Goal: Task Accomplishment & Management: Use online tool/utility

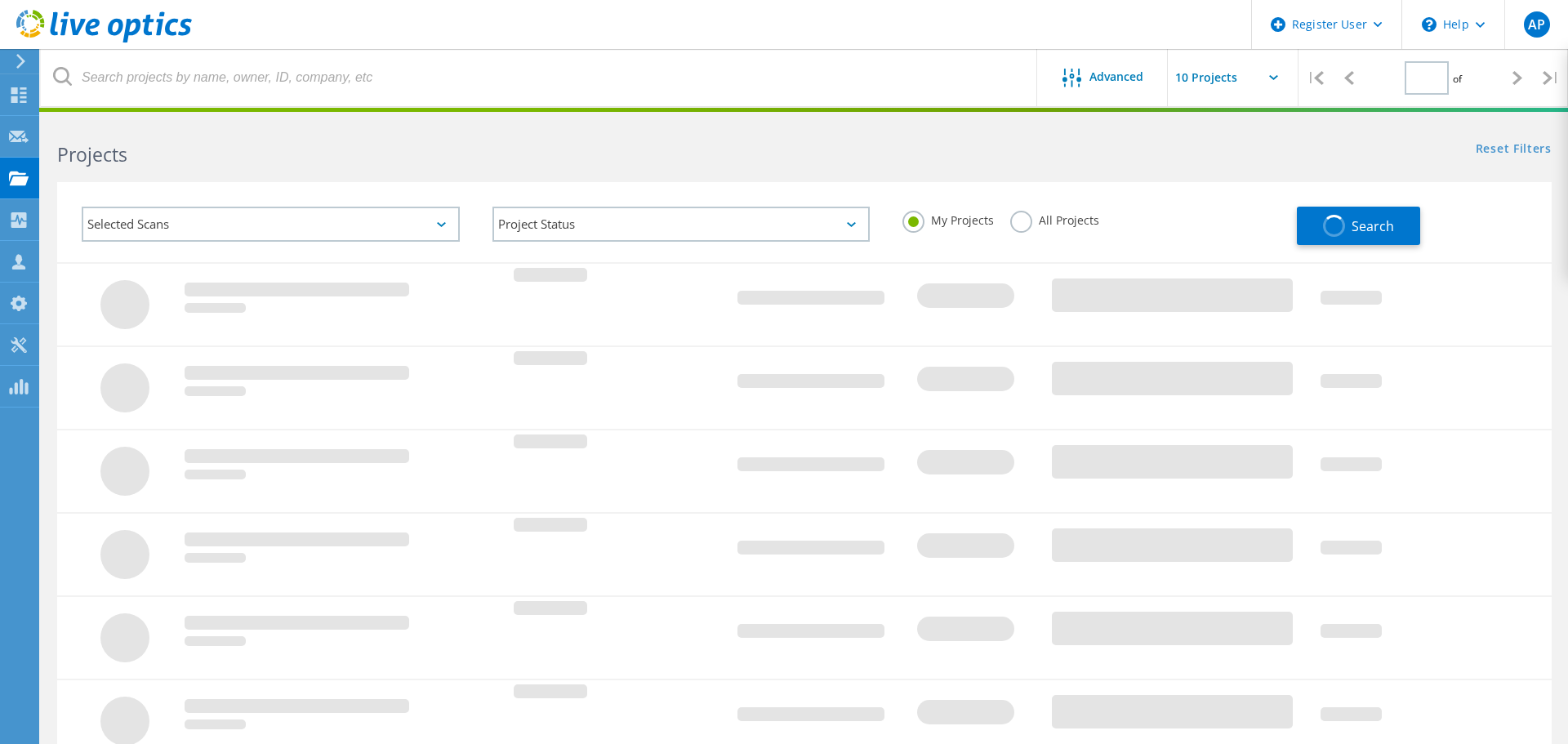
type input "1"
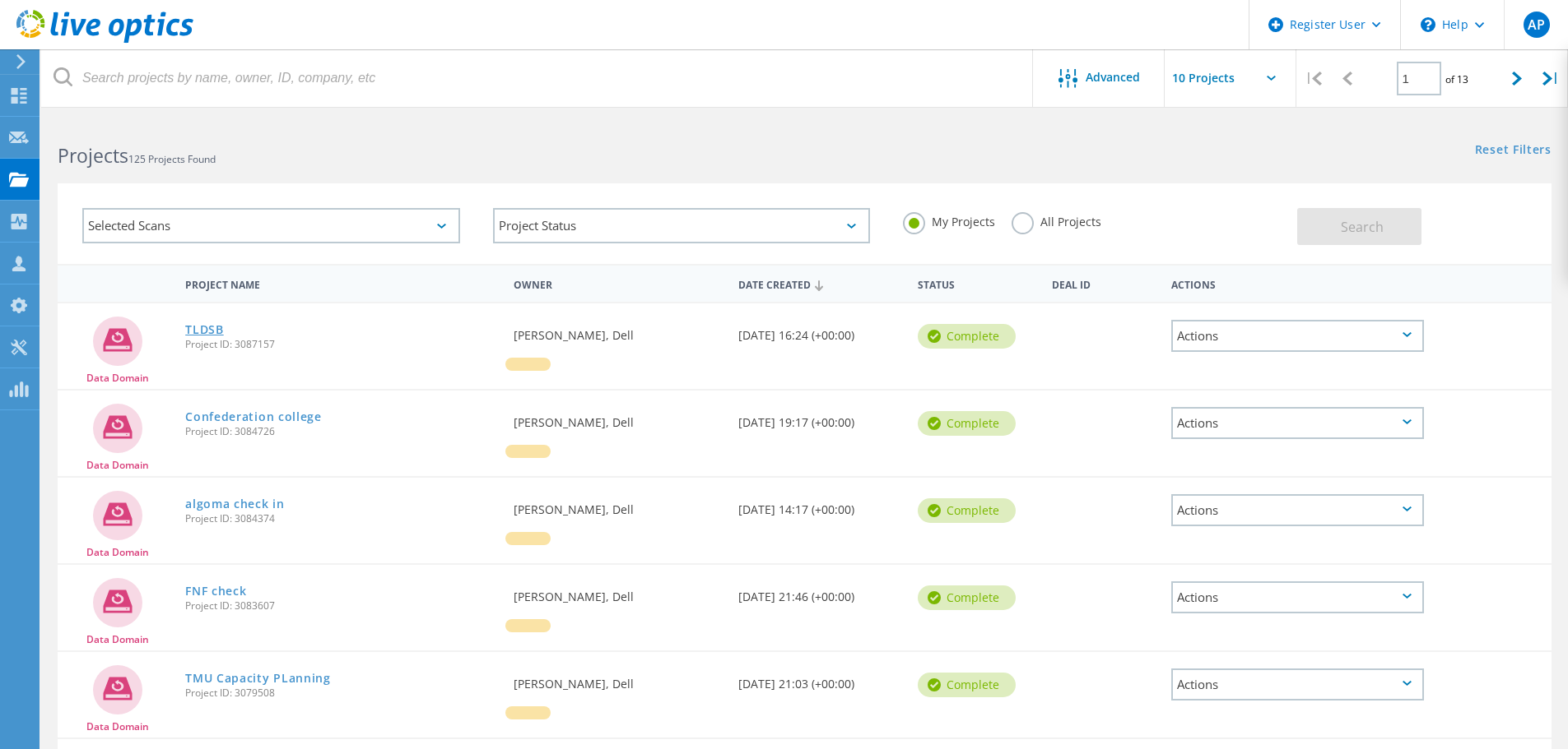
click at [199, 328] on link "TLDSB" at bounding box center [204, 330] width 39 height 12
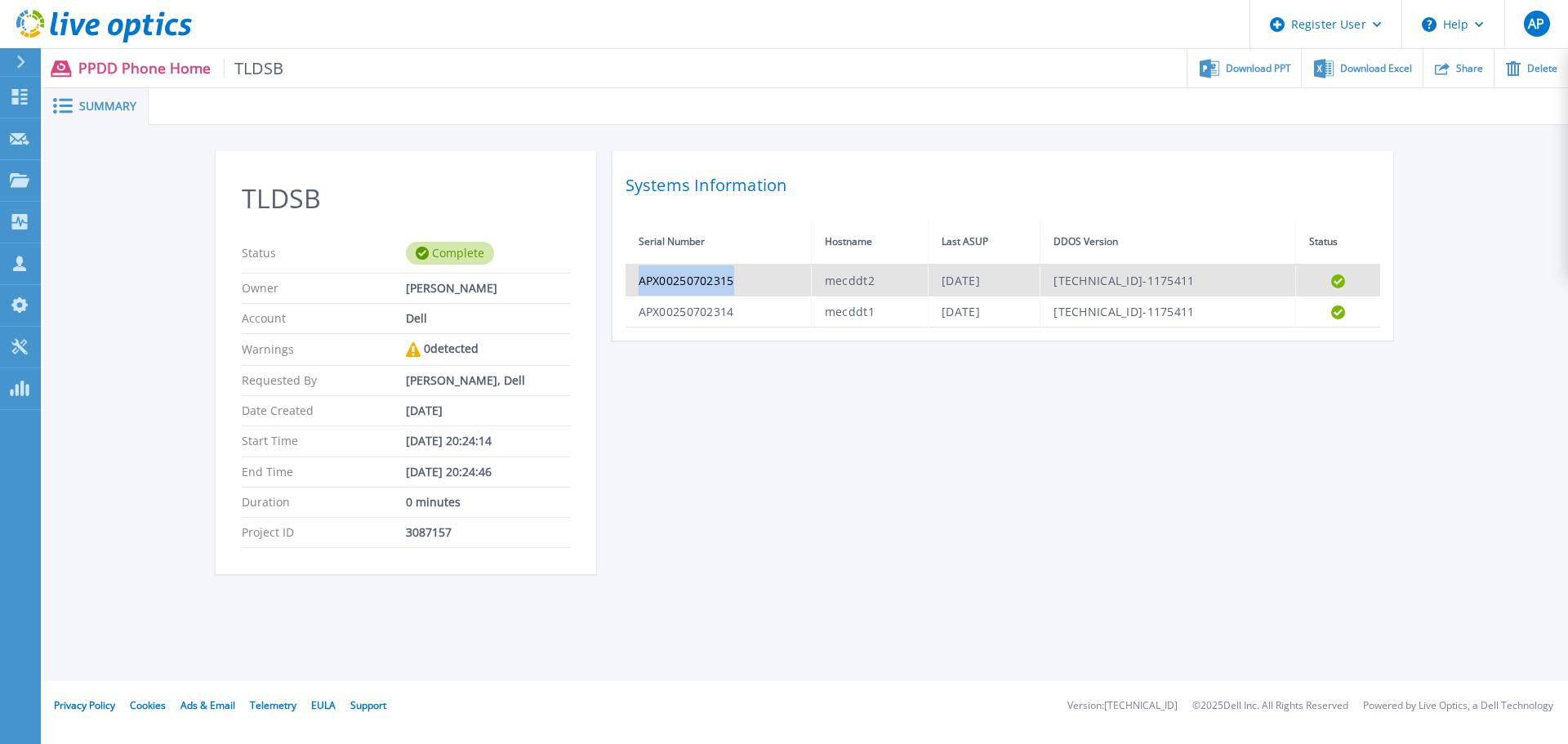
drag, startPoint x: 753, startPoint y: 278, endPoint x: 630, endPoint y: 281, distance: 123.0
click at [630, 281] on td "APX00250702315" at bounding box center [718, 280] width 186 height 32
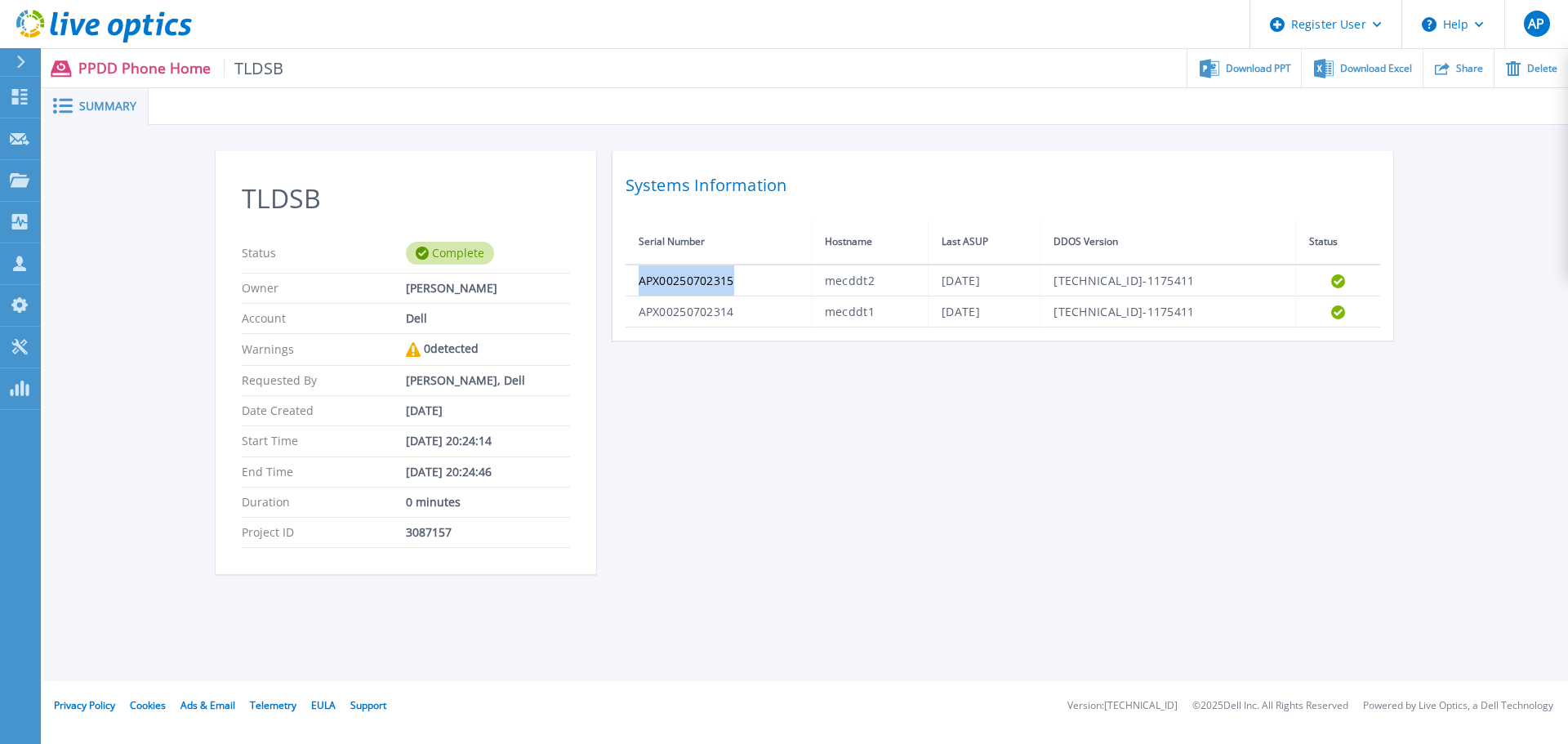
copy td "APX00250702315"
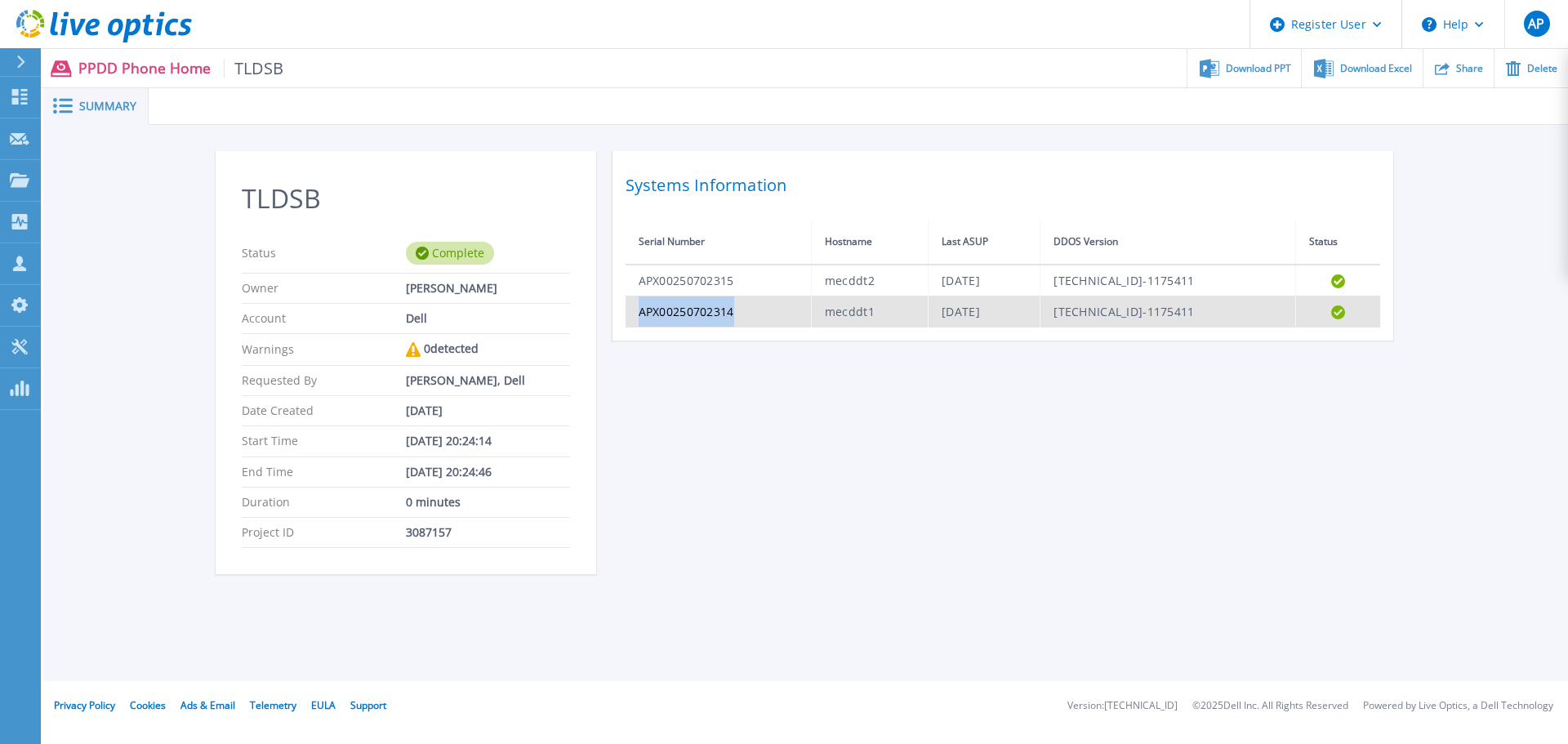
drag, startPoint x: 755, startPoint y: 313, endPoint x: 635, endPoint y: 311, distance: 120.0
click at [635, 311] on td "APX00250702314" at bounding box center [718, 312] width 186 height 31
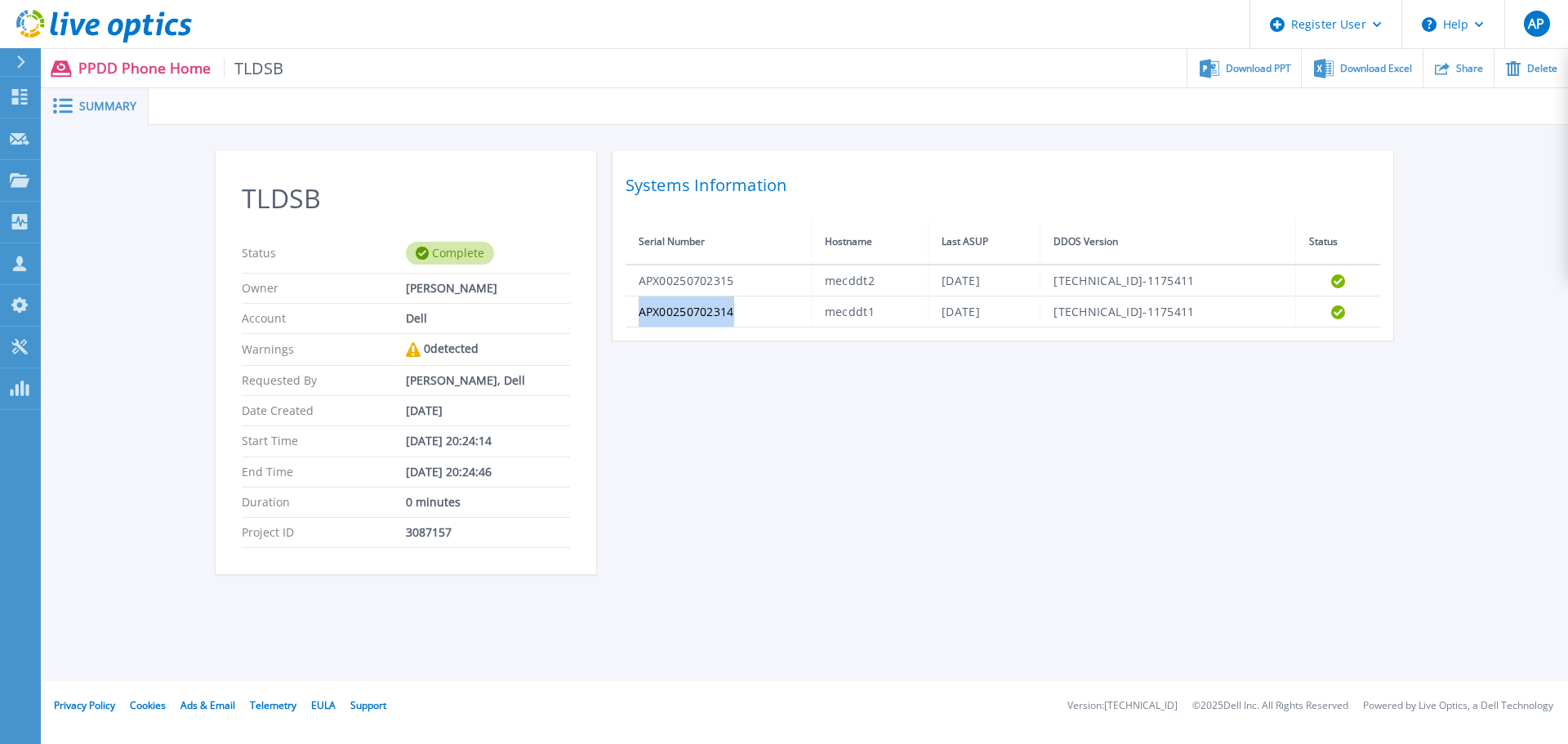
copy td "APX00250702314"
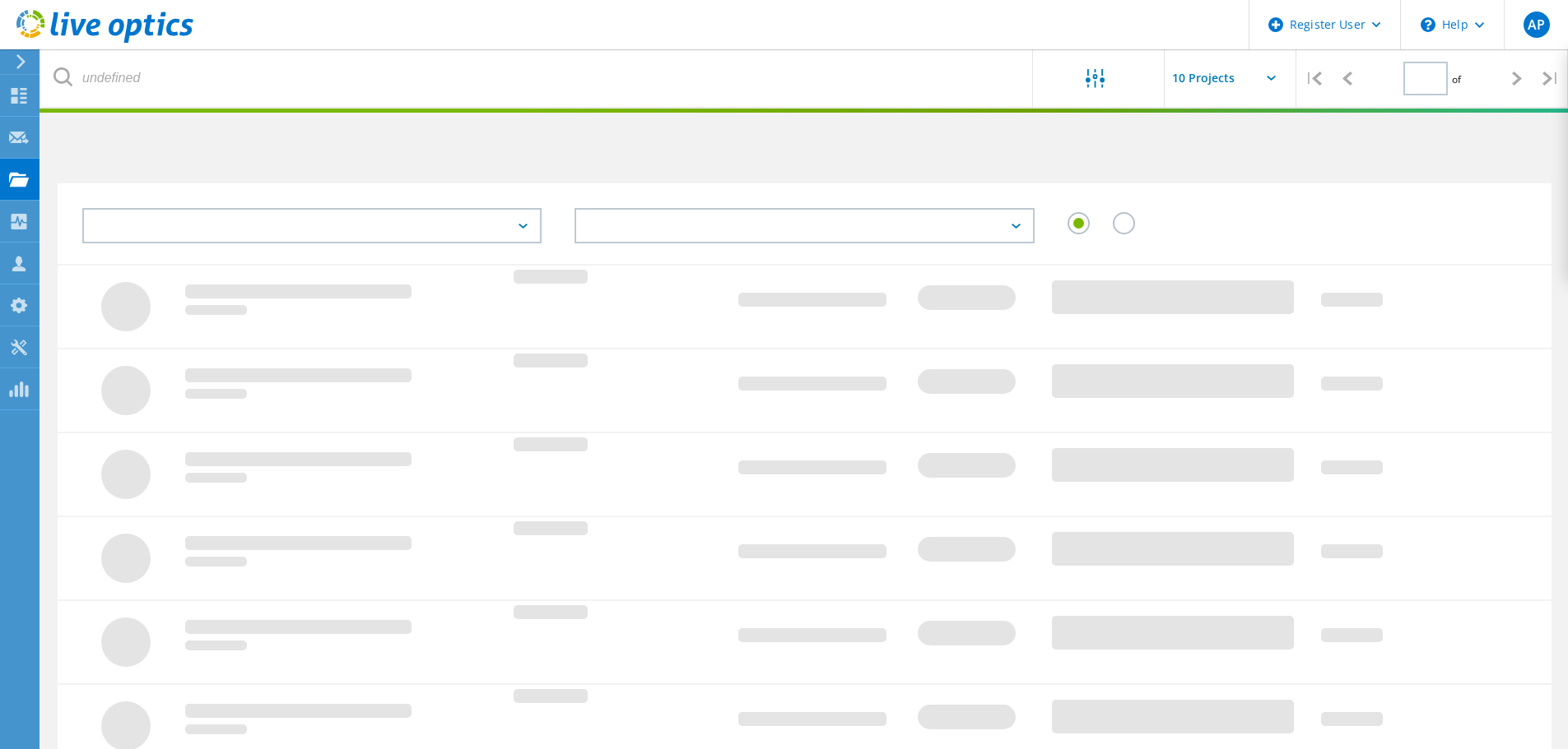
type input "1"
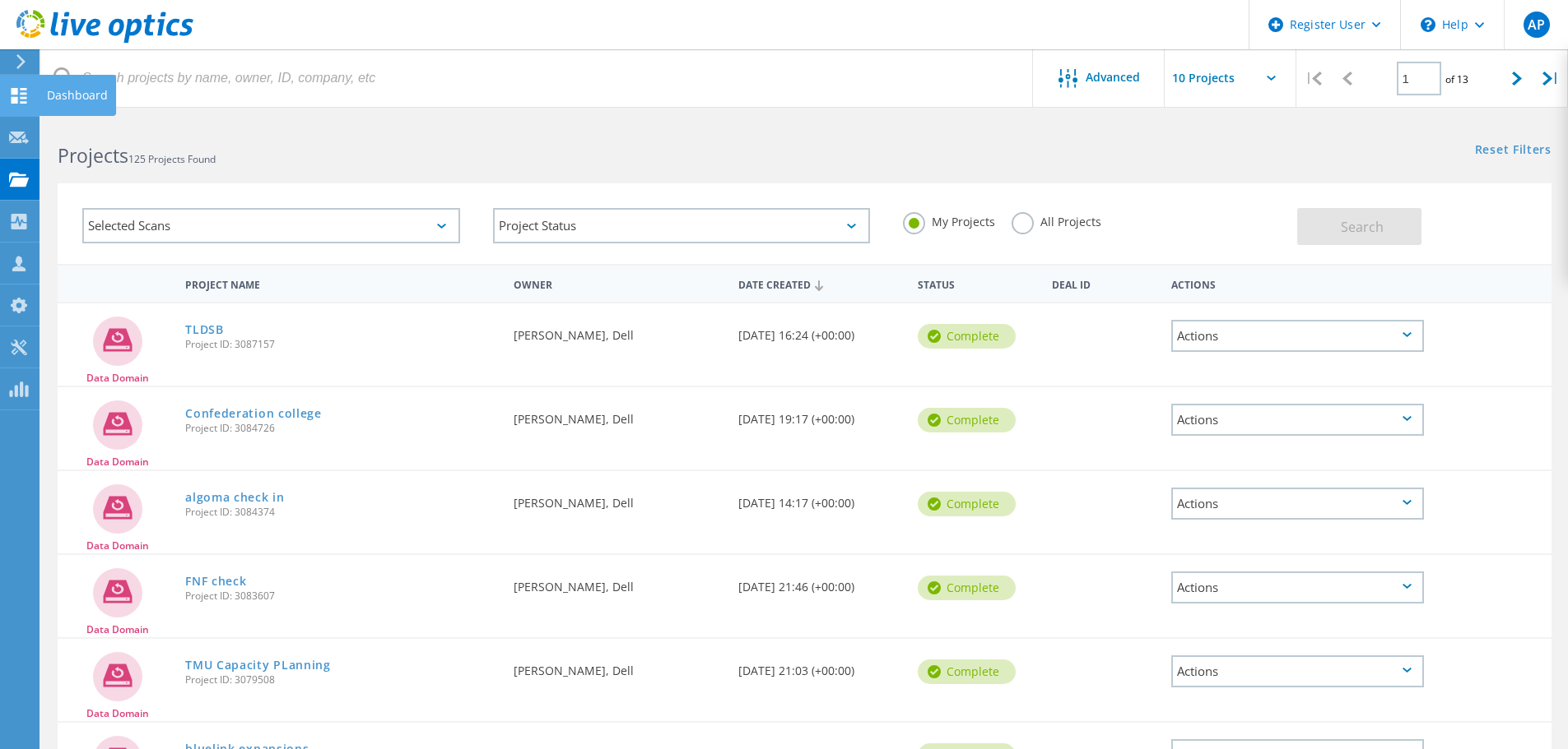
click at [12, 103] on div at bounding box center [19, 97] width 20 height 18
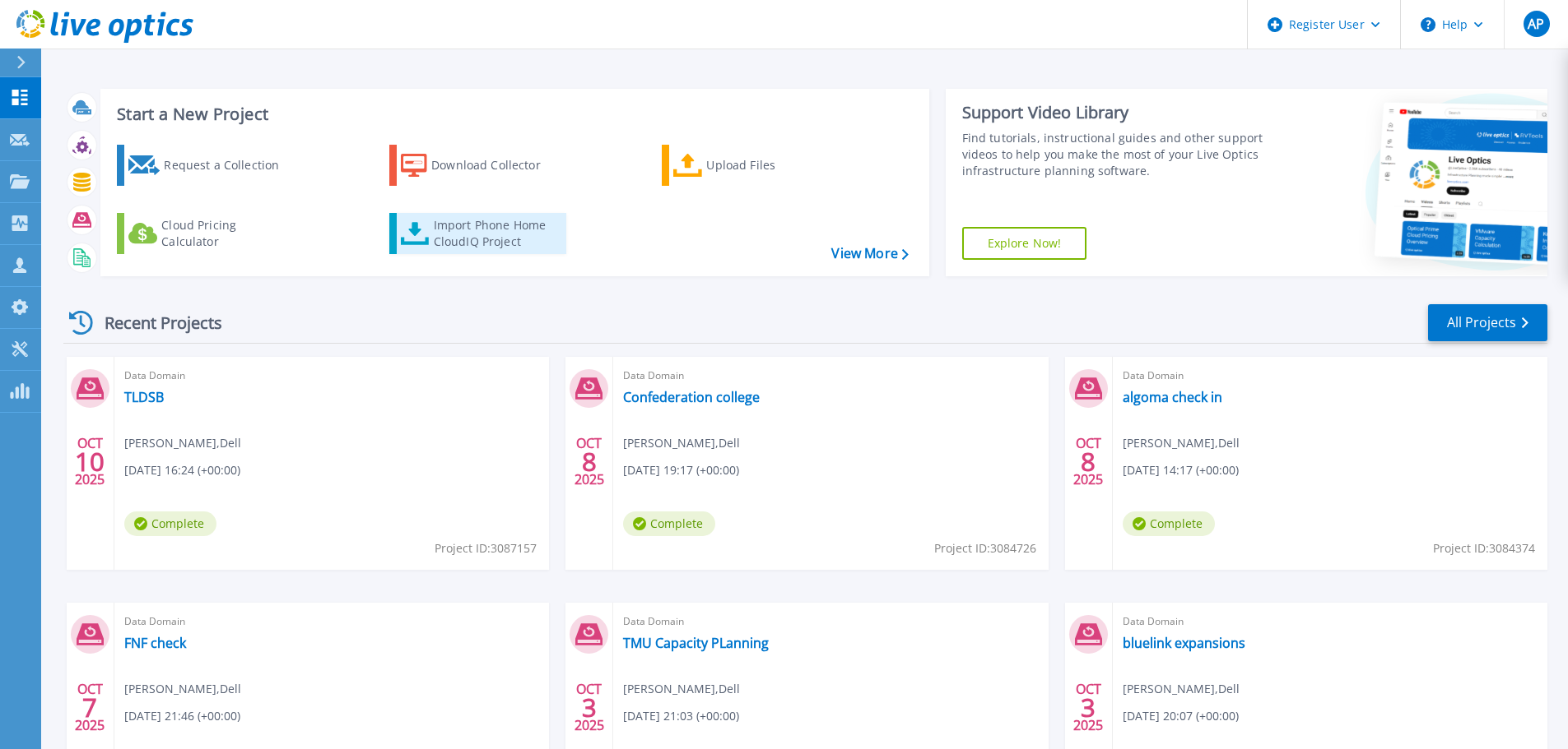
click at [456, 222] on div "Import Phone Home CloudIQ Project" at bounding box center [497, 233] width 128 height 33
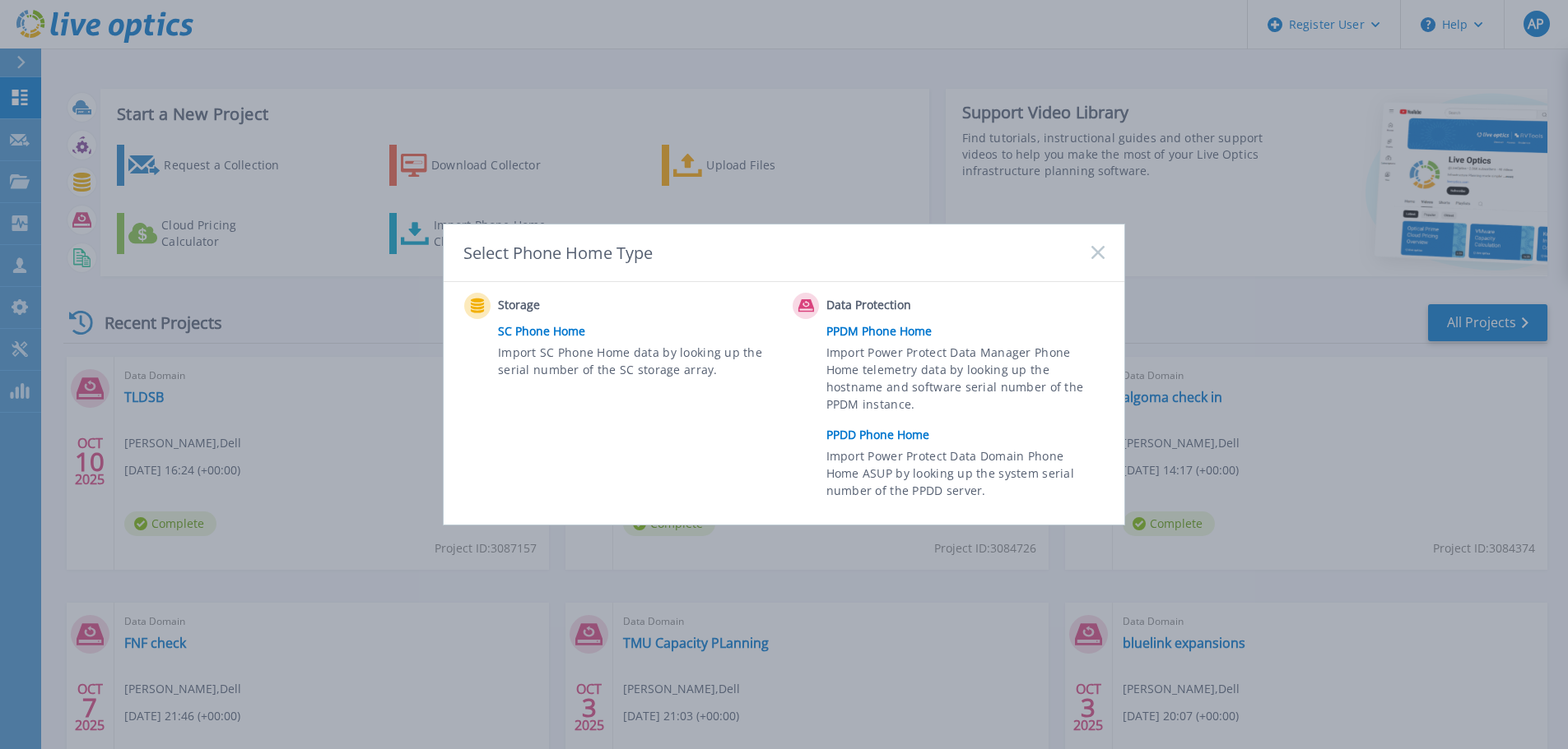
click at [872, 432] on link "PPDD Phone Home" at bounding box center [970, 435] width 286 height 25
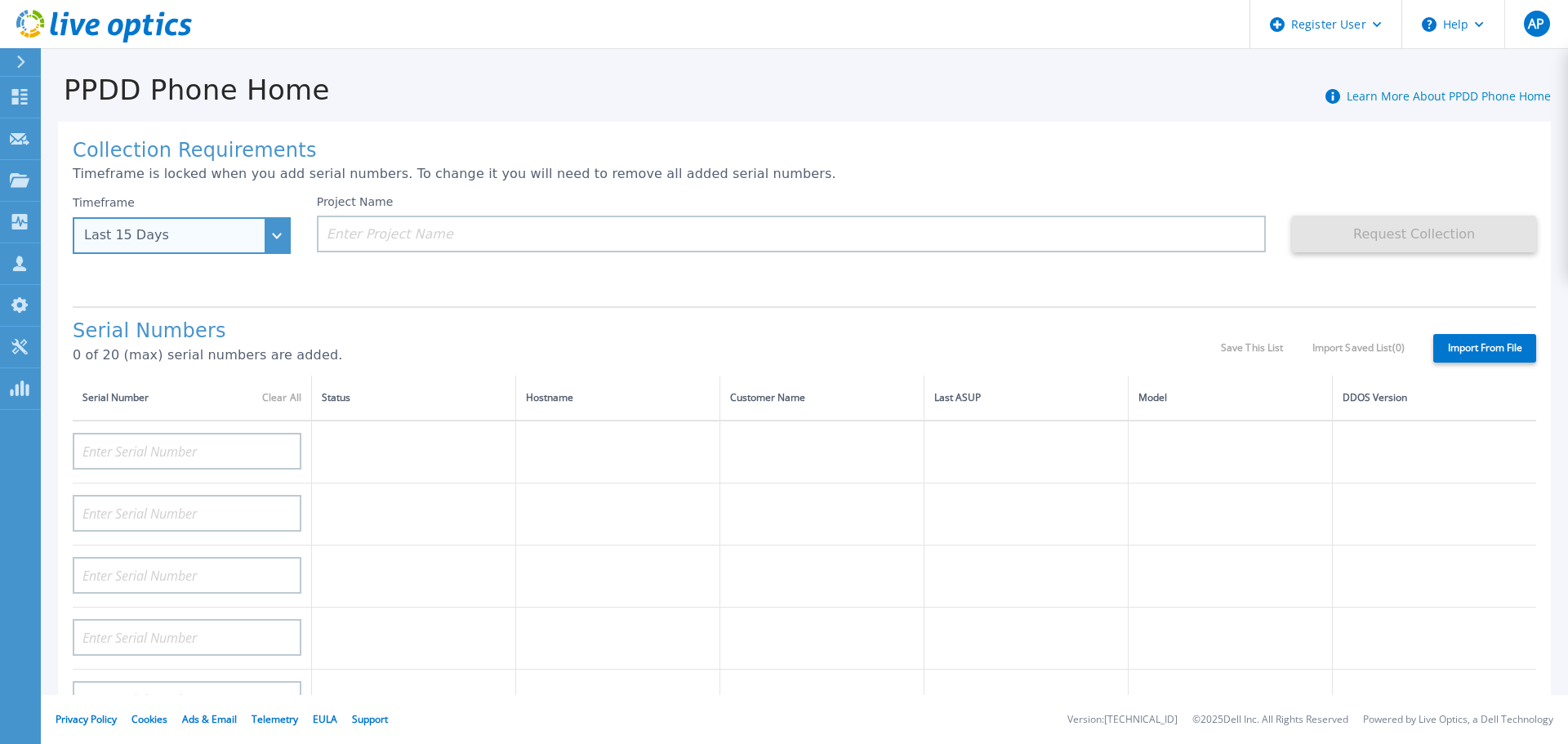
click at [242, 243] on div "Last 15 Days" at bounding box center [173, 235] width 178 height 15
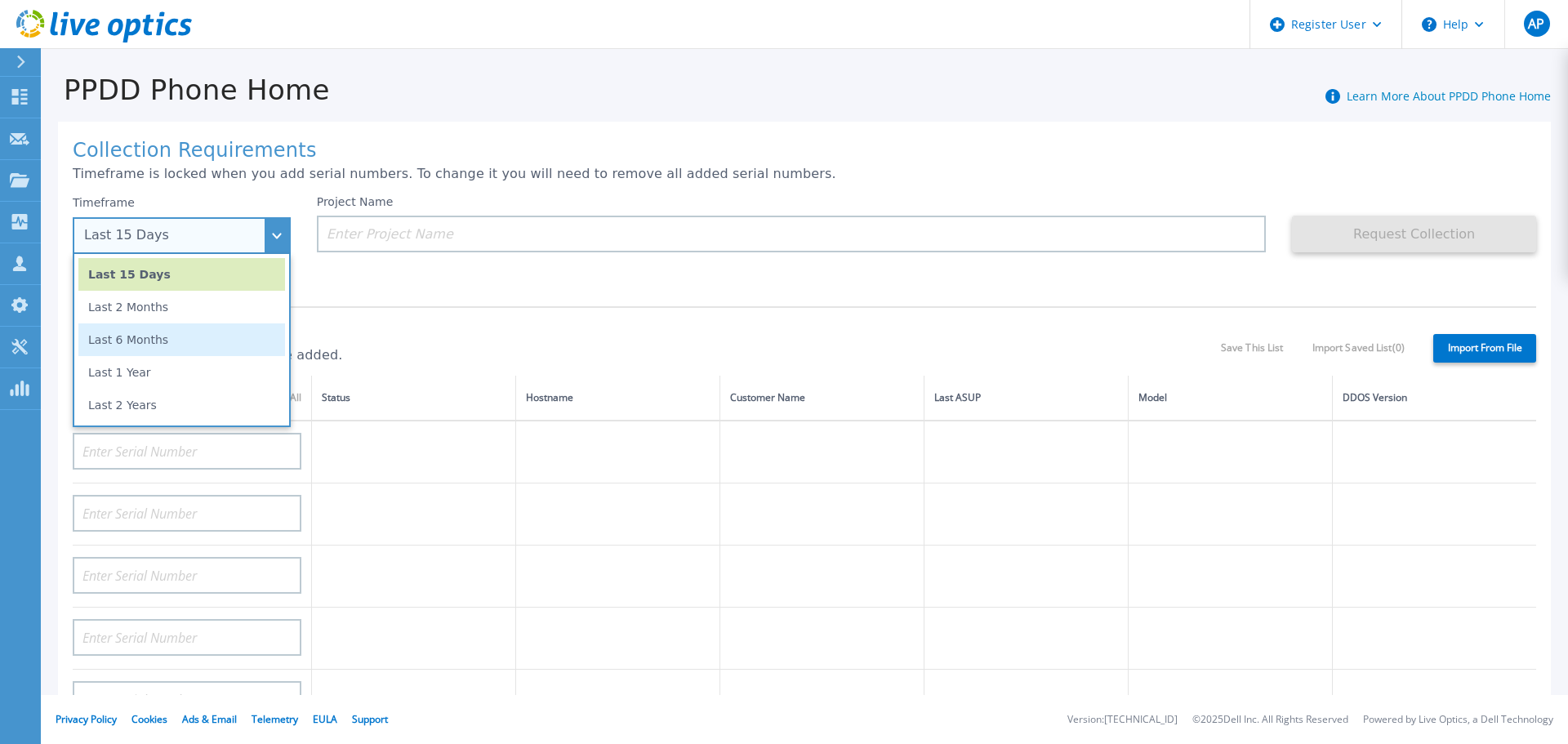
click at [199, 336] on li "Last 6 Months" at bounding box center [182, 339] width 207 height 33
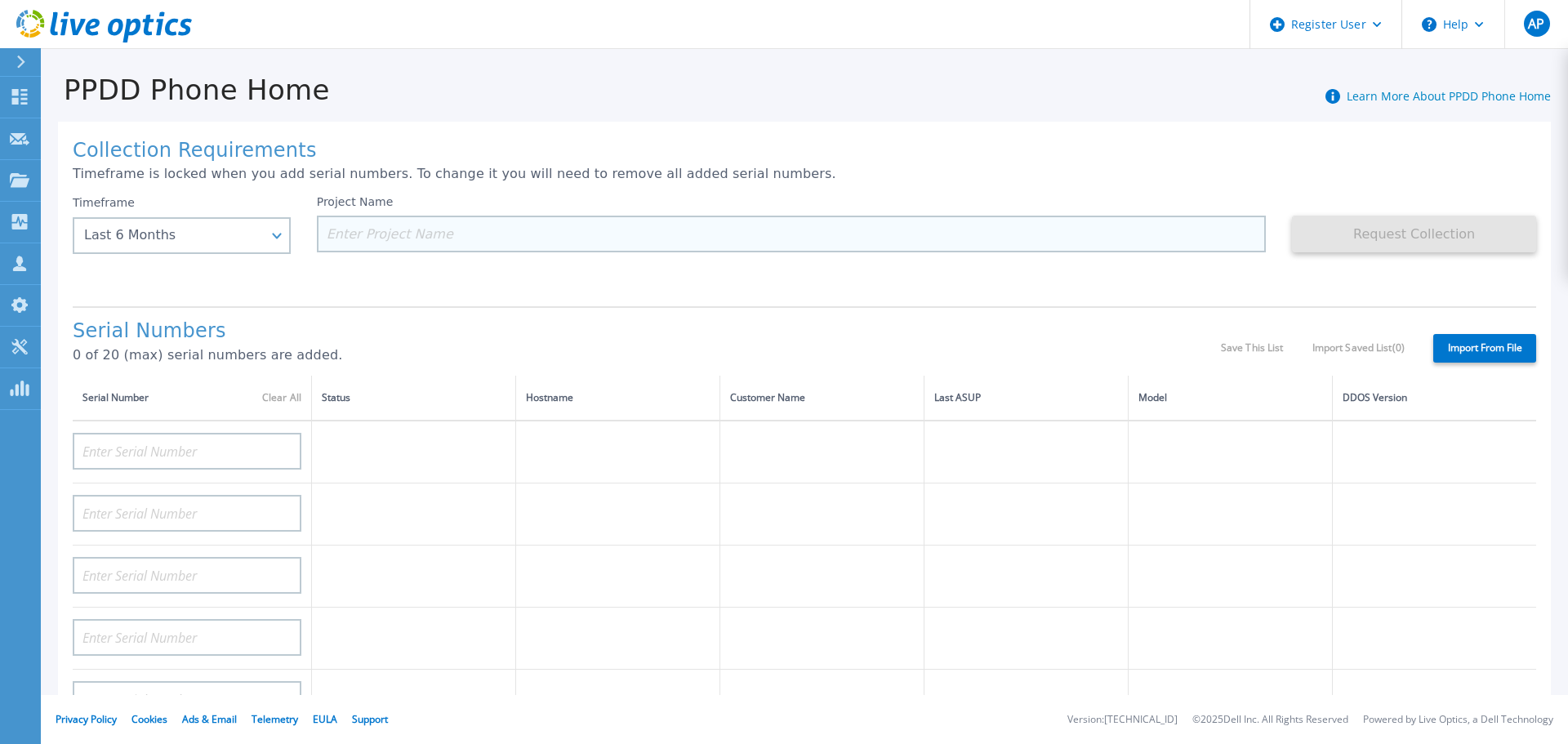
click at [369, 247] on input at bounding box center [791, 234] width 950 height 37
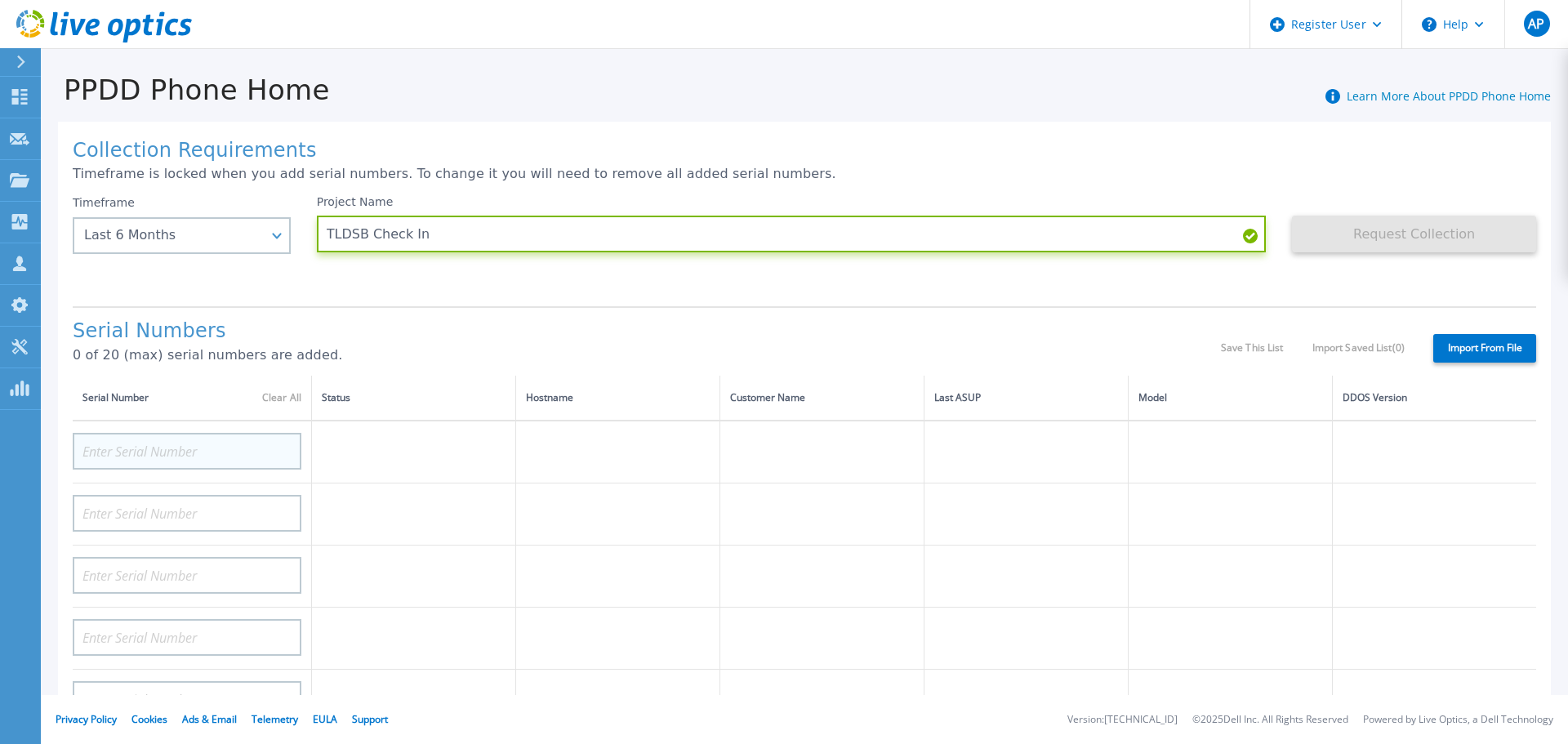
type input "TLDSB Check In"
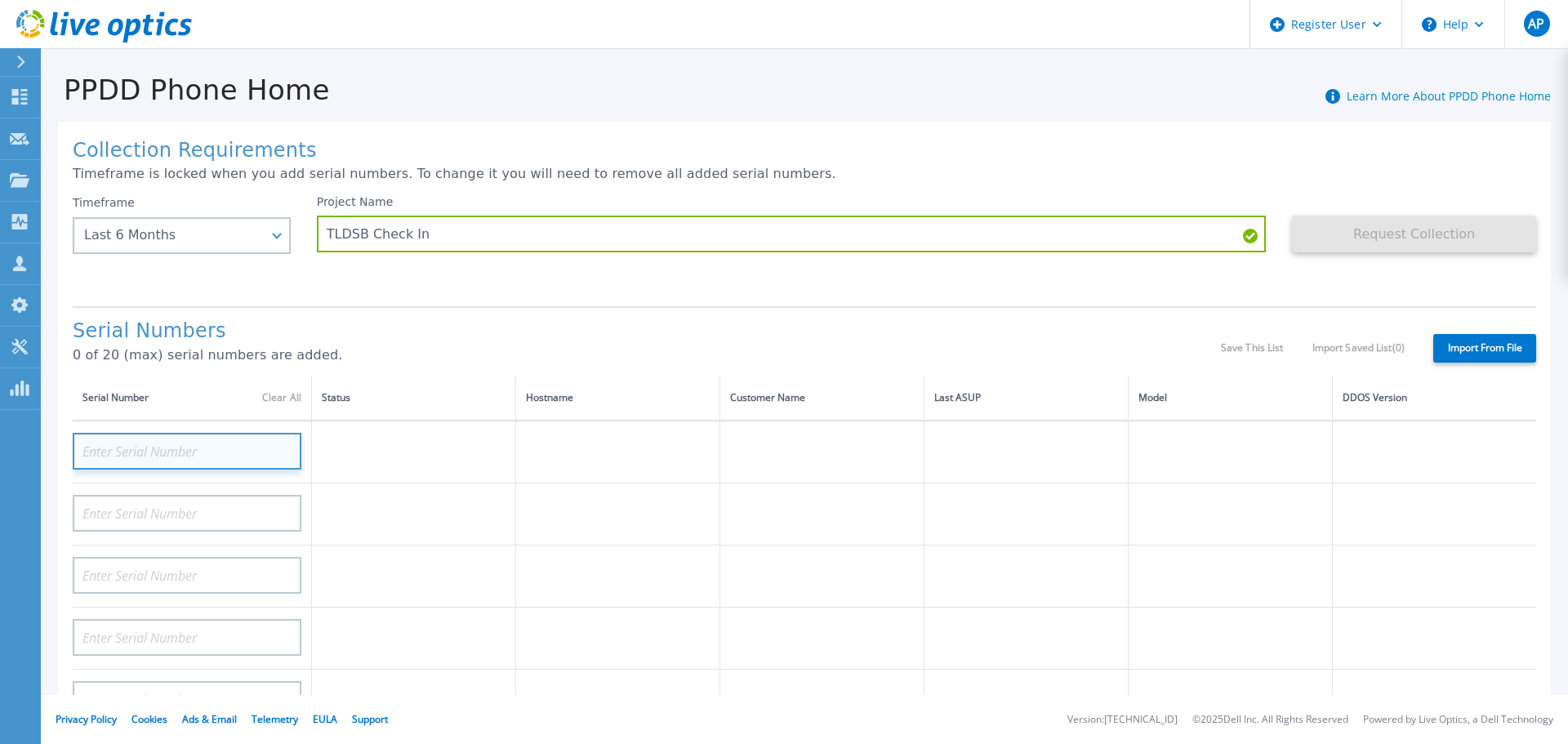
click at [232, 449] on input at bounding box center [187, 451] width 229 height 37
paste input "APX00250702315"
type input "APX00250702315"
click at [474, 361] on p "0 of 20 (max) serial numbers are added." at bounding box center [647, 355] width 1148 height 15
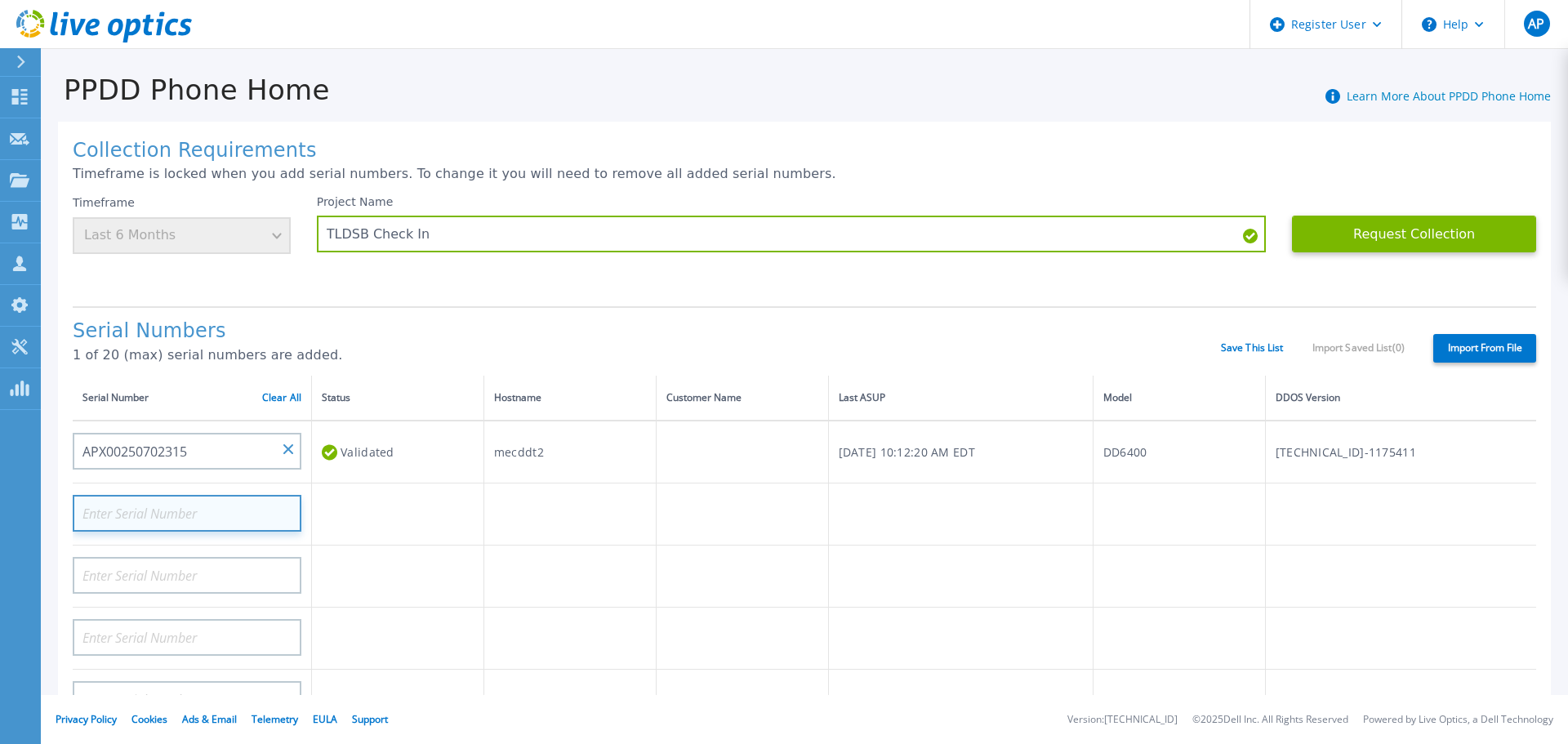
click at [233, 519] on input at bounding box center [187, 513] width 229 height 37
paste input "APX00250702314"
type input "APX00250702314"
click at [492, 340] on h1 "Serial Numbers" at bounding box center [647, 332] width 1148 height 23
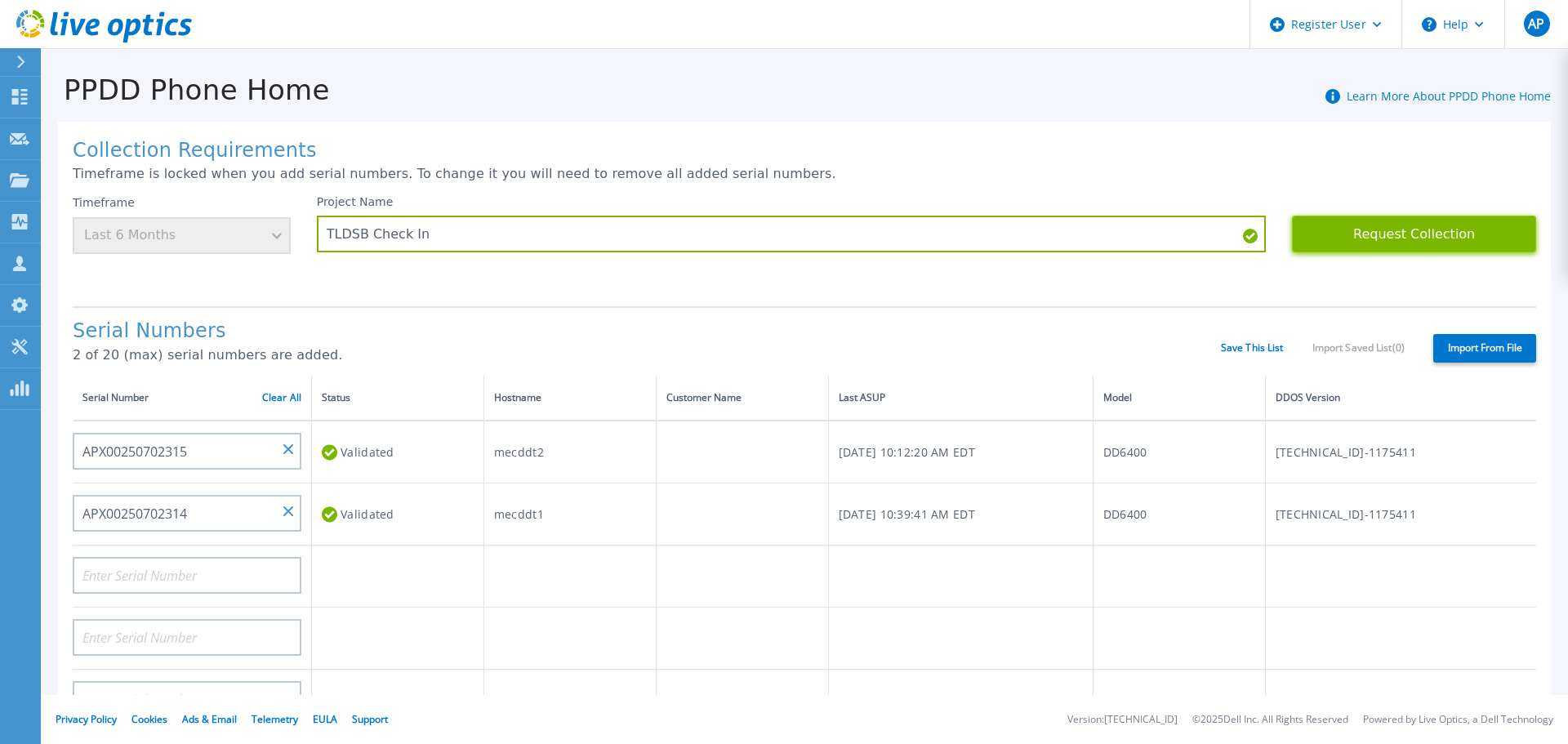
click at [1384, 239] on button "Request Collection" at bounding box center [1414, 234] width 245 height 37
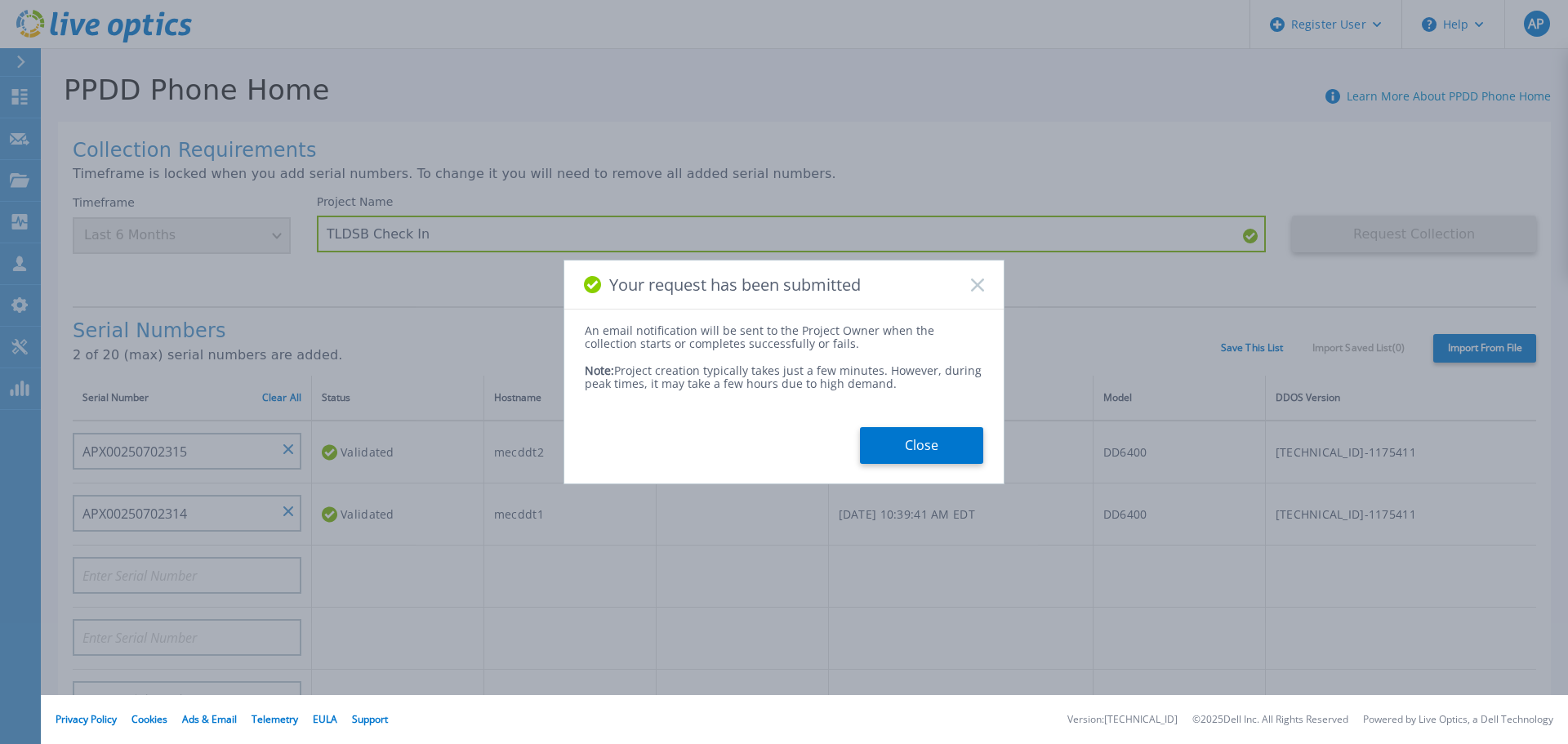
drag, startPoint x: 953, startPoint y: 434, endPoint x: 975, endPoint y: 403, distance: 38.0
click at [953, 434] on button "Close" at bounding box center [921, 445] width 123 height 37
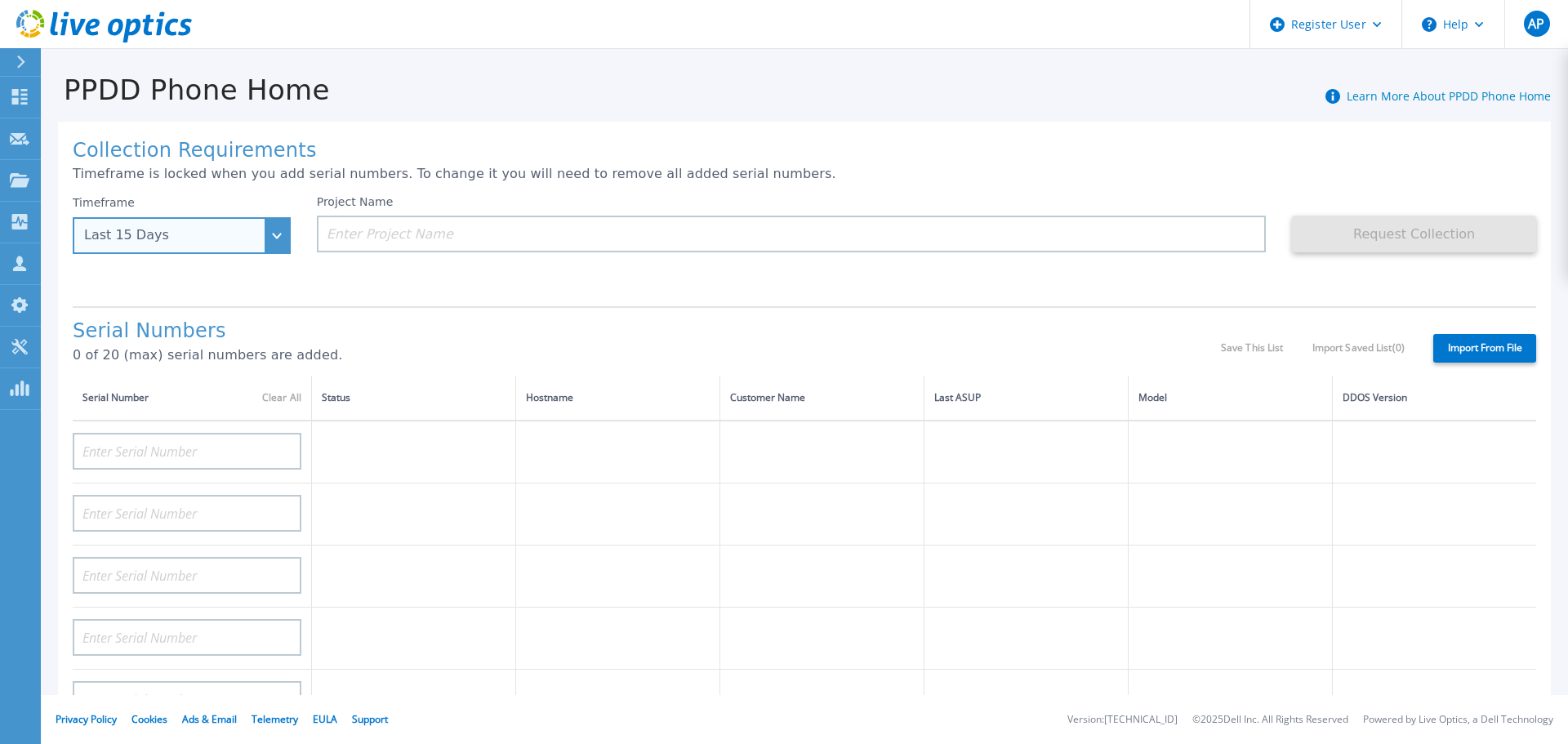
click at [284, 232] on div "Last 15 Days" at bounding box center [181, 235] width 218 height 37
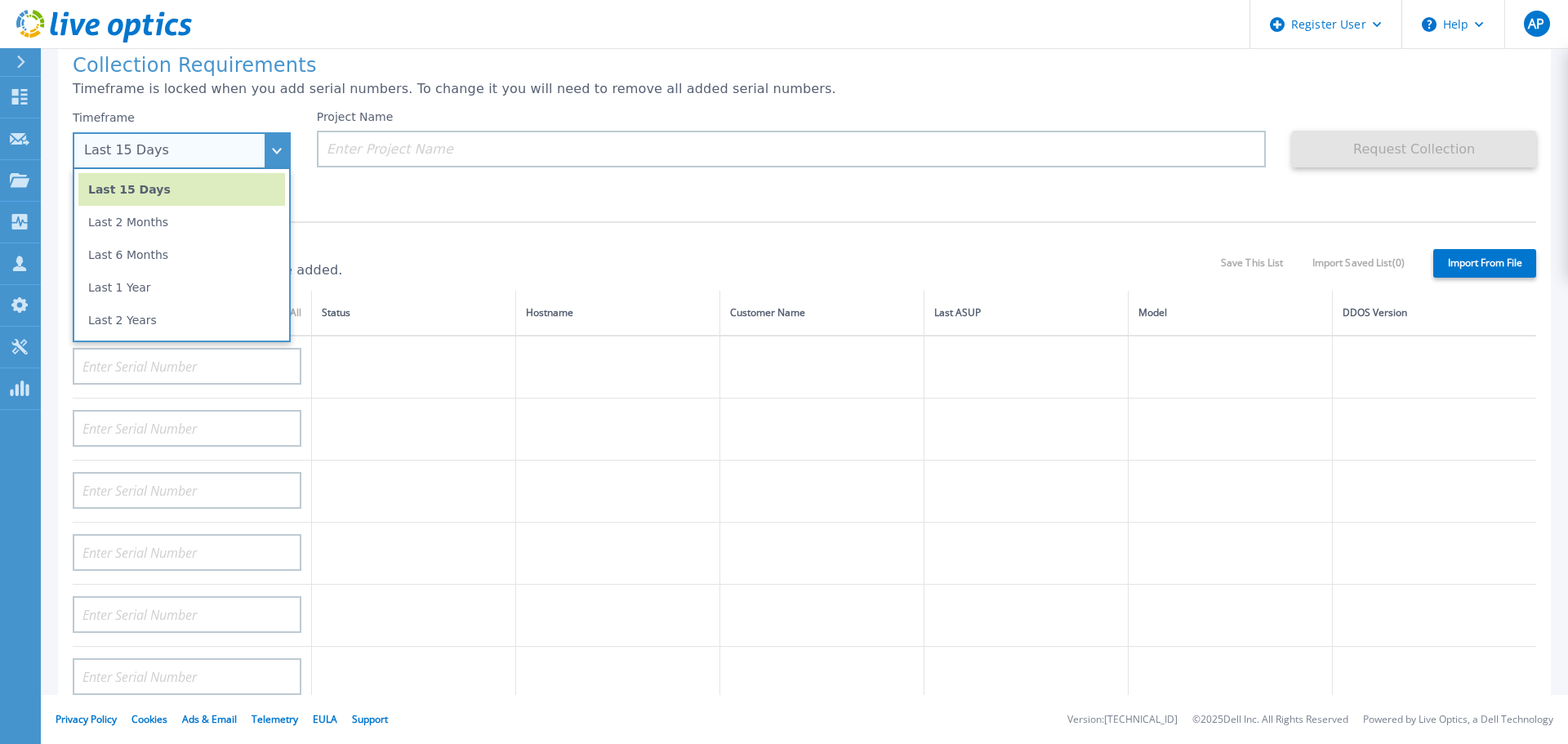
scroll to position [164, 0]
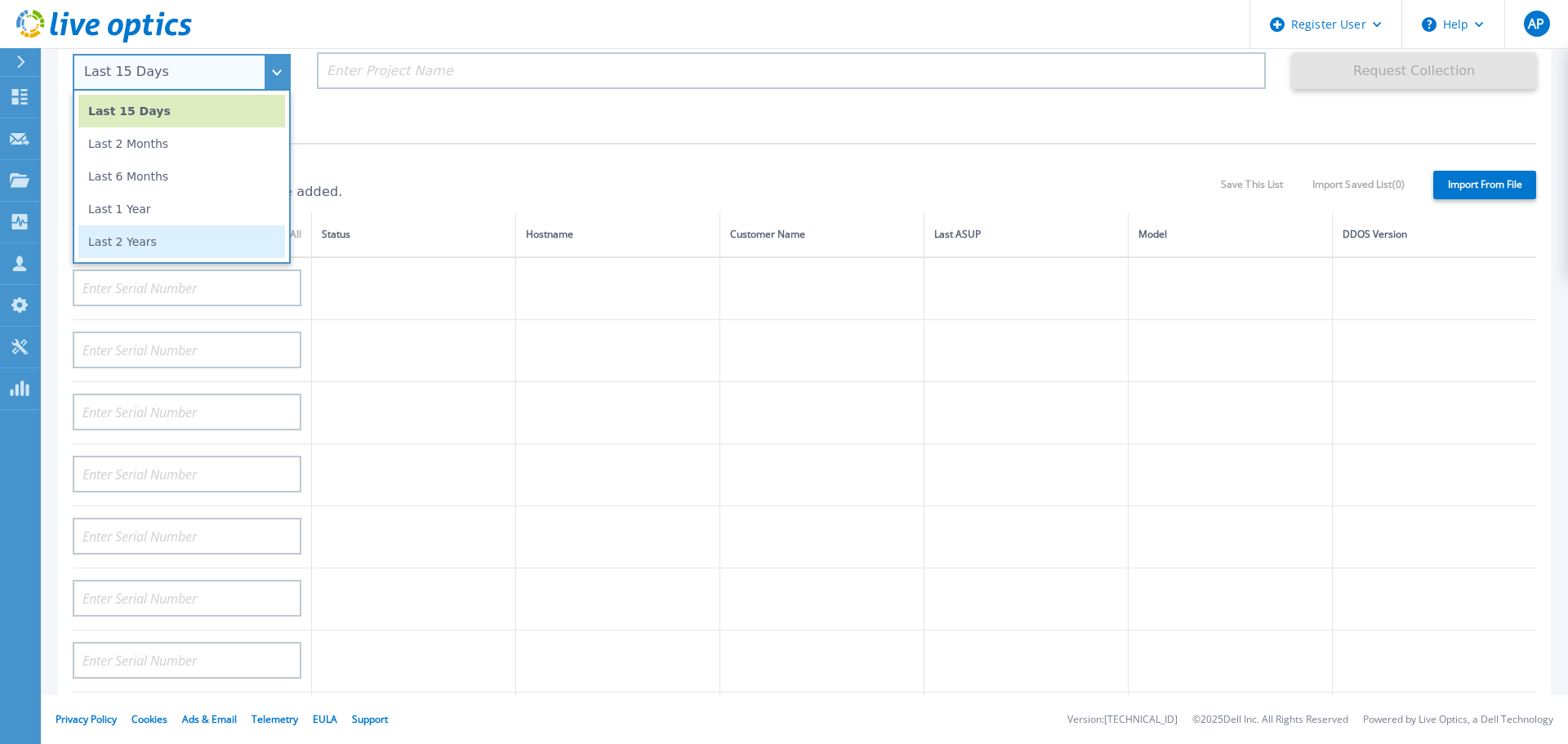
click at [202, 250] on li "Last 2 Years" at bounding box center [182, 242] width 207 height 33
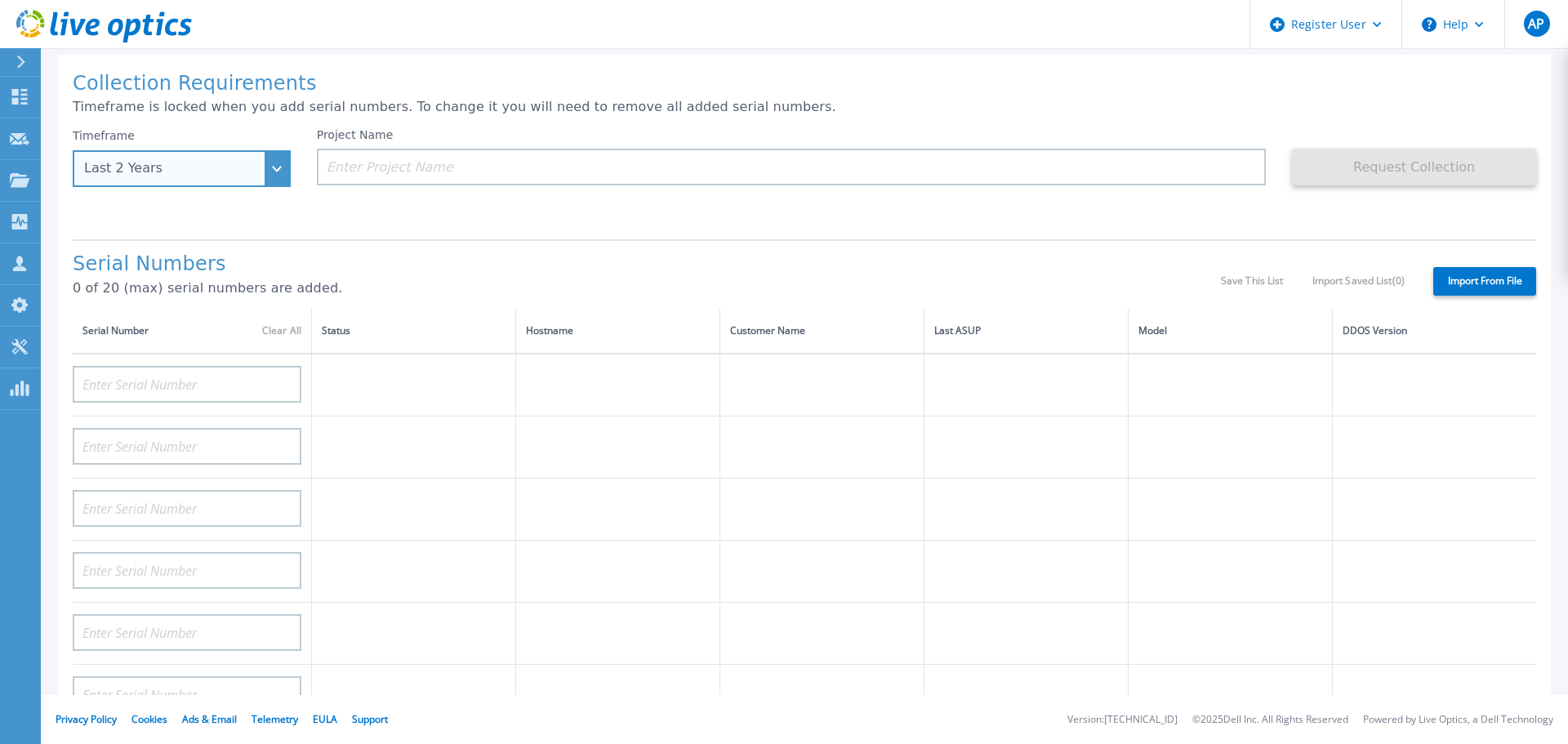
scroll to position [0, 0]
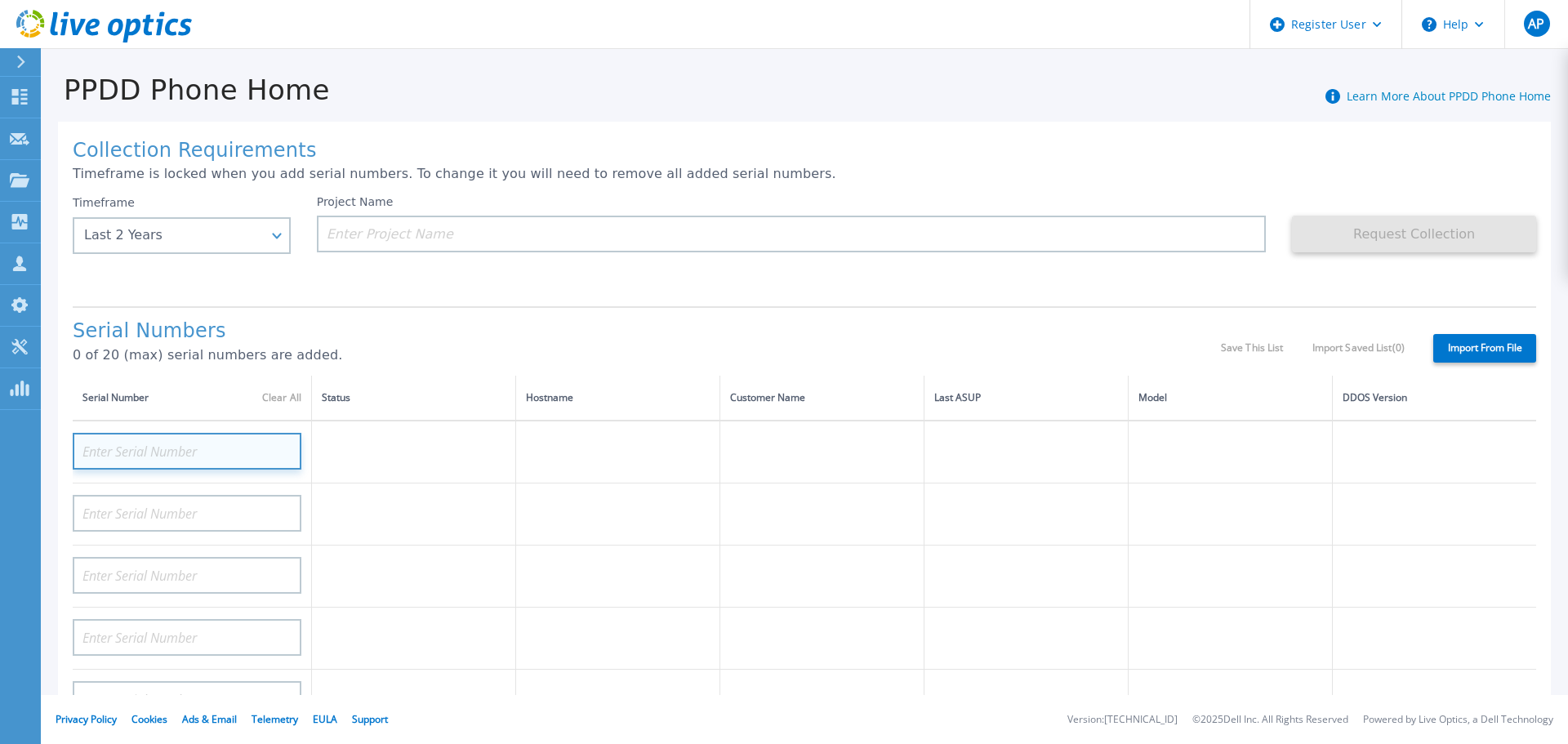
click at [233, 458] on input at bounding box center [187, 451] width 229 height 37
paste input "APM00213405433"
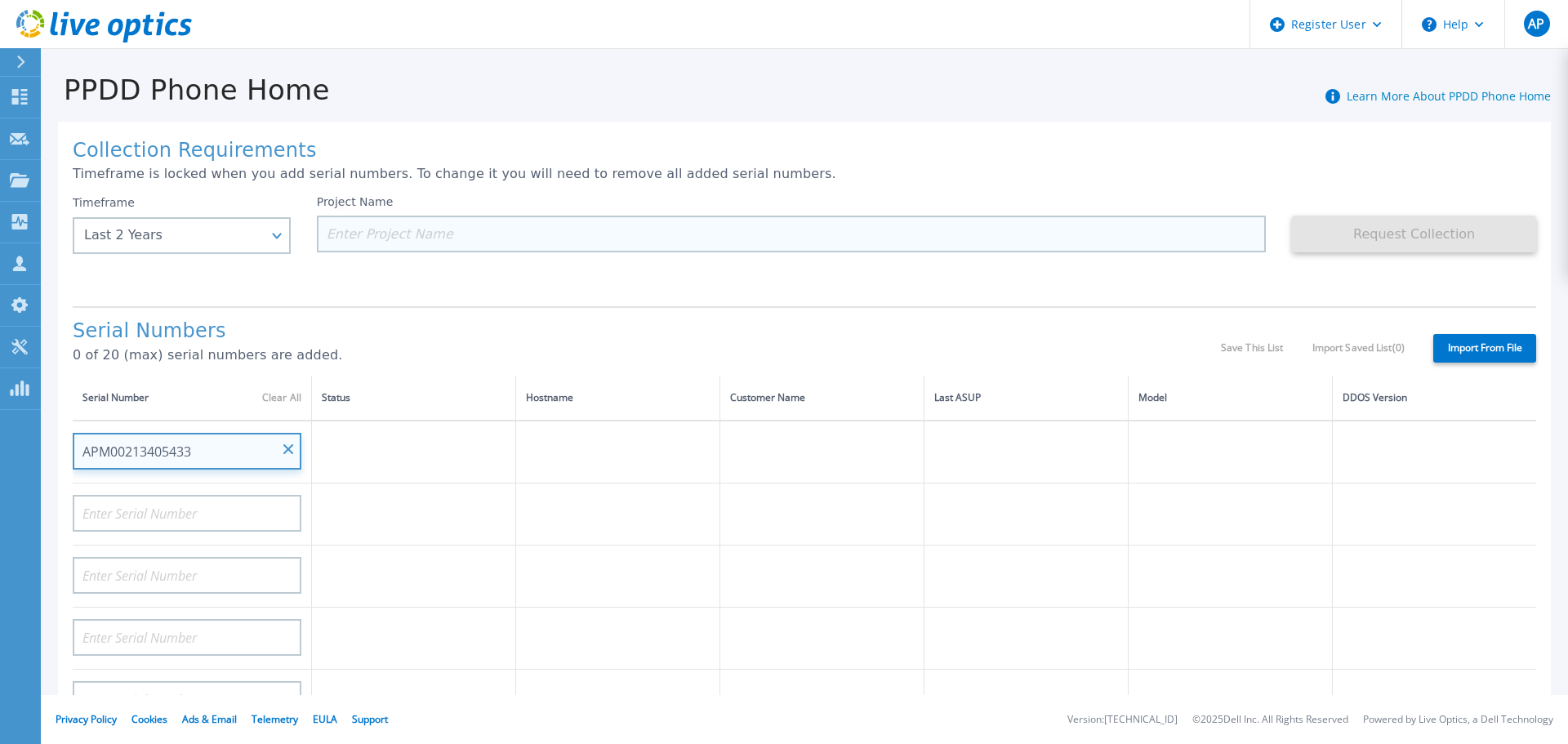
type input "APM00213405433"
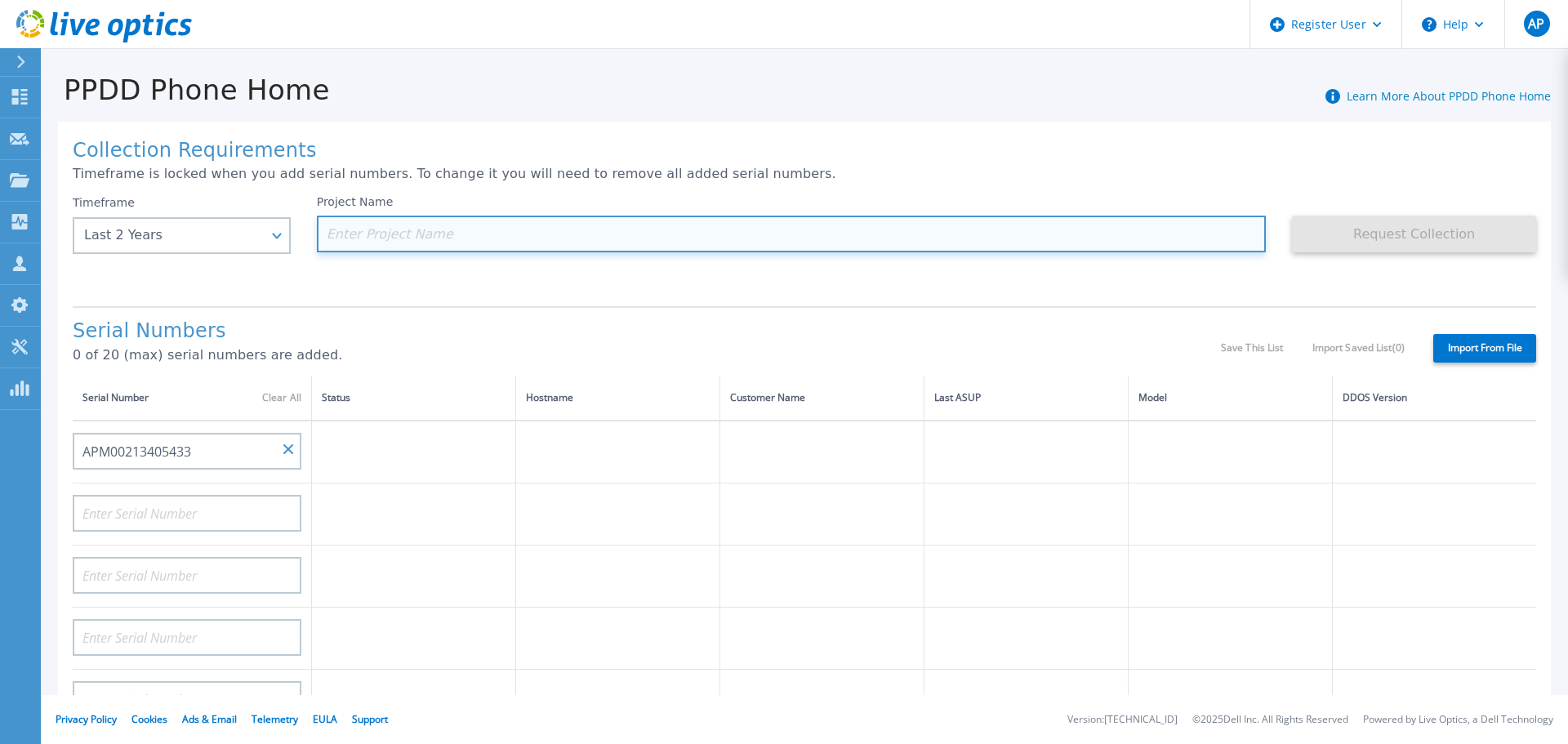
click at [373, 236] on input at bounding box center [791, 234] width 950 height 37
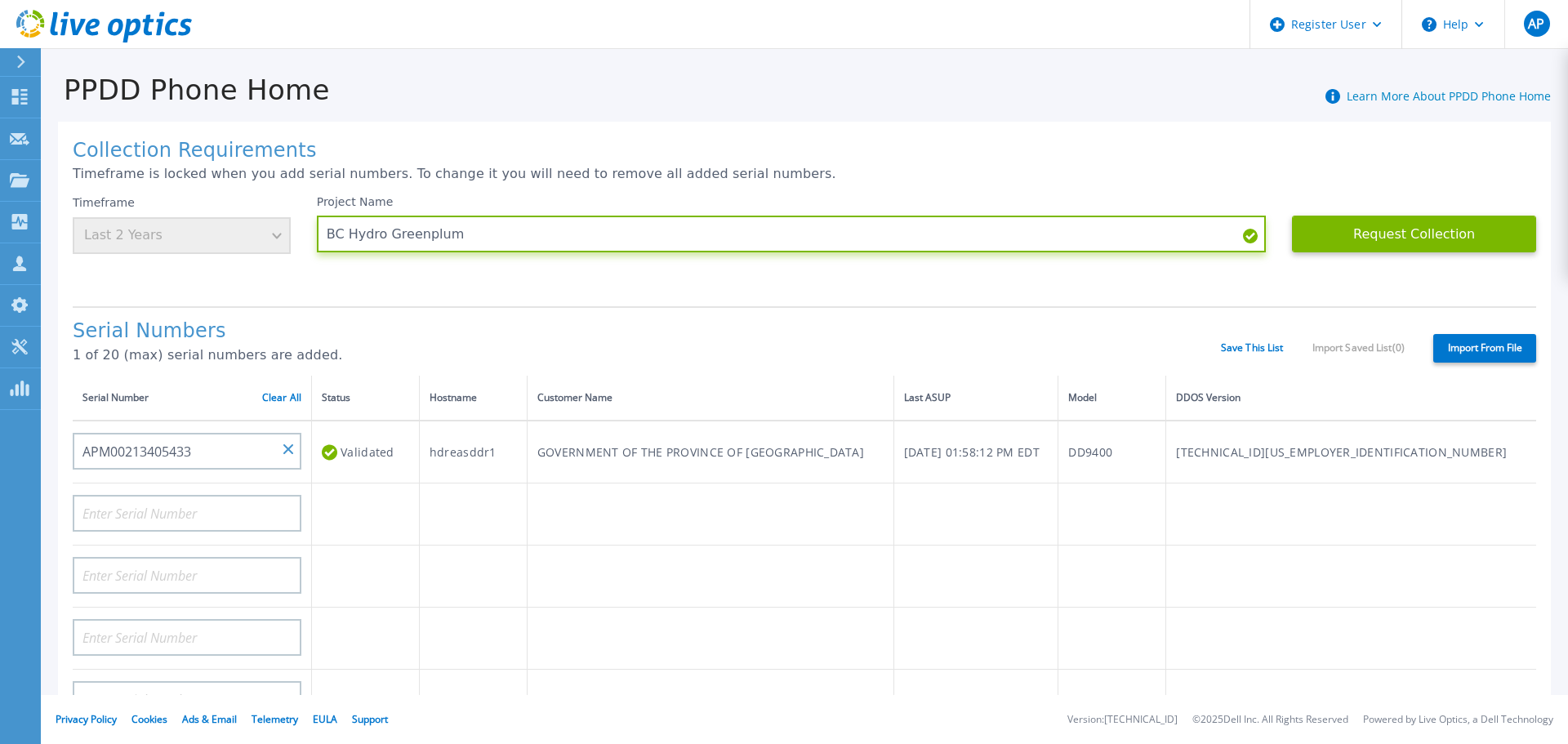
type input "BC Hydro Greenplum"
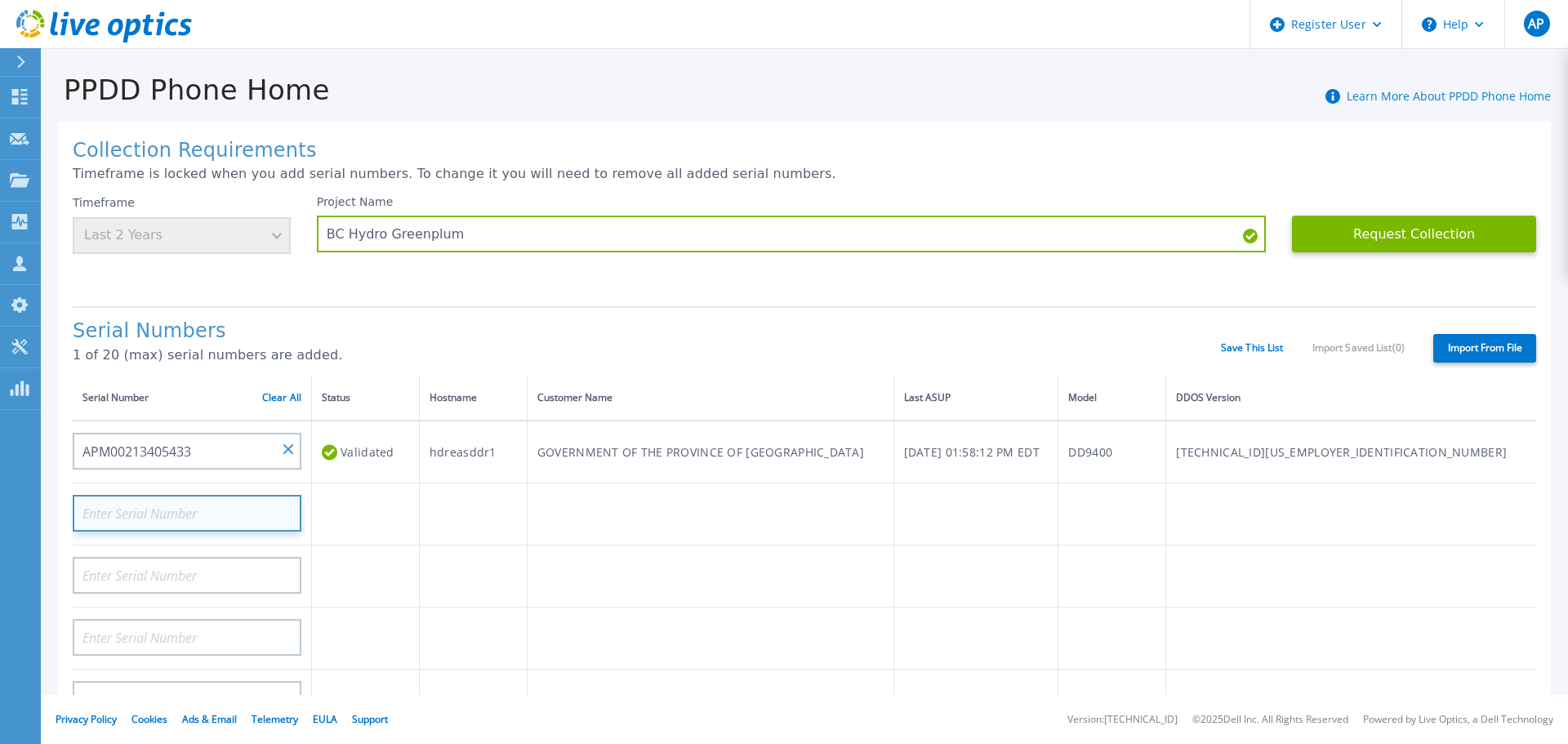
click at [204, 514] on input at bounding box center [187, 513] width 229 height 37
paste input "APM00213006714"
type input "APM00213006714"
click at [535, 352] on p "1 of 20 (max) serial numbers are added." at bounding box center [647, 355] width 1148 height 15
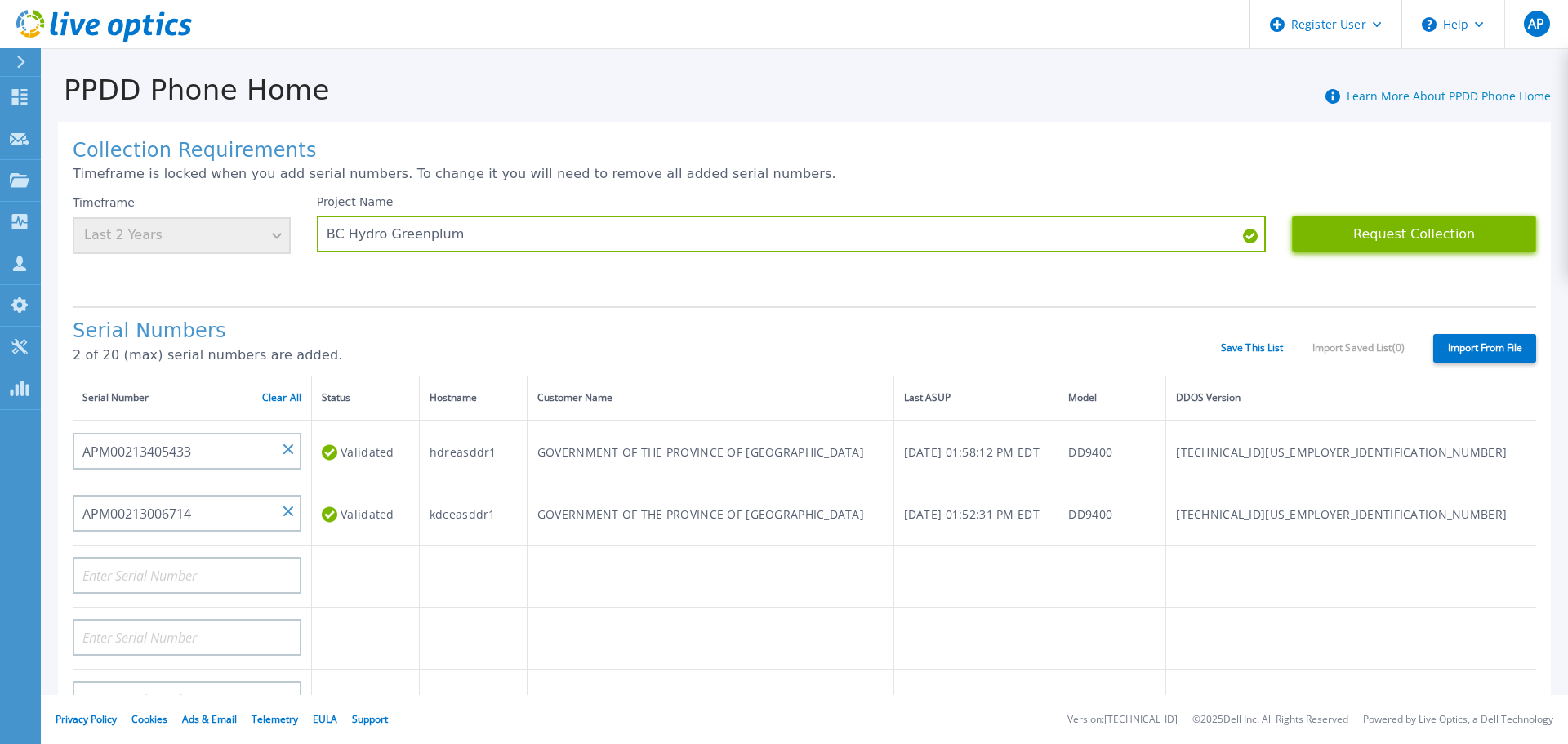
click at [1396, 246] on button "Request Collection" at bounding box center [1414, 234] width 245 height 37
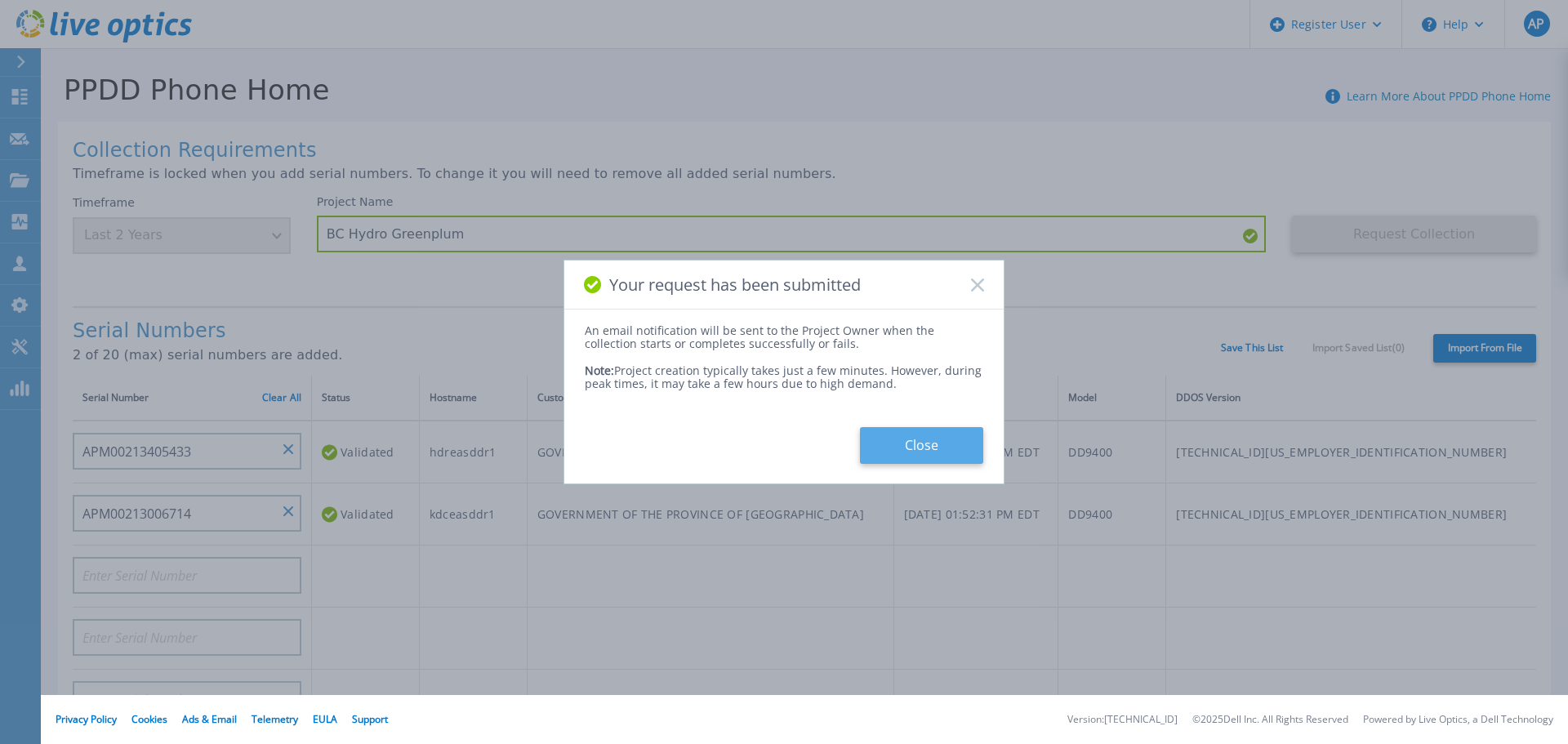
click at [947, 435] on button "Close" at bounding box center [921, 445] width 123 height 37
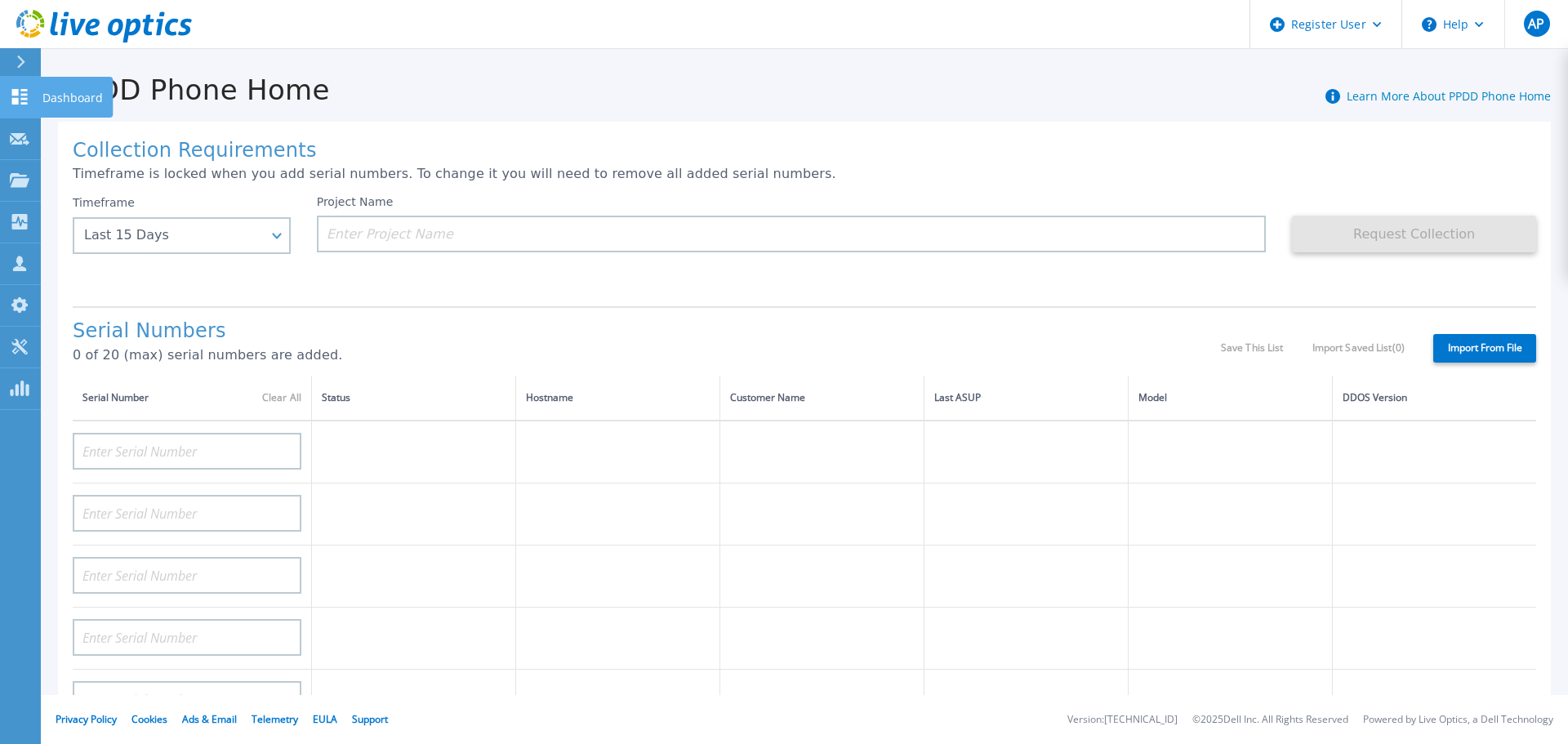
click at [18, 100] on icon at bounding box center [20, 97] width 16 height 16
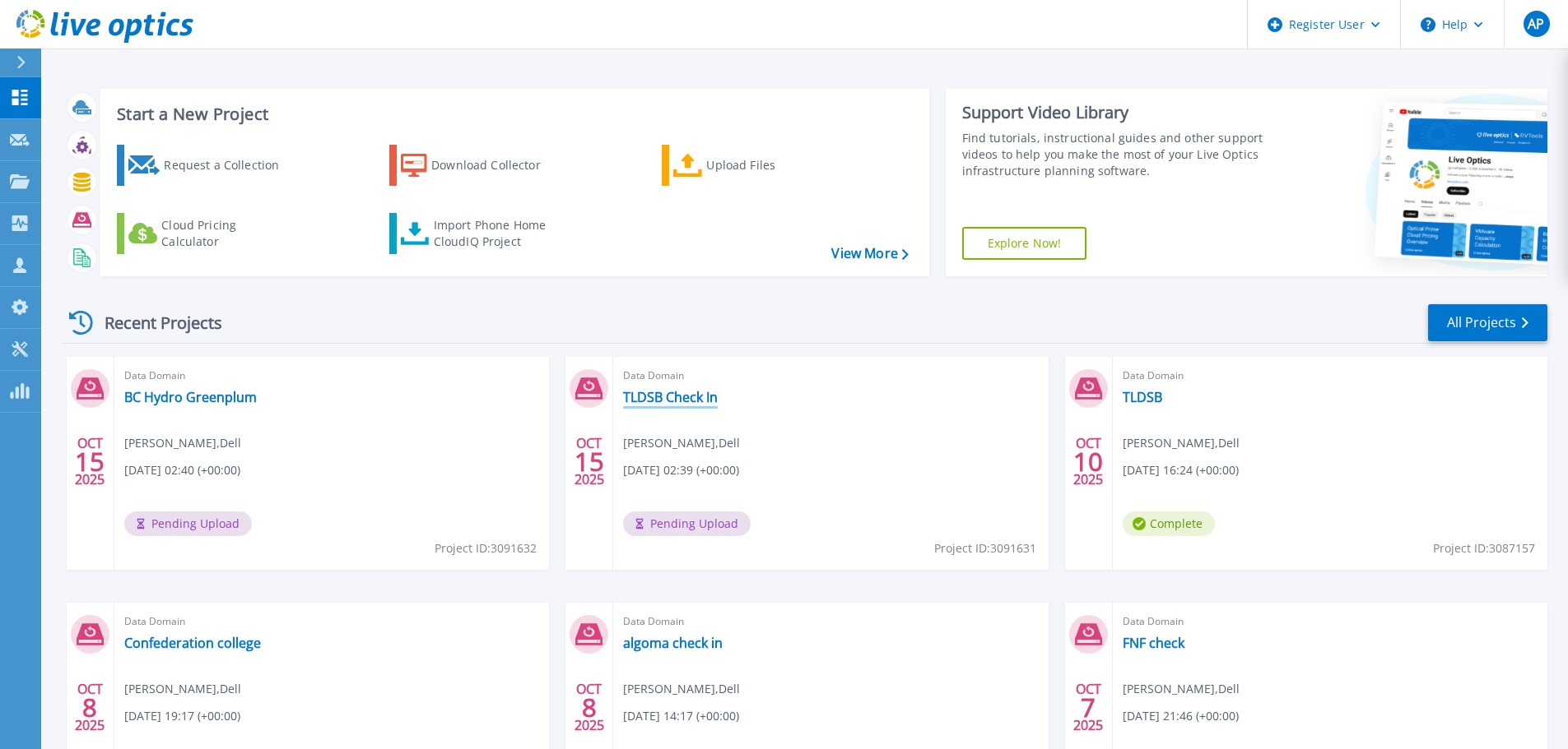
click at [657, 402] on link "TLDSB Check In" at bounding box center [670, 397] width 94 height 17
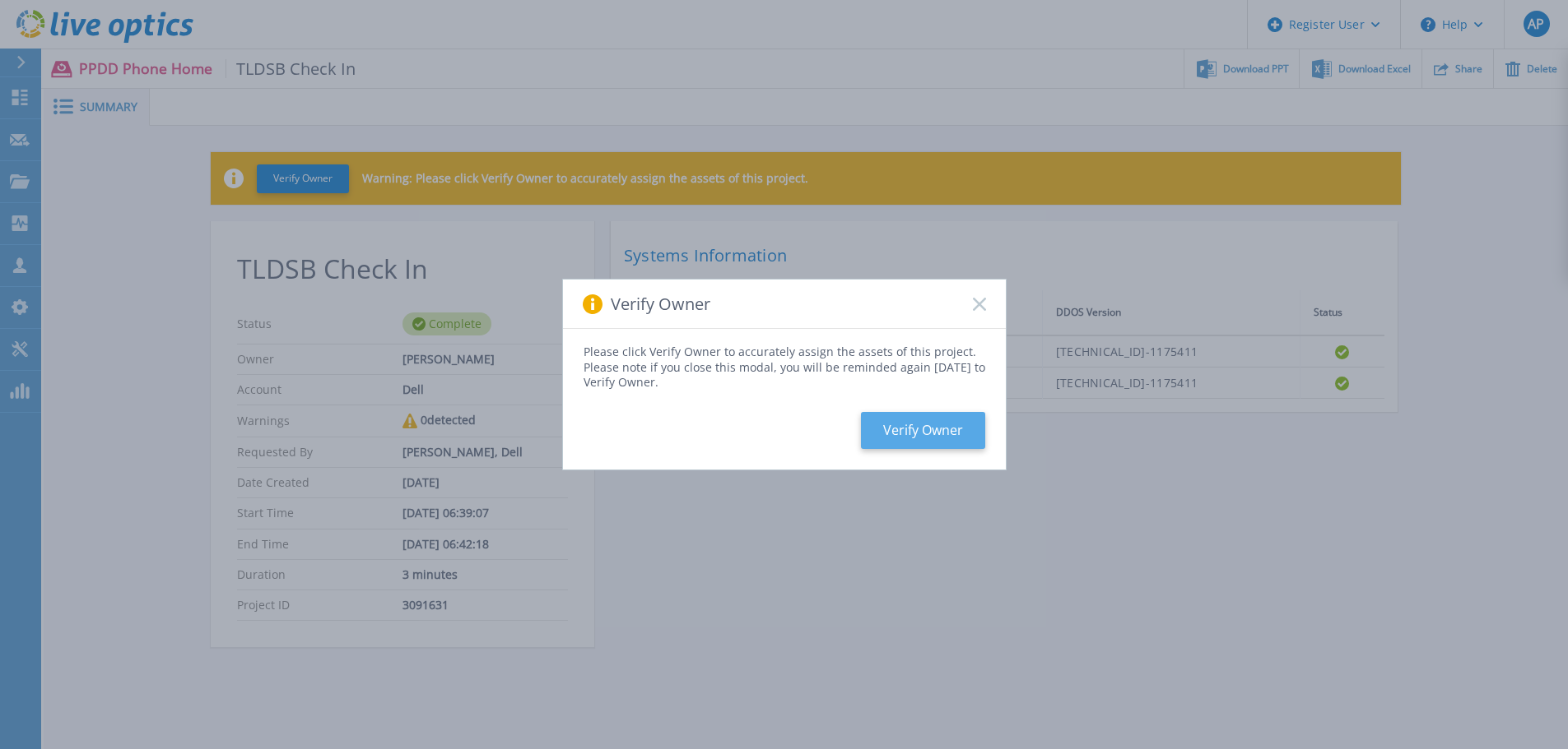
click at [906, 428] on button "Verify Owner" at bounding box center [922, 430] width 124 height 37
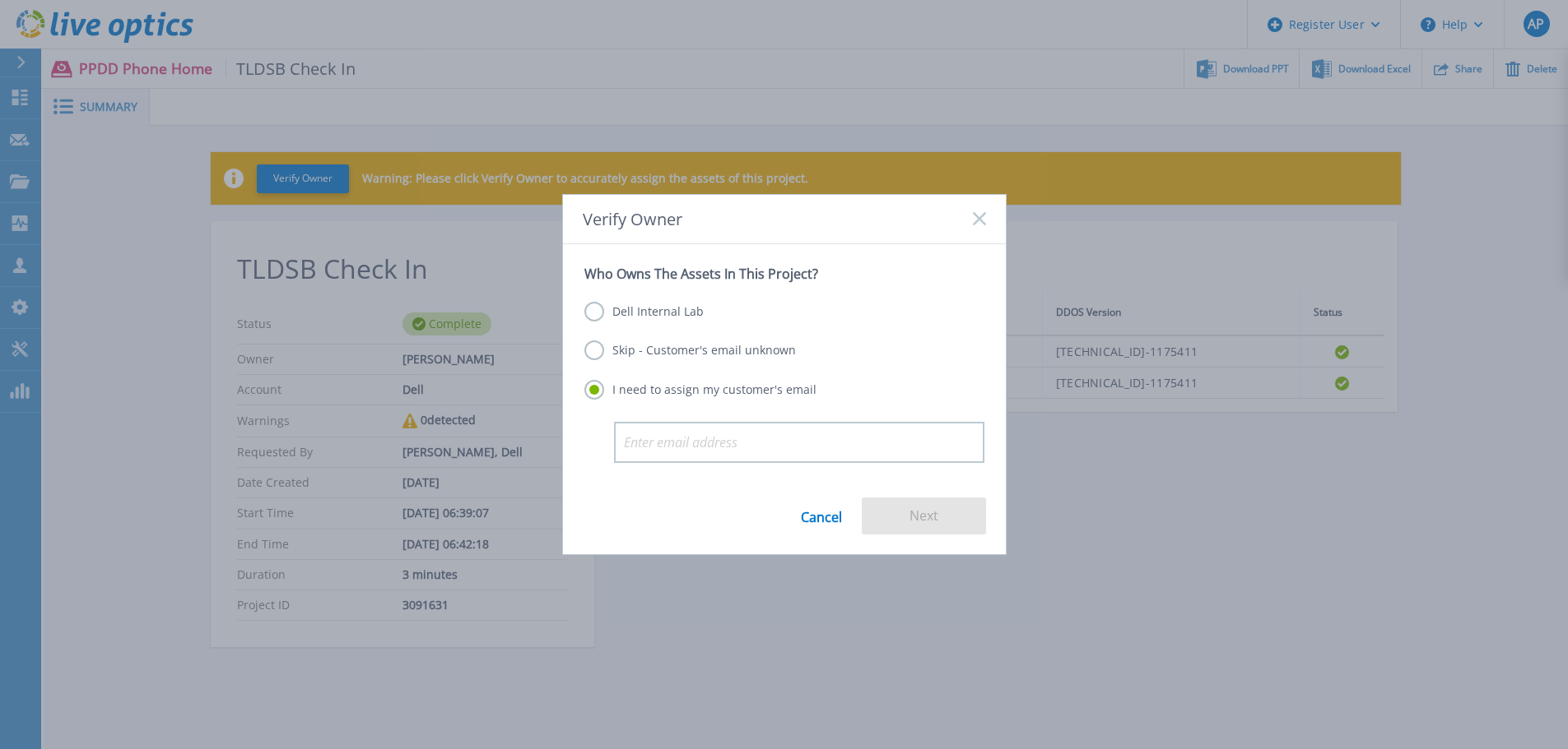
click at [649, 315] on label "Dell Internal Lab" at bounding box center [644, 312] width 119 height 20
click at [0, 0] on input "Dell Internal Lab" at bounding box center [0, 0] width 0 height 0
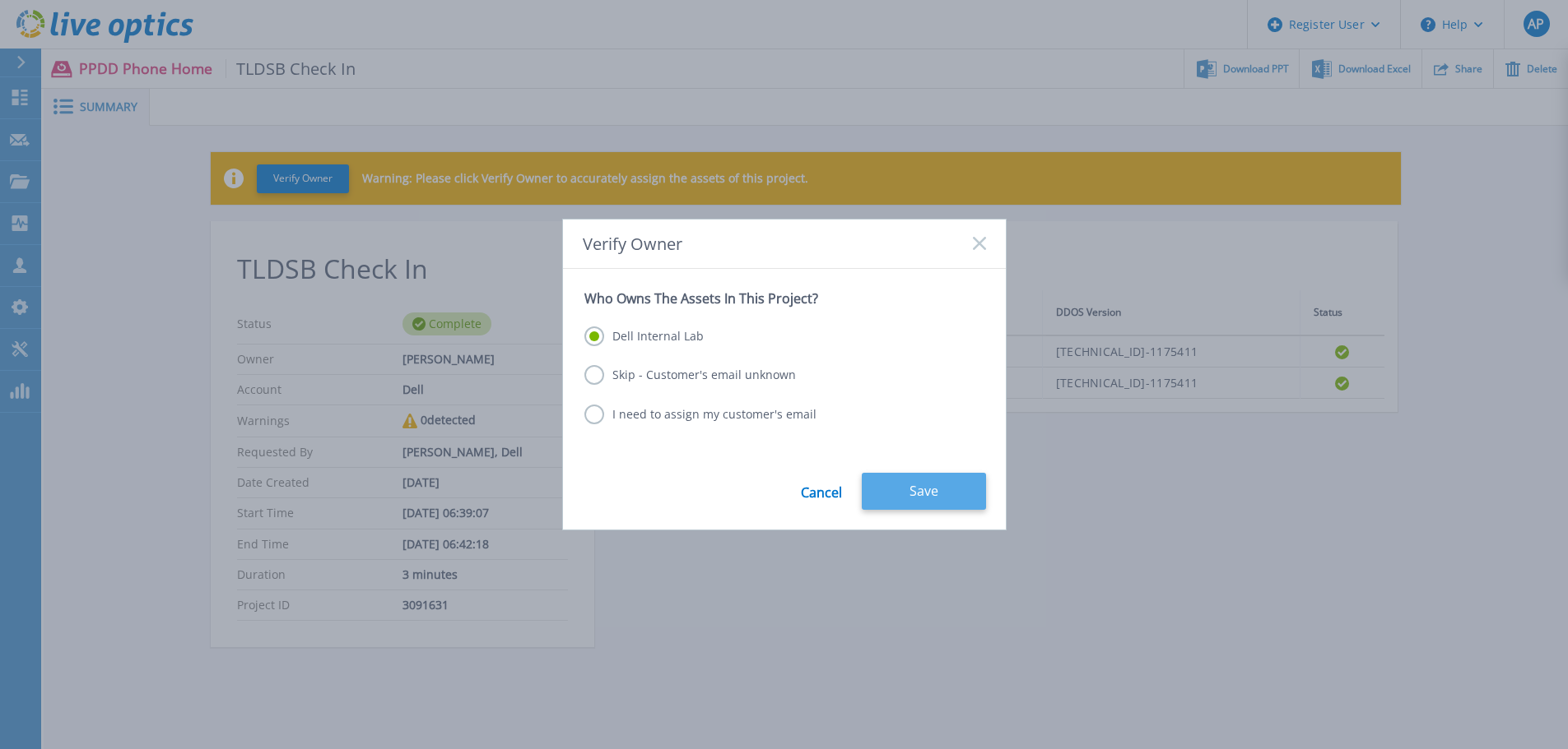
click at [888, 496] on button "Save" at bounding box center [923, 491] width 124 height 37
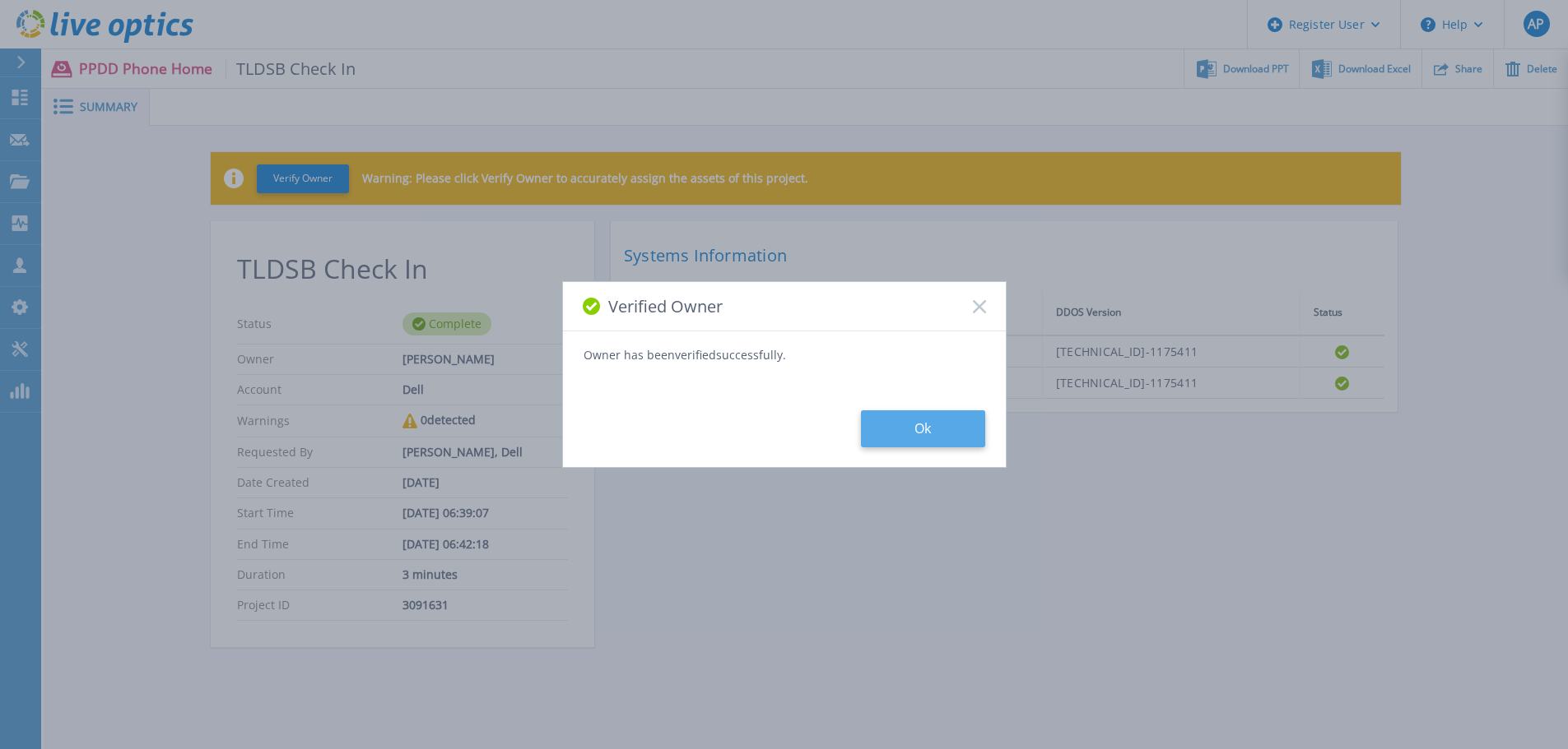
click at [912, 421] on button "Ok" at bounding box center [922, 428] width 124 height 37
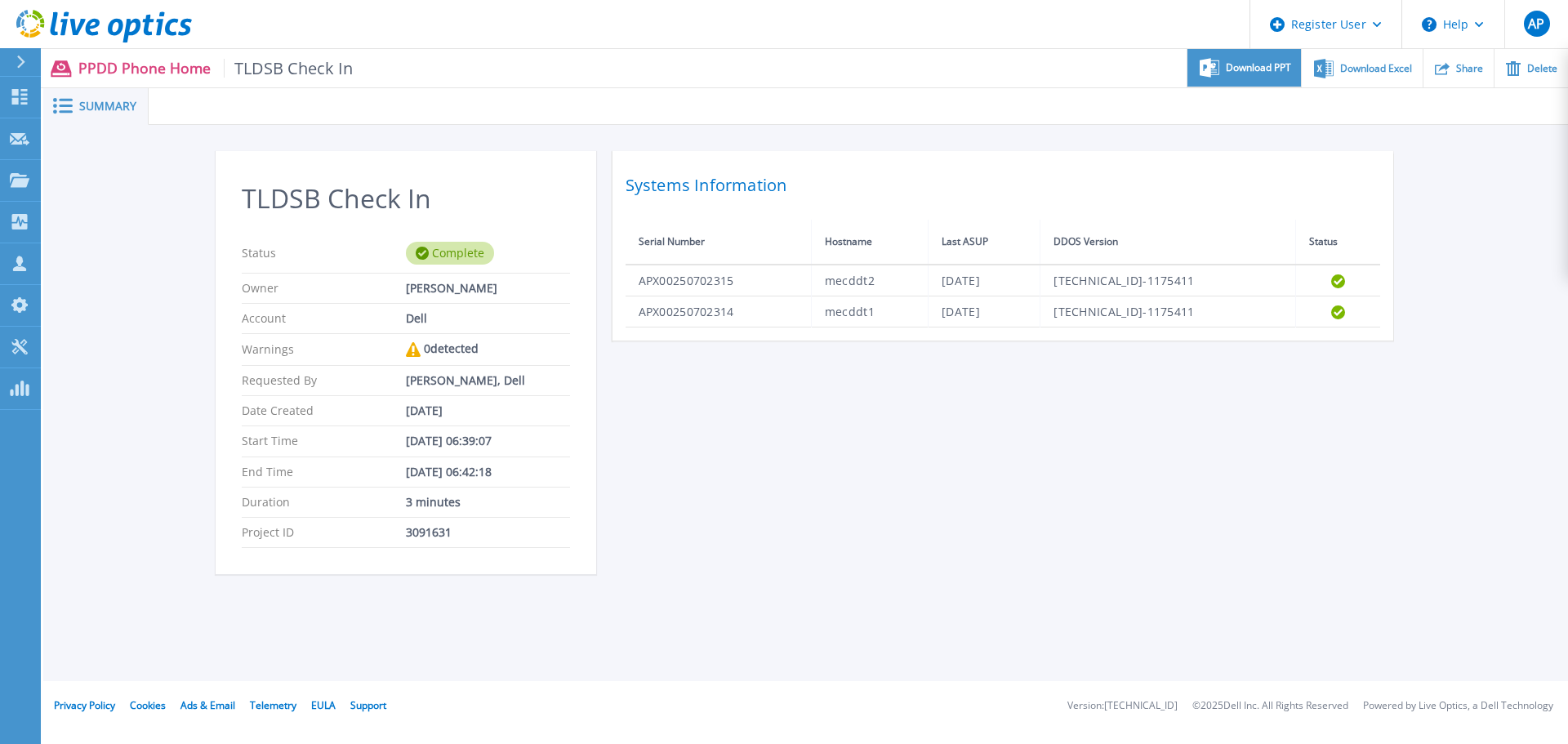
click at [1245, 69] on span "Download PPT" at bounding box center [1258, 68] width 65 height 10
click at [17, 102] on icon at bounding box center [20, 97] width 16 height 16
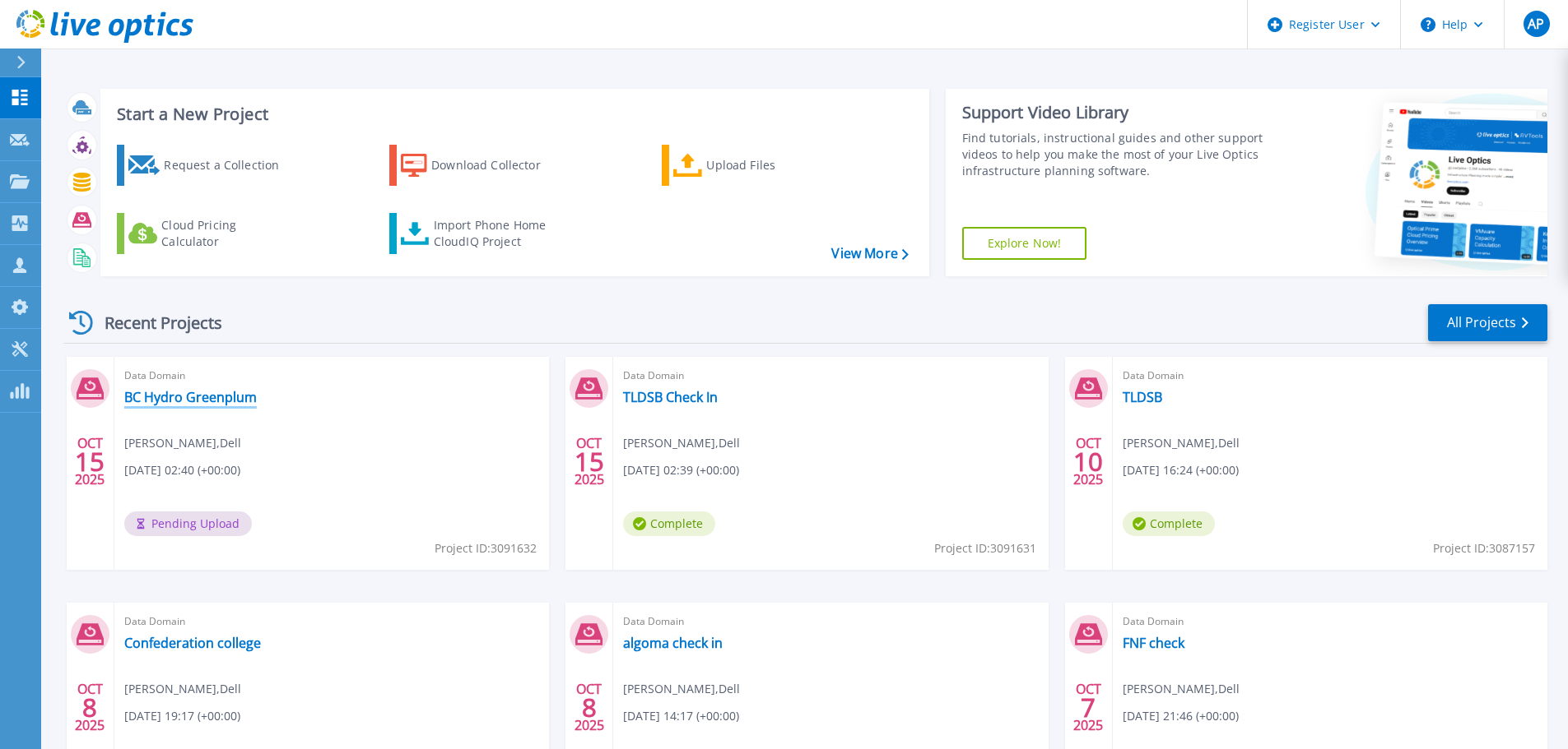
drag, startPoint x: 211, startPoint y: 393, endPoint x: 226, endPoint y: 390, distance: 15.3
click at [211, 393] on link "BC Hydro Greenplum" at bounding box center [190, 397] width 132 height 17
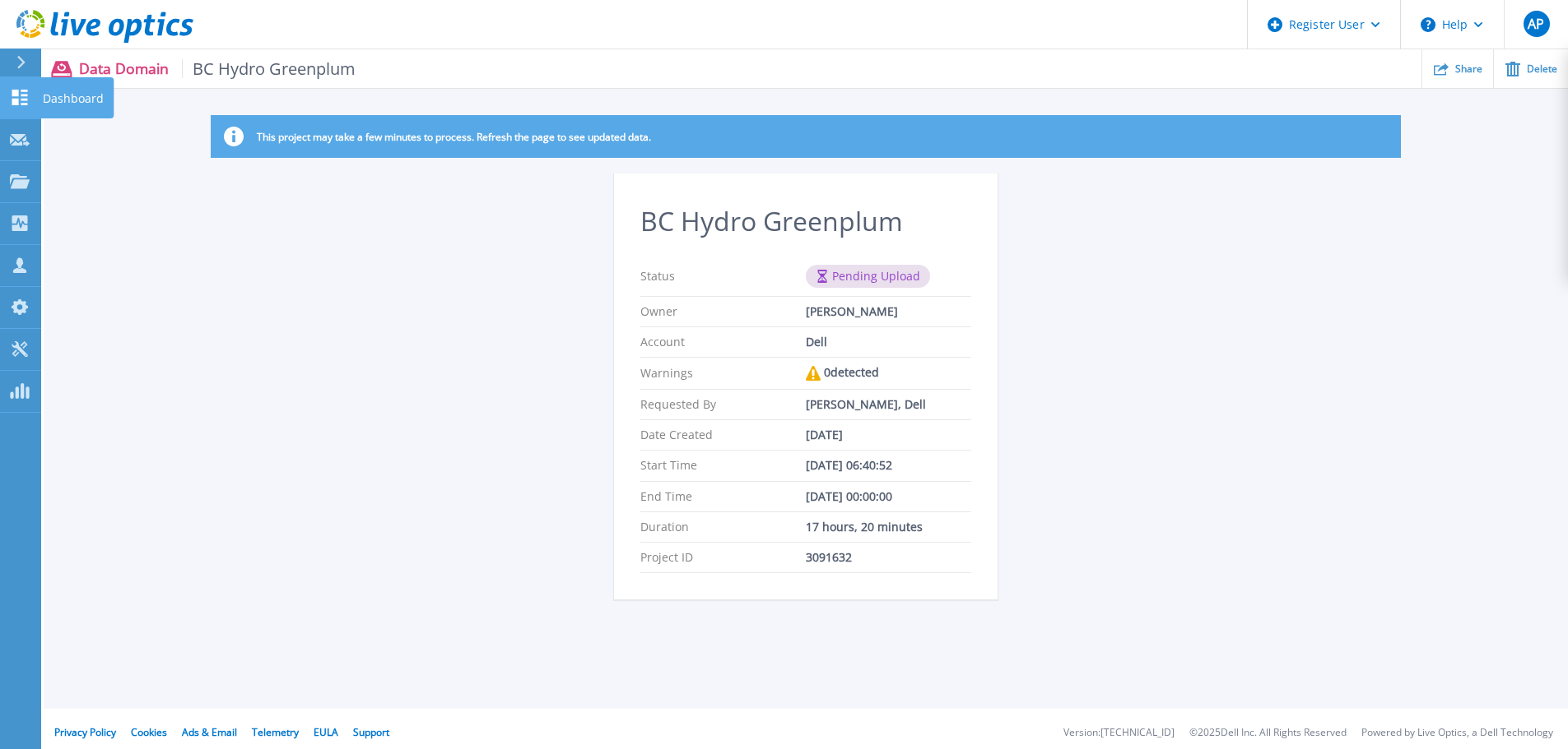
click at [25, 98] on icon at bounding box center [20, 97] width 16 height 16
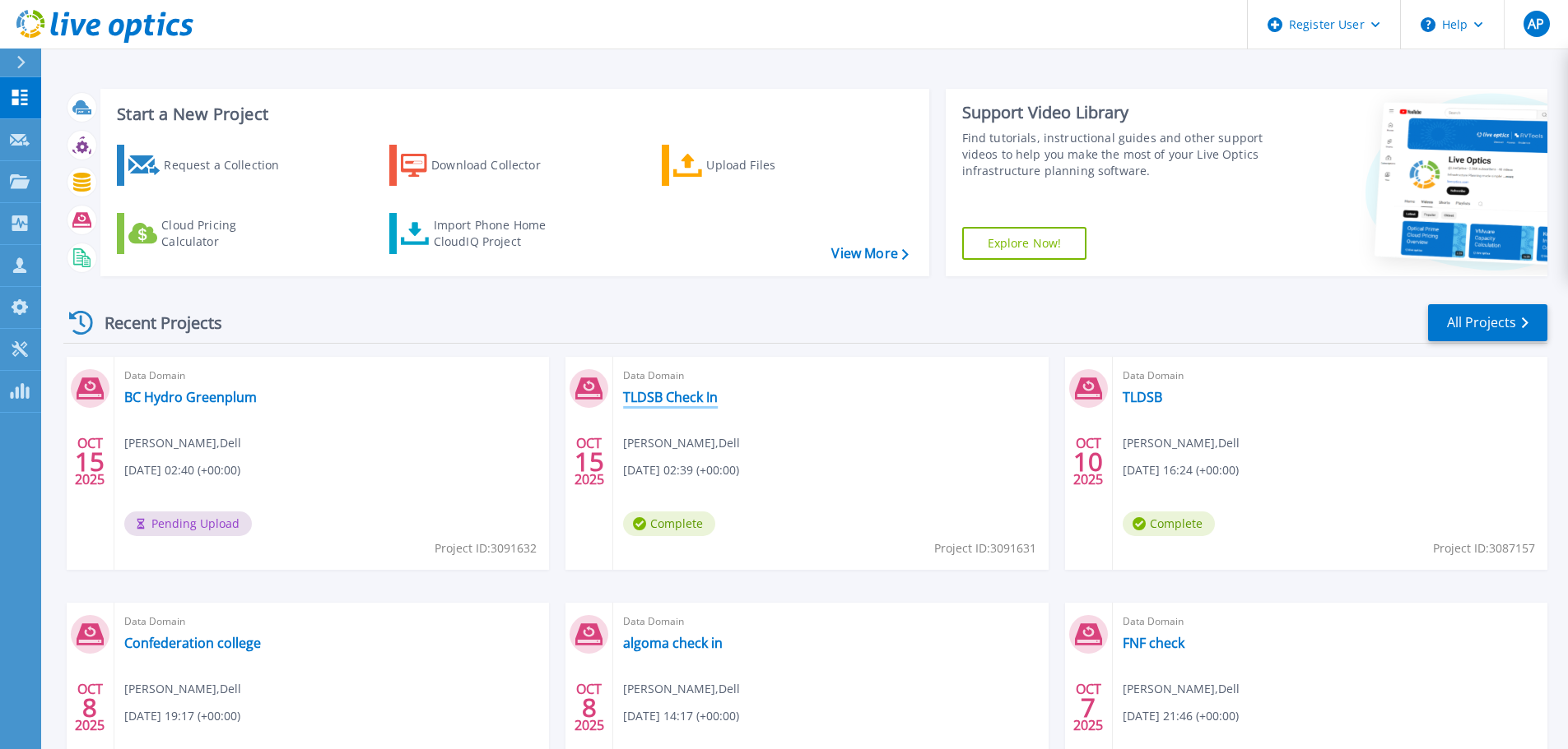
click at [694, 400] on link "TLDSB Check In" at bounding box center [670, 397] width 94 height 17
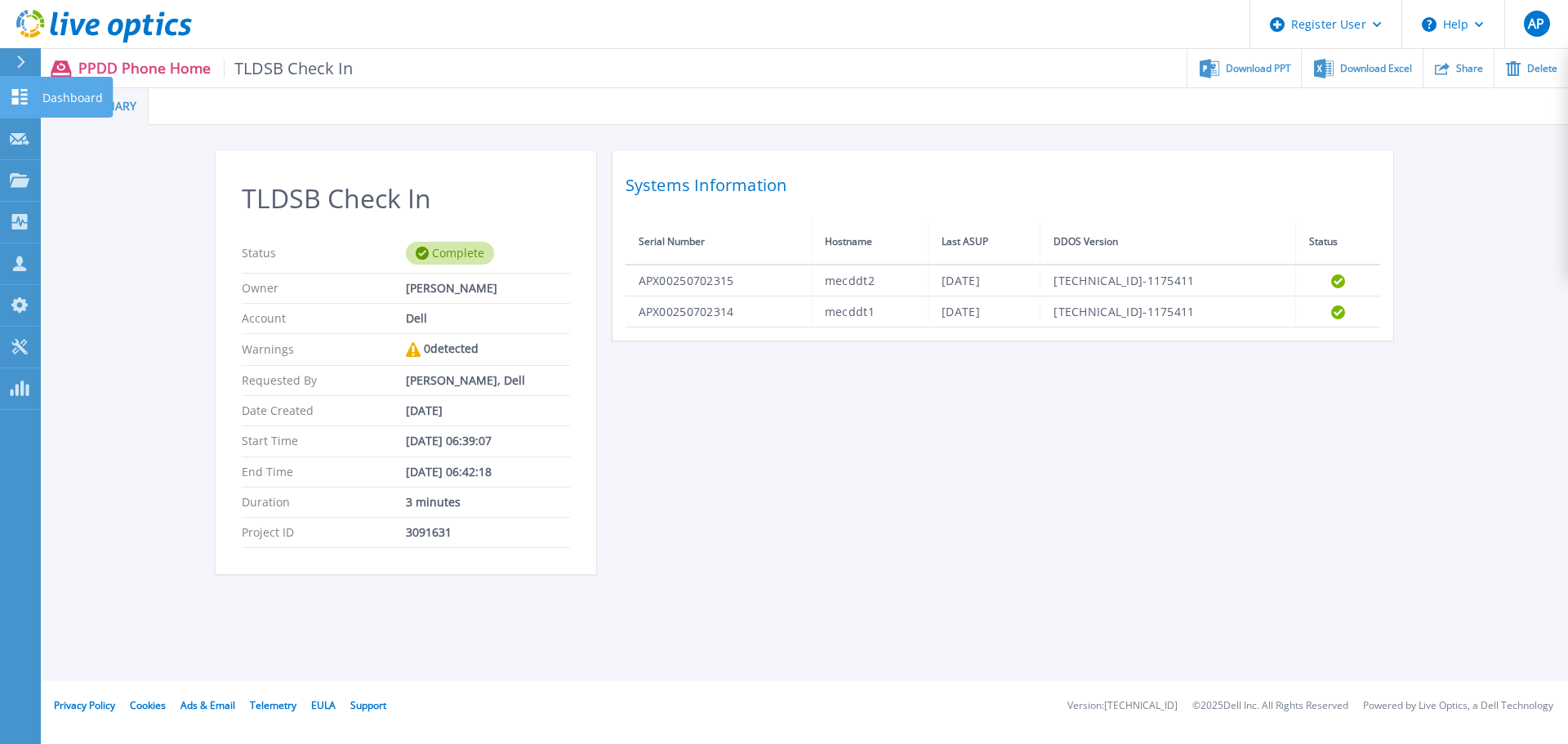
click at [22, 107] on link "Dashboard Dashboard" at bounding box center [20, 98] width 40 height 41
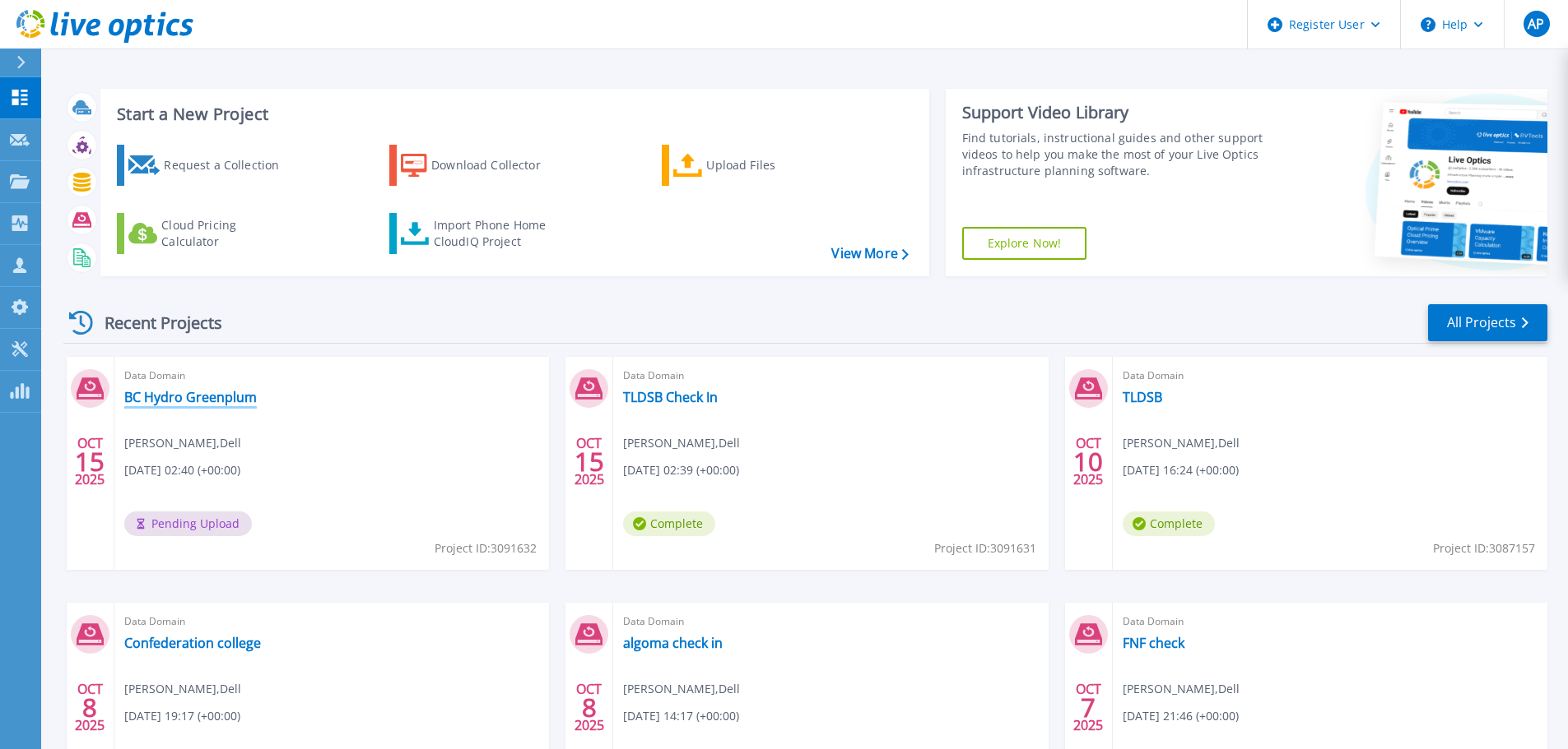
click at [203, 397] on link "BC Hydro Greenplum" at bounding box center [190, 397] width 132 height 17
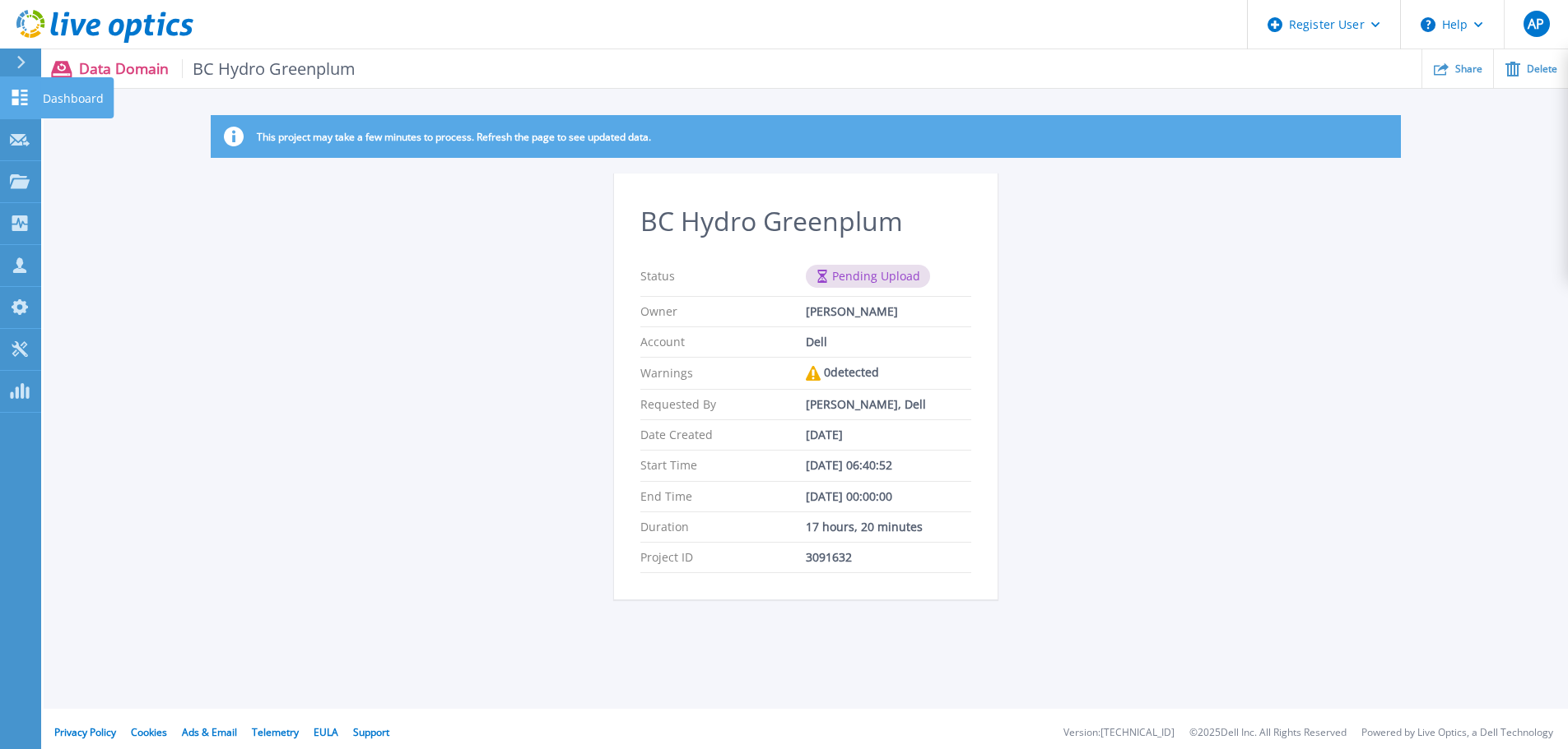
click at [22, 98] on icon at bounding box center [20, 97] width 20 height 16
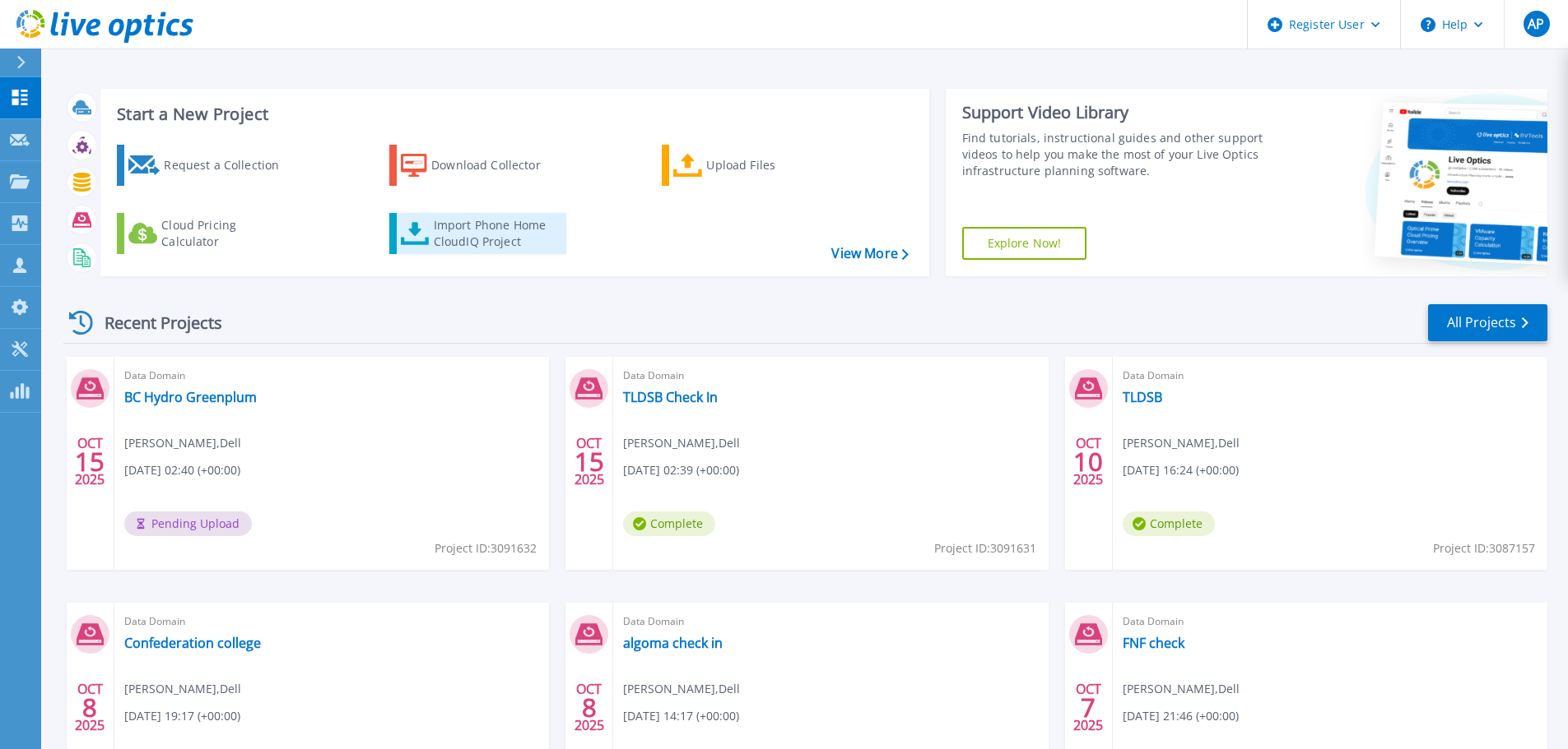
click at [510, 227] on div "Import Phone Home CloudIQ Project" at bounding box center [497, 233] width 128 height 33
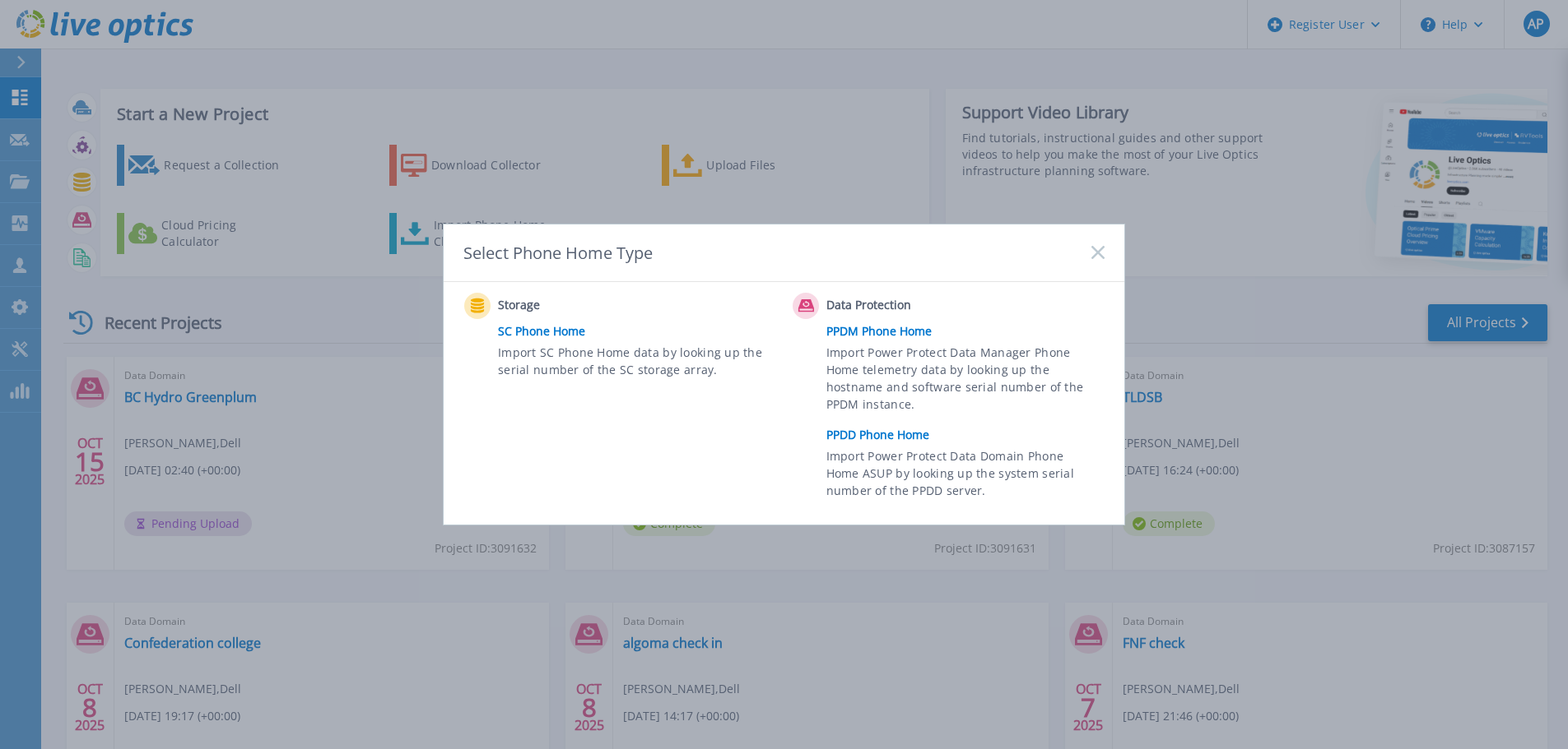
click at [885, 438] on link "PPDD Phone Home" at bounding box center [970, 435] width 286 height 25
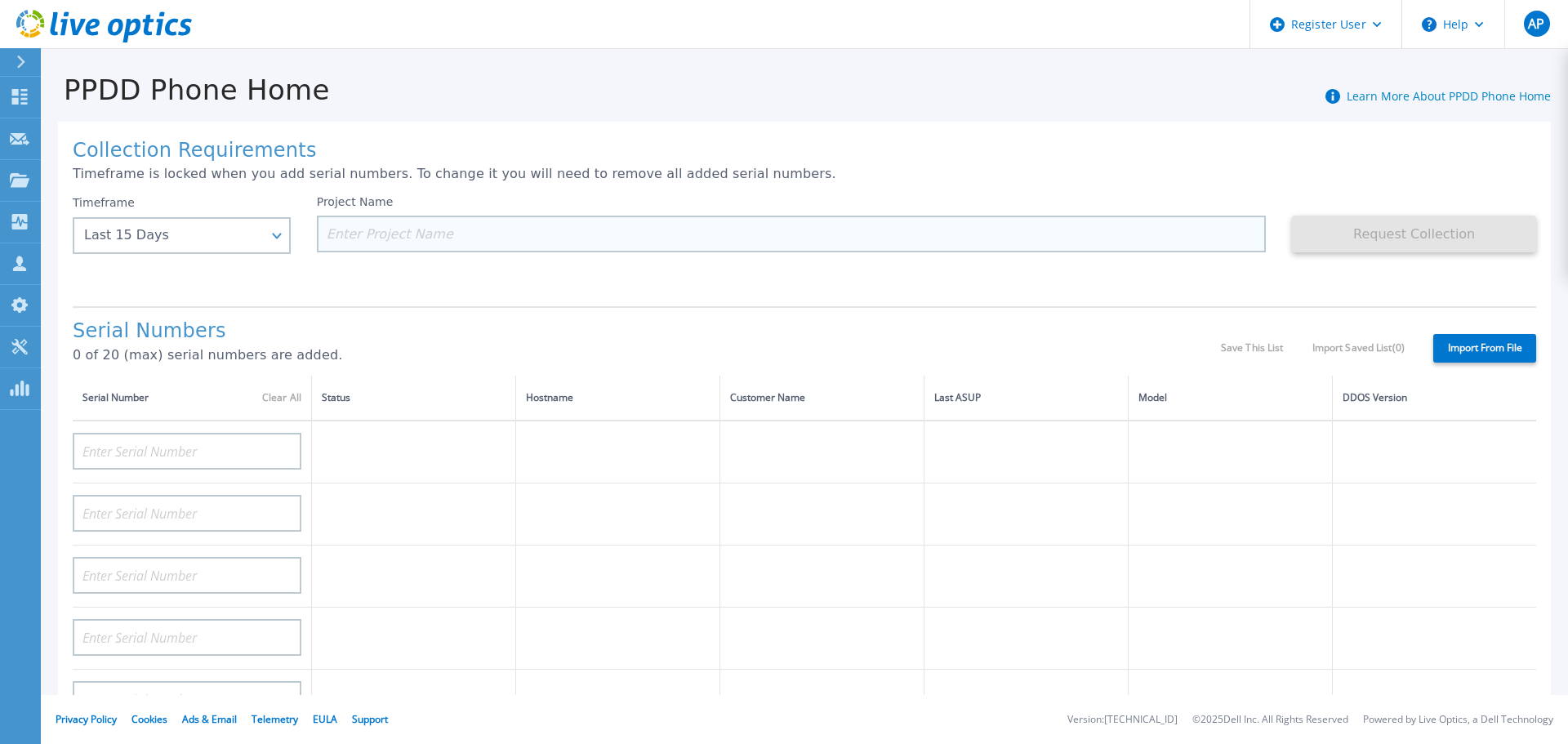
click at [383, 221] on input at bounding box center [791, 234] width 950 height 37
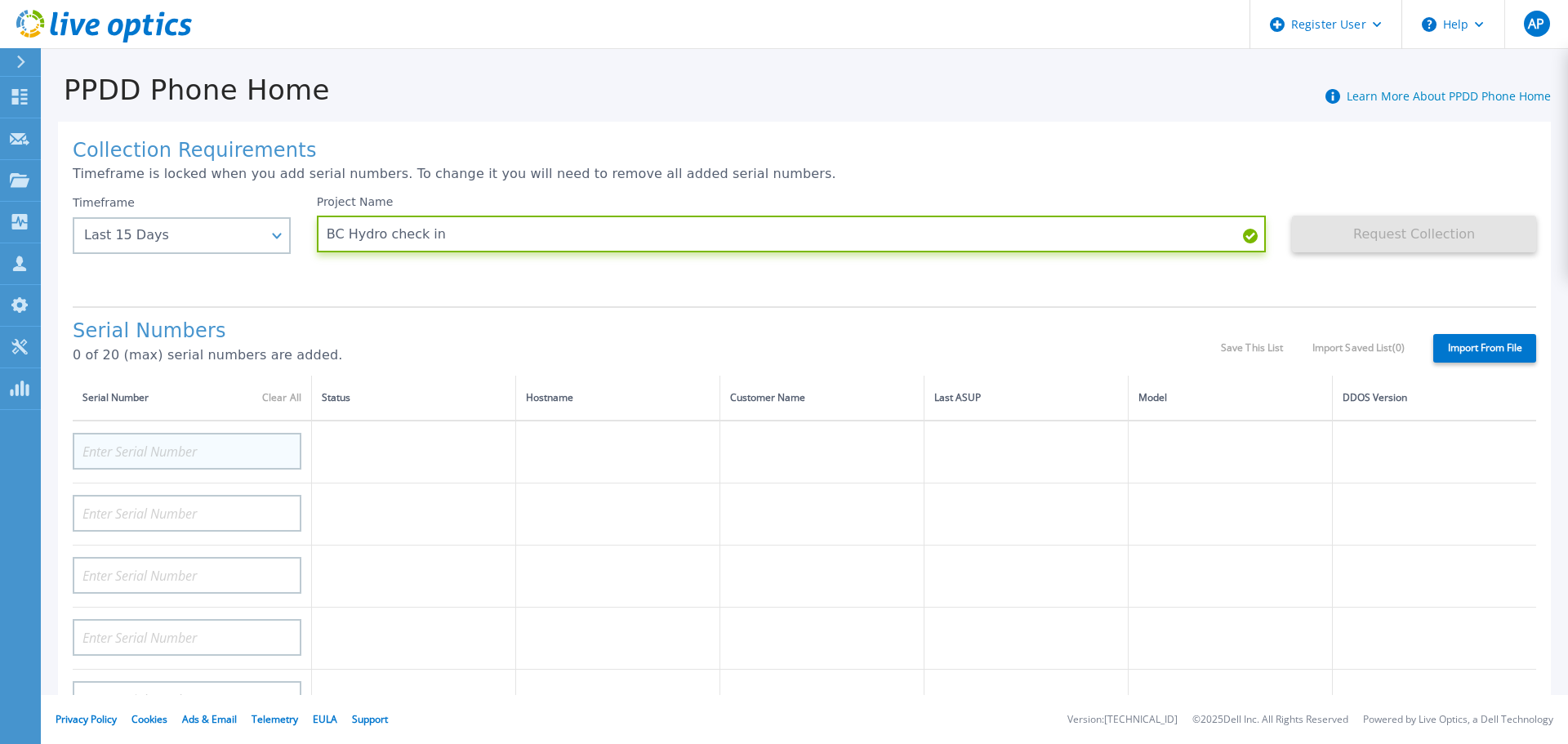
type input "BC Hydro check in"
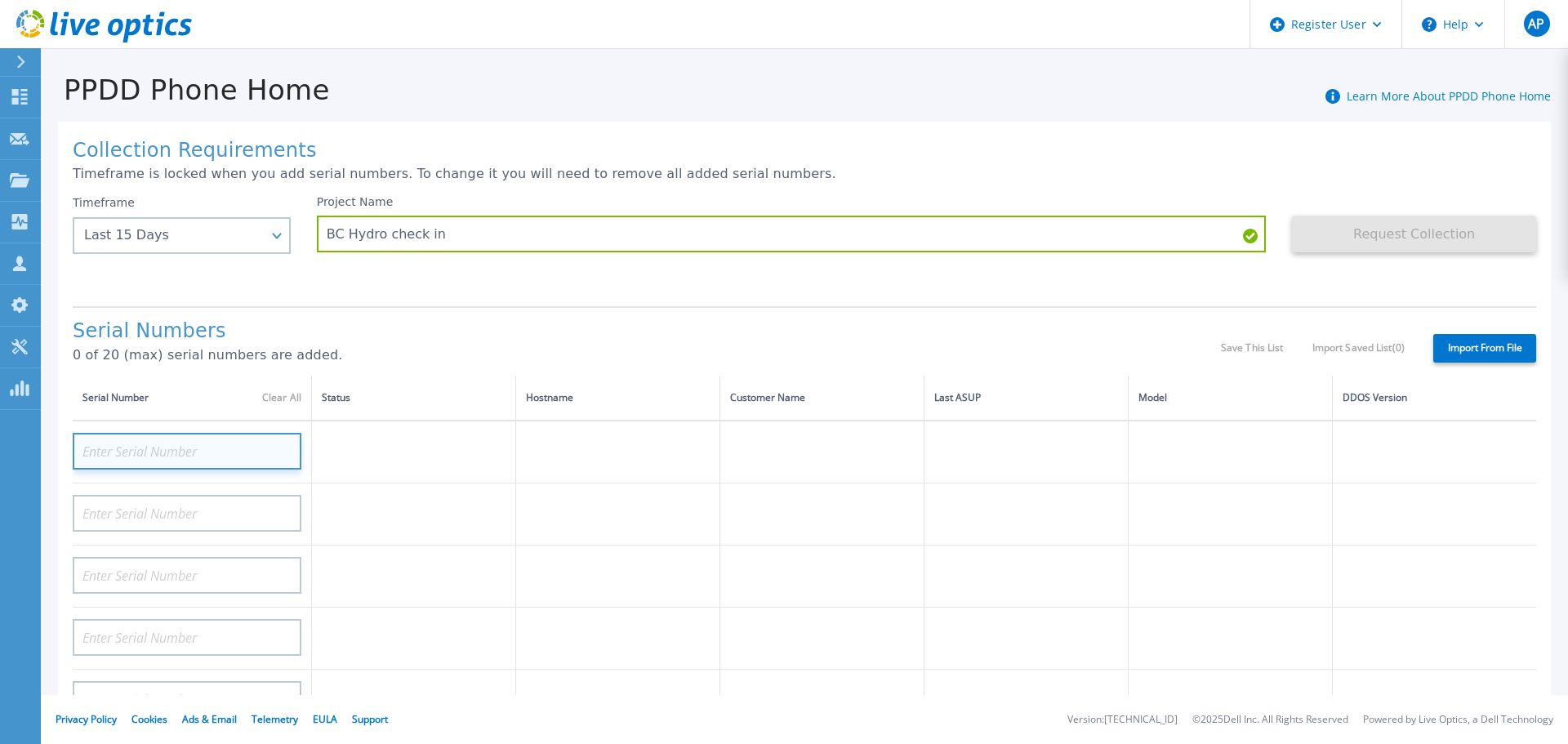
click at [177, 454] on input at bounding box center [187, 451] width 229 height 37
paste input "APM00213405433"
type input "APM00213405433"
click at [509, 318] on div "Serial Numbers 0 of 20 (max) serial numbers are added. Save This List Import Sa…" at bounding box center [805, 341] width 1463 height 69
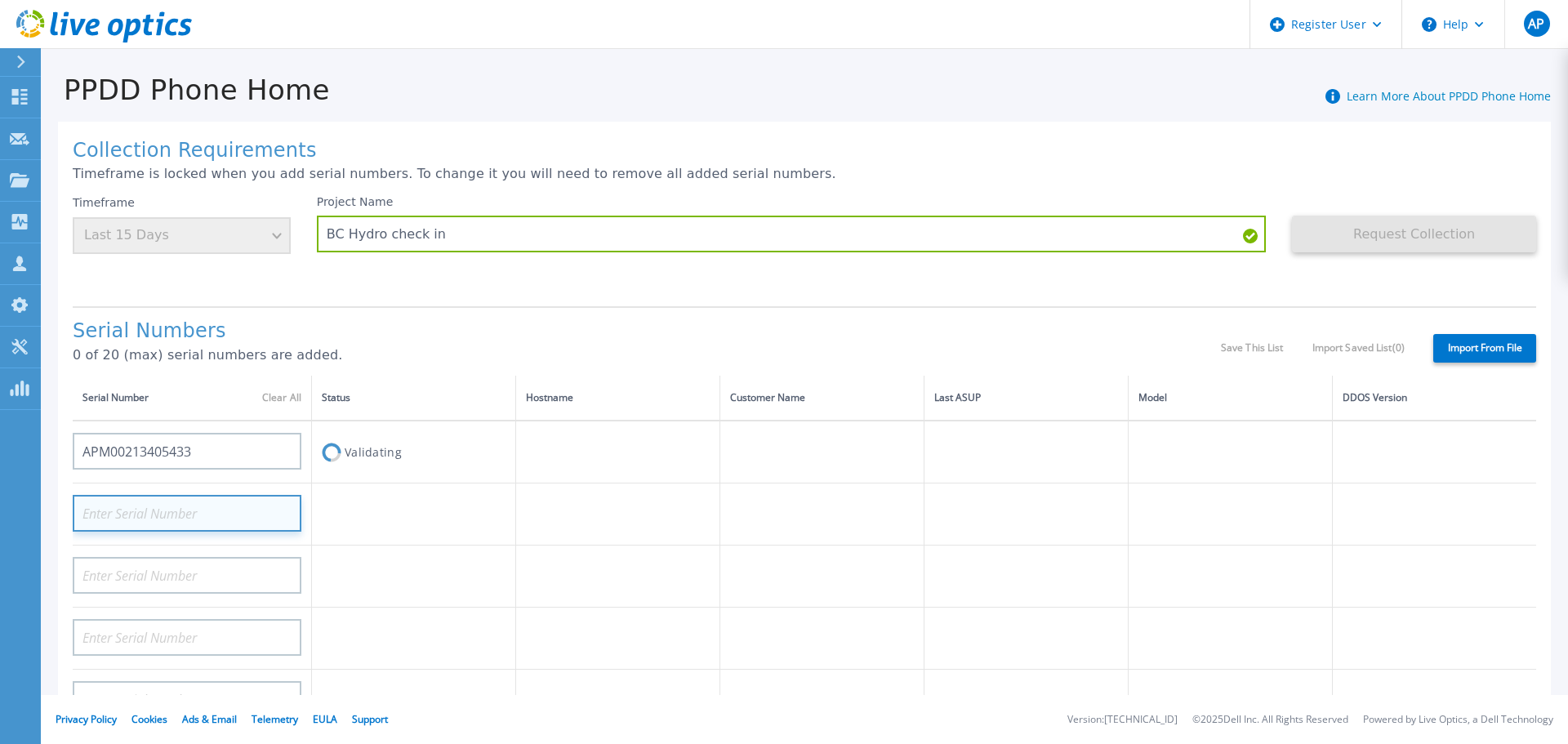
click at [193, 497] on input at bounding box center [187, 513] width 229 height 37
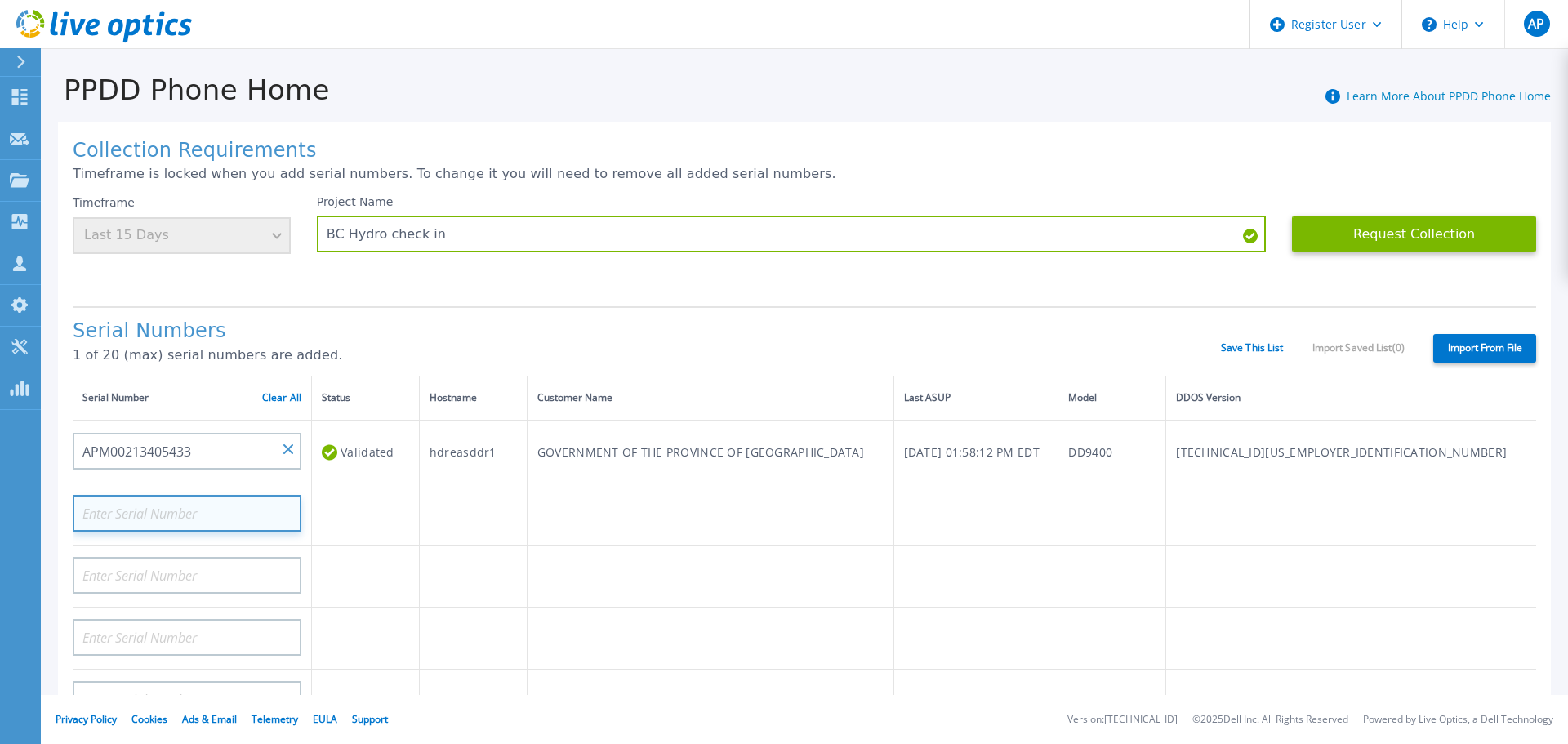
paste input "APM00213006714"
type input "APM00213006714"
drag, startPoint x: 790, startPoint y: 323, endPoint x: 853, endPoint y: 328, distance: 63.2
click at [791, 323] on h1 "Serial Numbers" at bounding box center [647, 332] width 1148 height 23
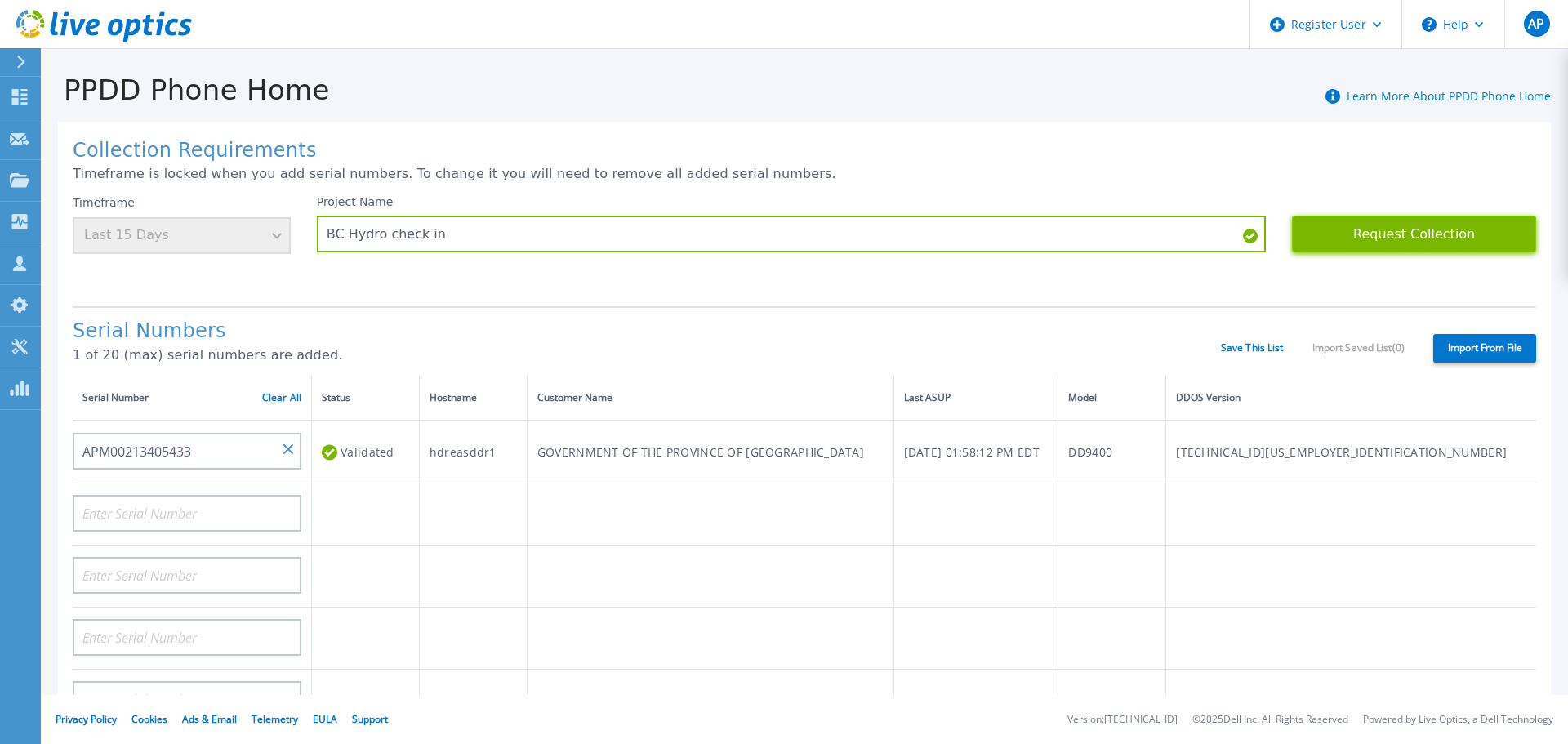
click at [1425, 242] on button "Request Collection" at bounding box center [1414, 234] width 245 height 37
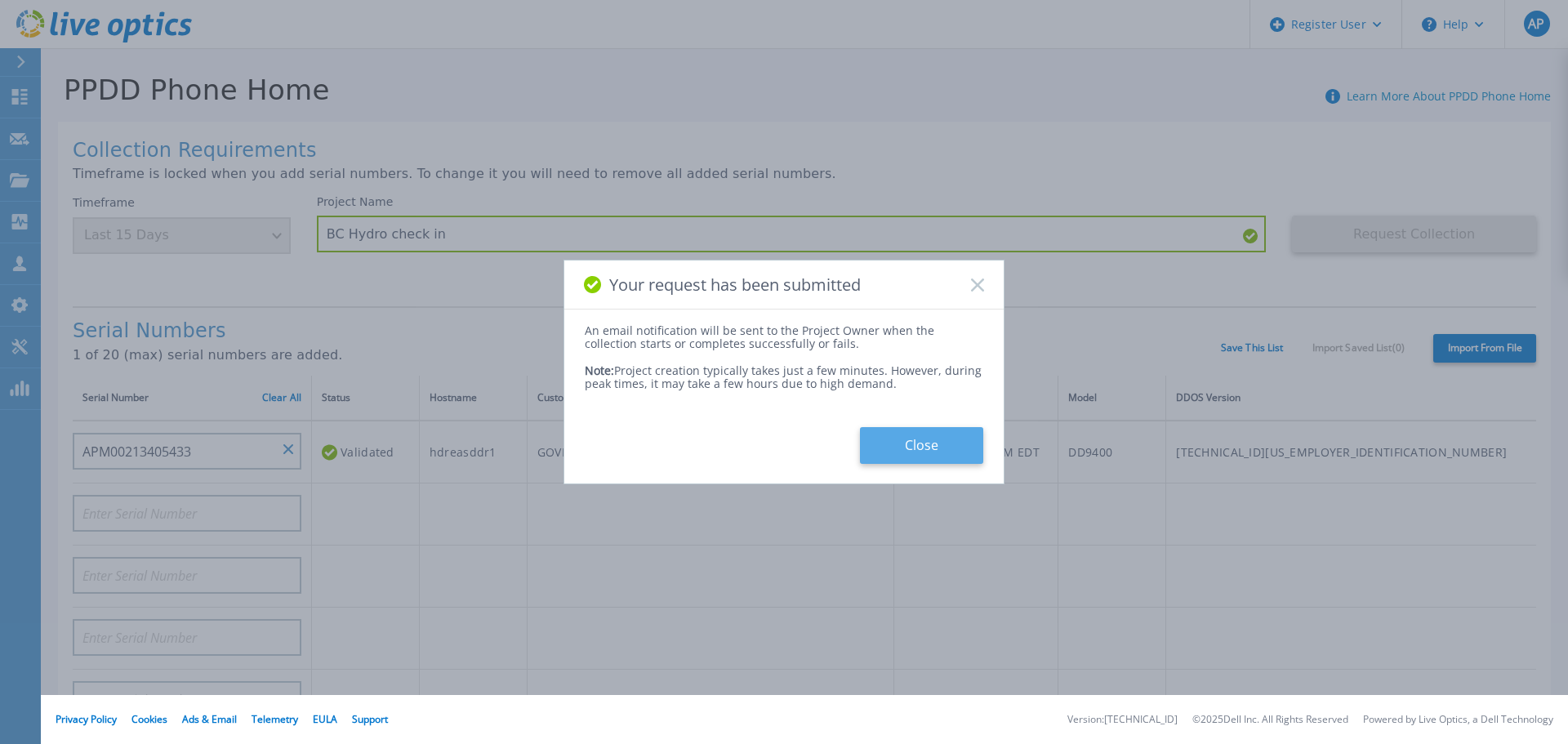
click at [930, 440] on button "Close" at bounding box center [921, 445] width 123 height 37
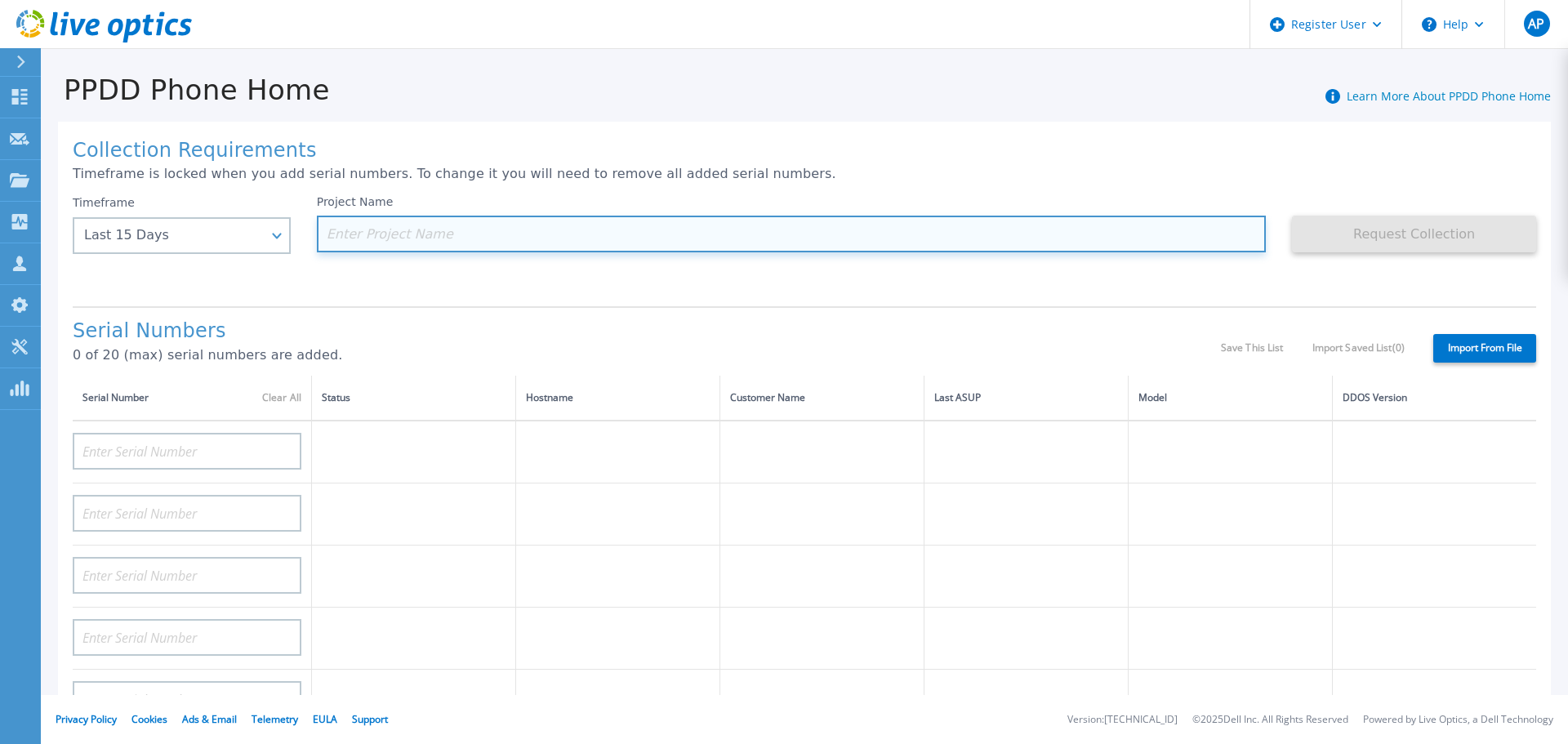
click at [438, 235] on input at bounding box center [791, 234] width 950 height 37
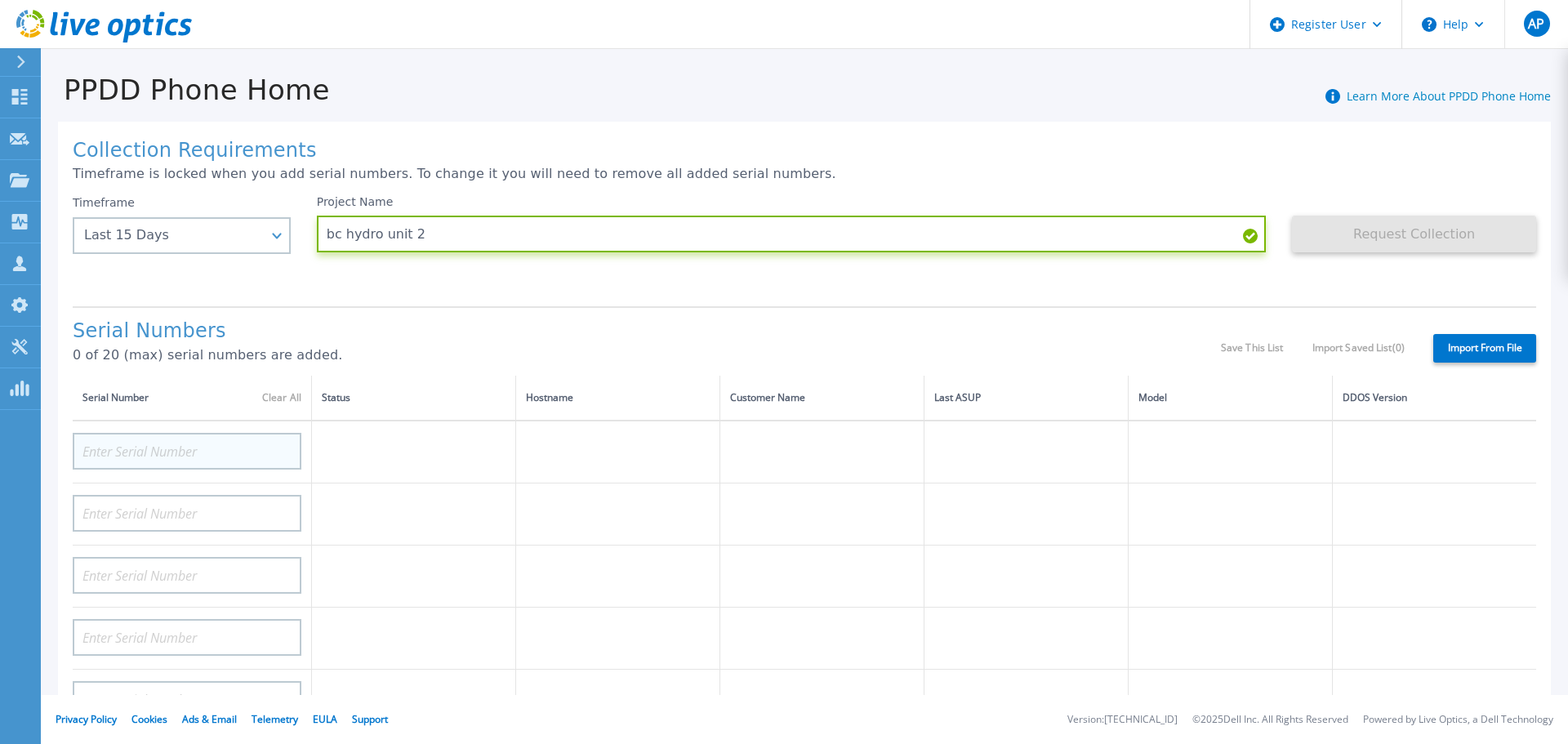
type input "bc hydro unit 2"
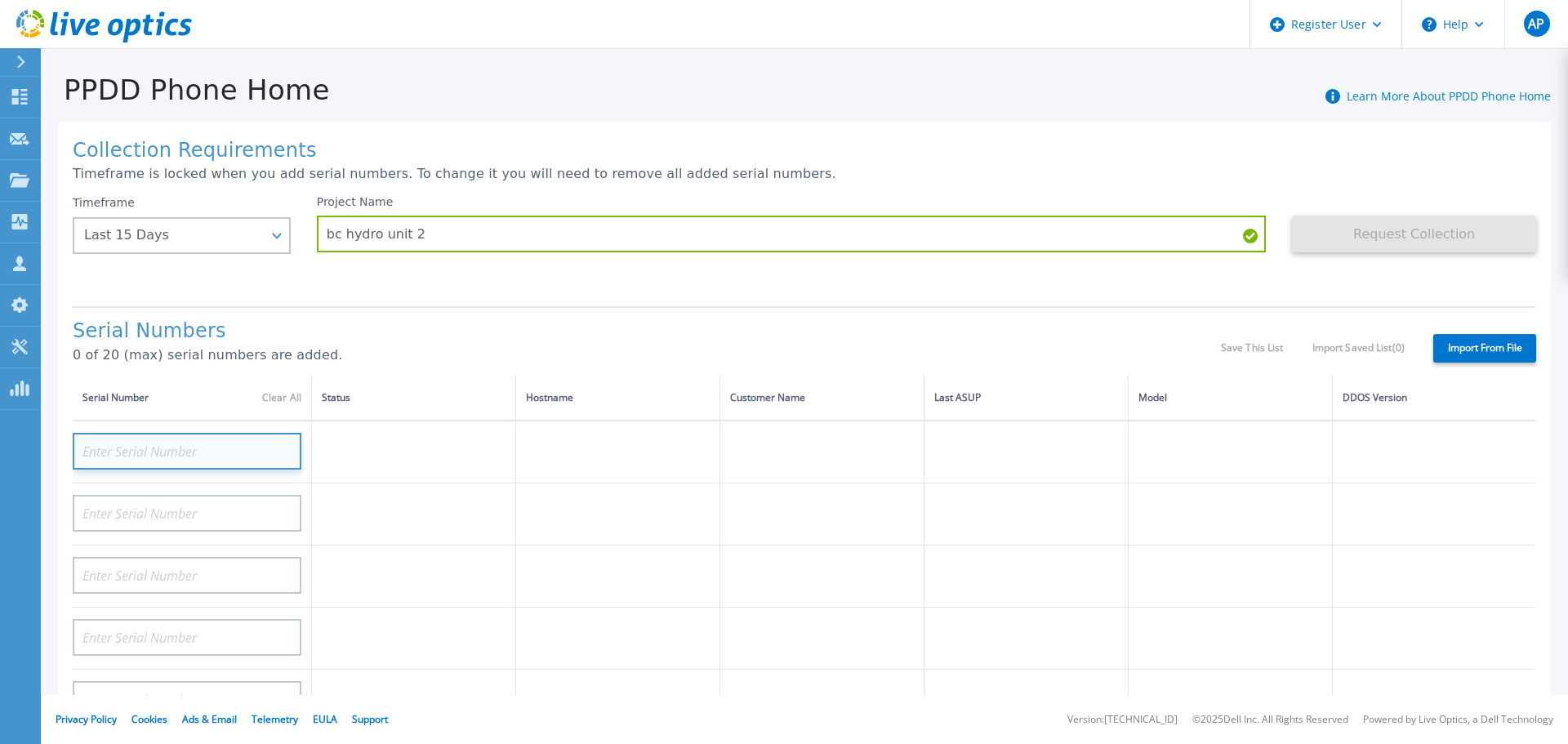
click at [162, 453] on input at bounding box center [187, 451] width 229 height 37
paste input "APM00213006714"
type input "APM00213006714"
click at [606, 345] on div "Serial Numbers 0 of 20 (max) serial numbers are added." at bounding box center [647, 348] width 1148 height 55
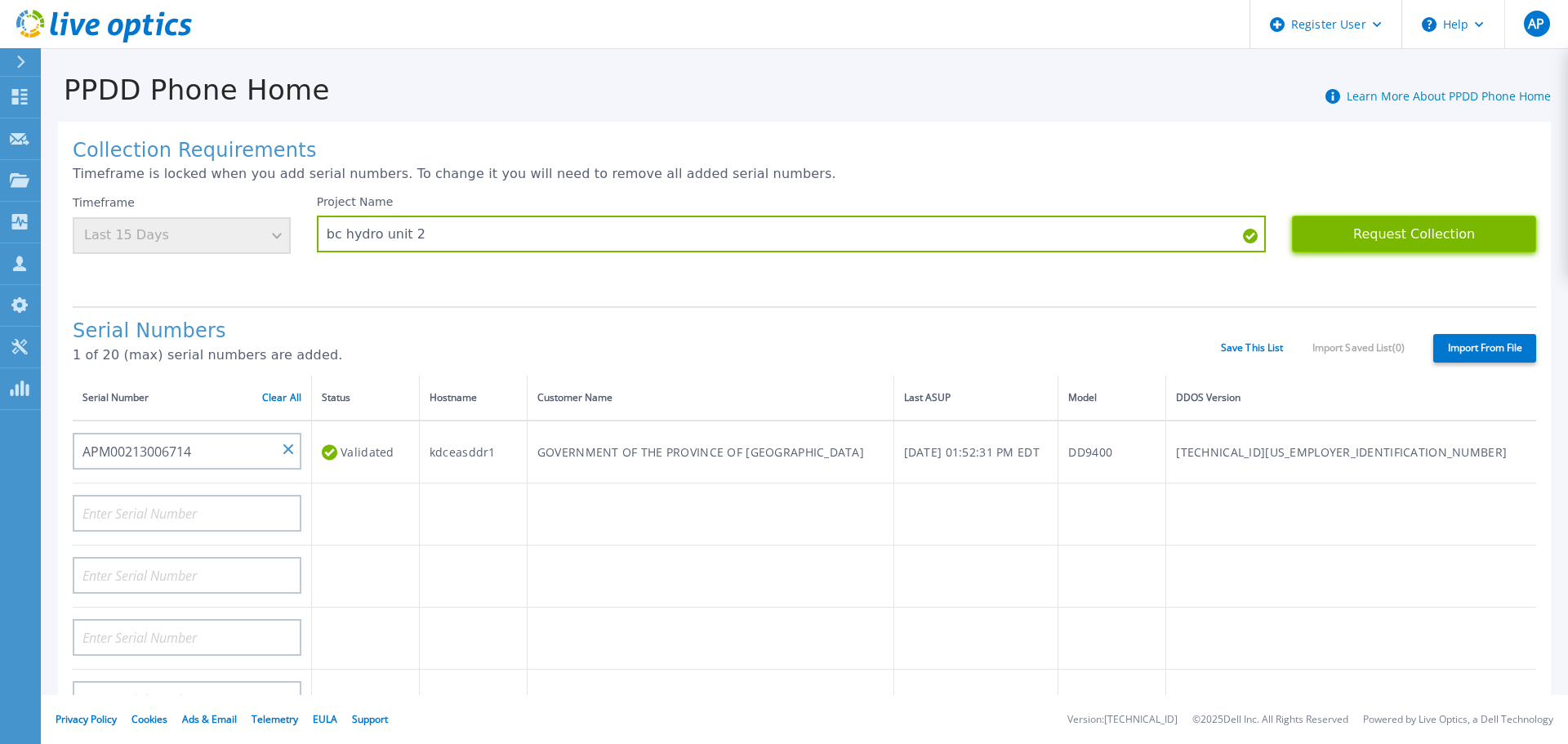
click at [1384, 241] on button "Request Collection" at bounding box center [1414, 234] width 245 height 37
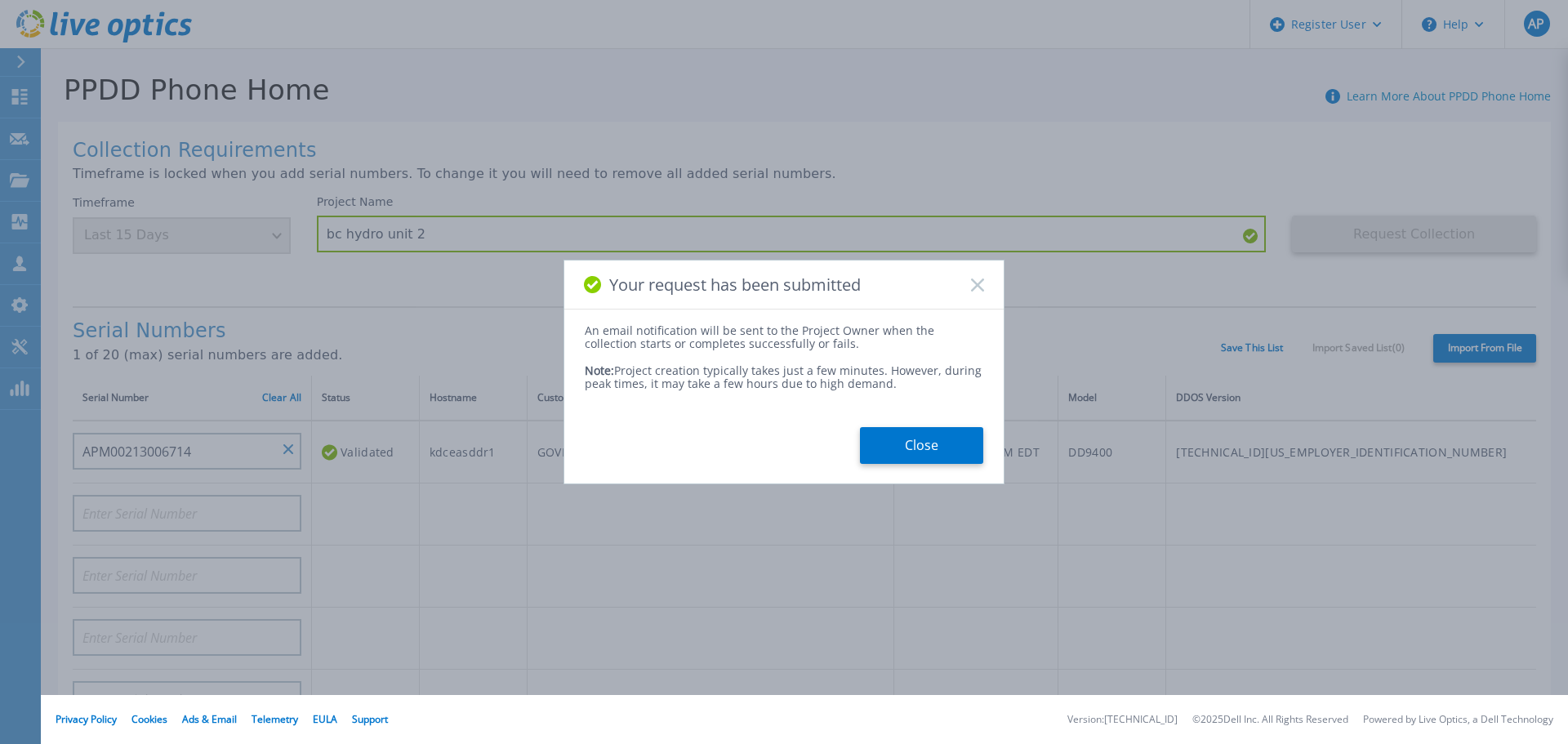
click at [929, 442] on button "Close" at bounding box center [921, 445] width 123 height 37
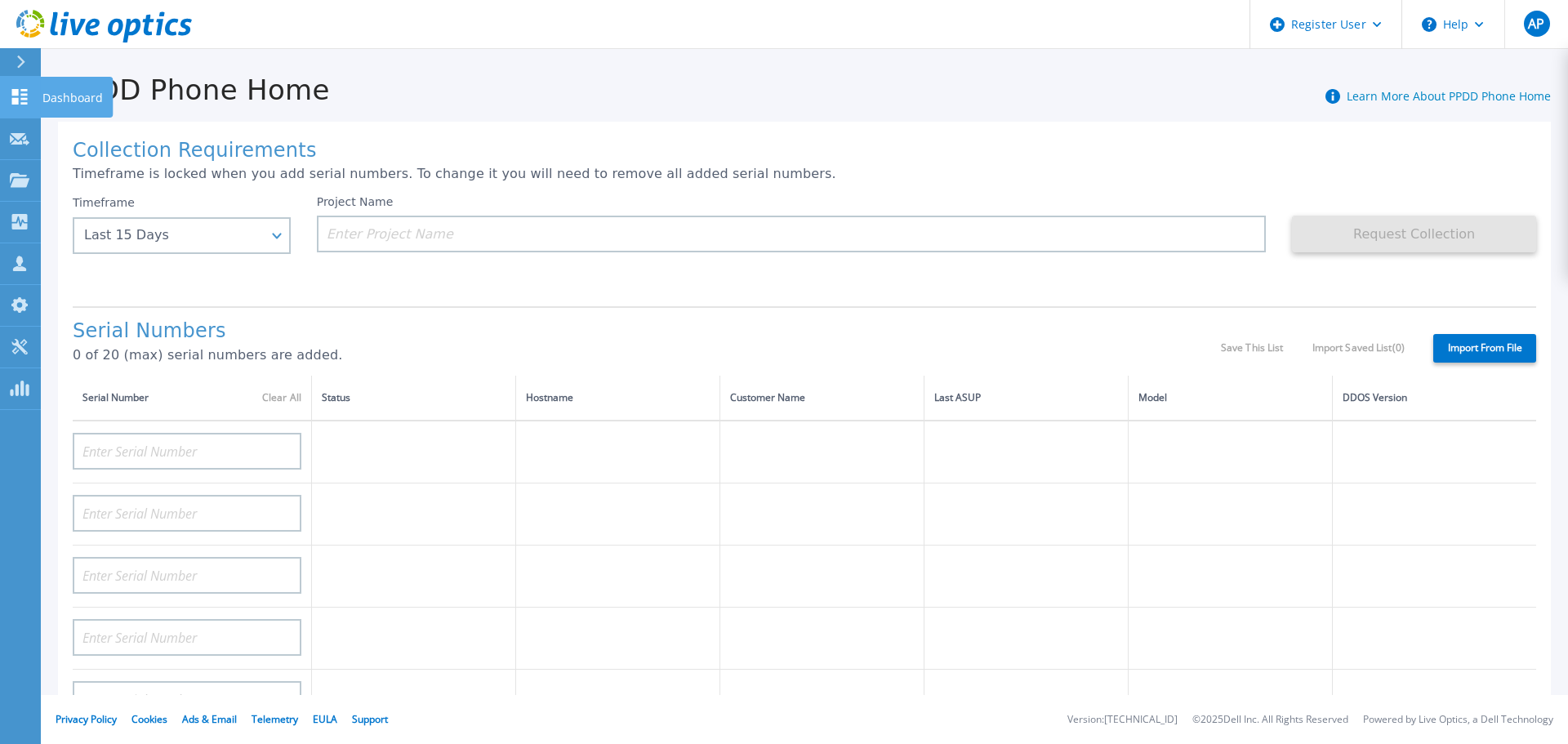
click at [17, 104] on icon at bounding box center [20, 97] width 16 height 16
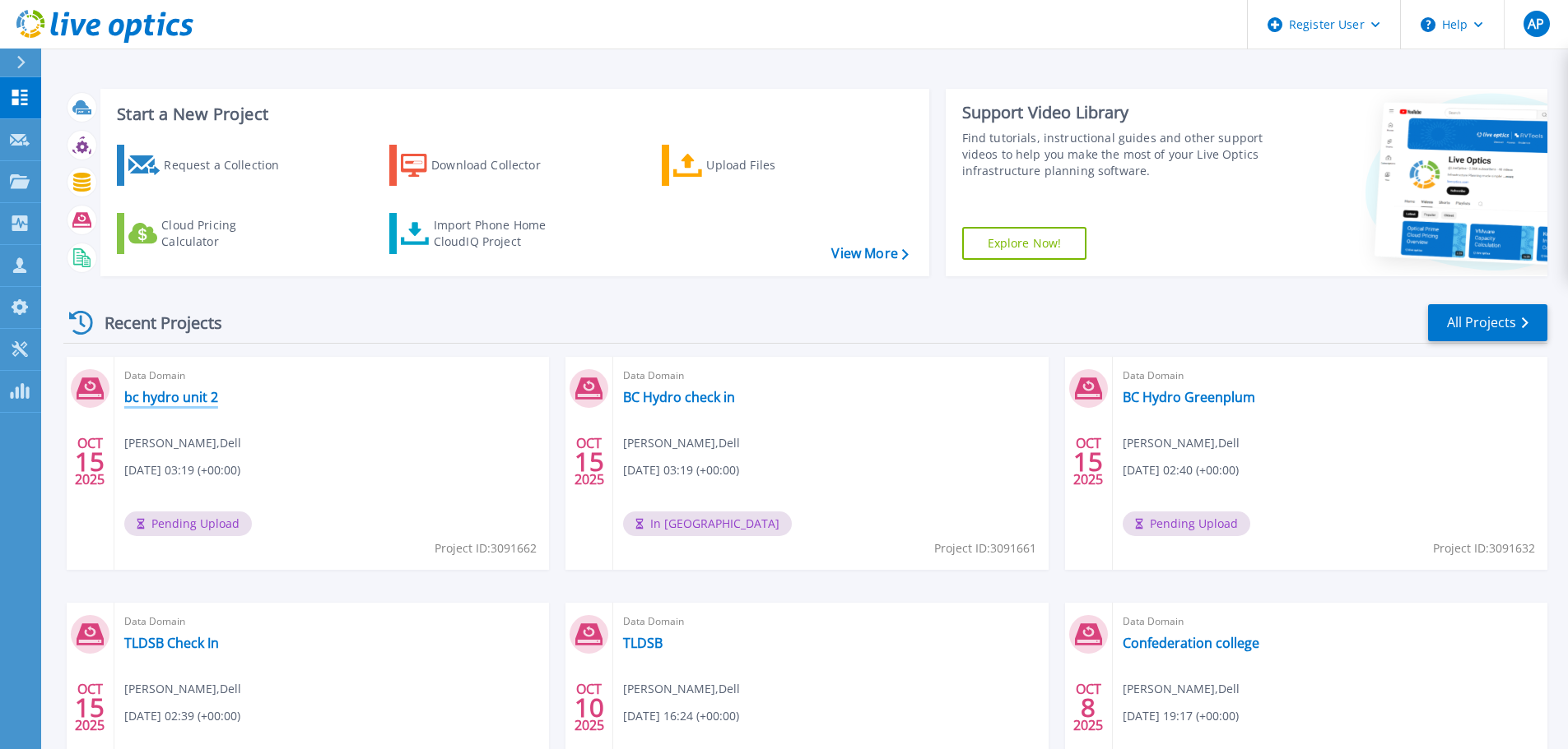
click at [185, 391] on link "bc hydro unit 2" at bounding box center [171, 397] width 93 height 17
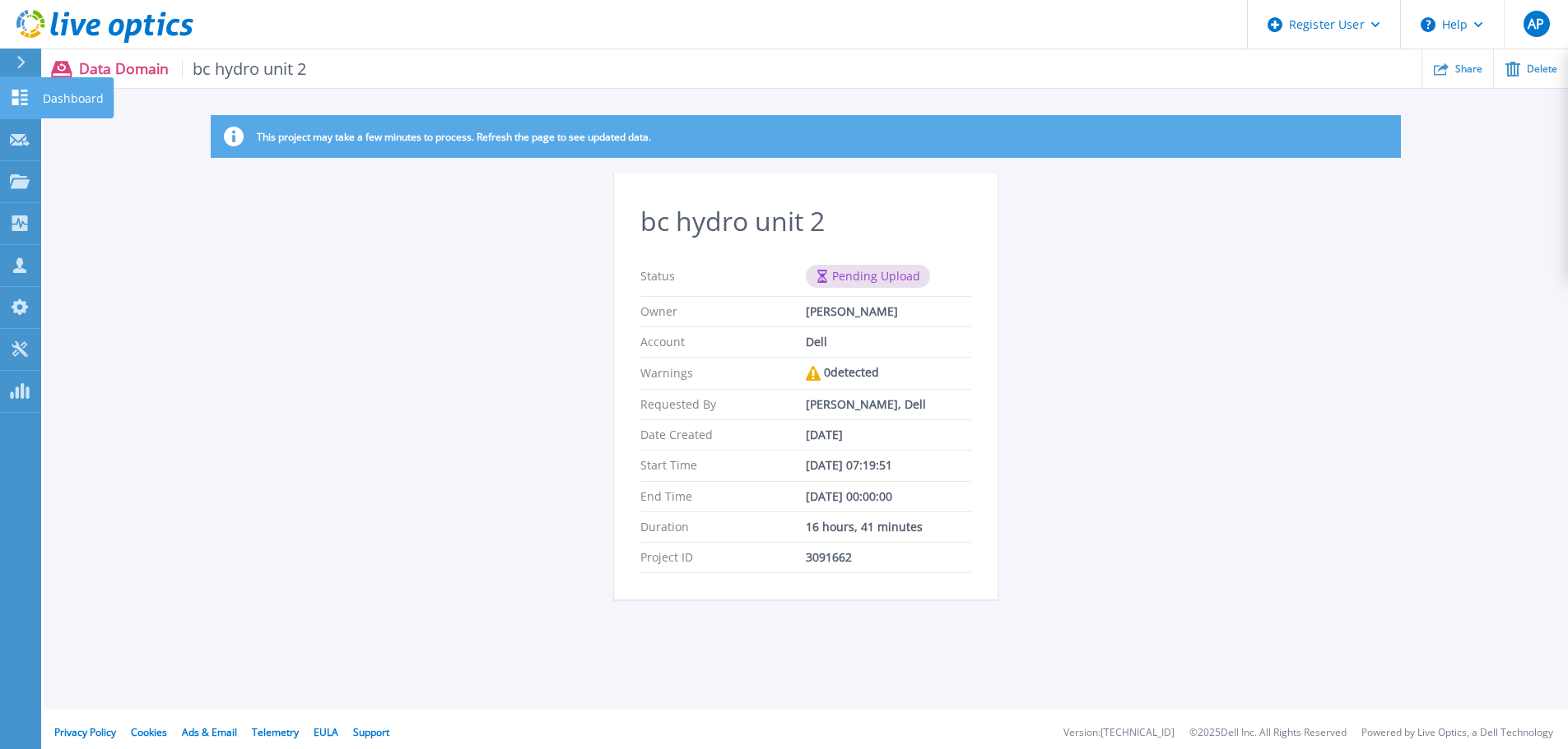
click at [22, 103] on icon at bounding box center [20, 97] width 20 height 16
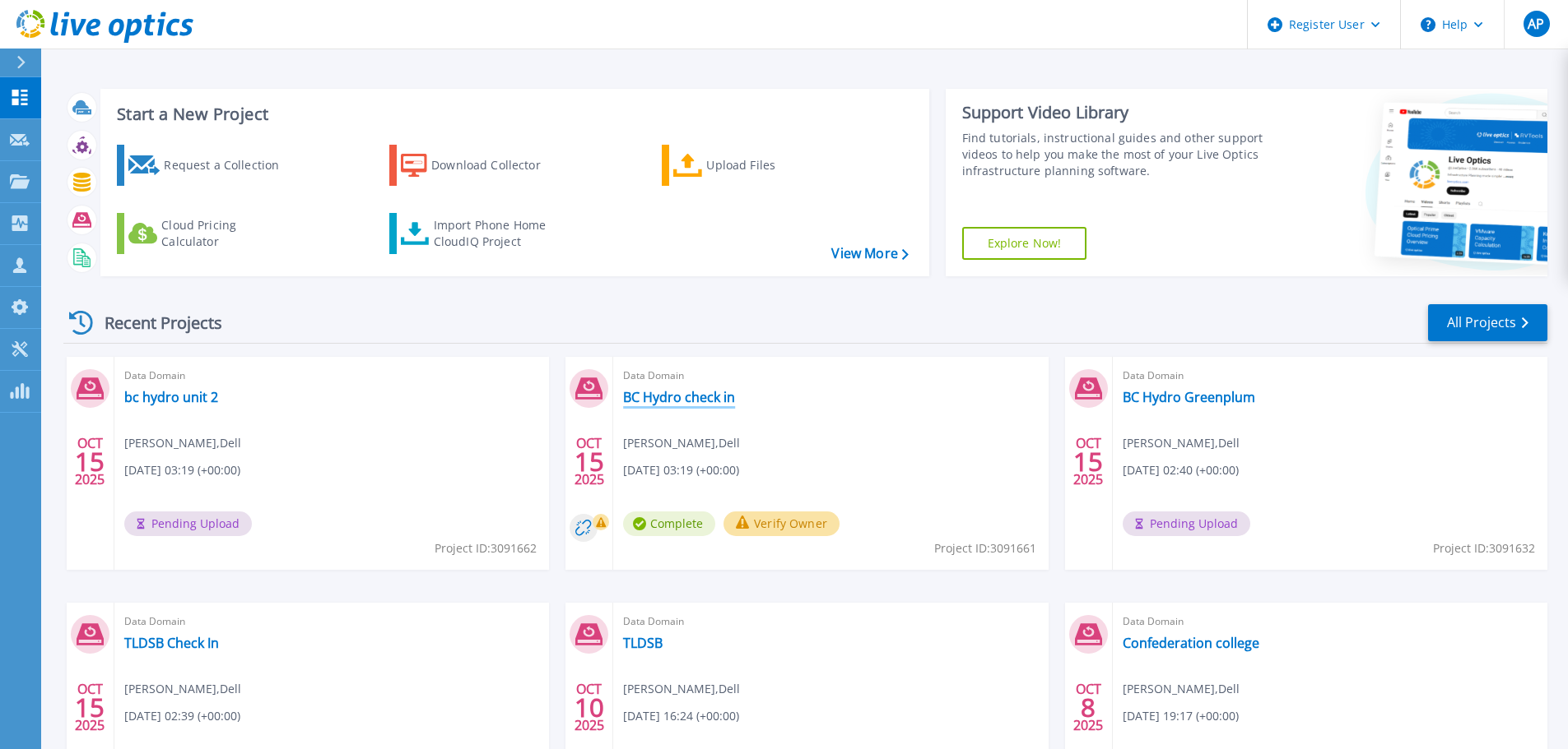
click at [697, 401] on link "BC Hydro check in" at bounding box center [679, 397] width 112 height 17
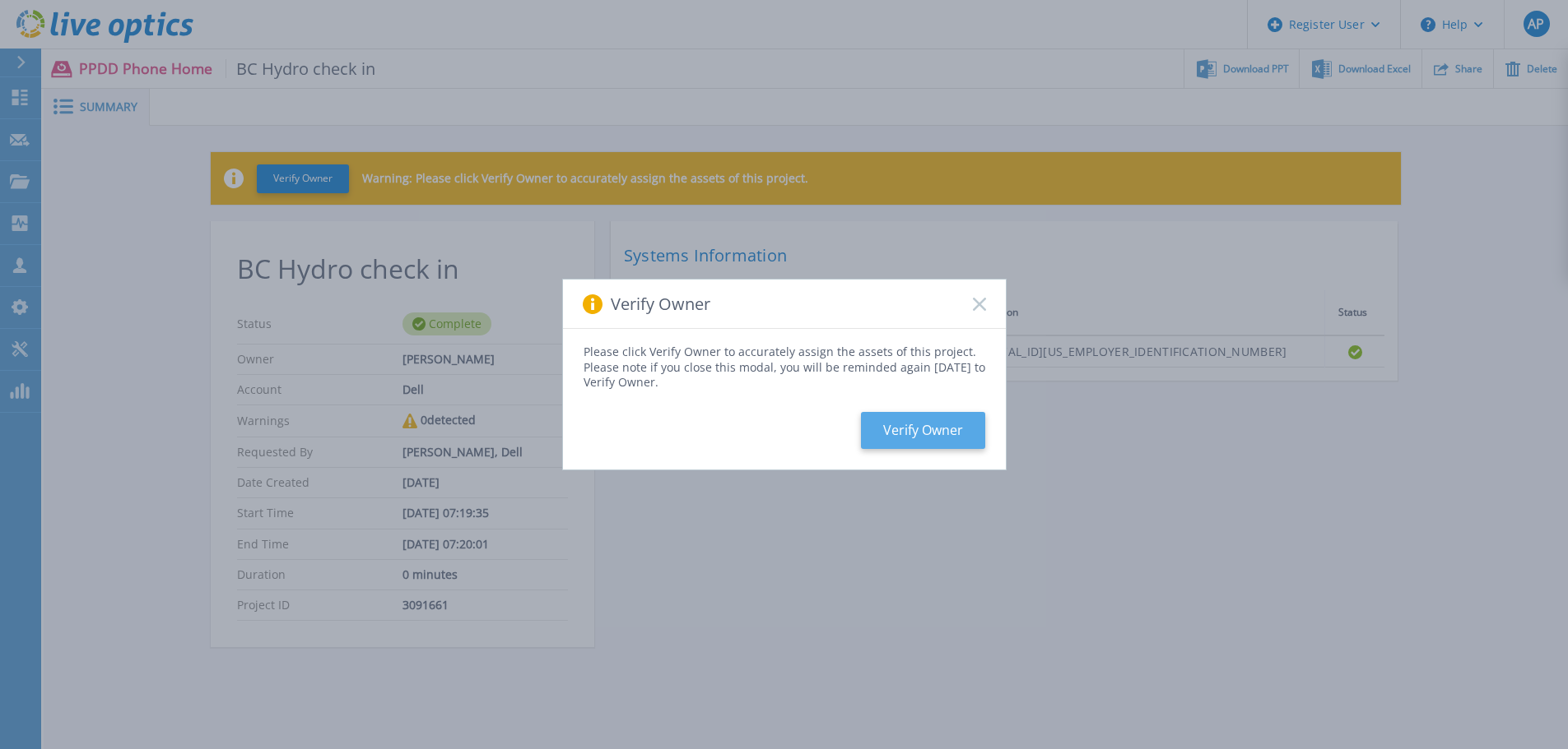
click at [934, 425] on button "Verify Owner" at bounding box center [922, 430] width 124 height 37
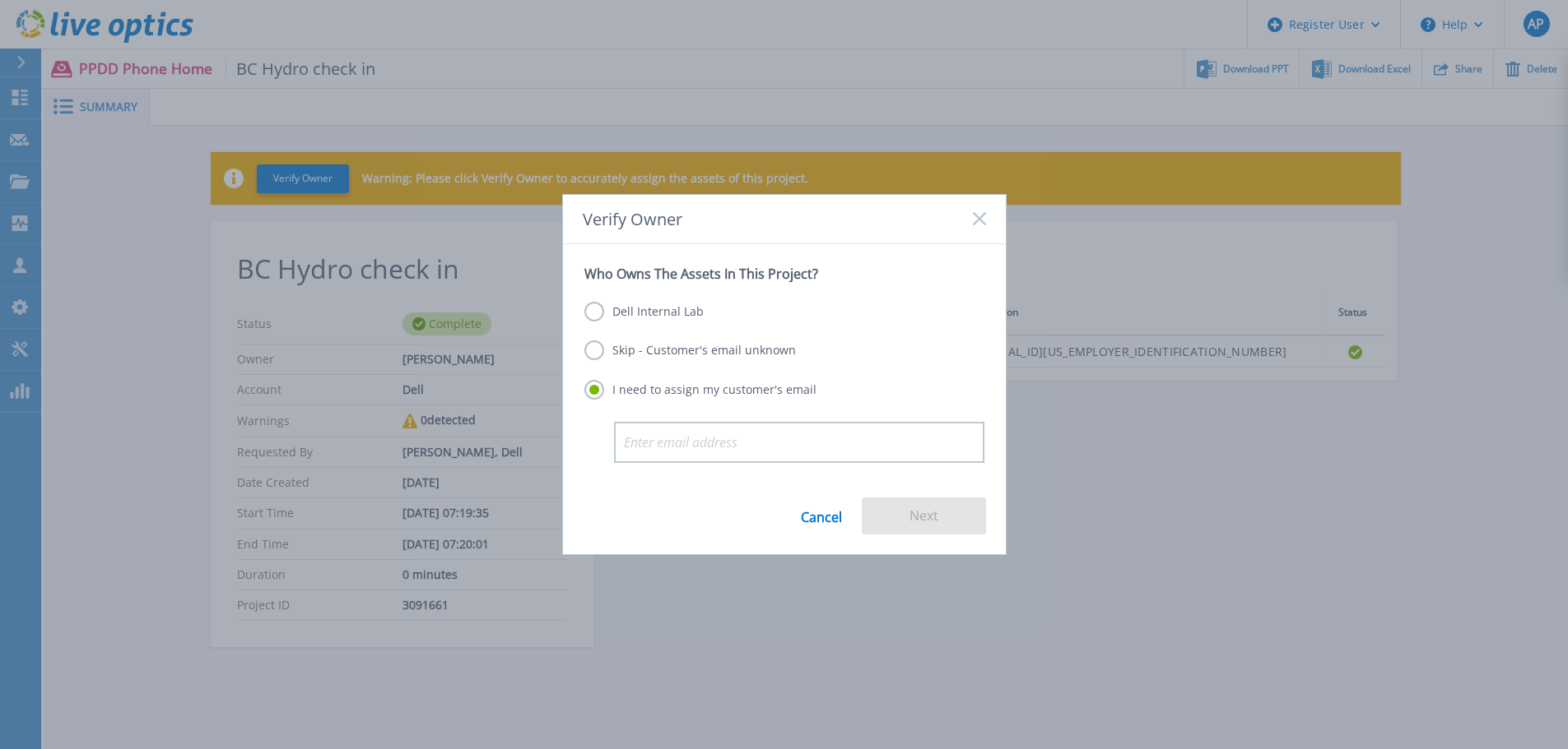
click at [615, 312] on label "Dell Internal Lab" at bounding box center [644, 312] width 119 height 20
click at [0, 0] on input "Dell Internal Lab" at bounding box center [0, 0] width 0 height 0
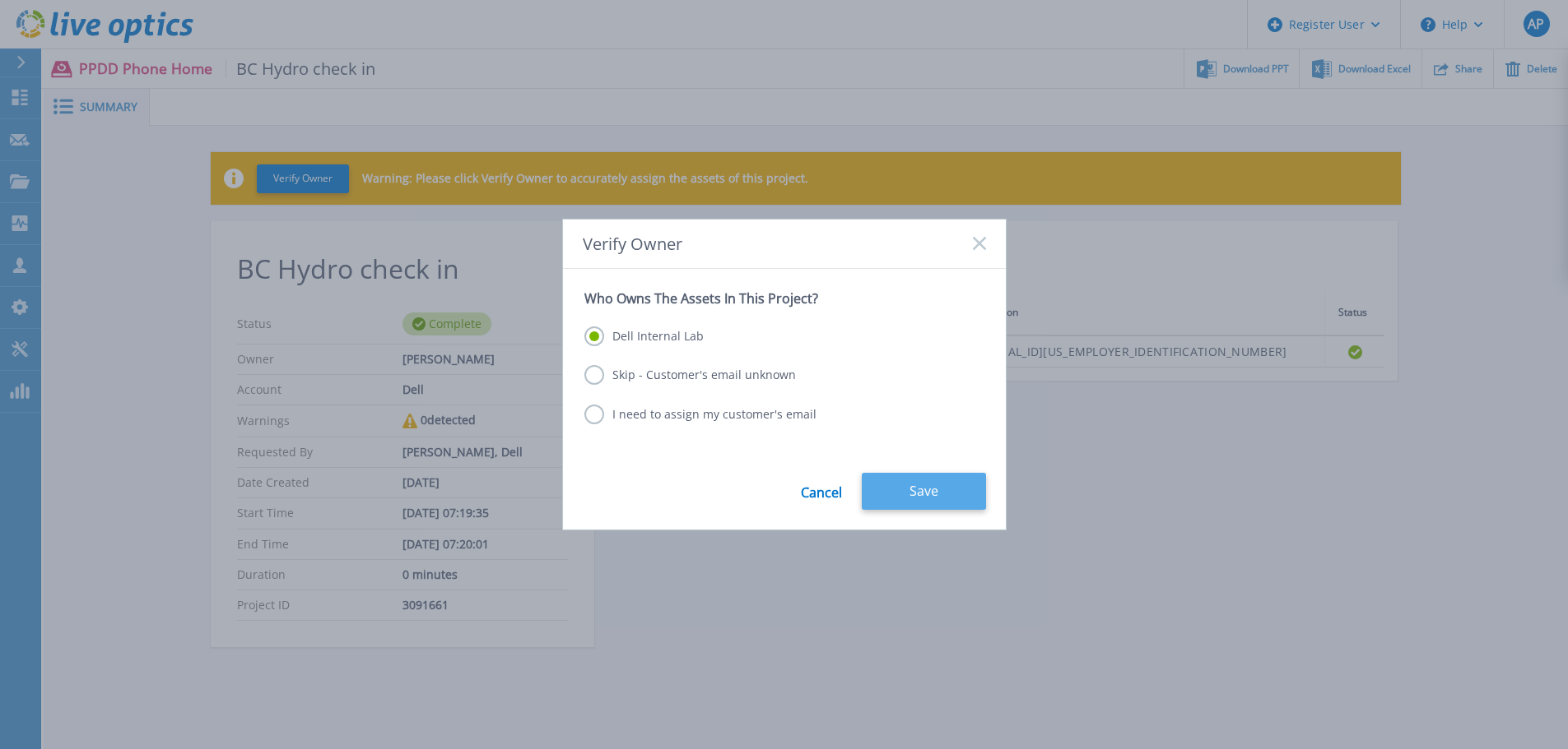
click at [907, 479] on button "Save" at bounding box center [923, 491] width 124 height 37
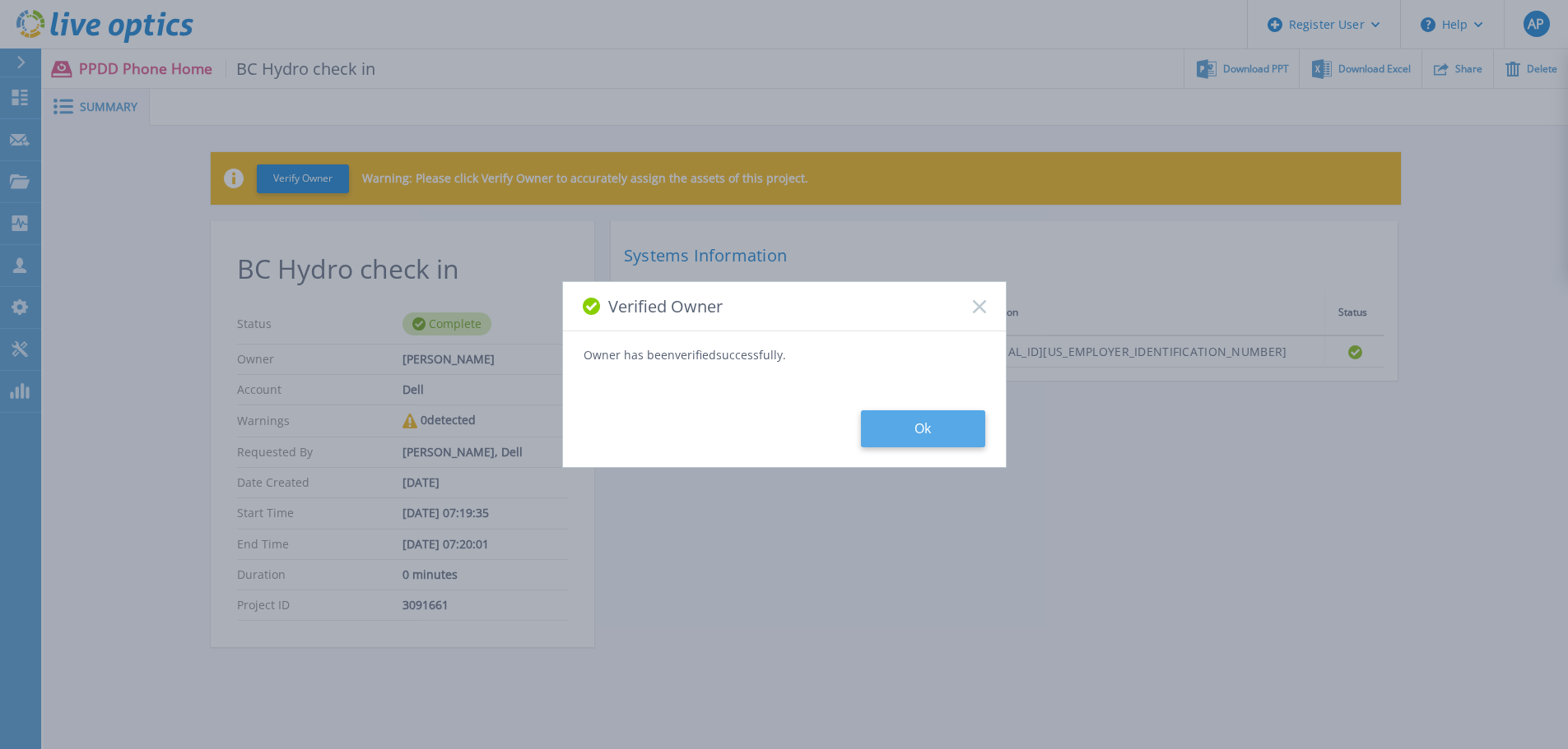
click at [899, 424] on button "Ok" at bounding box center [922, 428] width 124 height 37
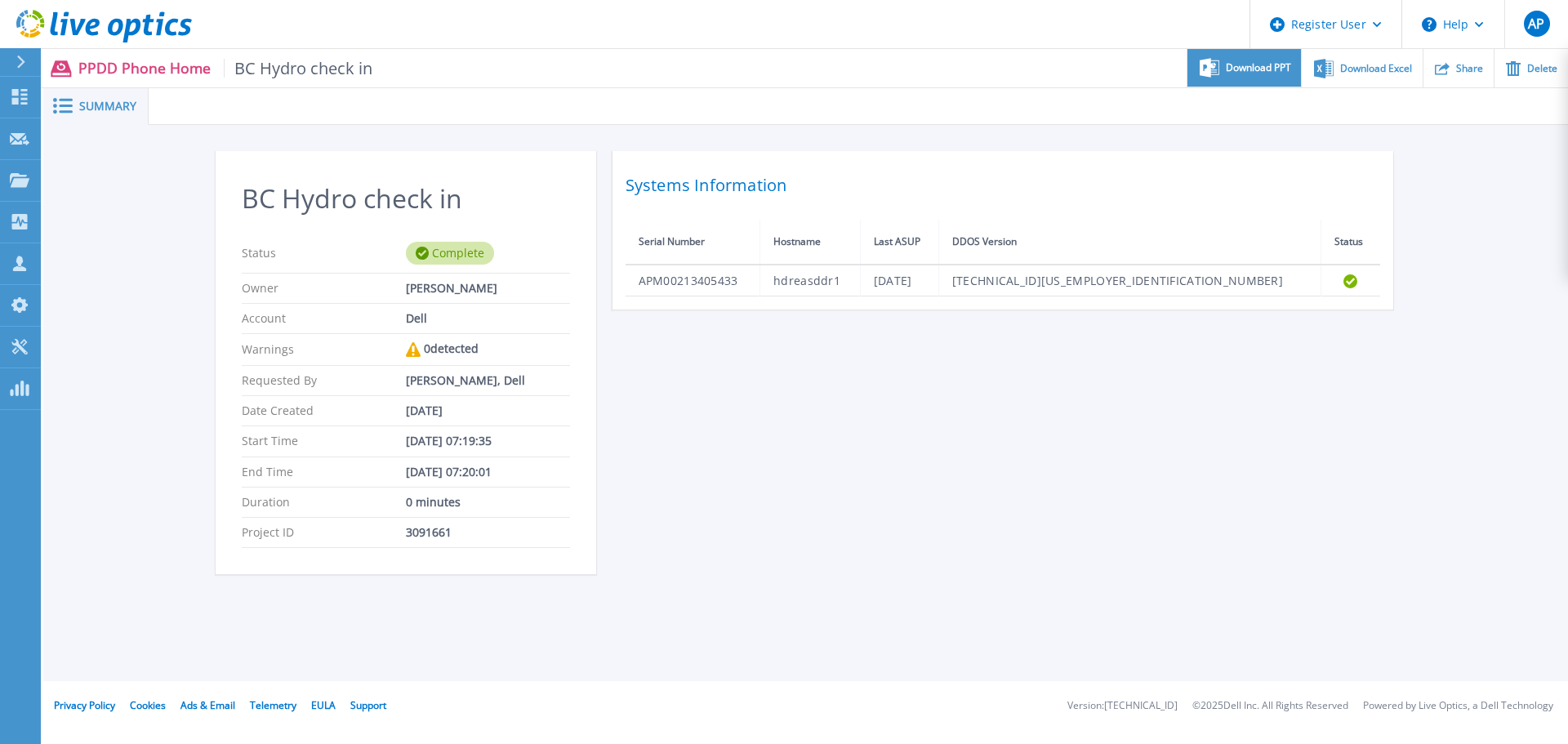
click at [1239, 79] on div "Download PPT" at bounding box center [1244, 68] width 113 height 38
drag, startPoint x: 22, startPoint y: 112, endPoint x: 423, endPoint y: 242, distance: 421.5
click at [22, 112] on link "Dashboard Dashboard" at bounding box center [20, 98] width 40 height 41
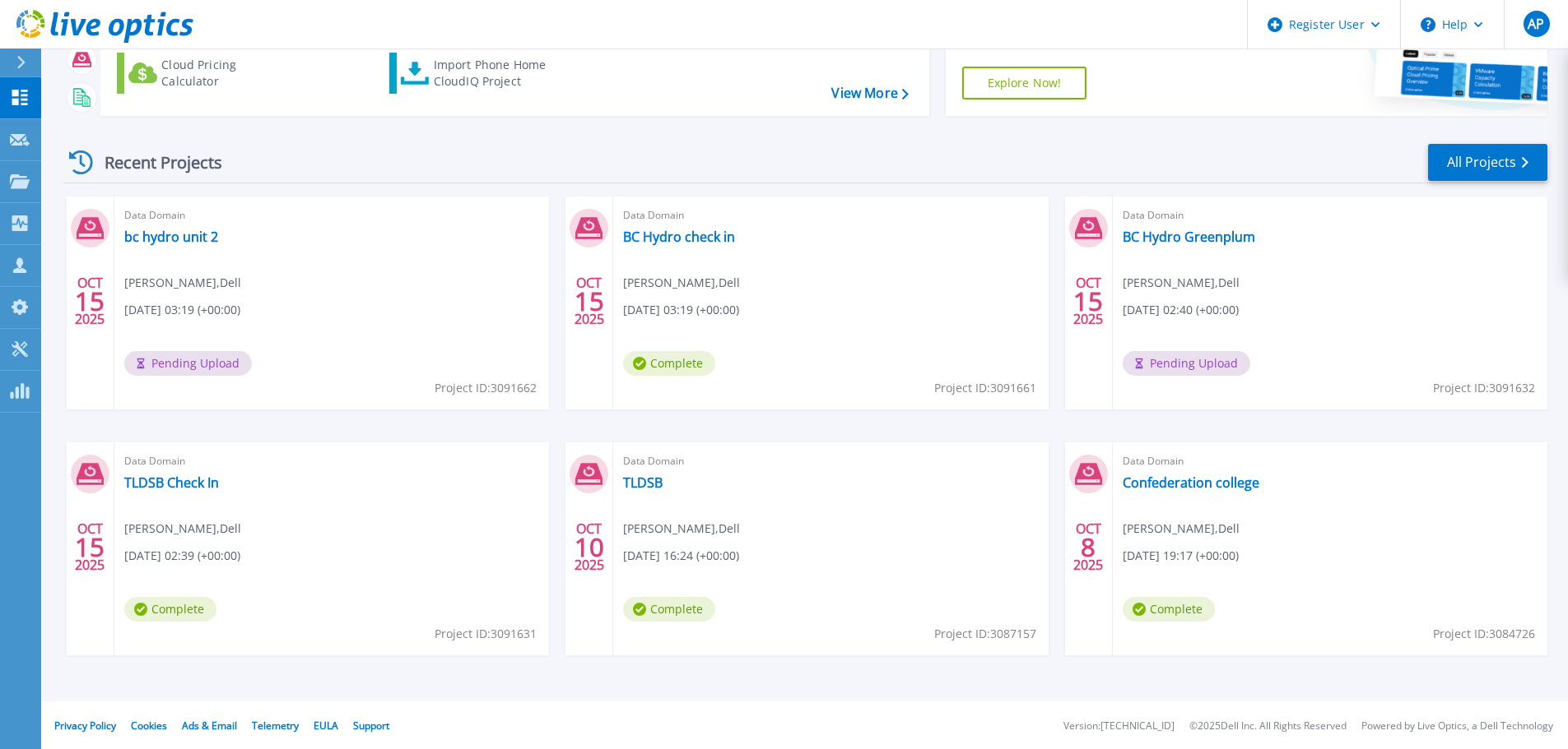
scroll to position [162, 0]
click at [1506, 167] on link "All Projects" at bounding box center [1488, 160] width 119 height 37
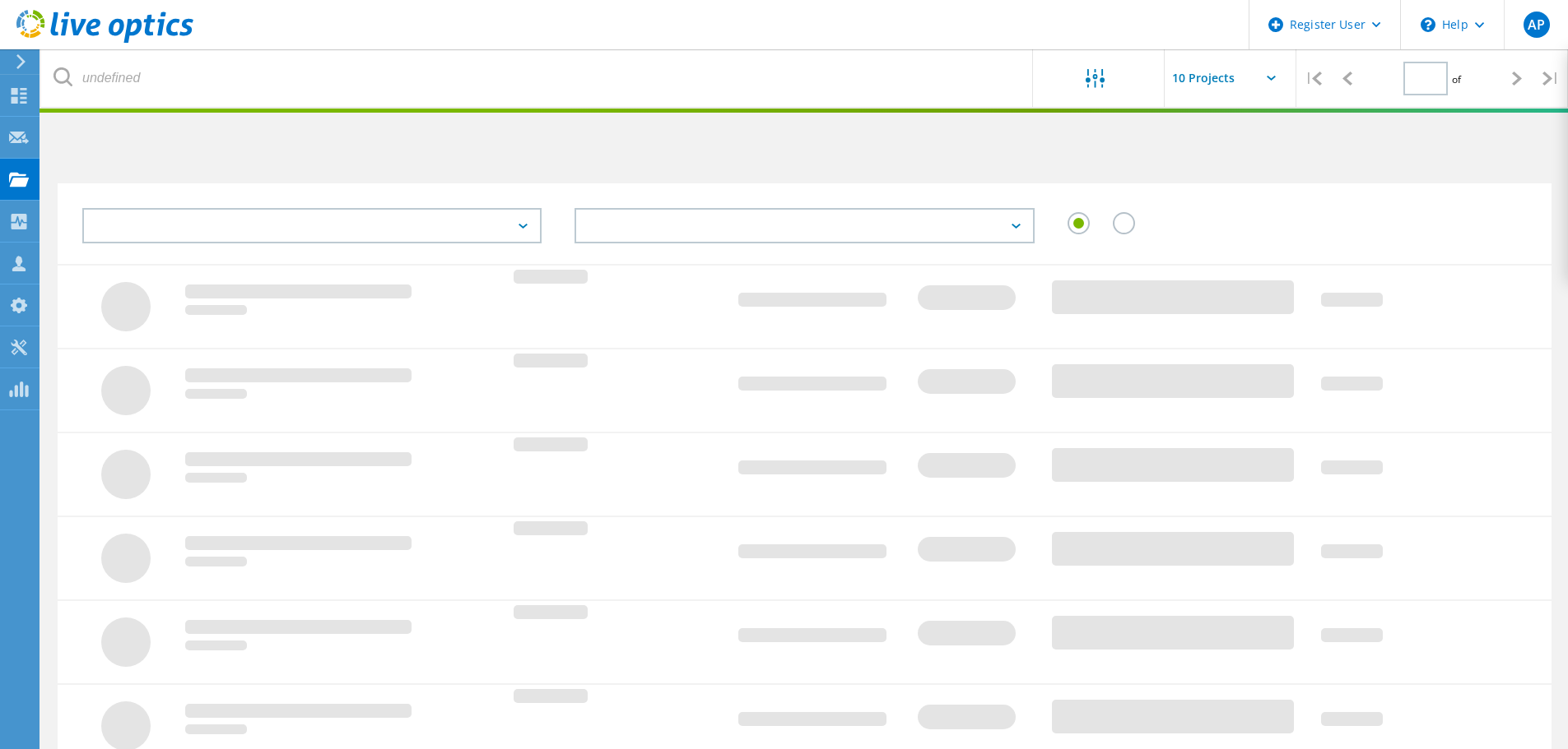
type input "1"
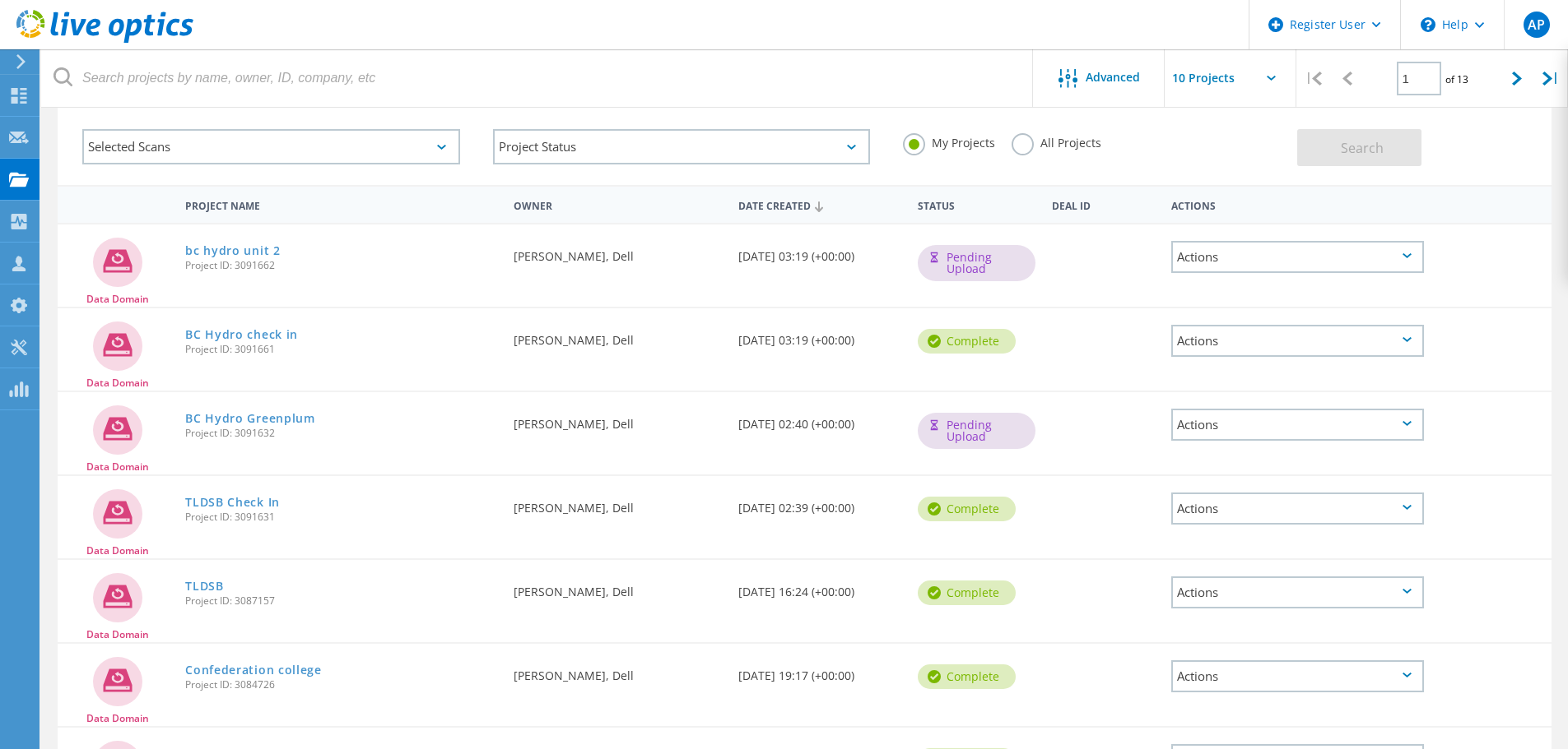
scroll to position [246, 0]
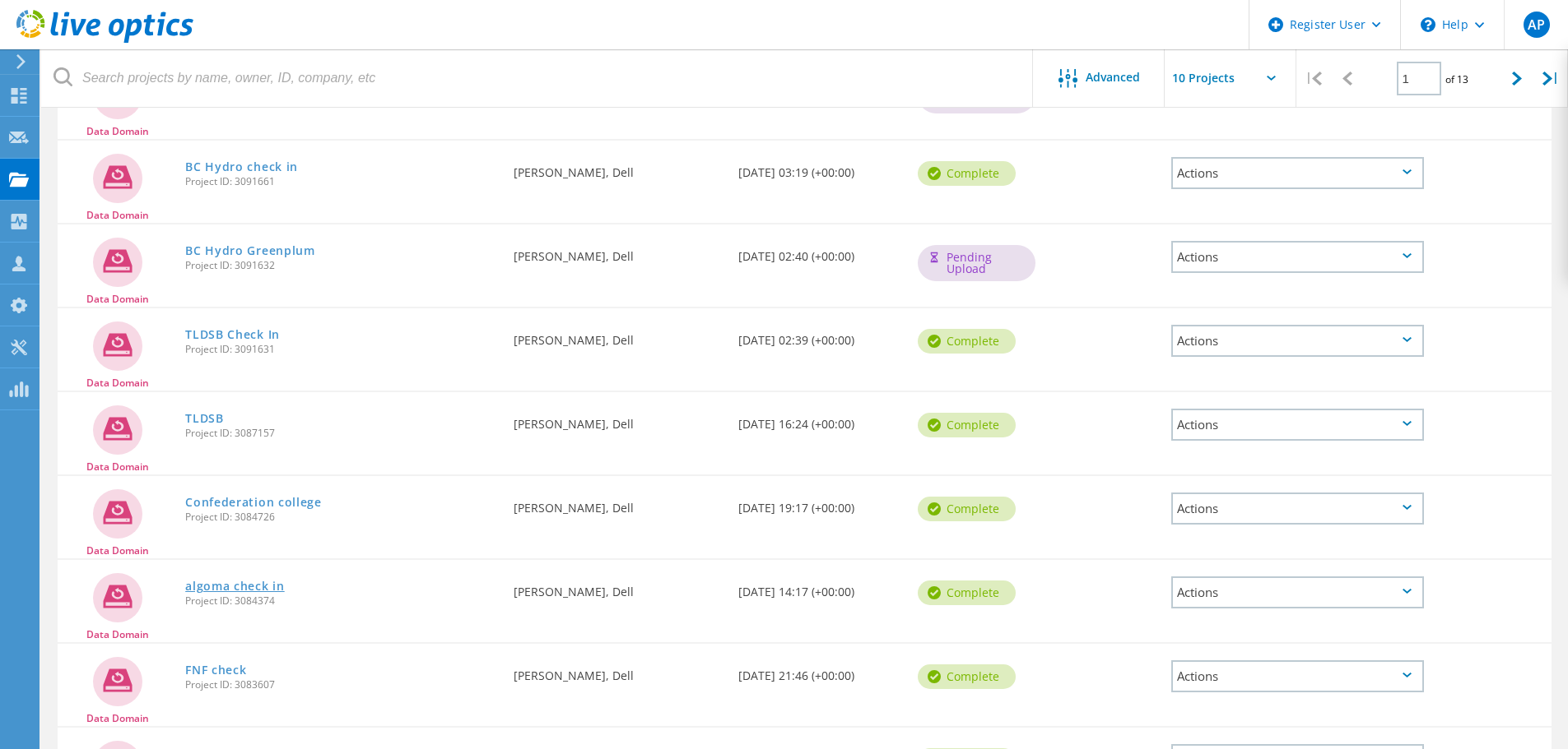
click at [253, 582] on link "algoma check in" at bounding box center [235, 587] width 99 height 12
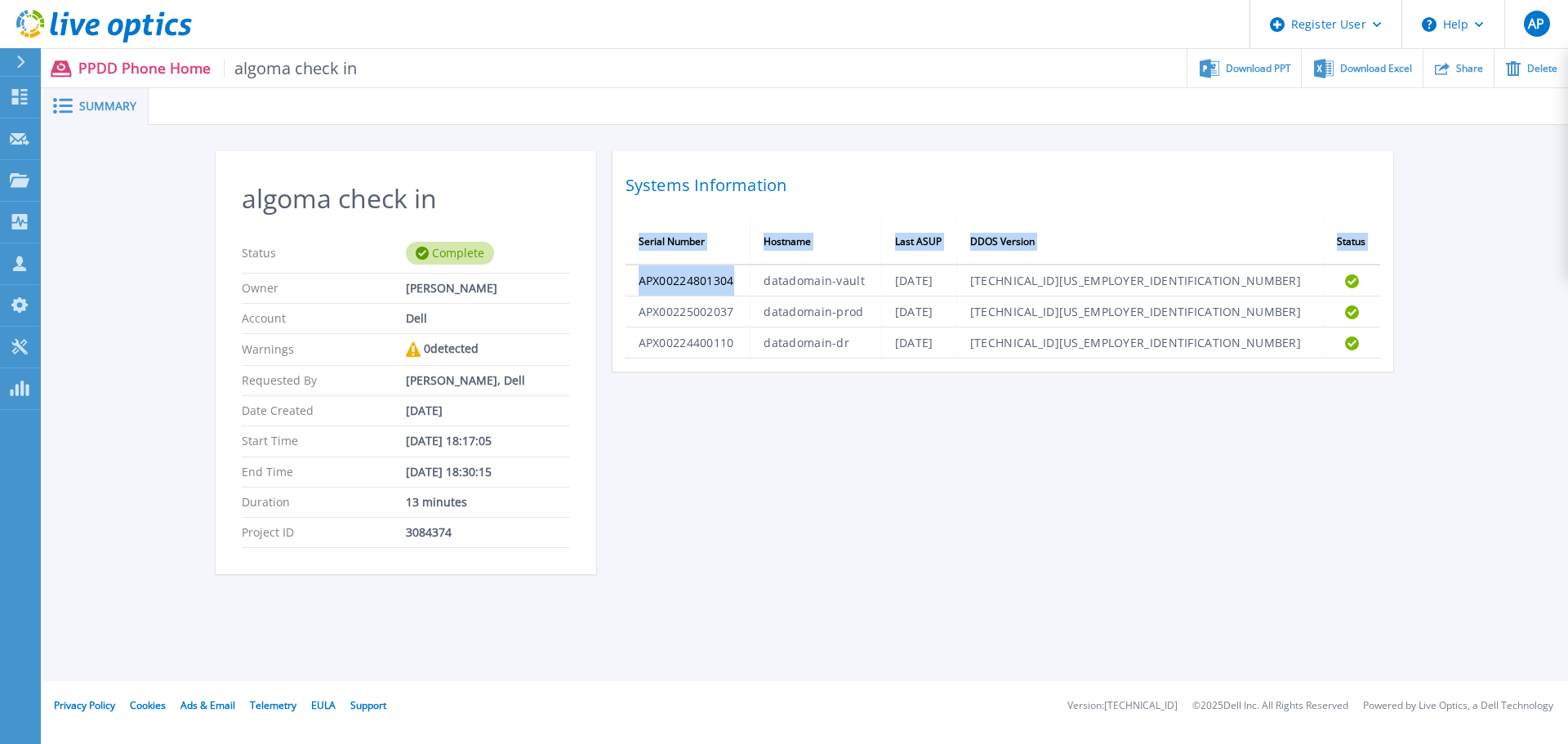
click at [623, 278] on div "Systems Information Serial Number Hostname Last ASUP DDOS Version Status APX002…" at bounding box center [1003, 261] width 781 height 221
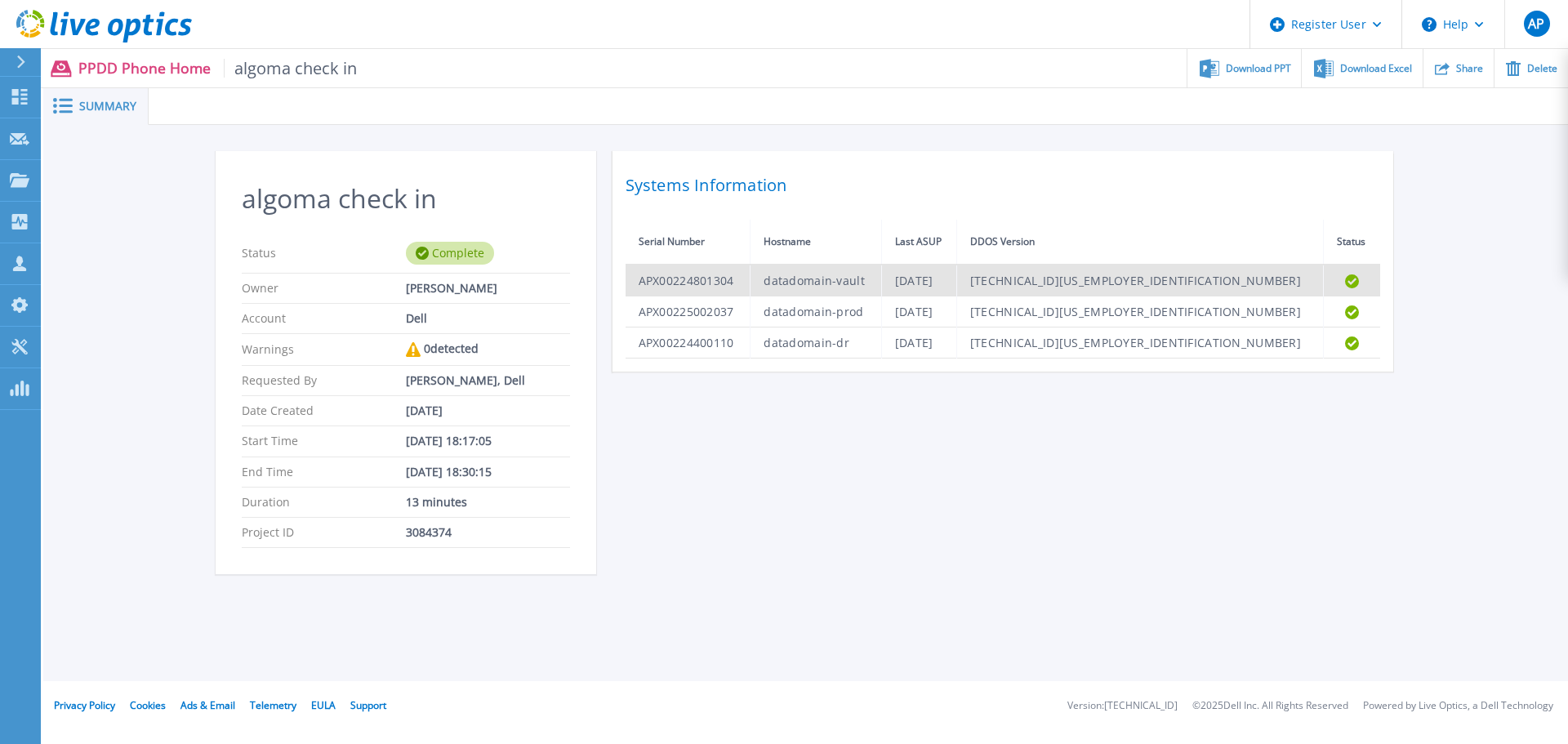
click at [789, 302] on td "datadomain-prod" at bounding box center [816, 312] width 131 height 31
drag, startPoint x: 755, startPoint y: 280, endPoint x: 628, endPoint y: 285, distance: 127.1
click at [628, 285] on td "APX00224801304" at bounding box center [687, 280] width 125 height 32
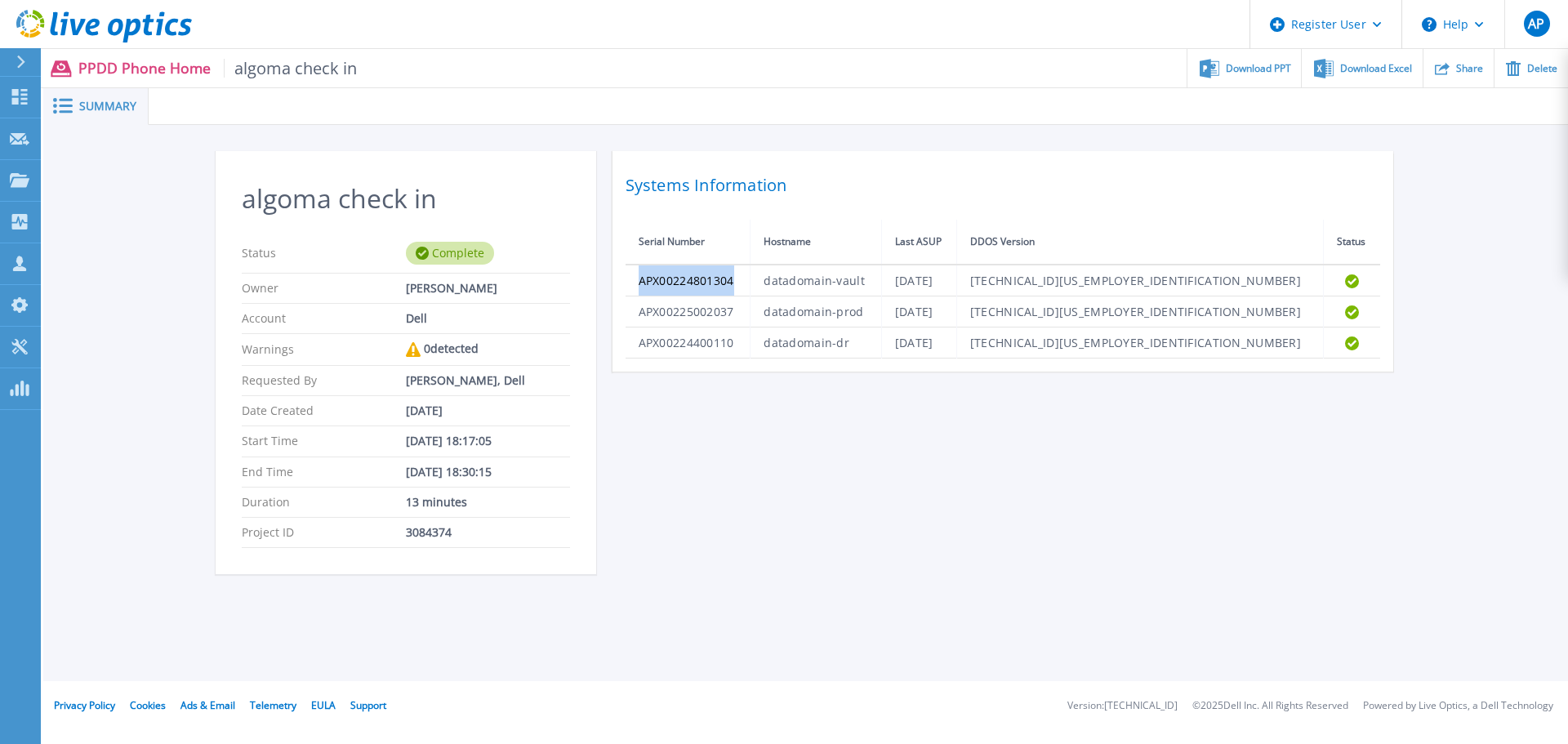
copy td "APX00224801304"
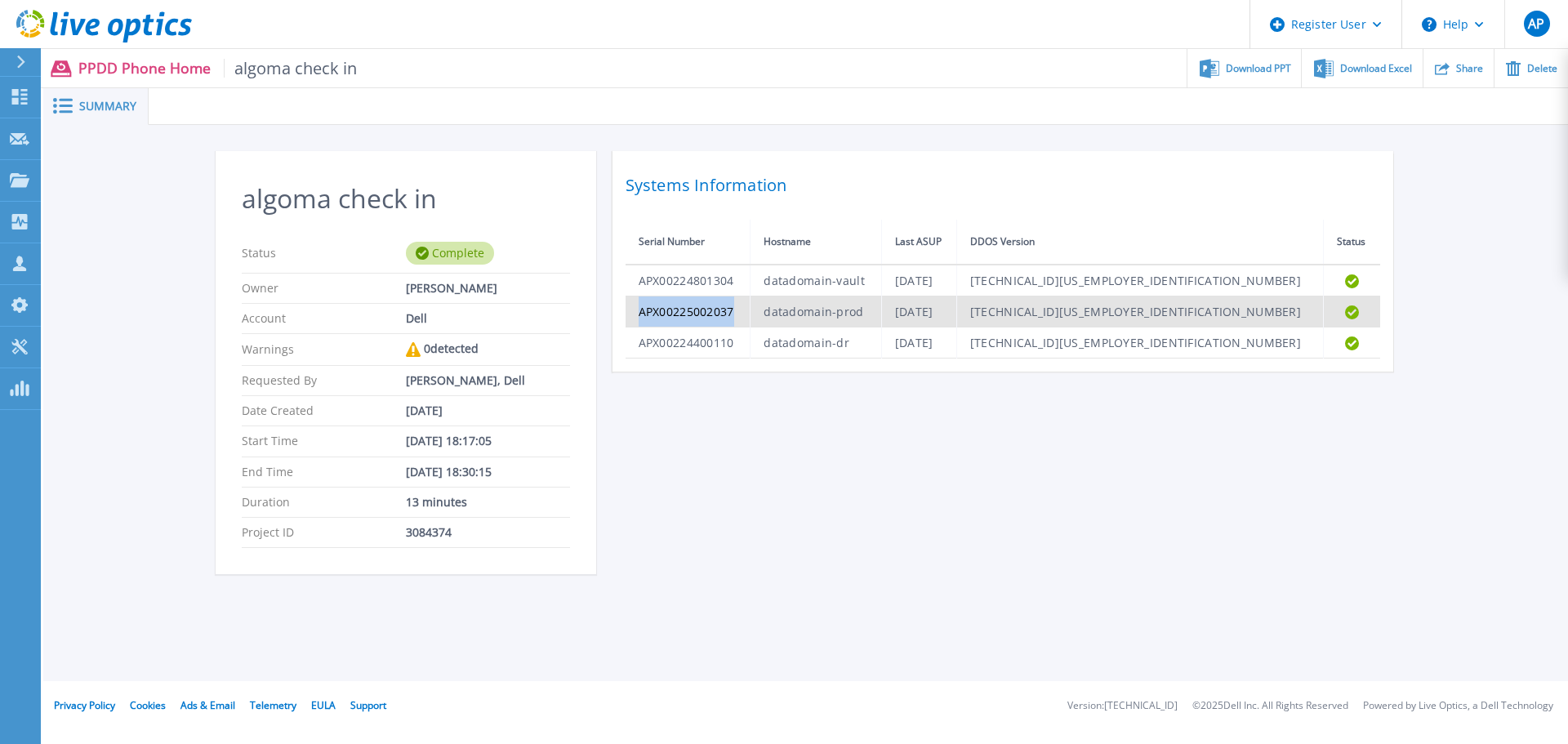
drag, startPoint x: 760, startPoint y: 312, endPoint x: 638, endPoint y: 319, distance: 122.2
click at [638, 319] on td "APX00225002037" at bounding box center [687, 312] width 125 height 31
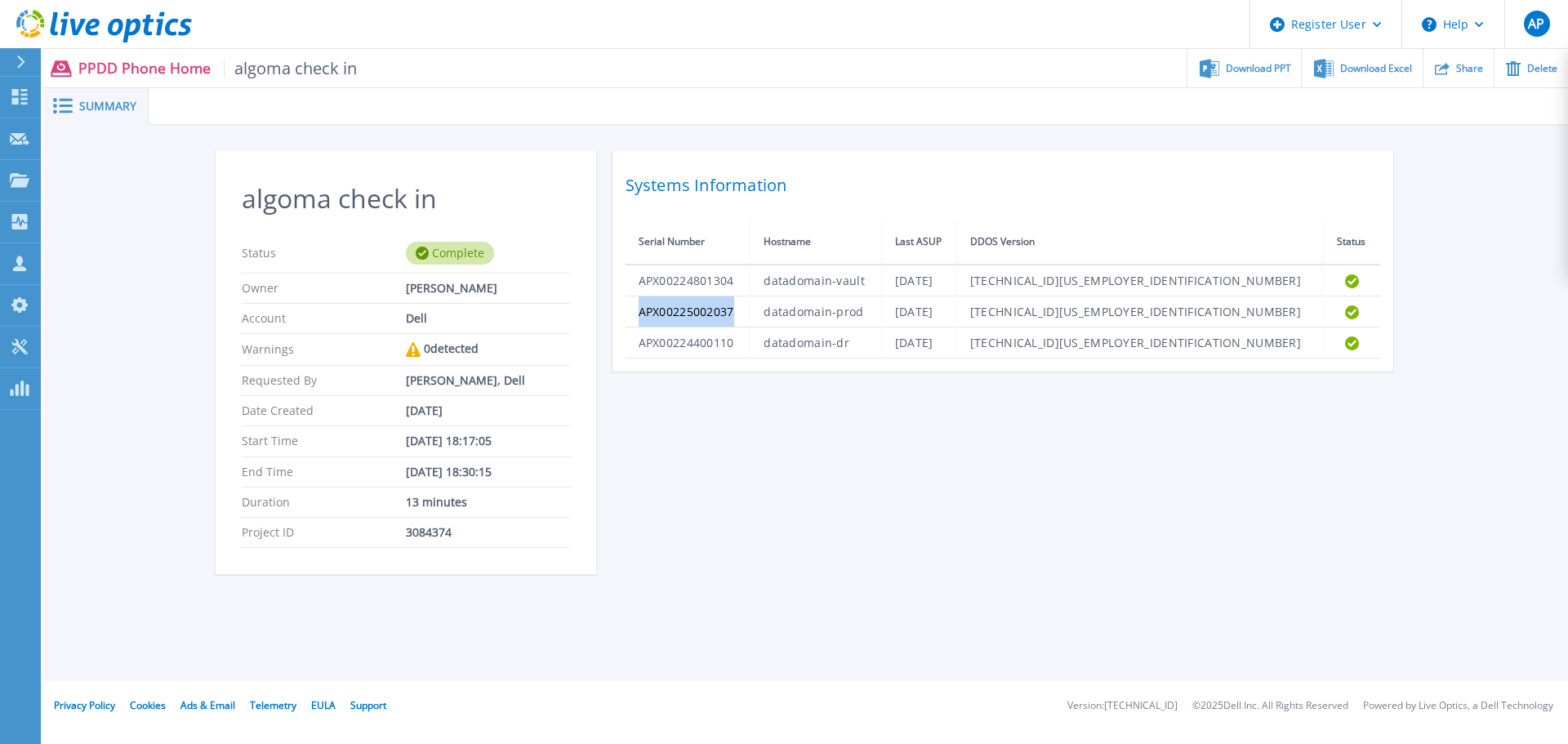
copy td "APX00225002037"
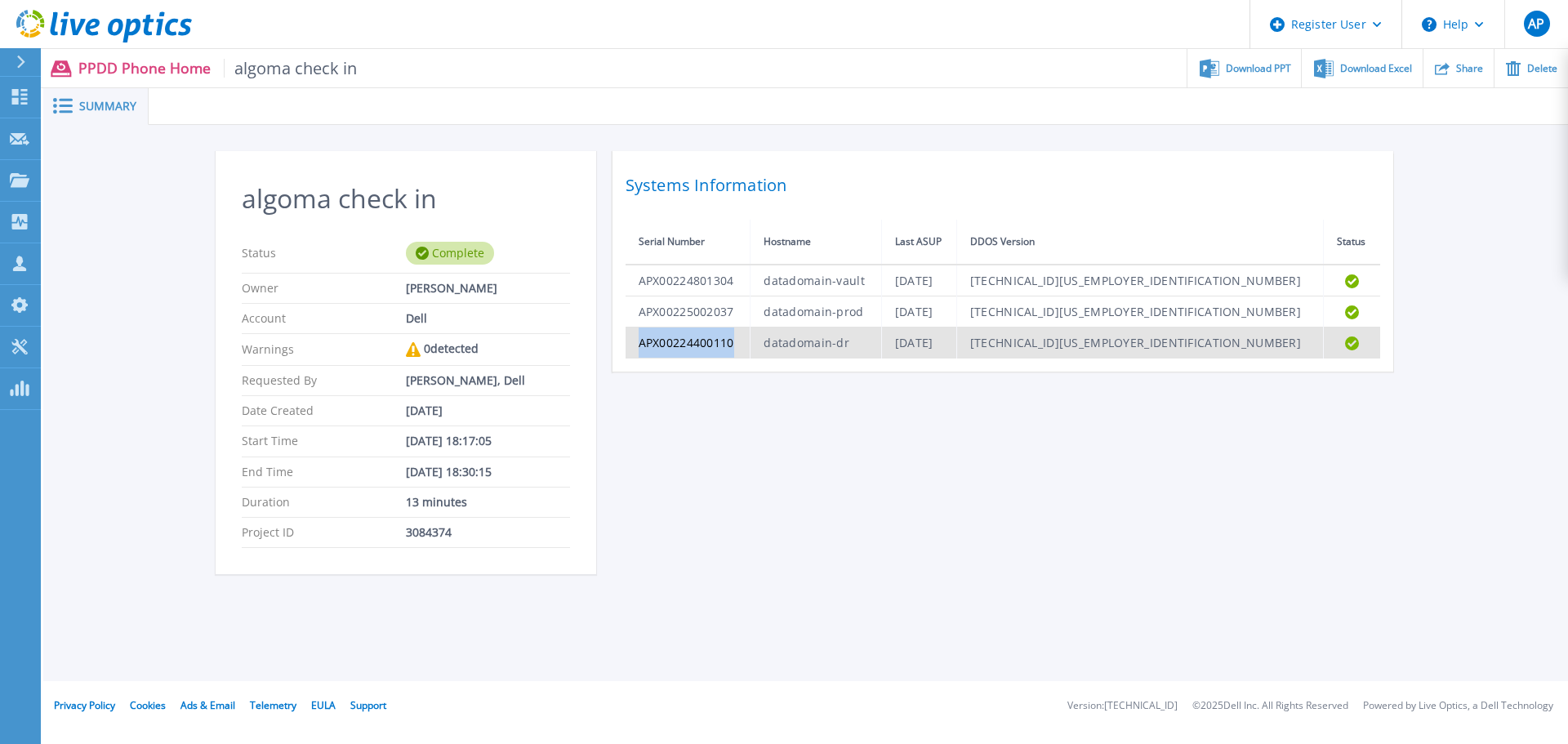
drag, startPoint x: 750, startPoint y: 341, endPoint x: 635, endPoint y: 340, distance: 115.0
click at [635, 340] on td "APX00224400110" at bounding box center [687, 342] width 125 height 31
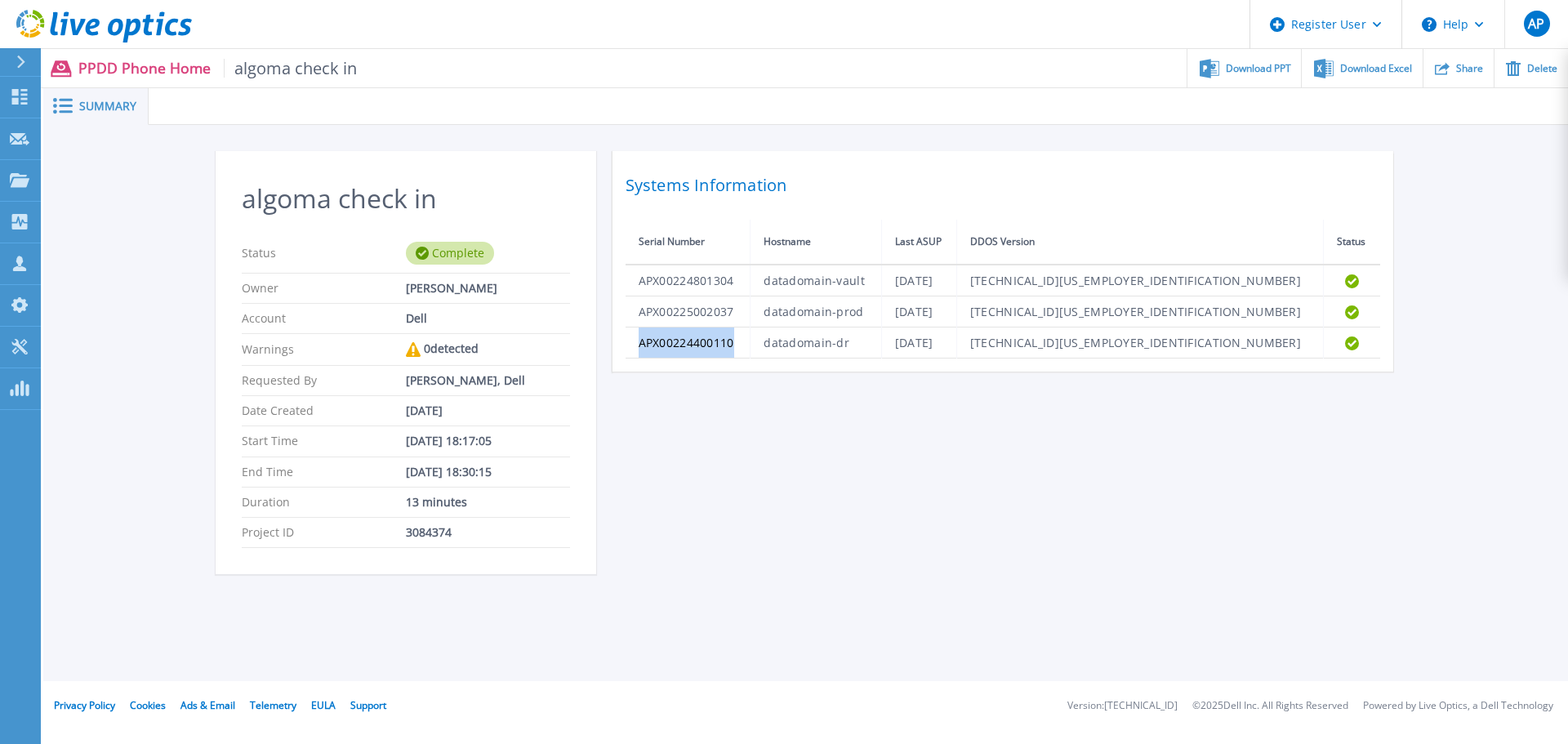
copy td "APX00224400110"
drag, startPoint x: 17, startPoint y: 103, endPoint x: 54, endPoint y: 111, distance: 37.9
click at [17, 103] on icon at bounding box center [20, 97] width 16 height 16
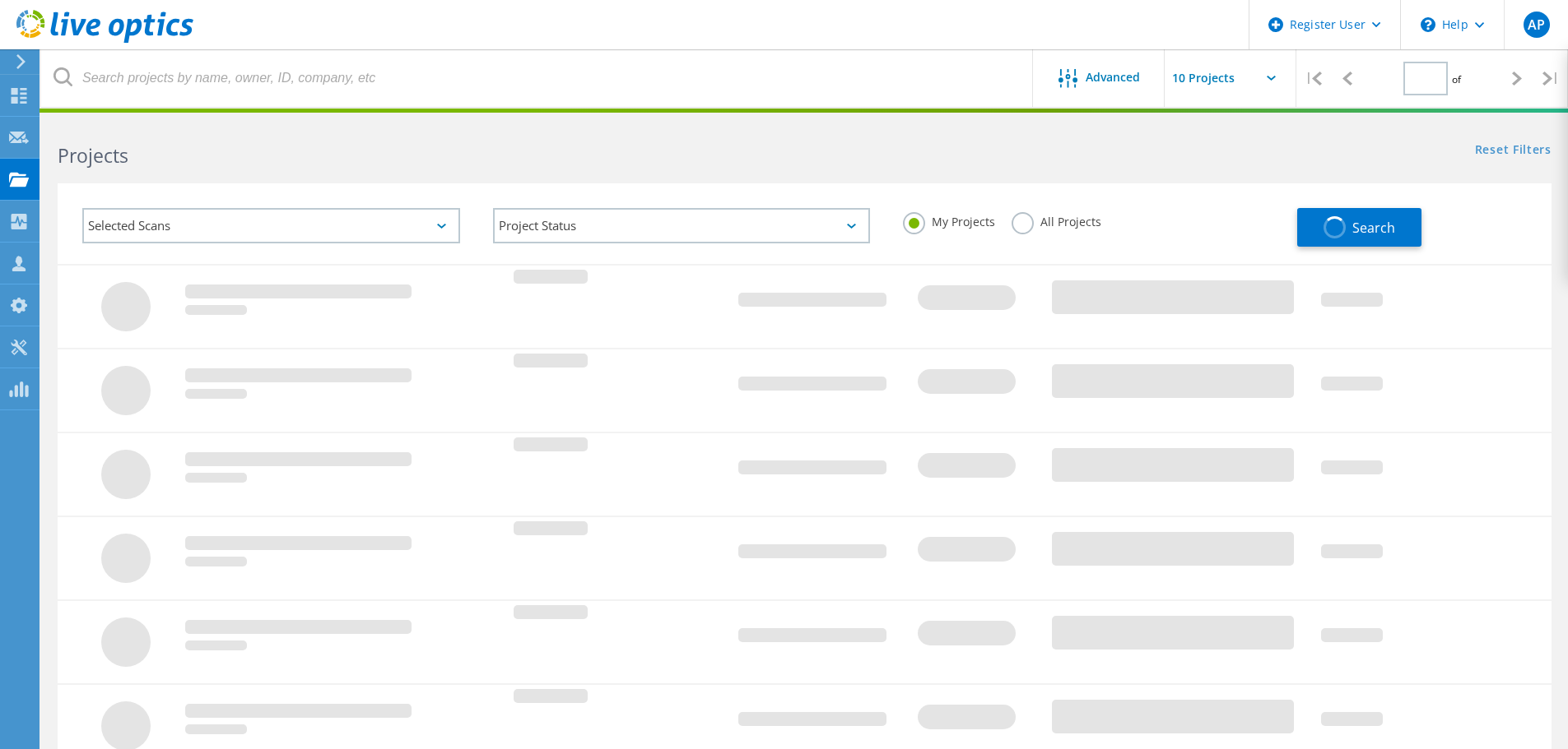
type input "1"
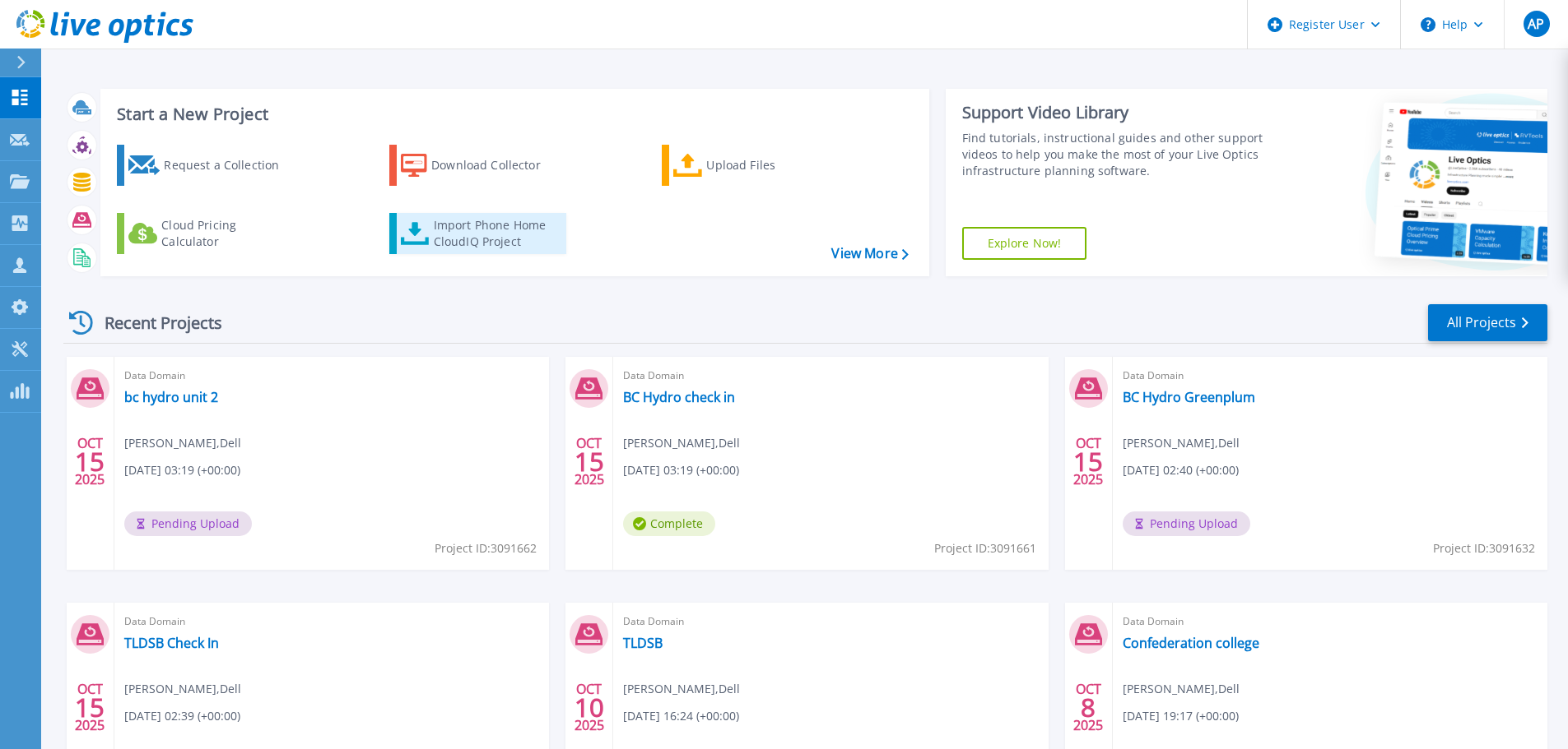
click at [524, 239] on div "Import Phone Home CloudIQ Project" at bounding box center [497, 233] width 128 height 33
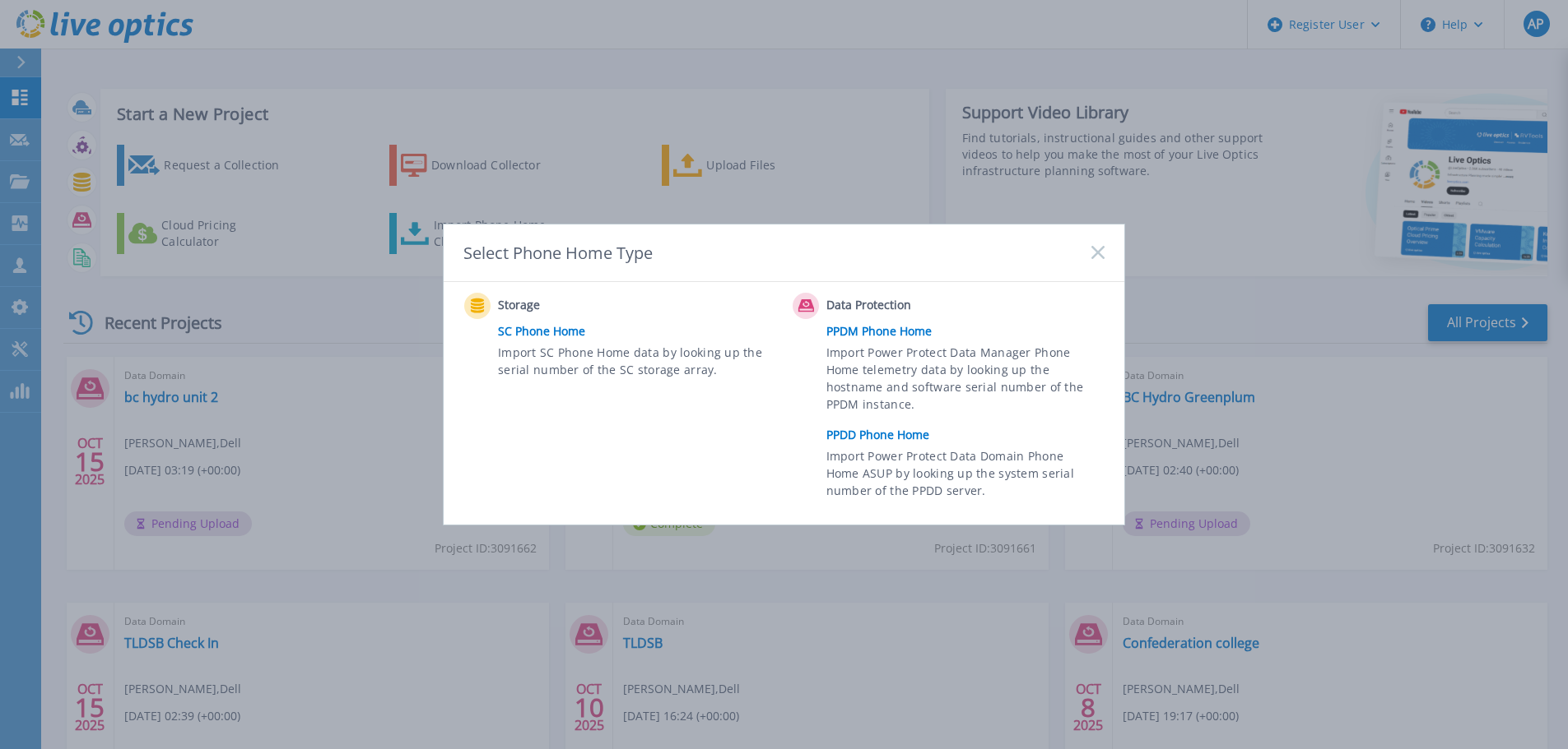
click at [879, 433] on link "PPDD Phone Home" at bounding box center [970, 435] width 286 height 25
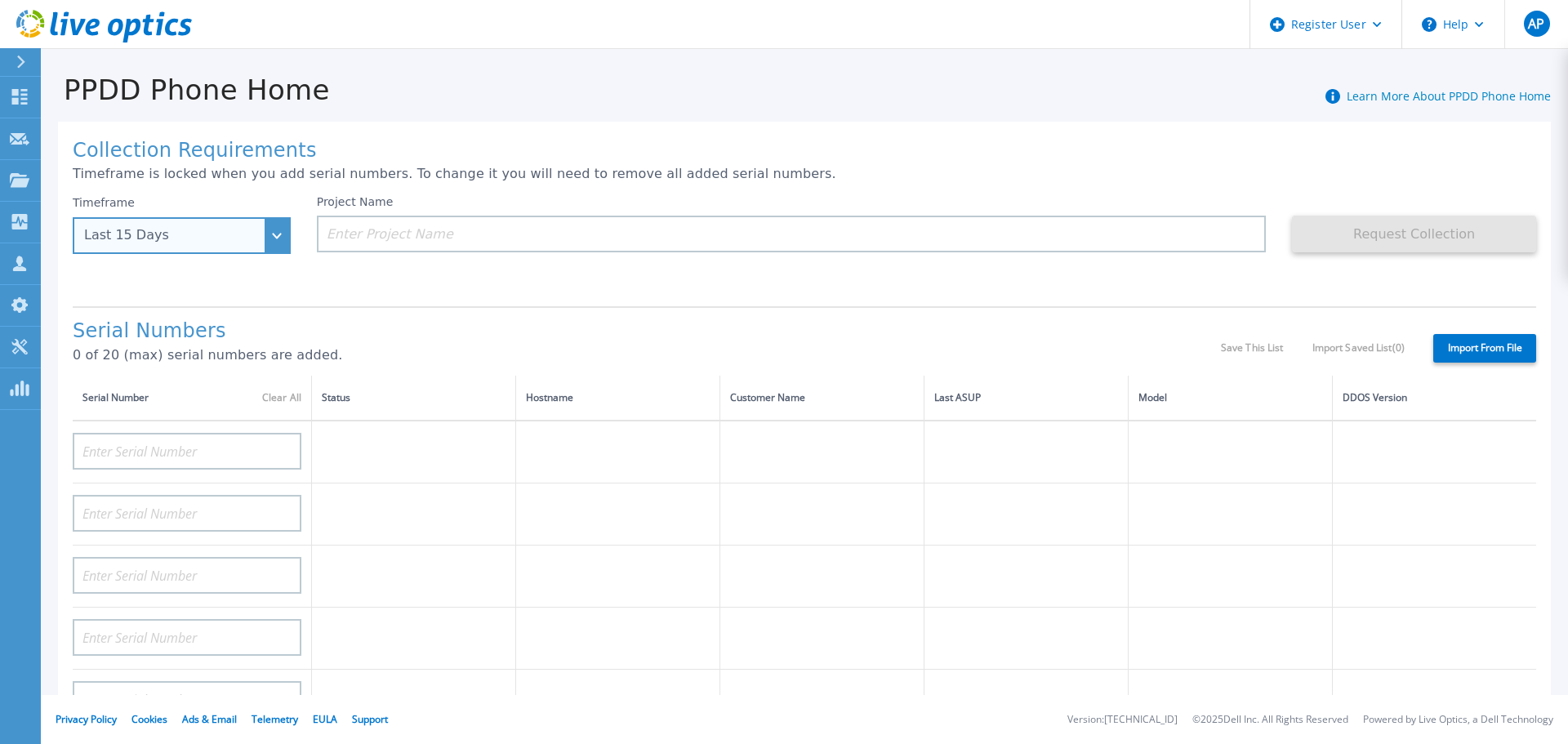
click at [252, 242] on div "Last 15 Days" at bounding box center [173, 235] width 178 height 15
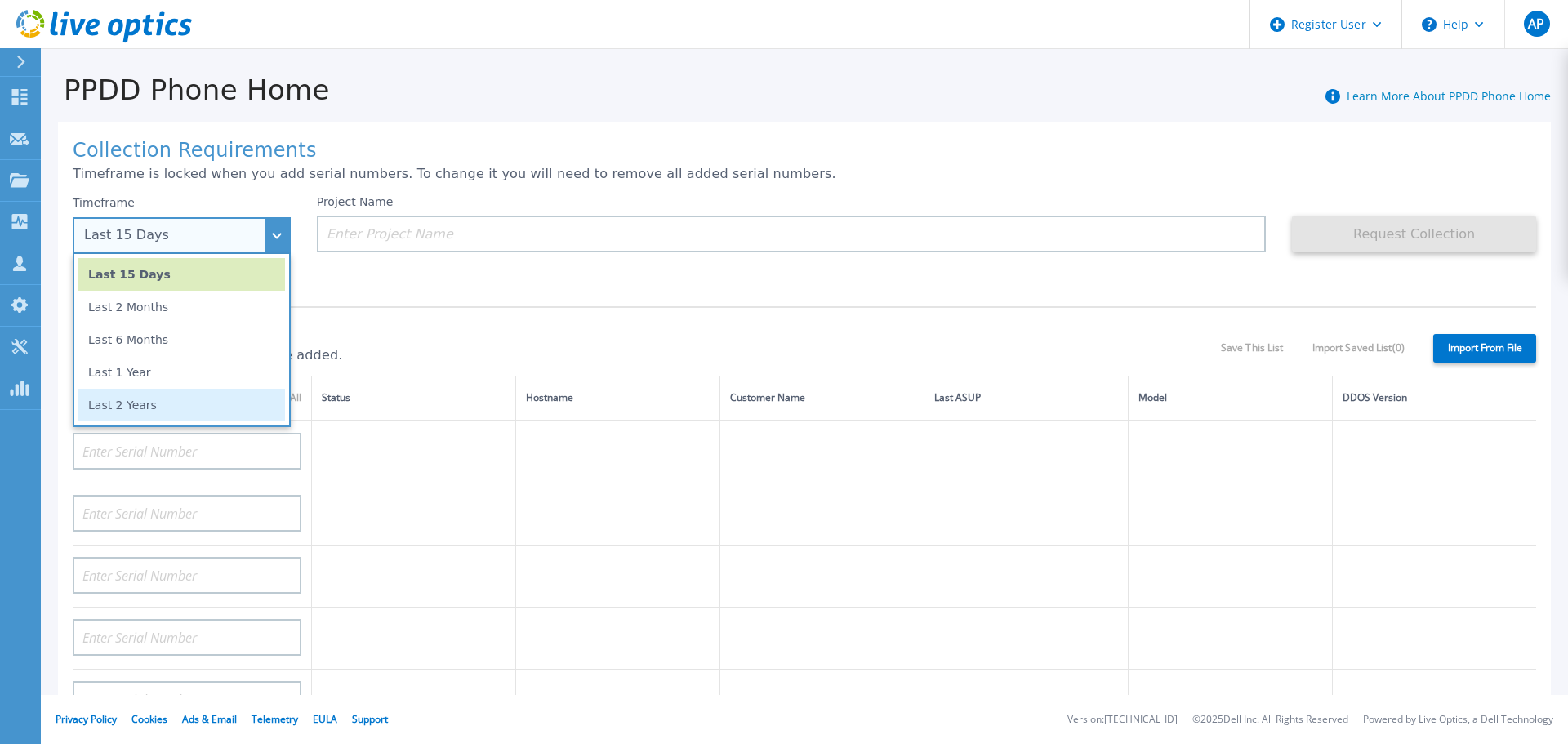
click at [201, 394] on li "Last 2 Years" at bounding box center [182, 405] width 207 height 33
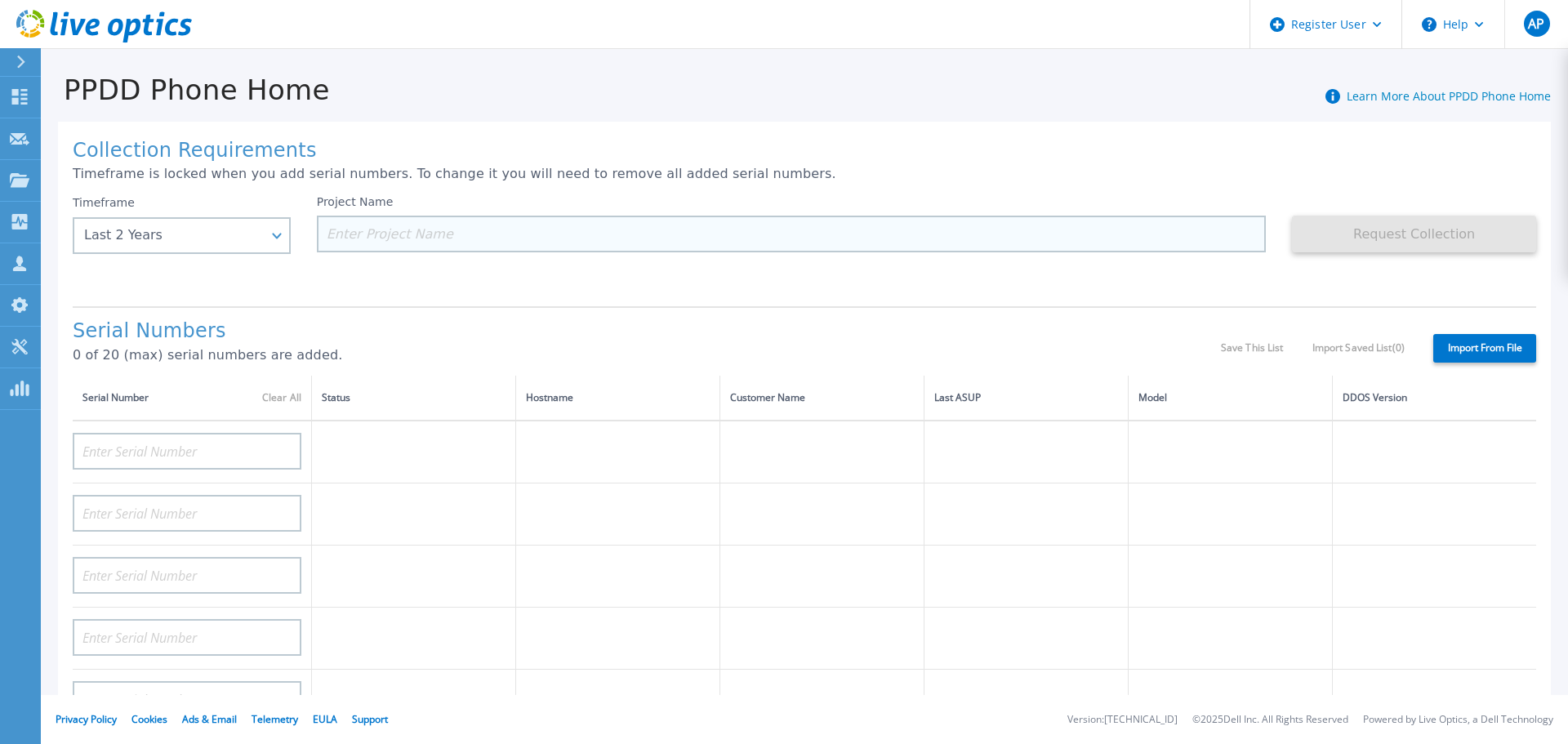
click at [402, 233] on input at bounding box center [791, 234] width 950 height 37
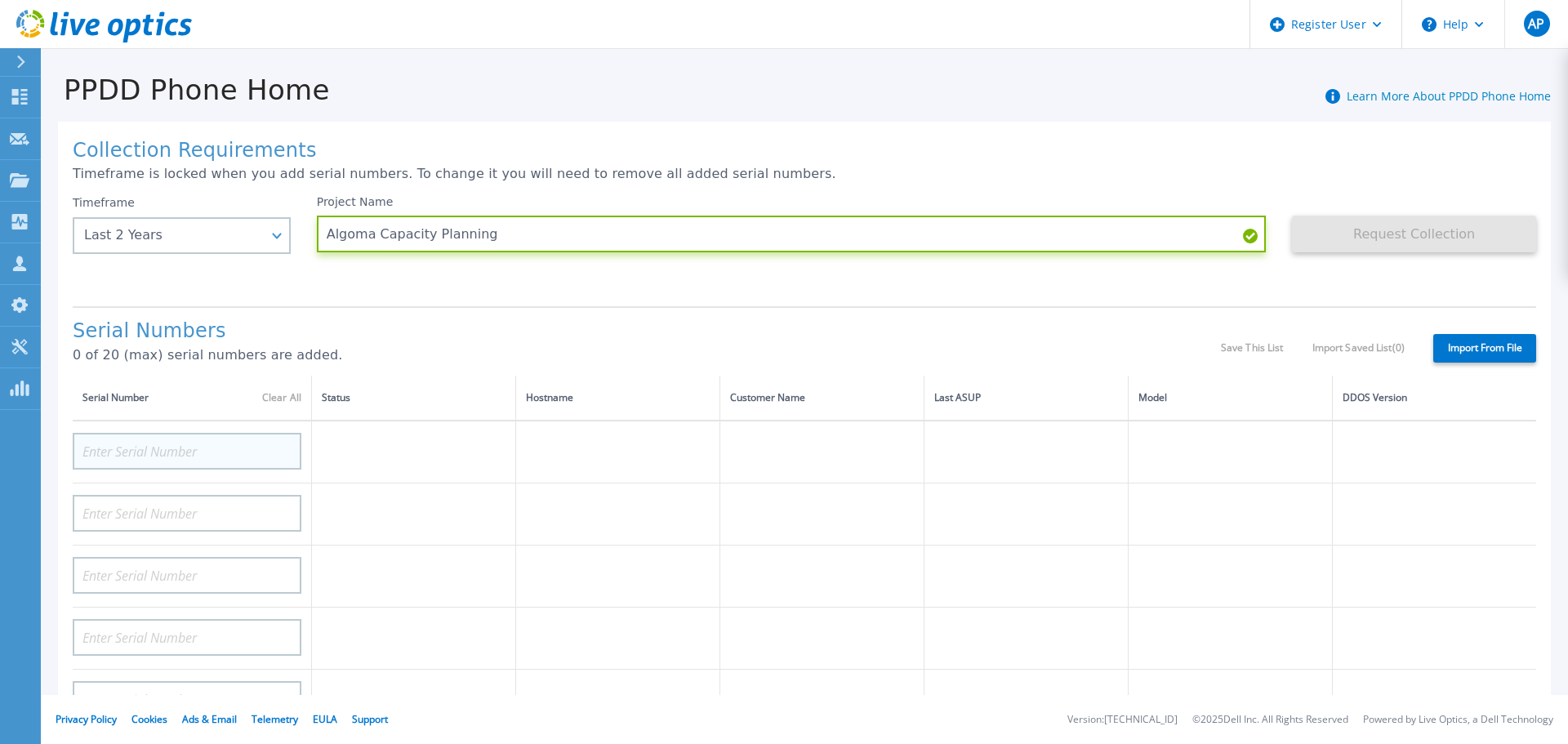
type input "Algoma Capacity Planning"
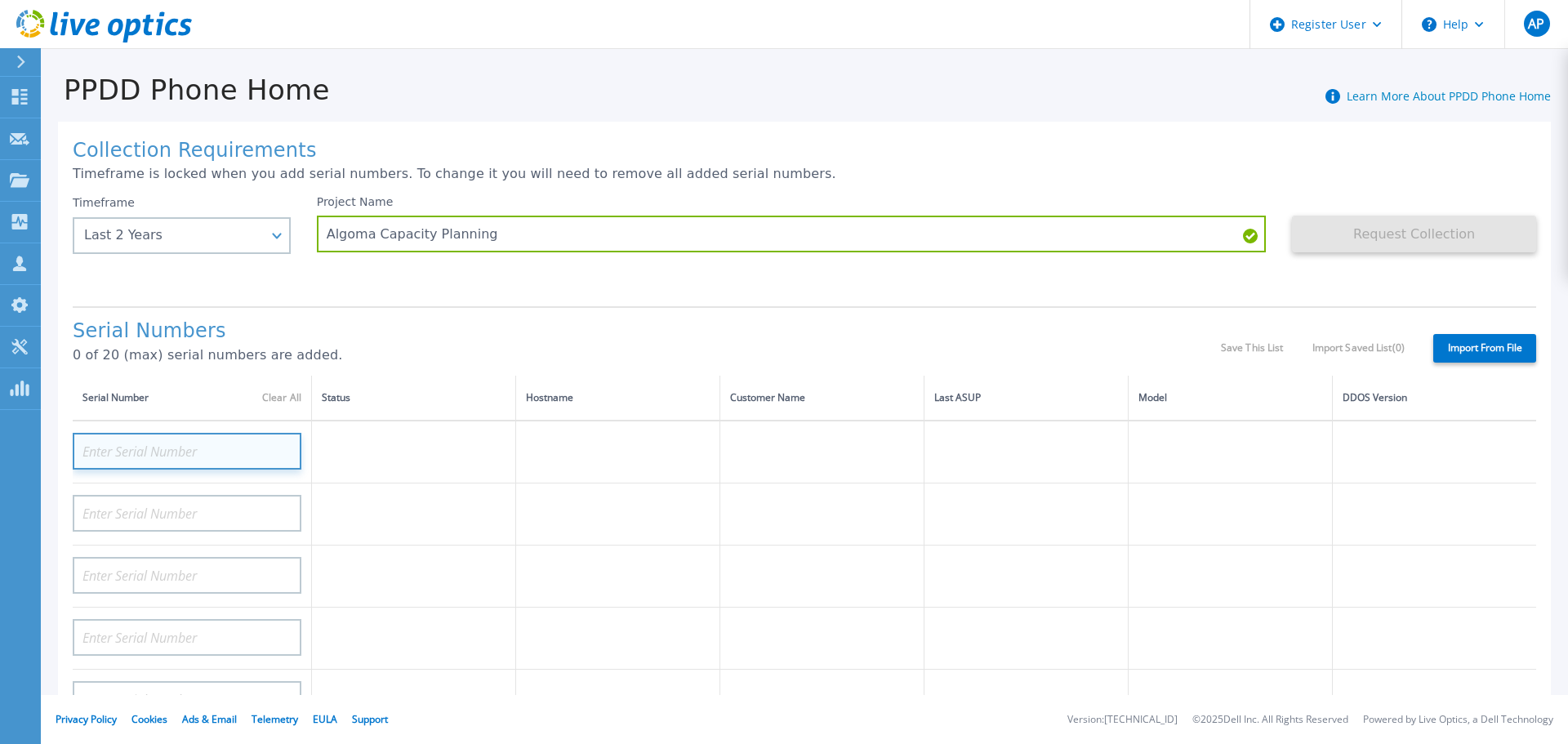
click at [241, 441] on input at bounding box center [187, 451] width 229 height 37
paste input "APX00224801304"
type input "APX00224801304"
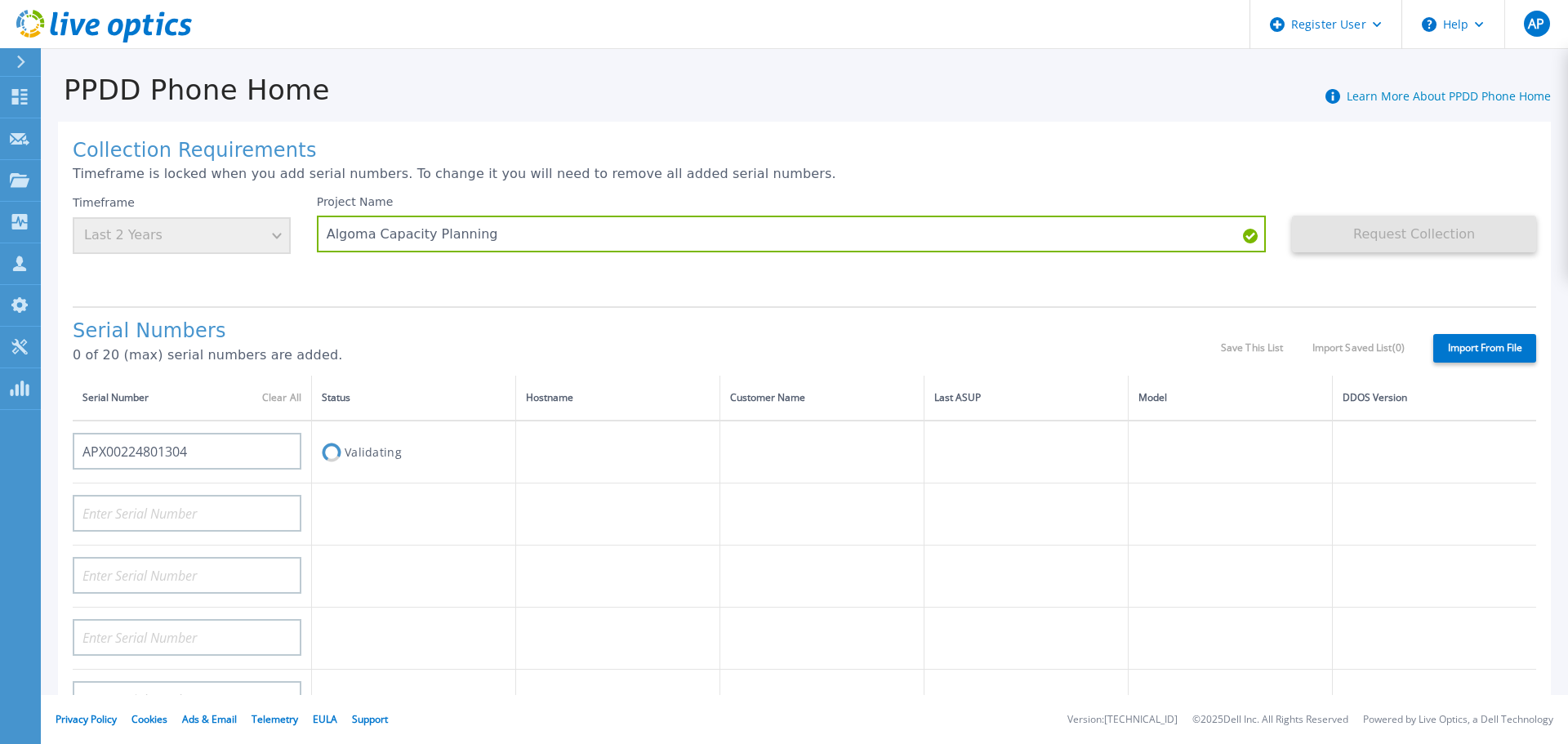
click at [580, 342] on h1 "Serial Numbers" at bounding box center [647, 332] width 1148 height 23
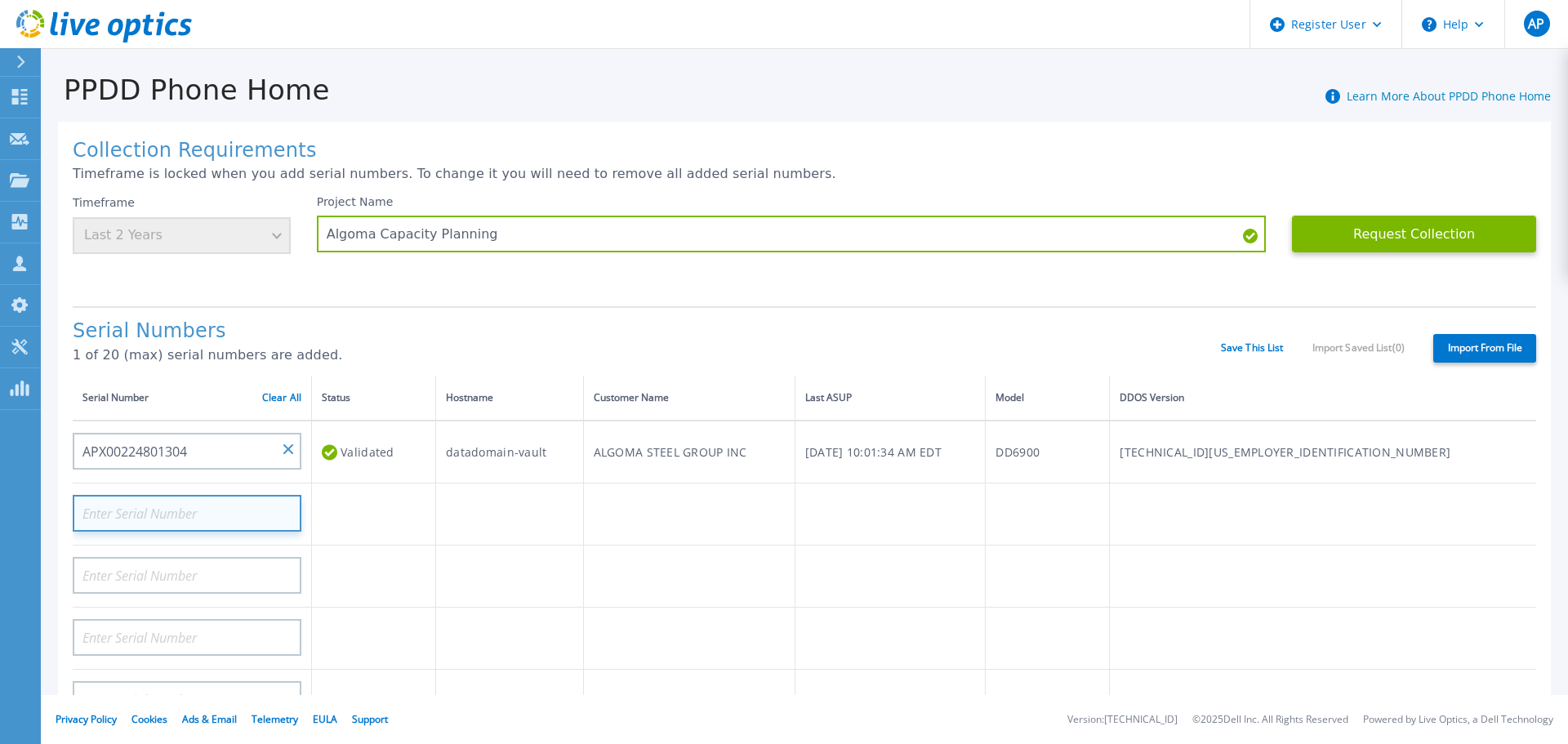
click at [233, 504] on input at bounding box center [187, 513] width 229 height 37
paste input "APX00225002037"
type input "APX00225002037"
drag, startPoint x: 439, startPoint y: 371, endPoint x: 572, endPoint y: 304, distance: 148.9
click at [440, 370] on div "Serial Numbers 1 of 20 (max) serial numbers are added." at bounding box center [647, 348] width 1148 height 55
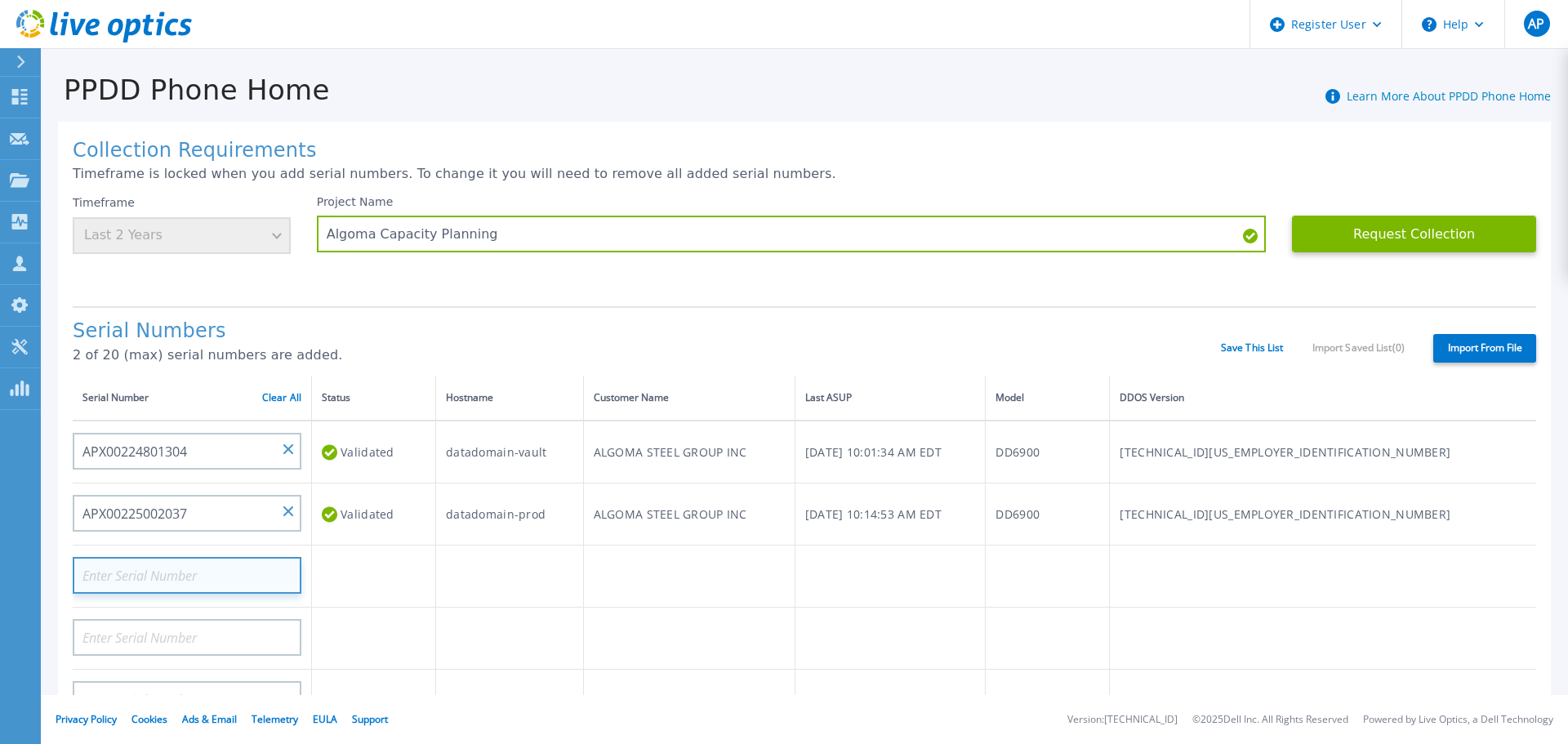
click at [216, 570] on input at bounding box center [187, 575] width 229 height 37
paste input "APX00224400110"
type input "APX00224400110"
click at [564, 331] on h1 "Serial Numbers" at bounding box center [647, 332] width 1148 height 23
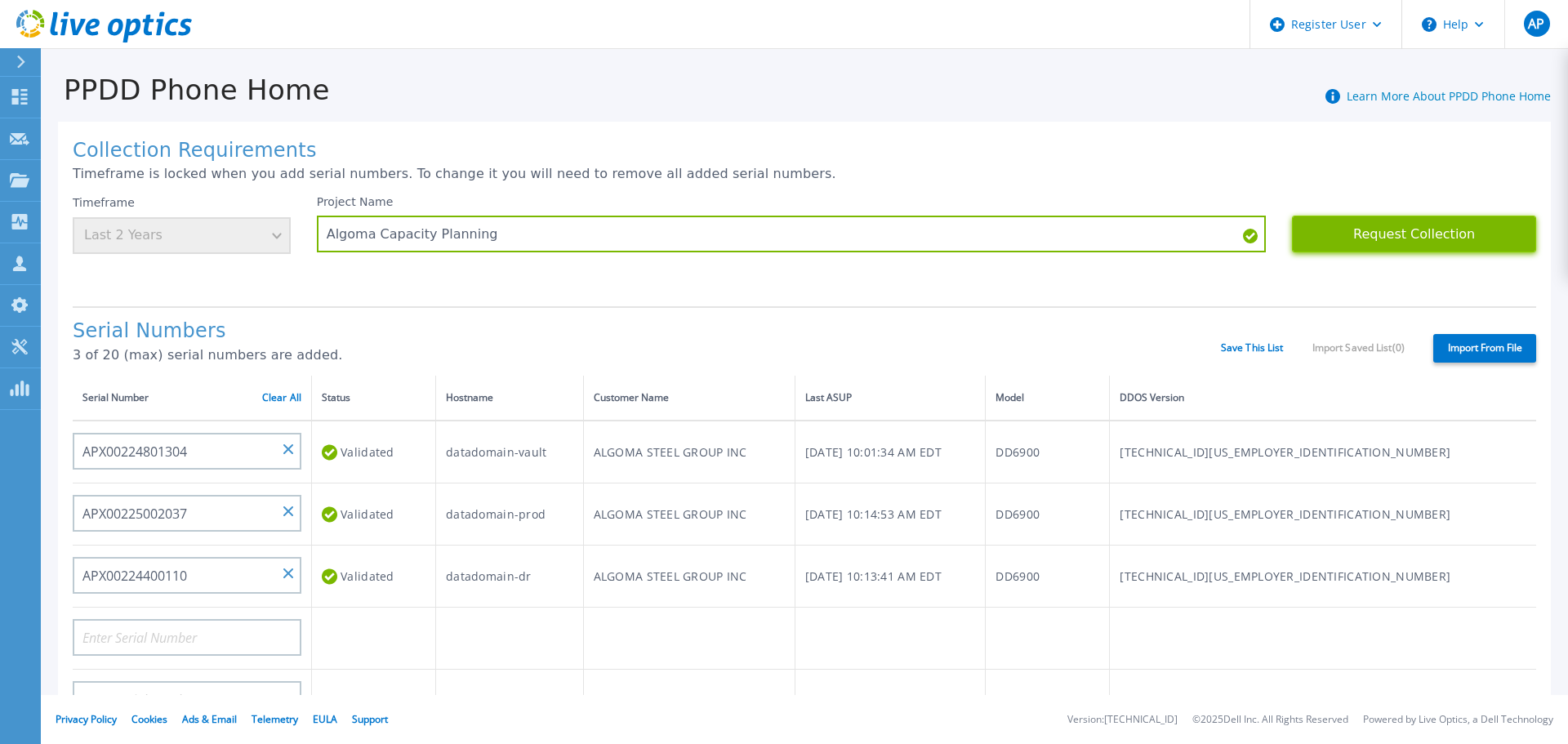
click at [1348, 239] on button "Request Collection" at bounding box center [1414, 234] width 245 height 37
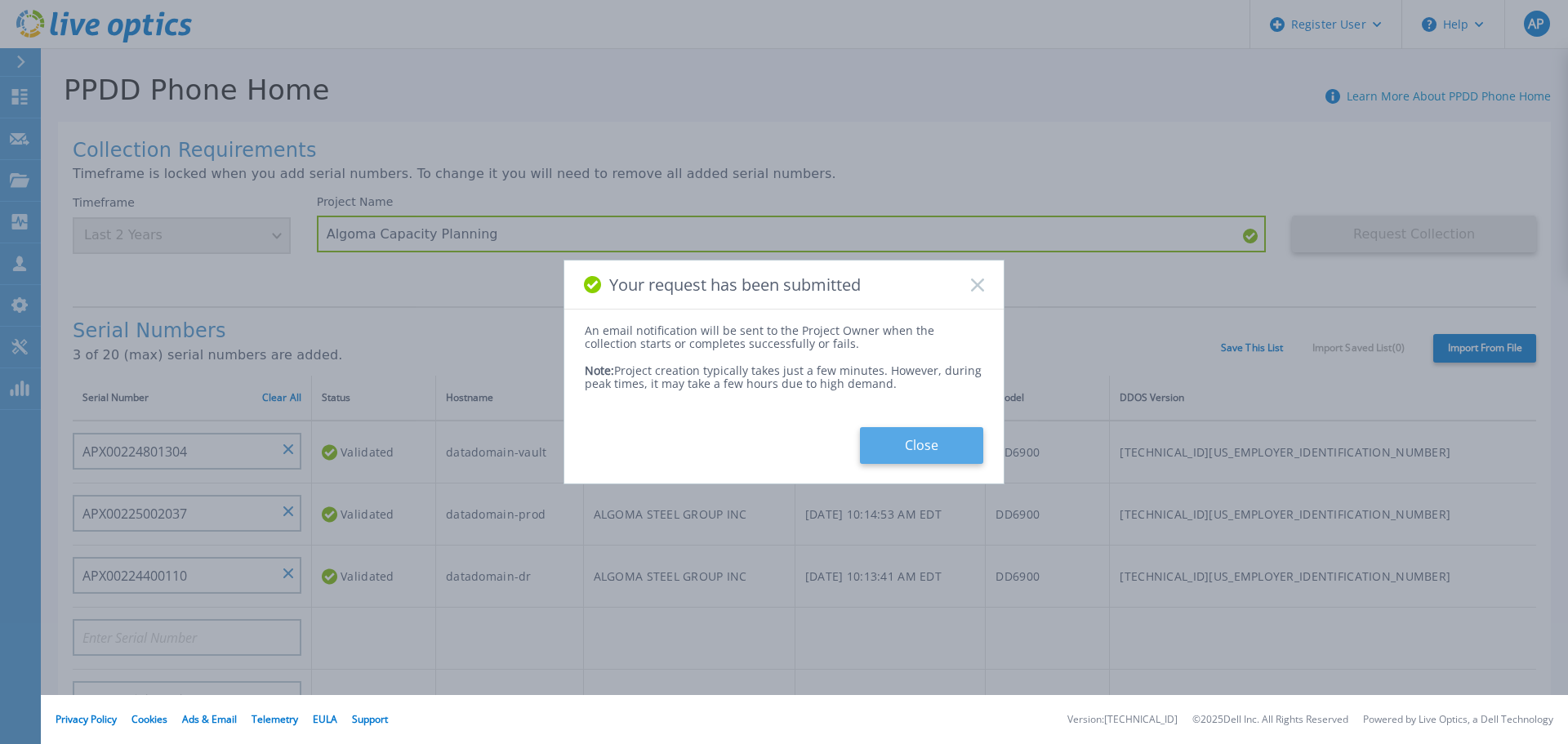
drag, startPoint x: 953, startPoint y: 440, endPoint x: 938, endPoint y: 451, distance: 18.6
click at [953, 438] on button "Close" at bounding box center [921, 445] width 123 height 37
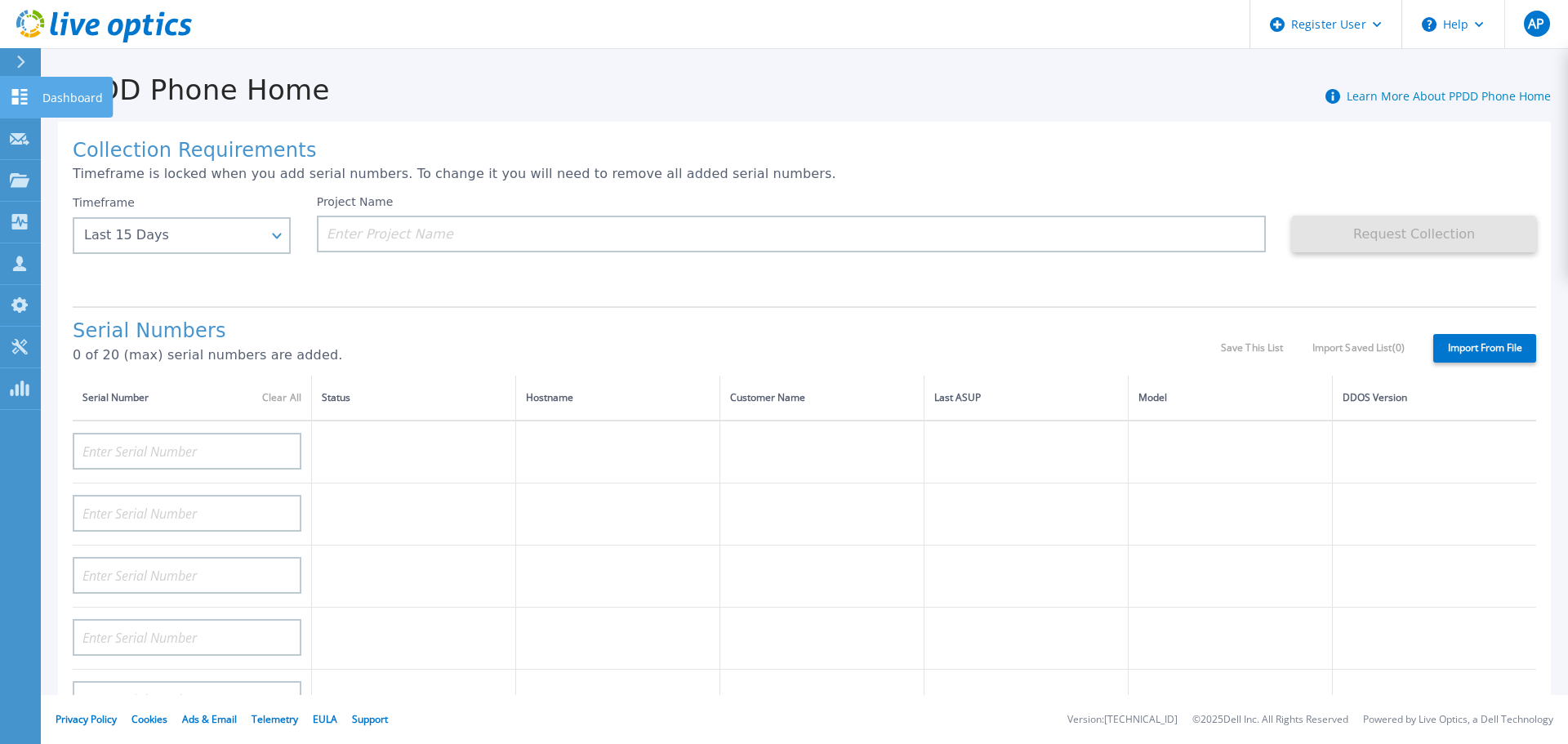
click at [30, 91] on link "Dashboard Dashboard" at bounding box center [20, 98] width 40 height 41
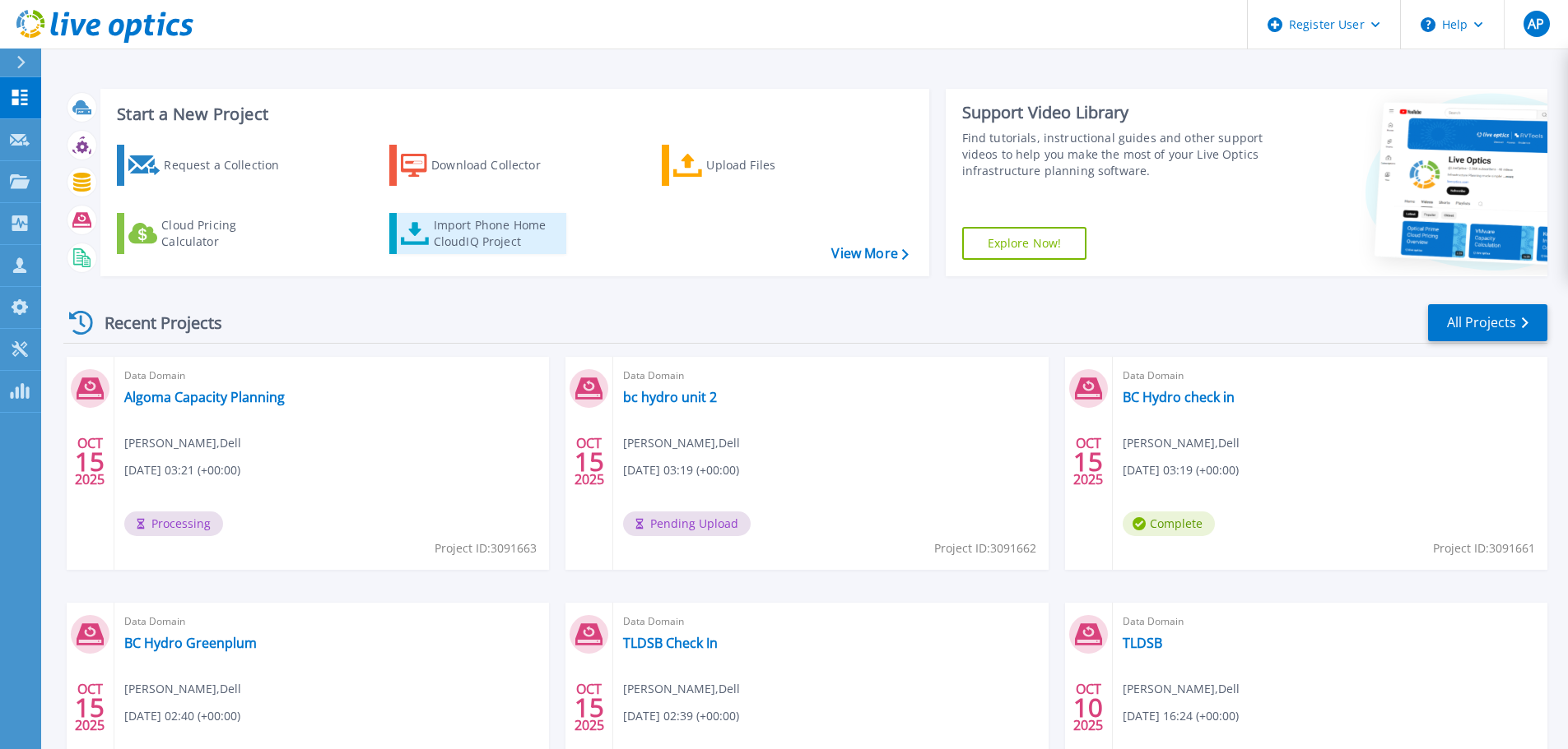
click at [528, 225] on div "Import Phone Home CloudIQ Project" at bounding box center [497, 233] width 128 height 33
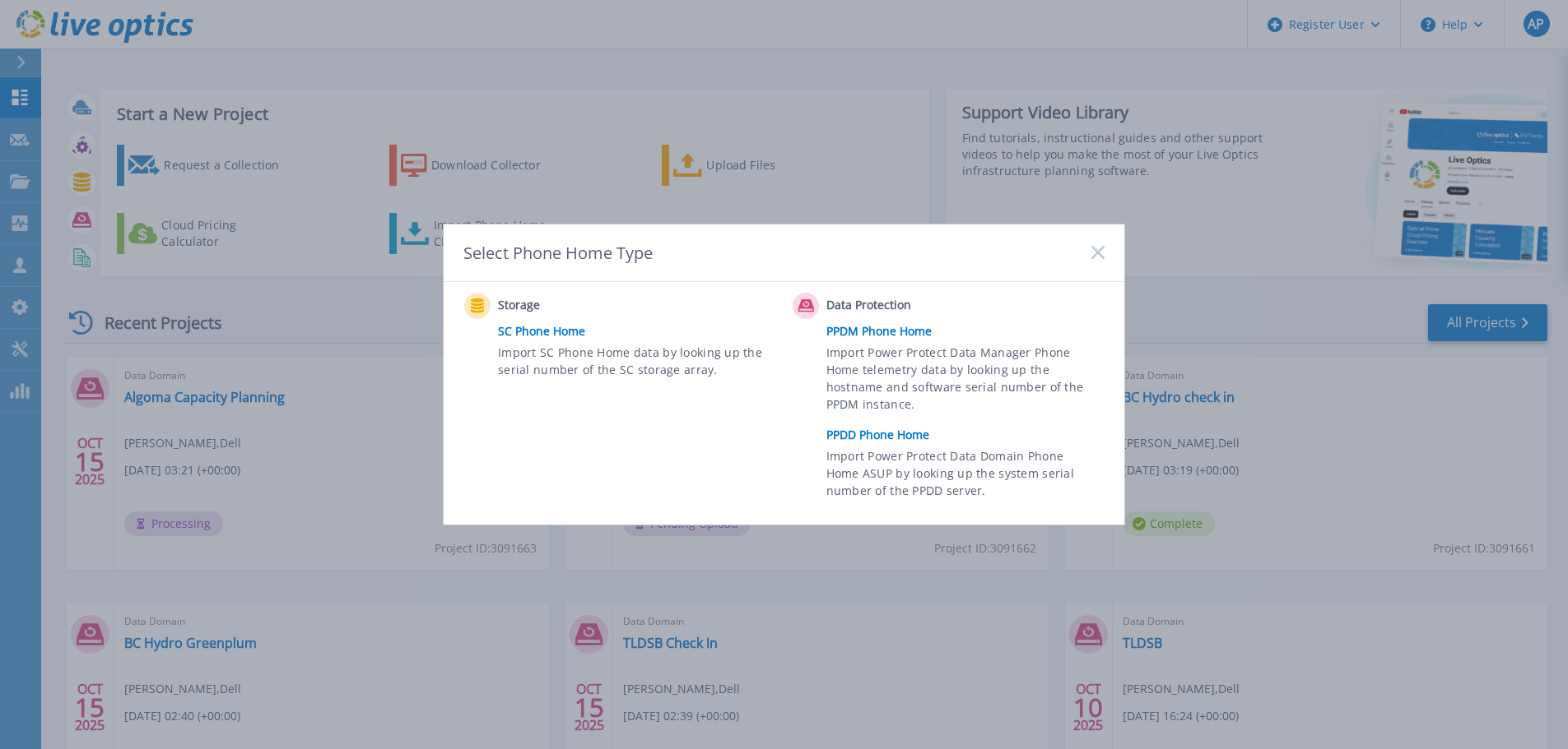
click at [878, 433] on link "PPDD Phone Home" at bounding box center [970, 435] width 286 height 25
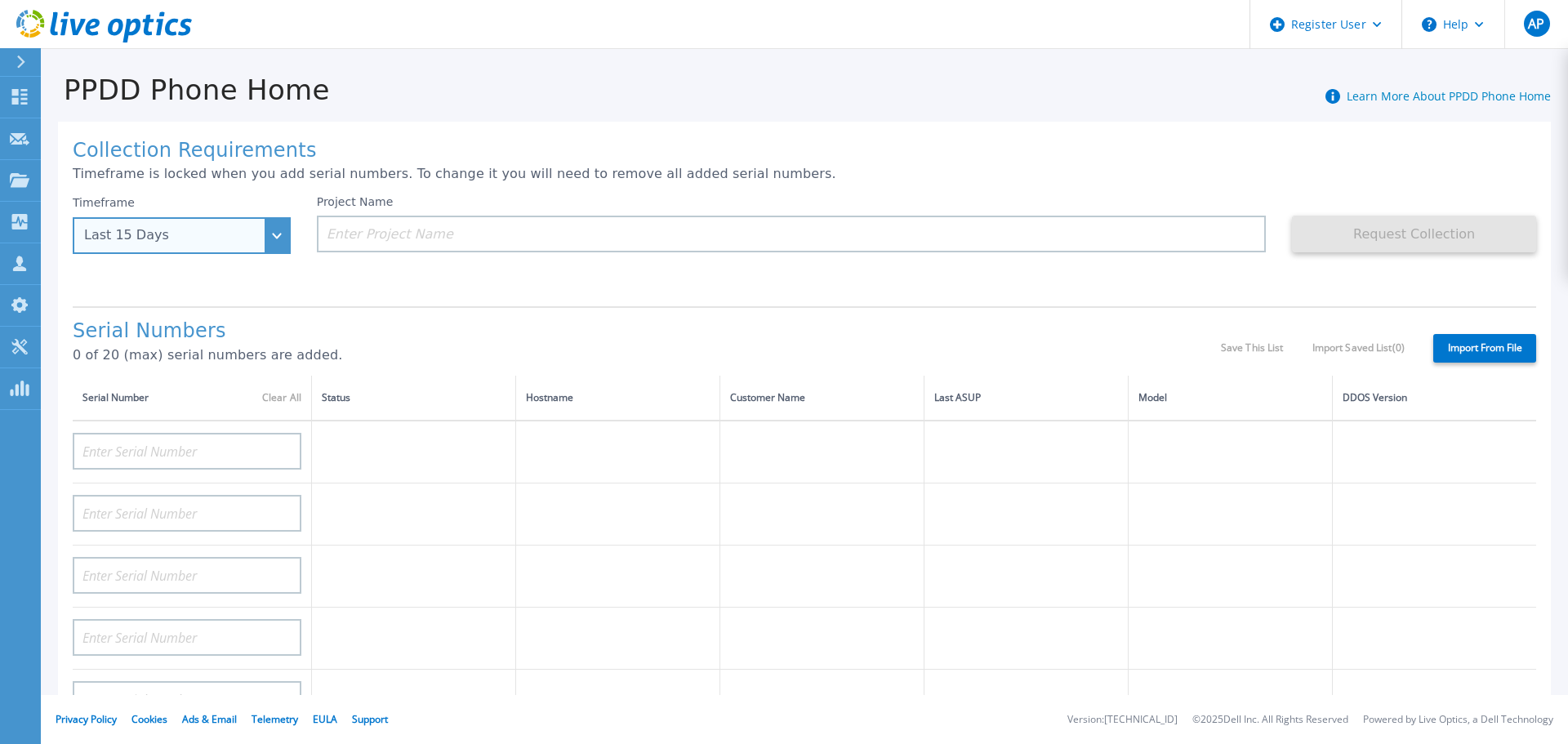
click at [244, 237] on div "Last 15 Days" at bounding box center [173, 235] width 178 height 15
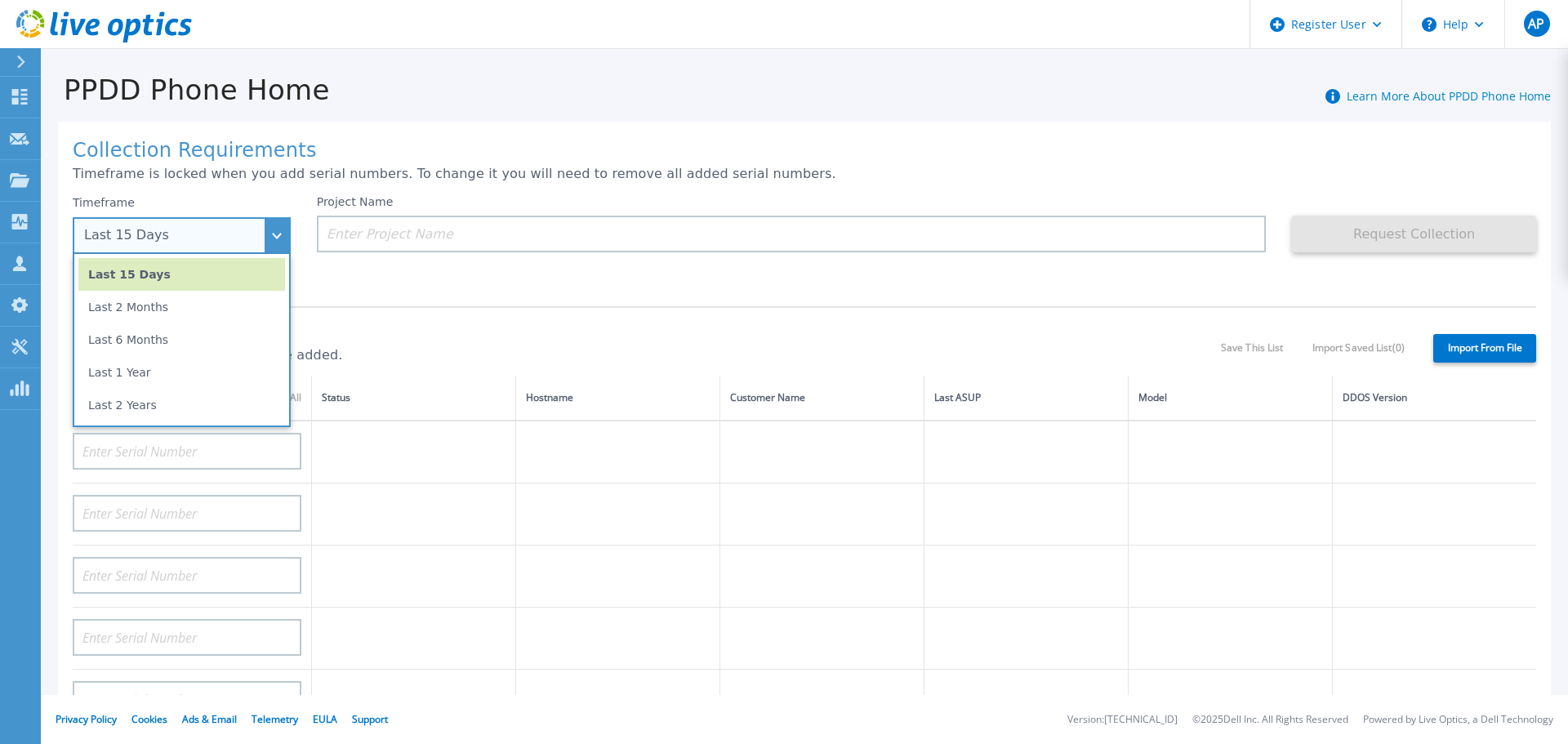
drag, startPoint x: 193, startPoint y: 400, endPoint x: 242, endPoint y: 372, distance: 56.4
click at [193, 401] on li "Last 2 Years" at bounding box center [182, 405] width 207 height 33
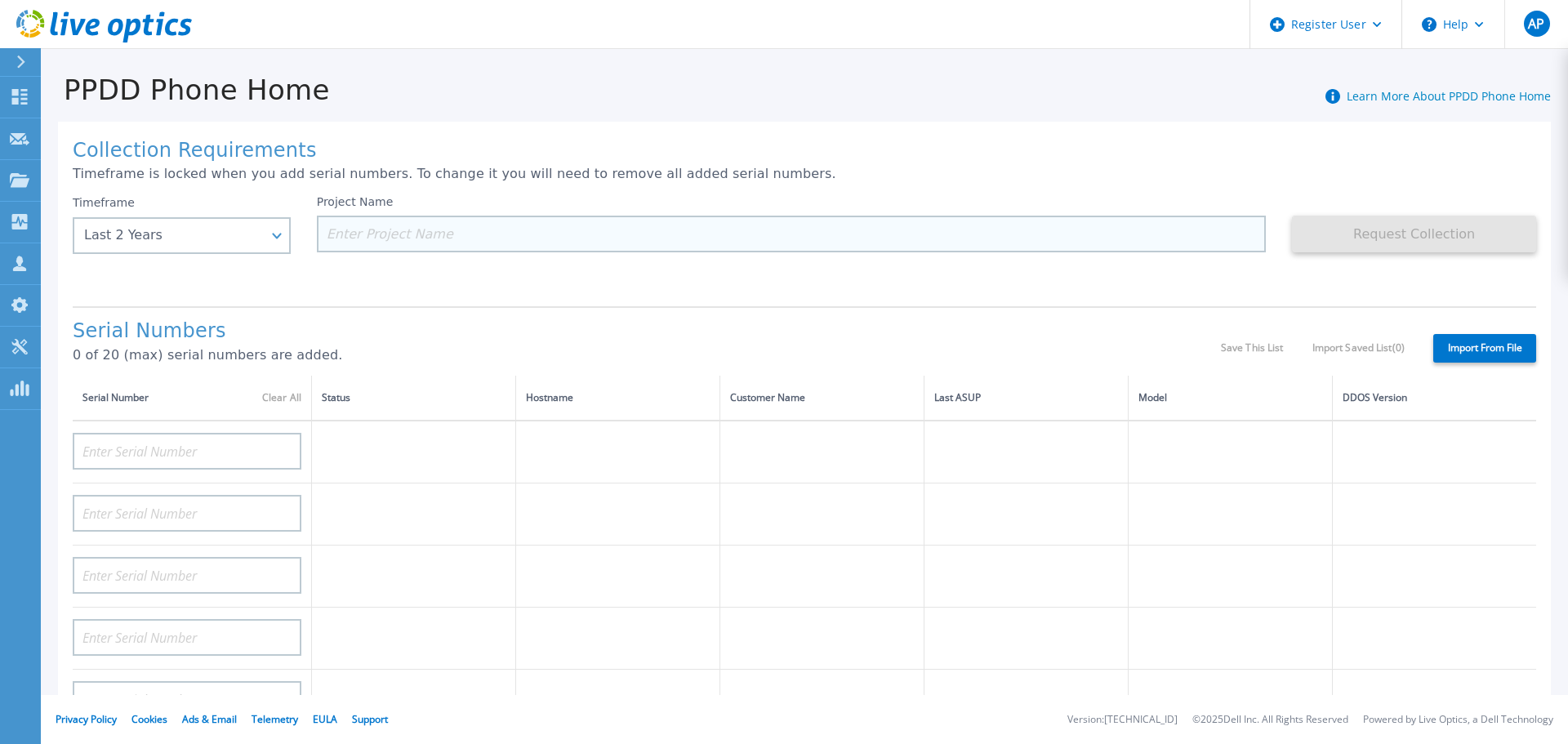
click at [400, 237] on input at bounding box center [791, 234] width 950 height 37
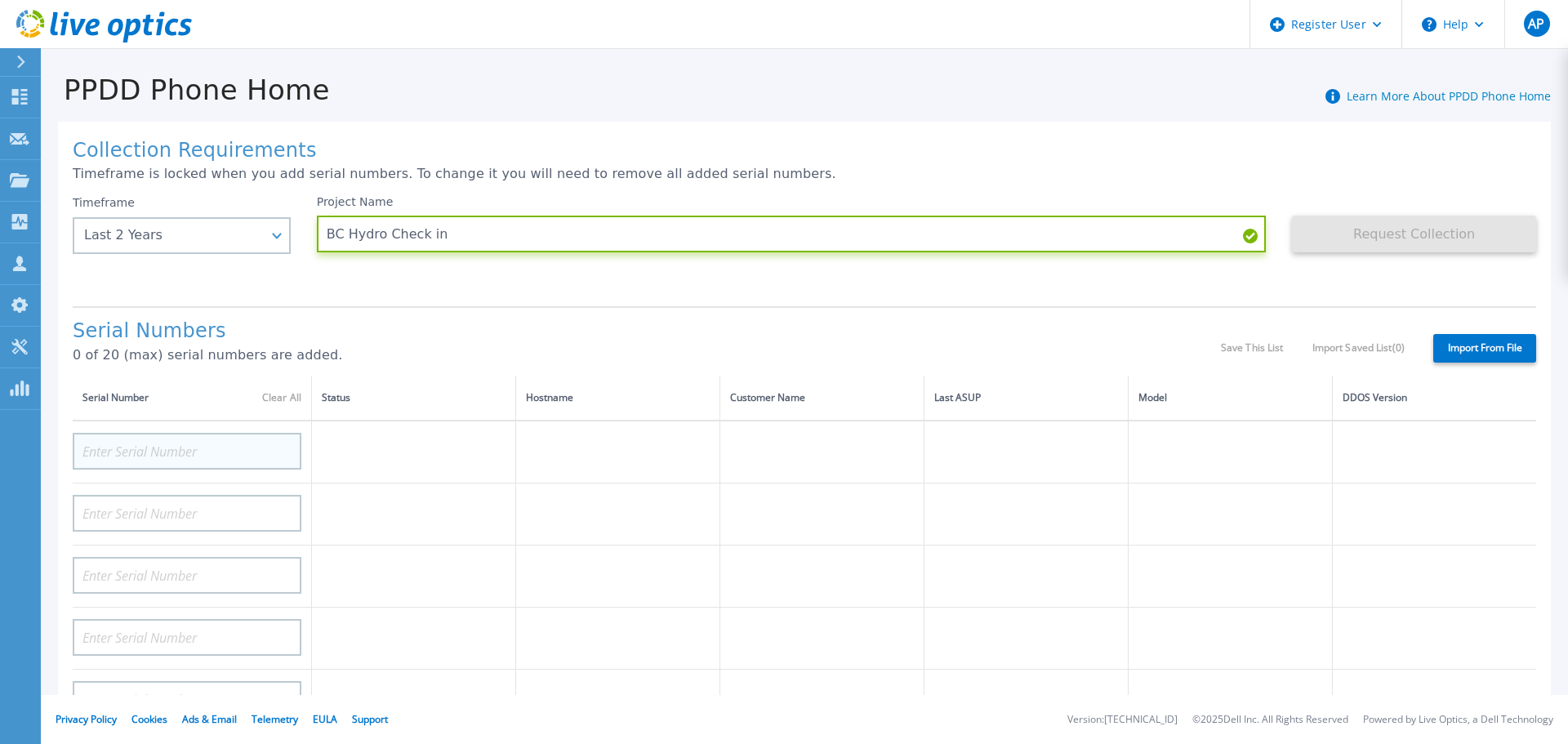
type input "BC Hydro Check in"
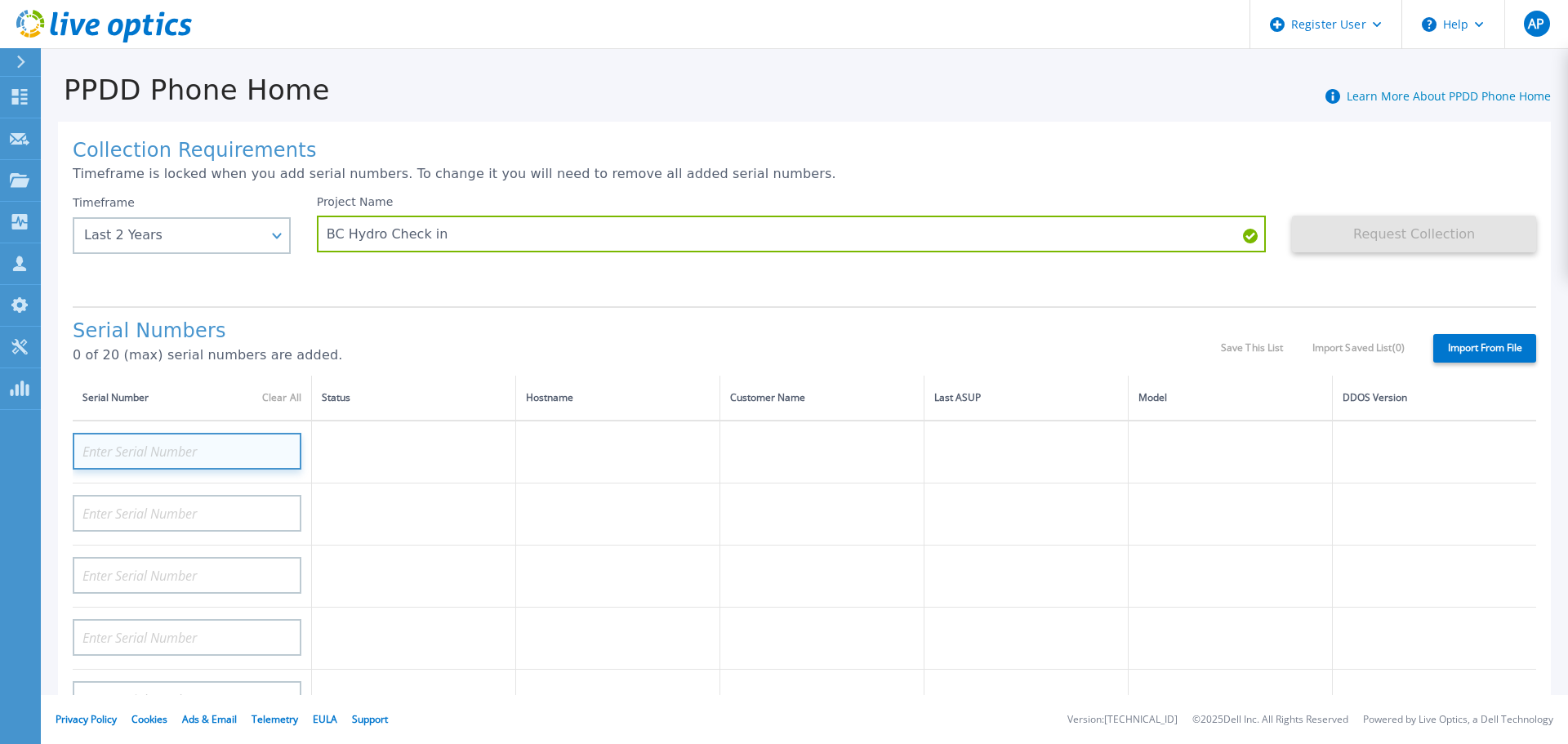
click at [176, 438] on input at bounding box center [187, 451] width 229 height 37
paste input "APM00213405433"
type input "APM00213405433"
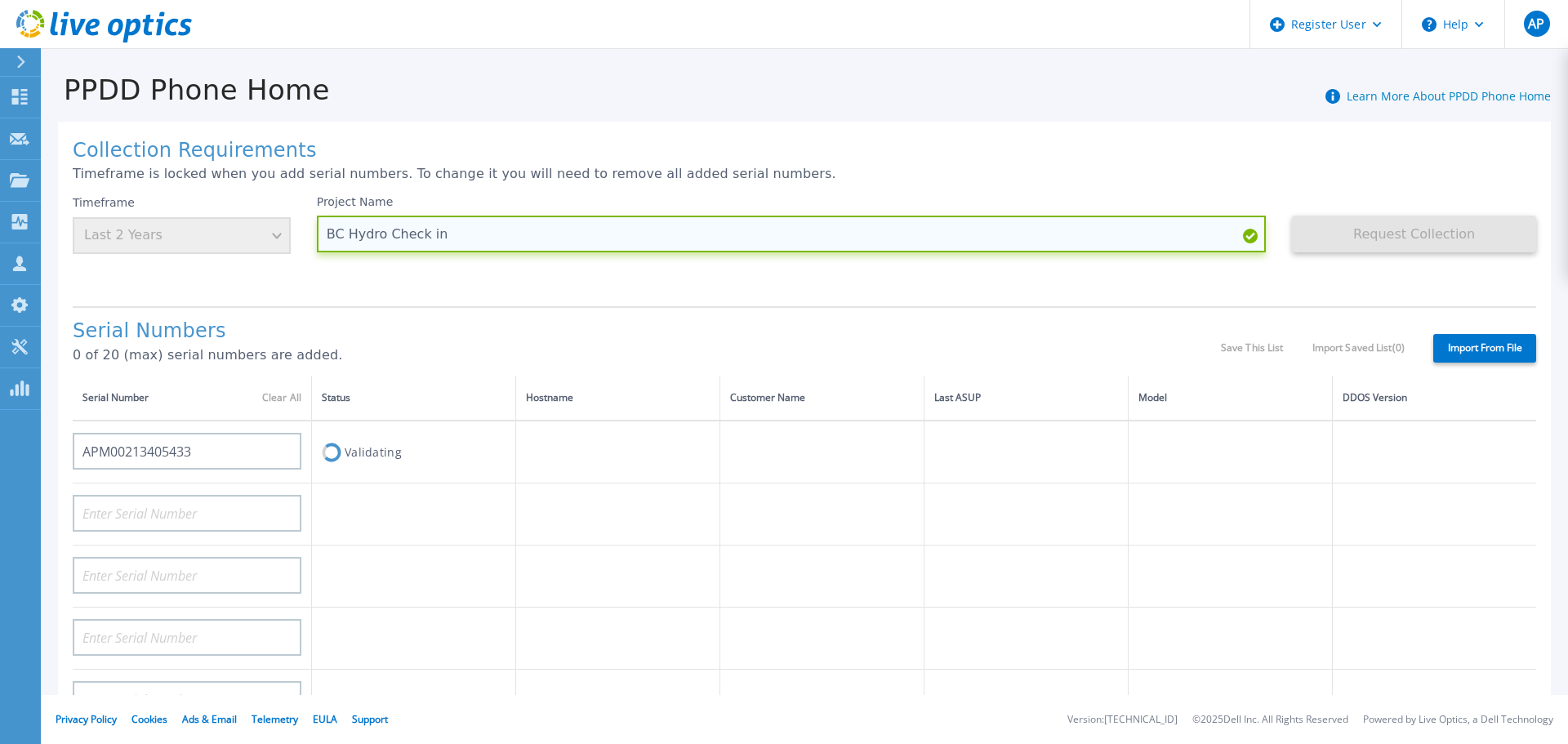
click at [579, 235] on input "BC Hydro Check in" at bounding box center [791, 234] width 950 height 37
paste input "APM00213405433"
type input "BC Hydro Check in APM00213405433"
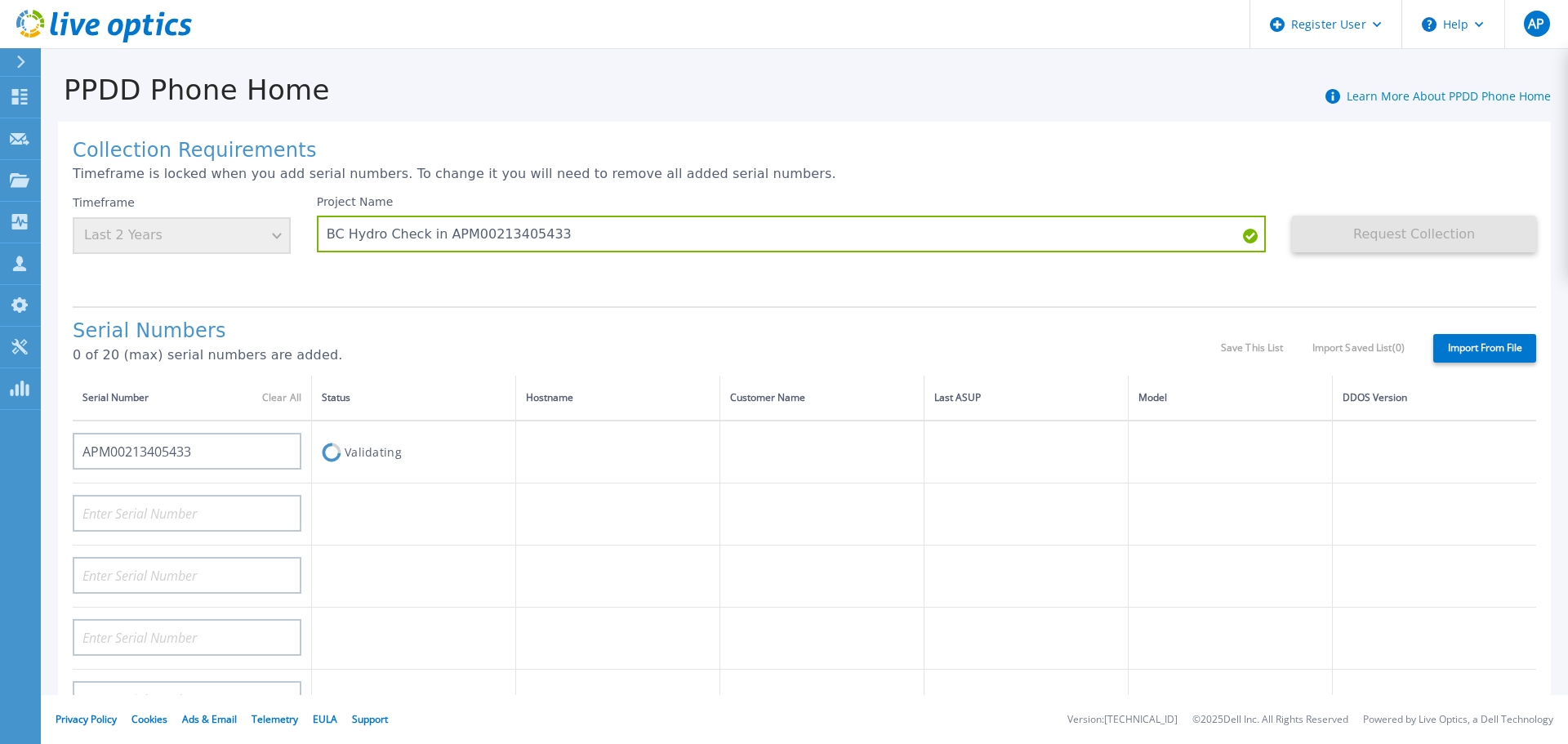
click at [1418, 283] on div "Request Collection This might take a few minutes please wait..." at bounding box center [1414, 244] width 245 height 98
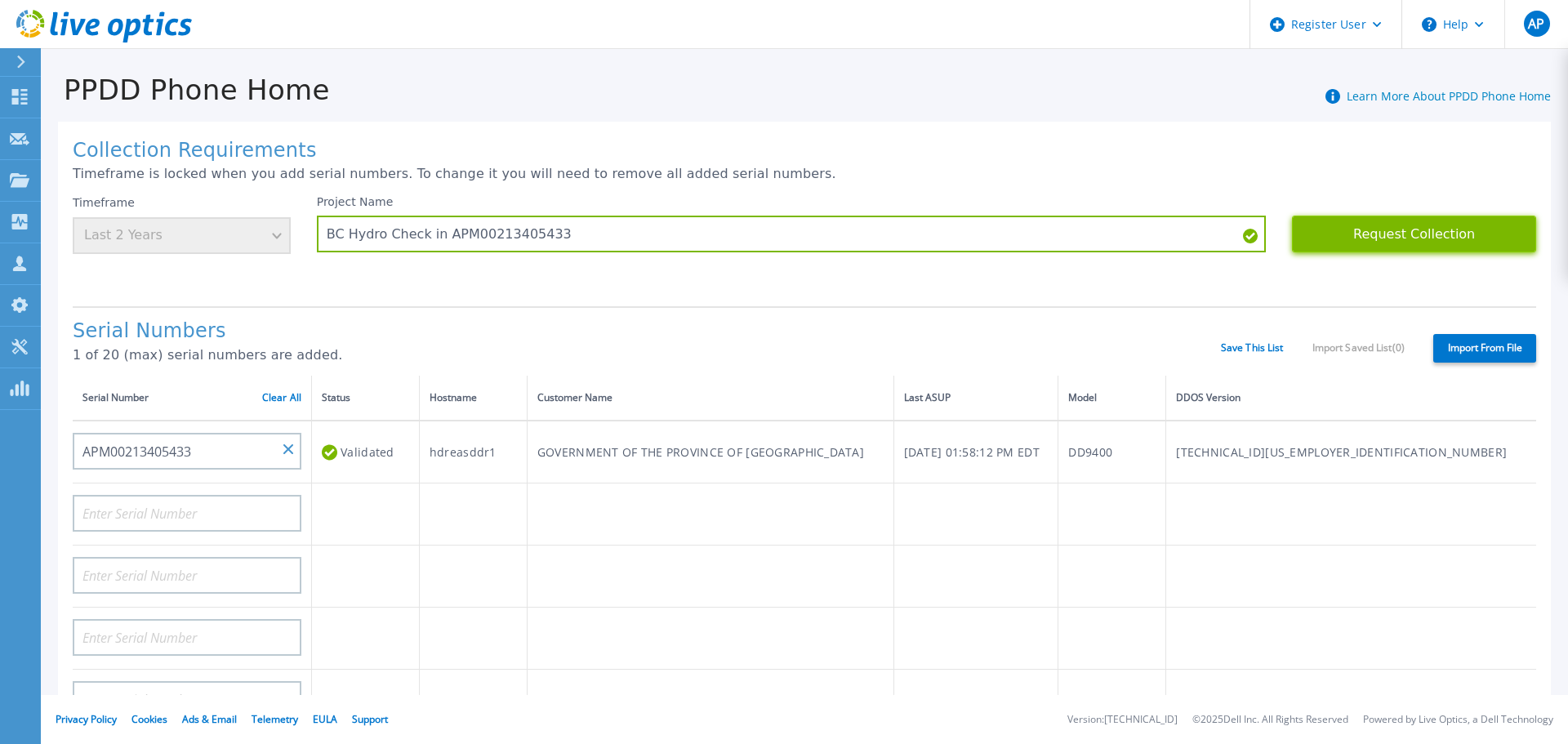
click at [1386, 248] on button "Request Collection" at bounding box center [1414, 234] width 245 height 37
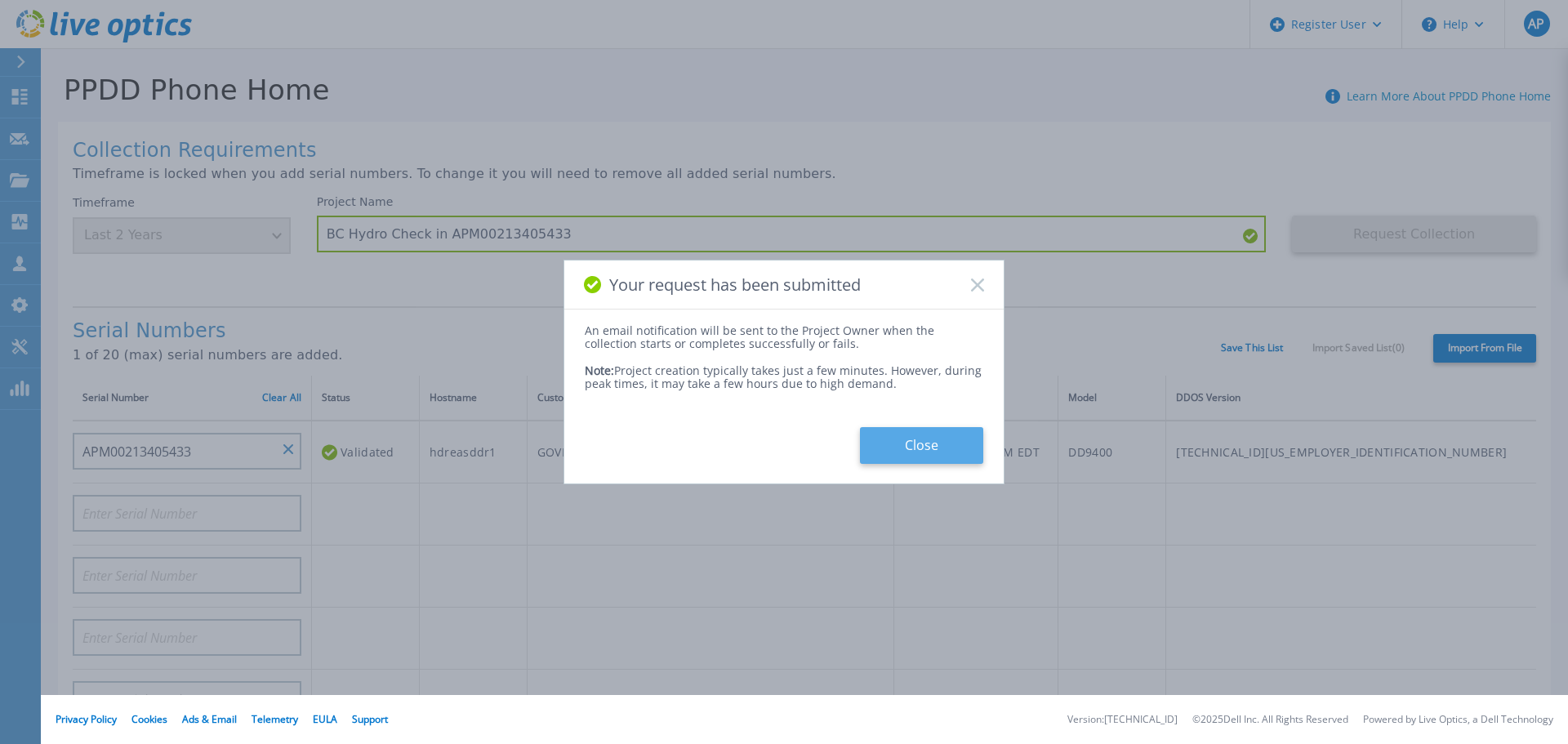
click at [947, 447] on button "Close" at bounding box center [921, 445] width 123 height 37
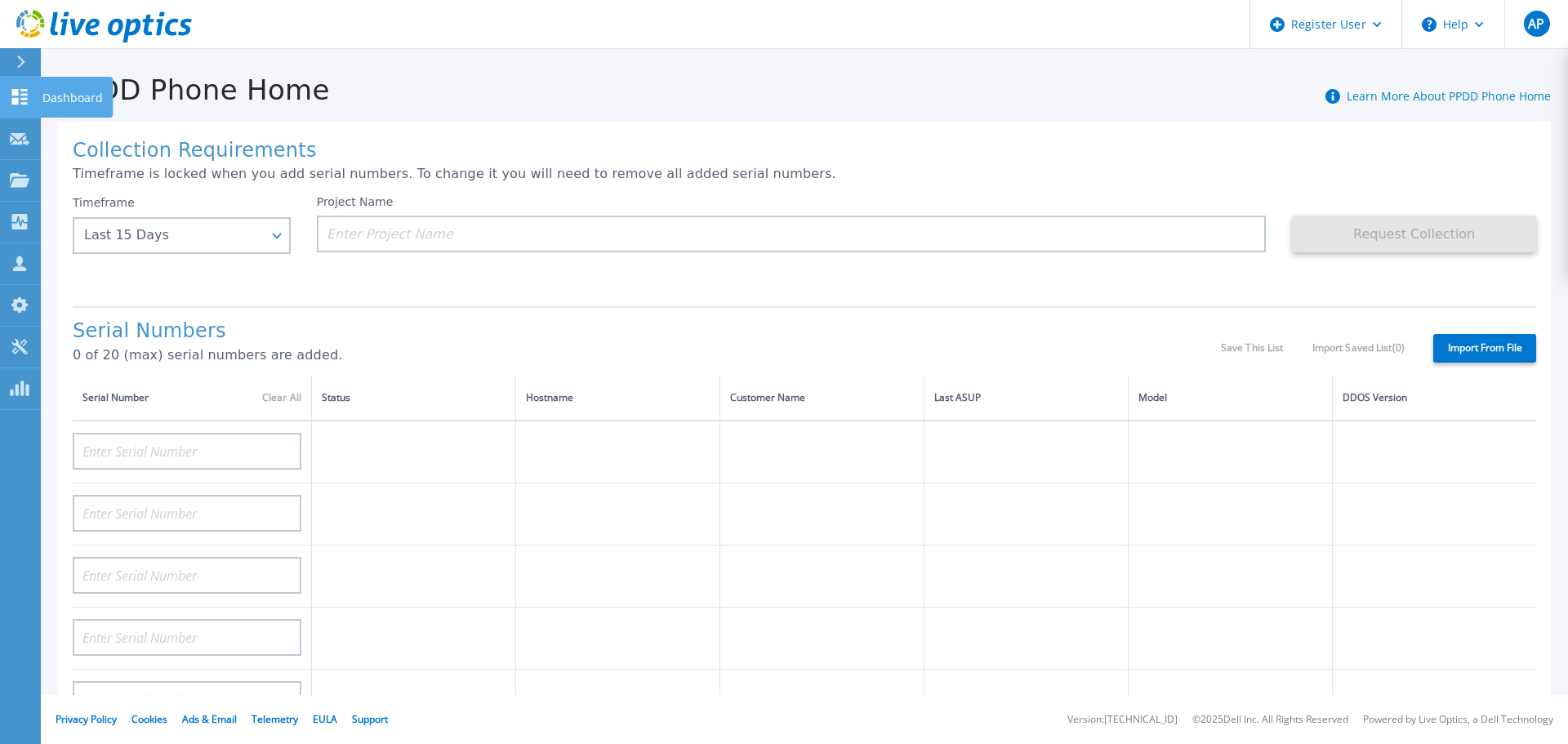
click at [27, 99] on icon at bounding box center [20, 97] width 16 height 16
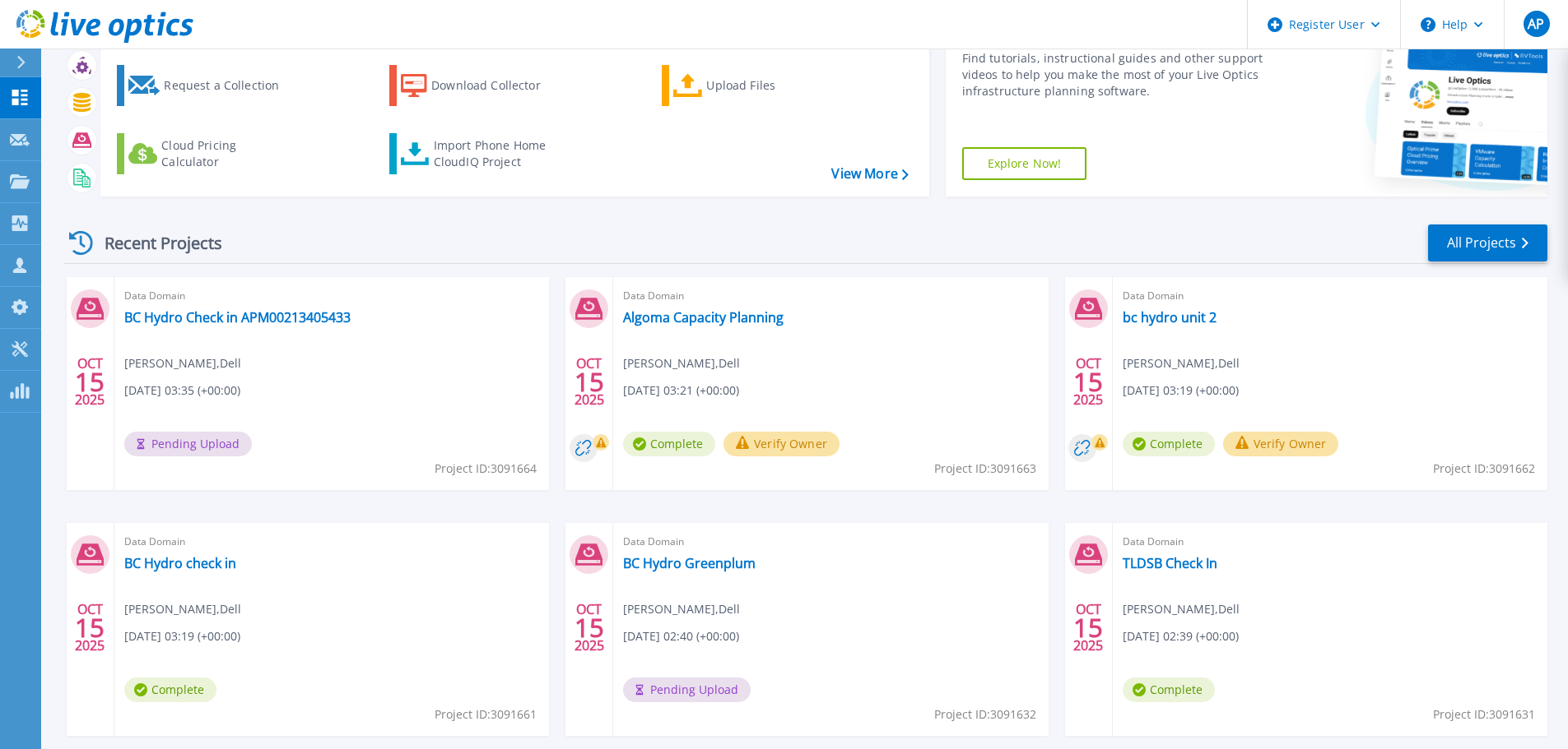
scroll to position [162, 0]
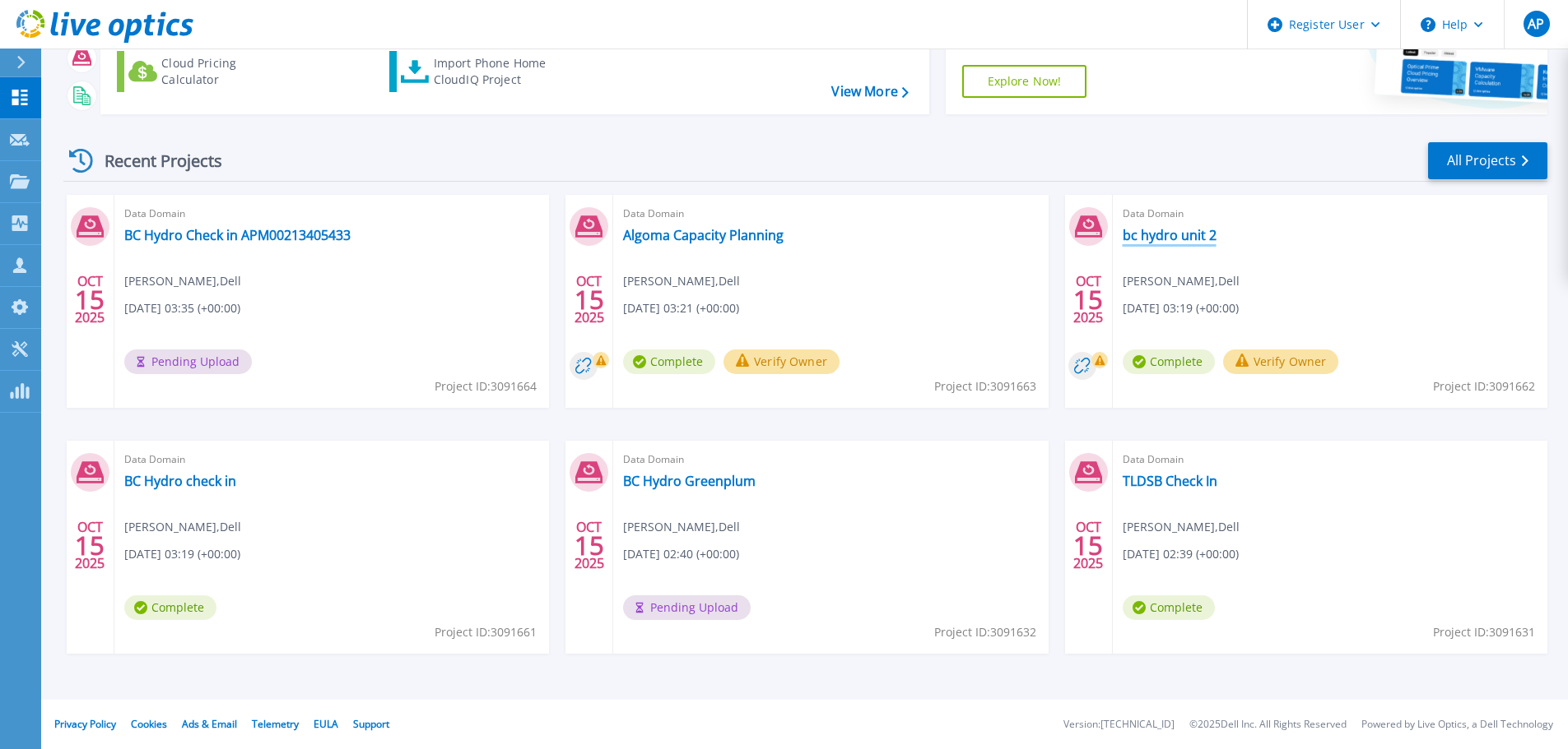
click at [1204, 230] on link "bc hydro unit 2" at bounding box center [1170, 235] width 93 height 17
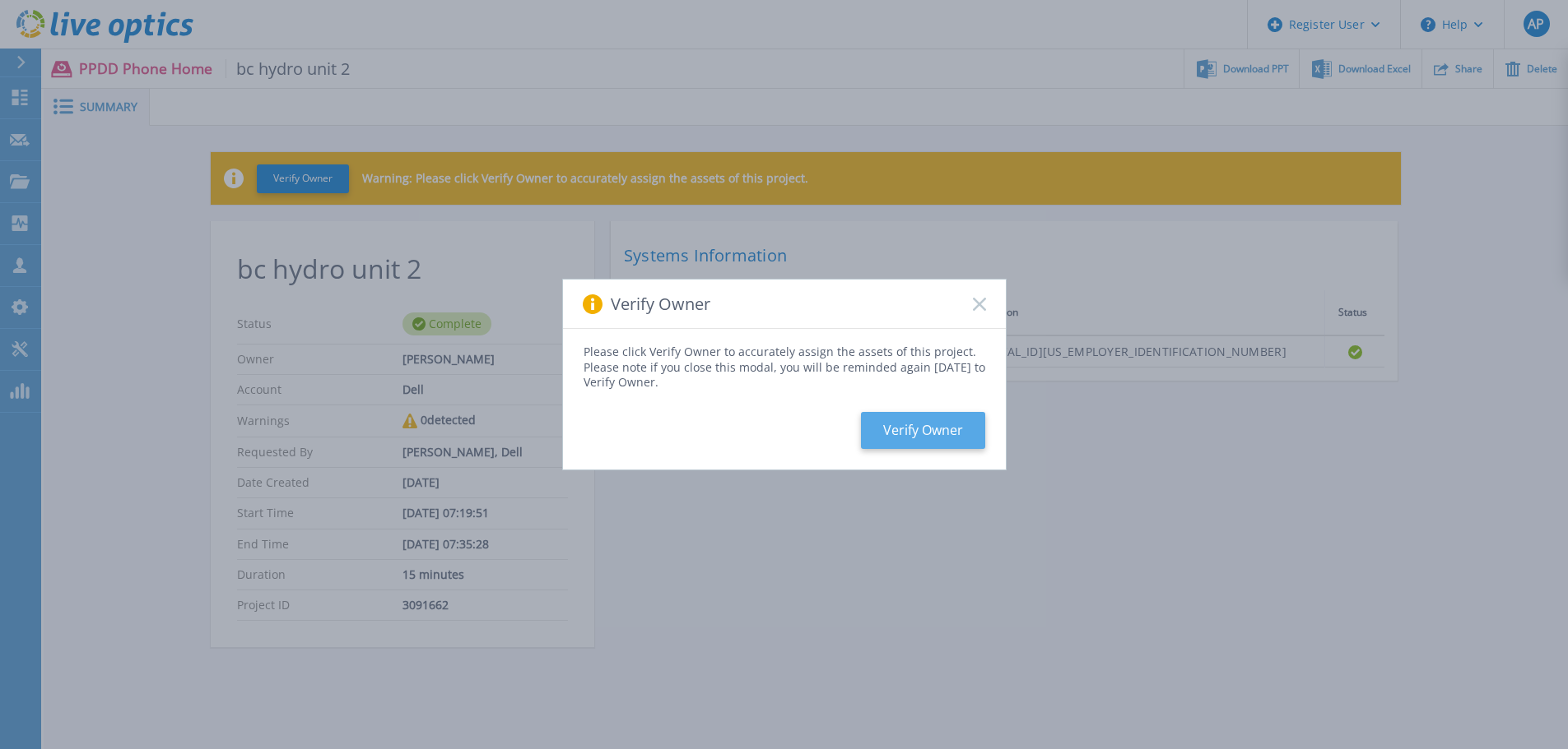
click at [938, 423] on button "Verify Owner" at bounding box center [922, 430] width 124 height 37
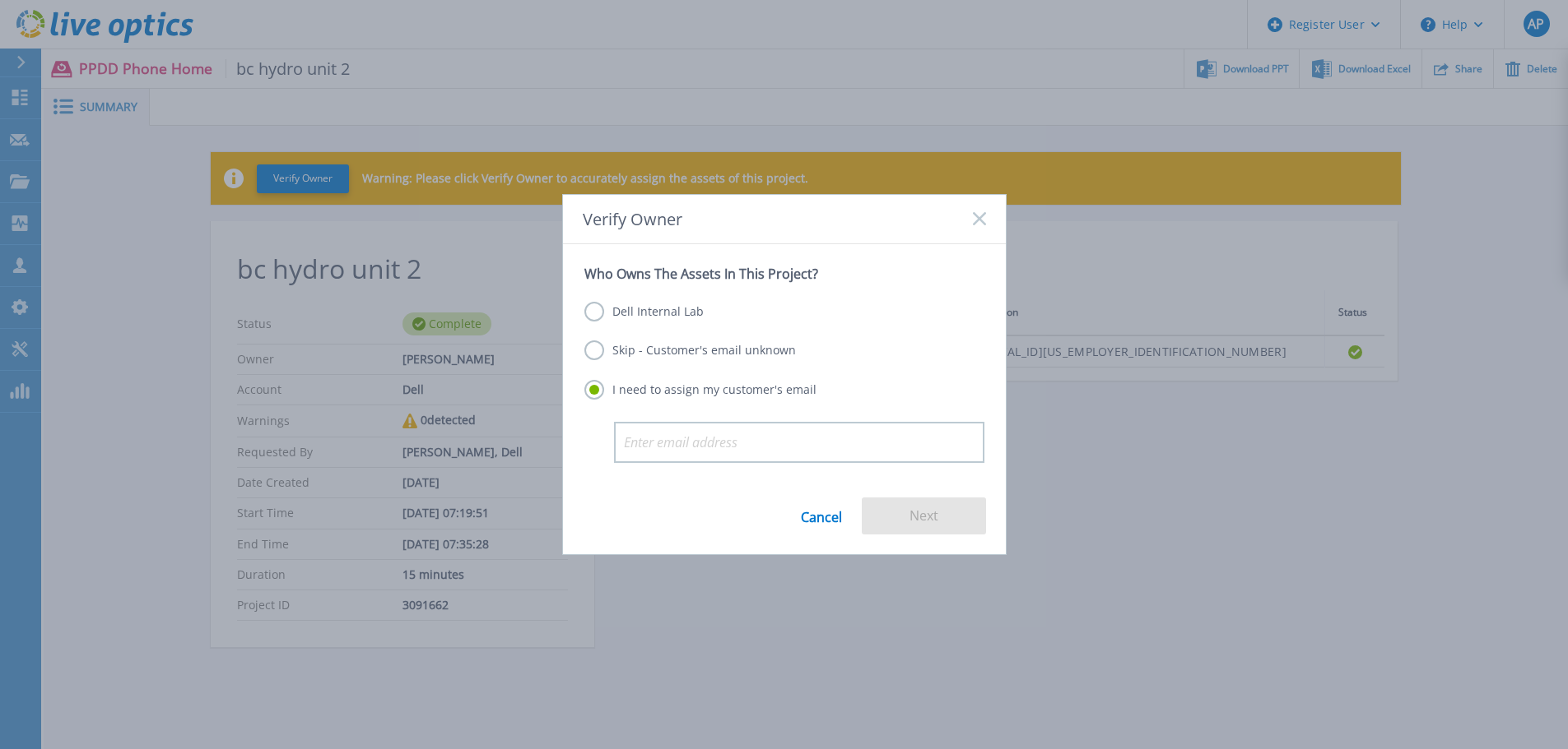
click at [694, 317] on label "Dell Internal Lab" at bounding box center [644, 312] width 119 height 20
click at [0, 0] on input "Dell Internal Lab" at bounding box center [0, 0] width 0 height 0
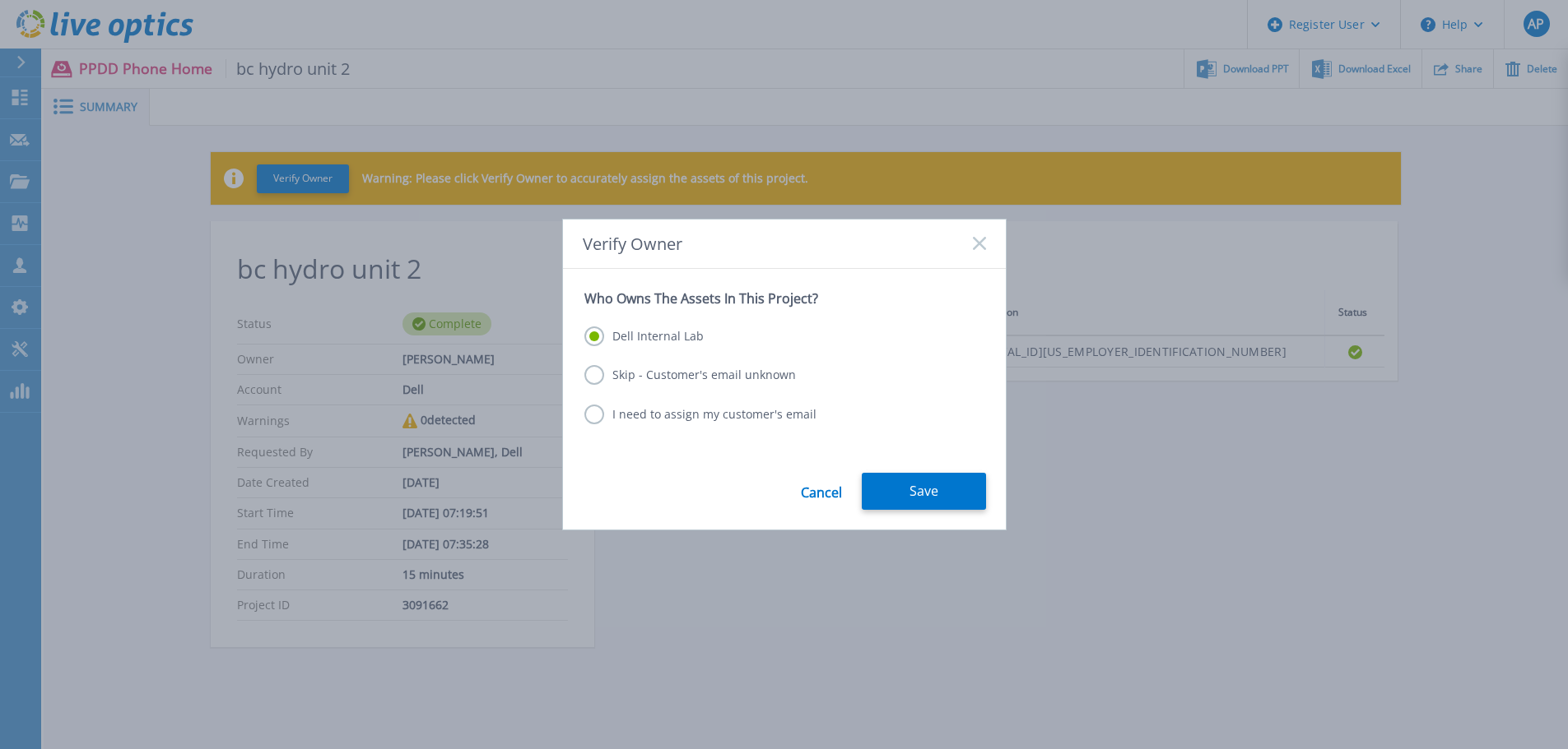
click at [909, 472] on form "Who Owns The Assets In This Project? Dell Internal Lab Skip - Customer's email …" at bounding box center [784, 399] width 443 height 261
click at [916, 485] on button "Save" at bounding box center [923, 491] width 124 height 37
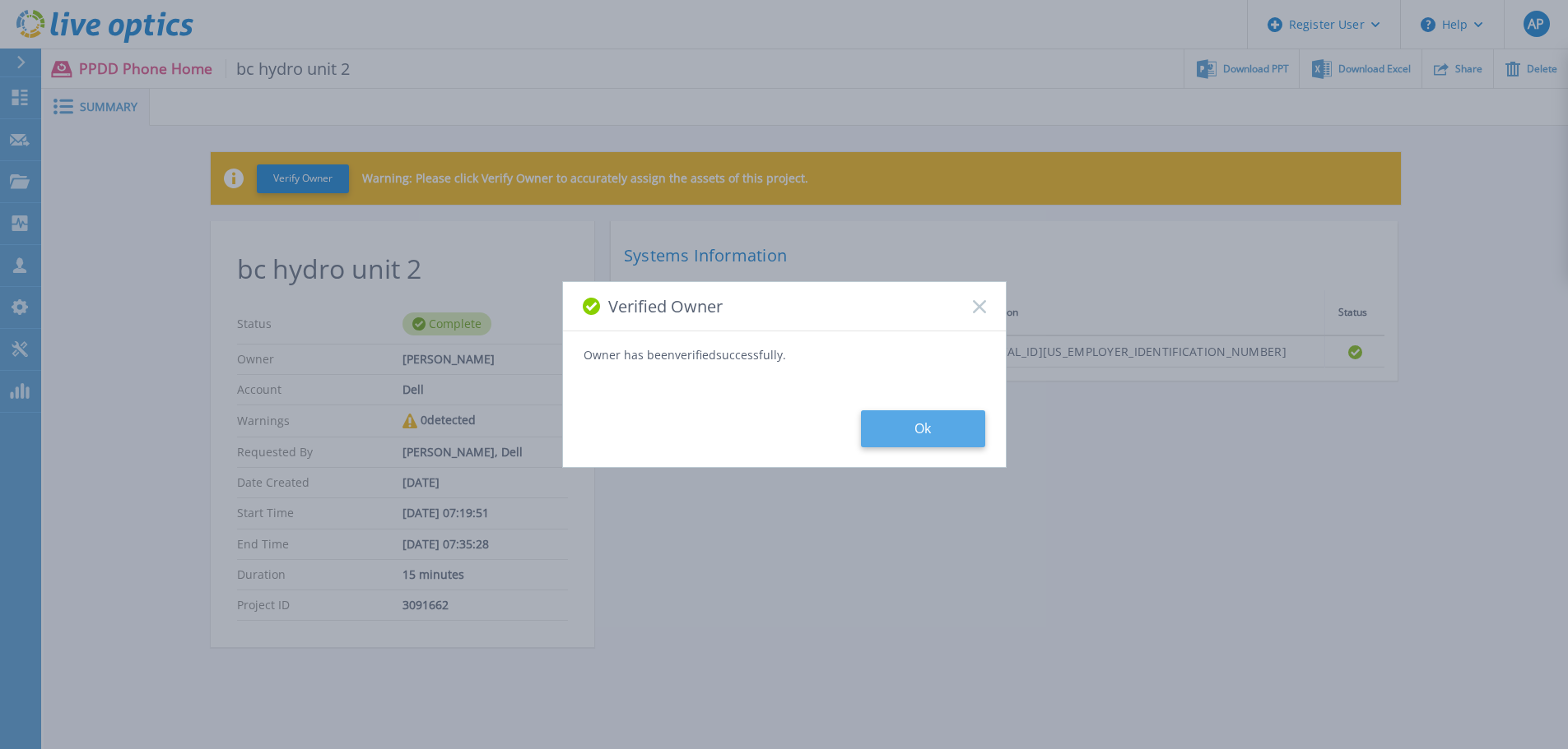
click at [946, 426] on button "Ok" at bounding box center [922, 428] width 124 height 37
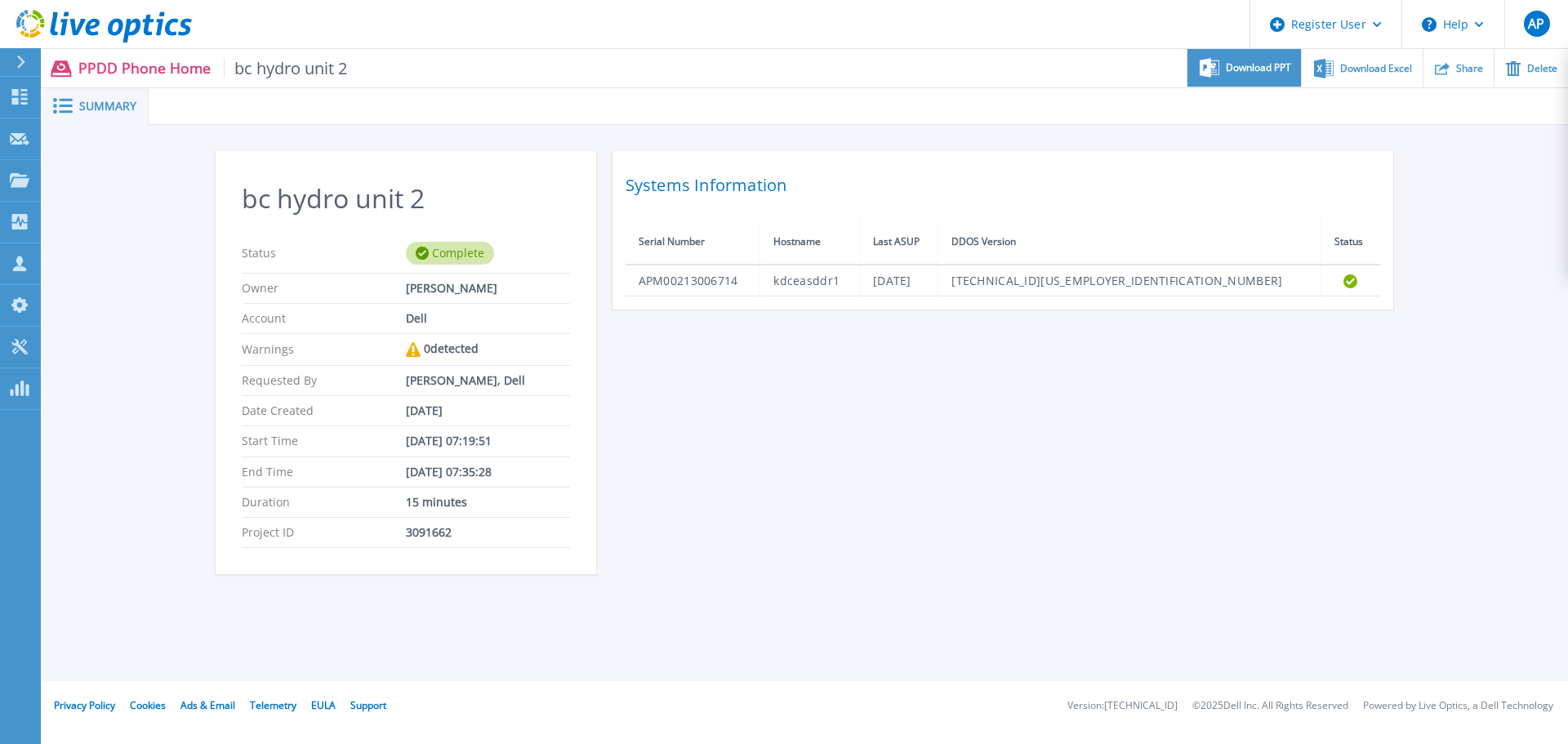
click at [1264, 72] on span "Download PPT" at bounding box center [1258, 68] width 65 height 10
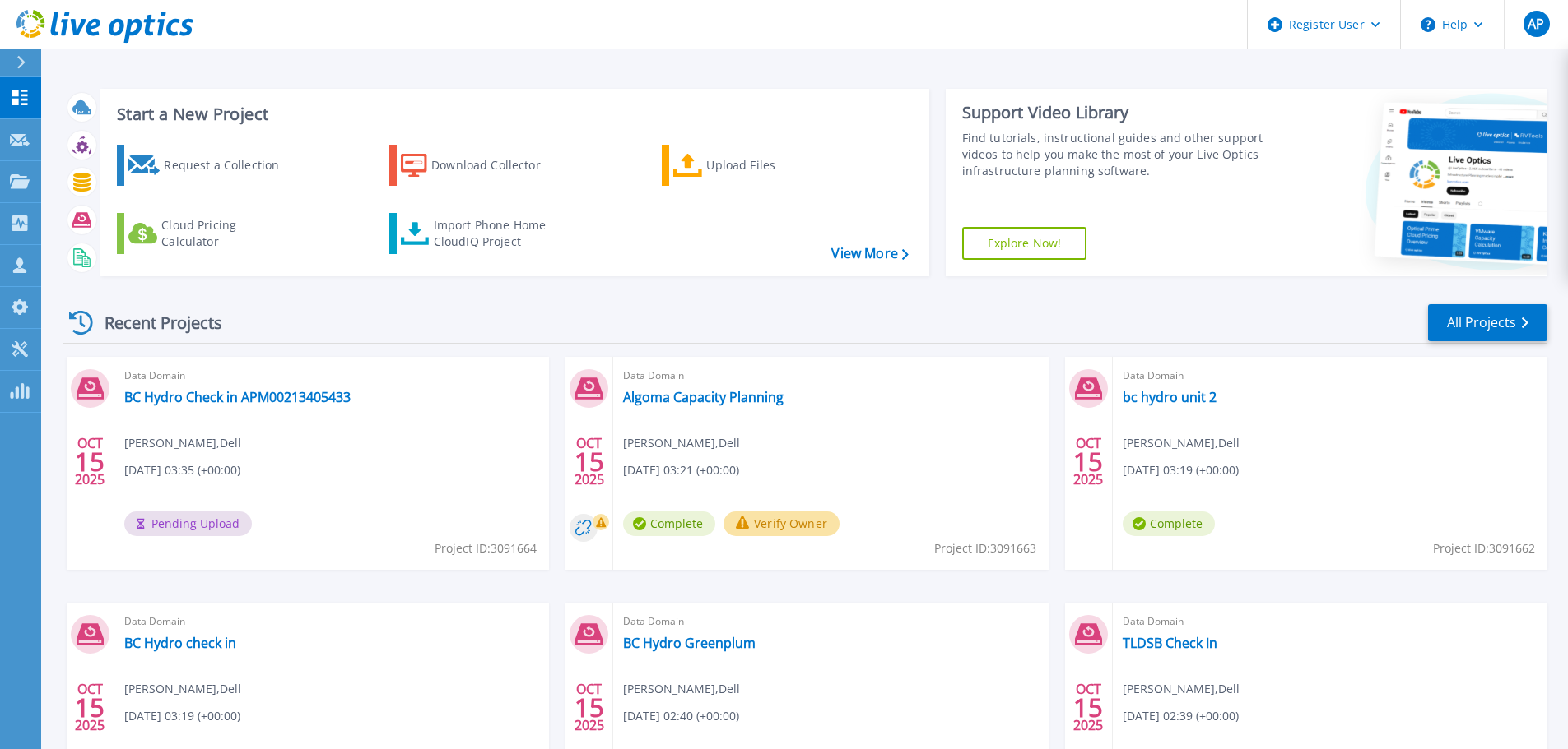
scroll to position [162, 0]
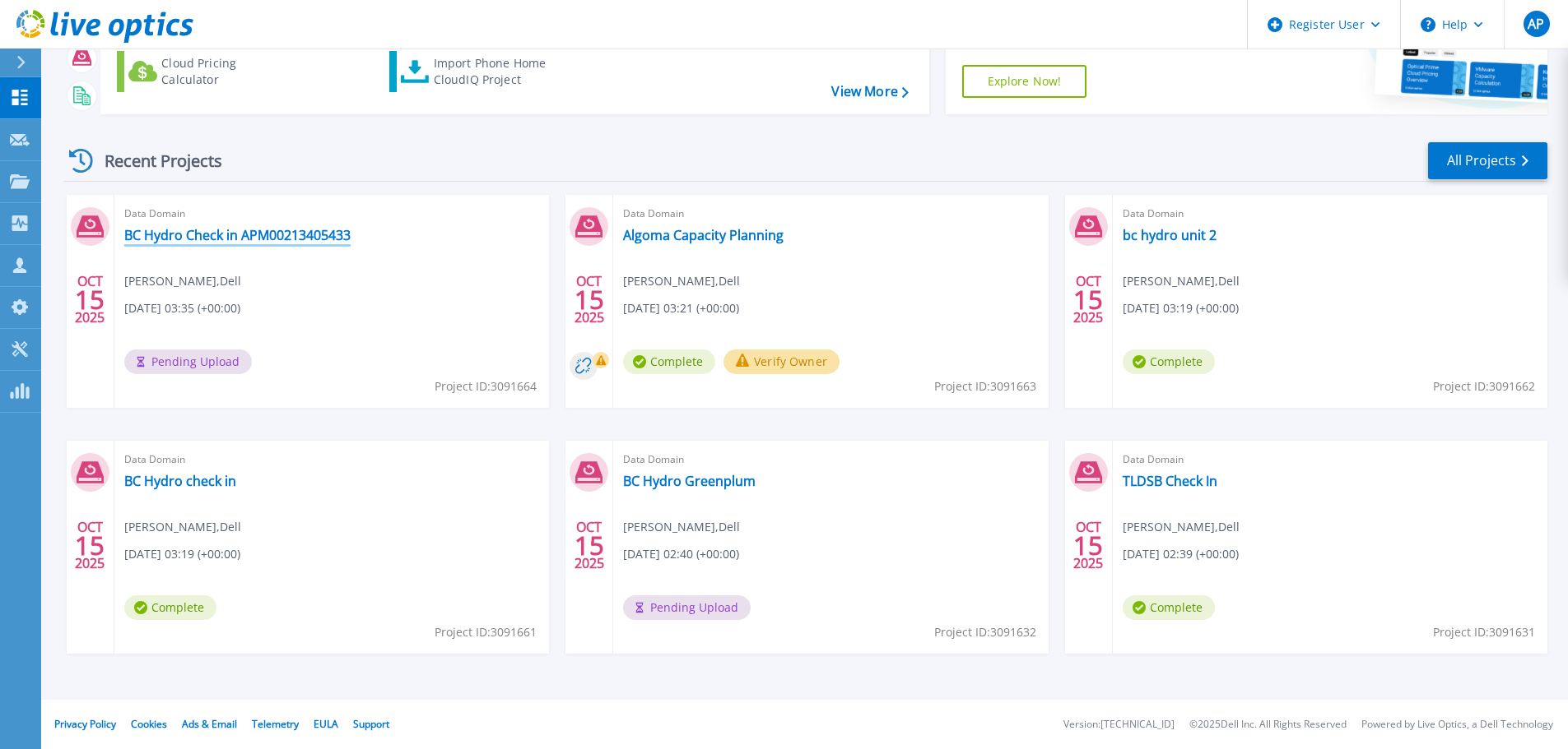
click at [288, 237] on link "BC Hydro Check in APM00213405433" at bounding box center [237, 235] width 227 height 17
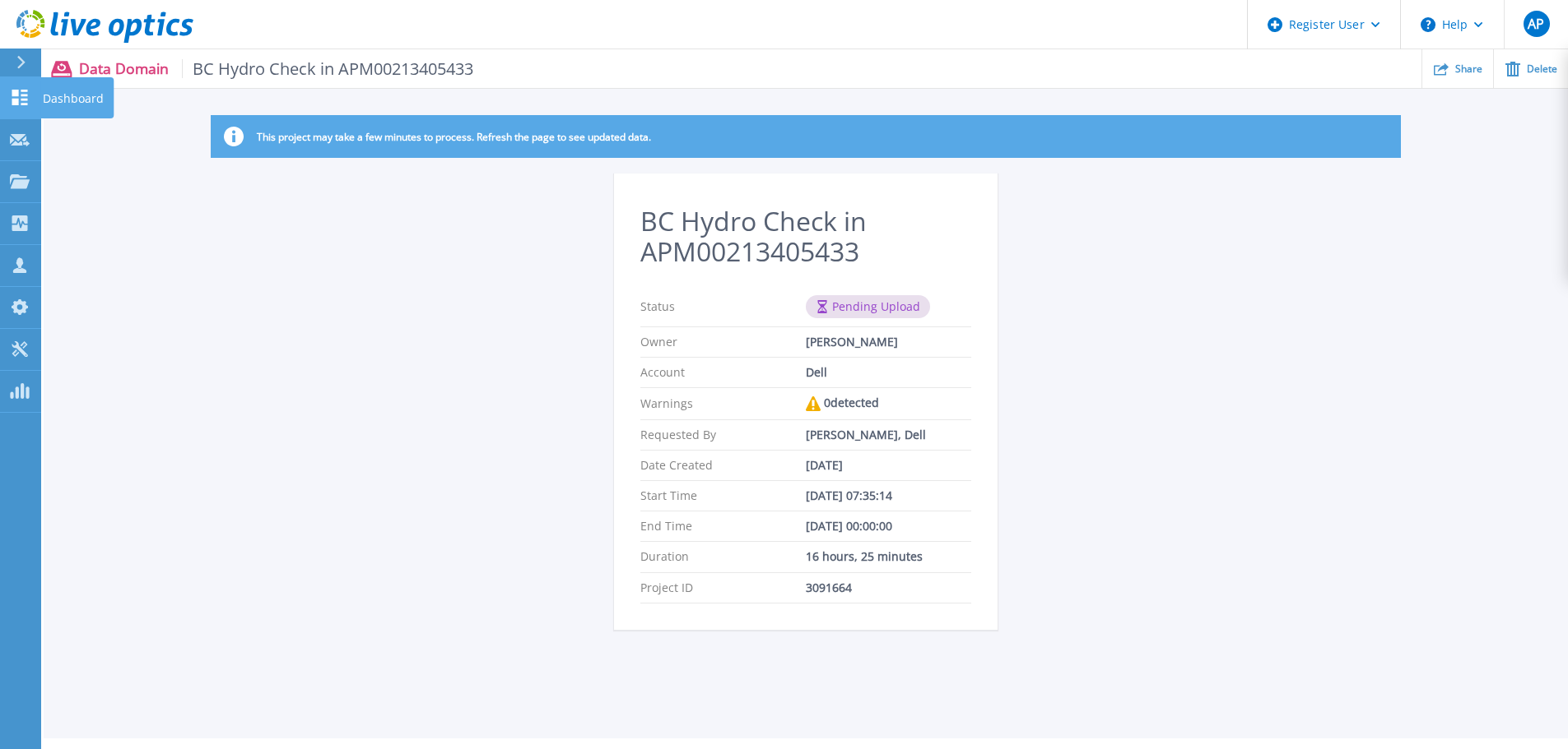
click at [31, 91] on link "Dashboard Dashboard" at bounding box center [20, 98] width 41 height 42
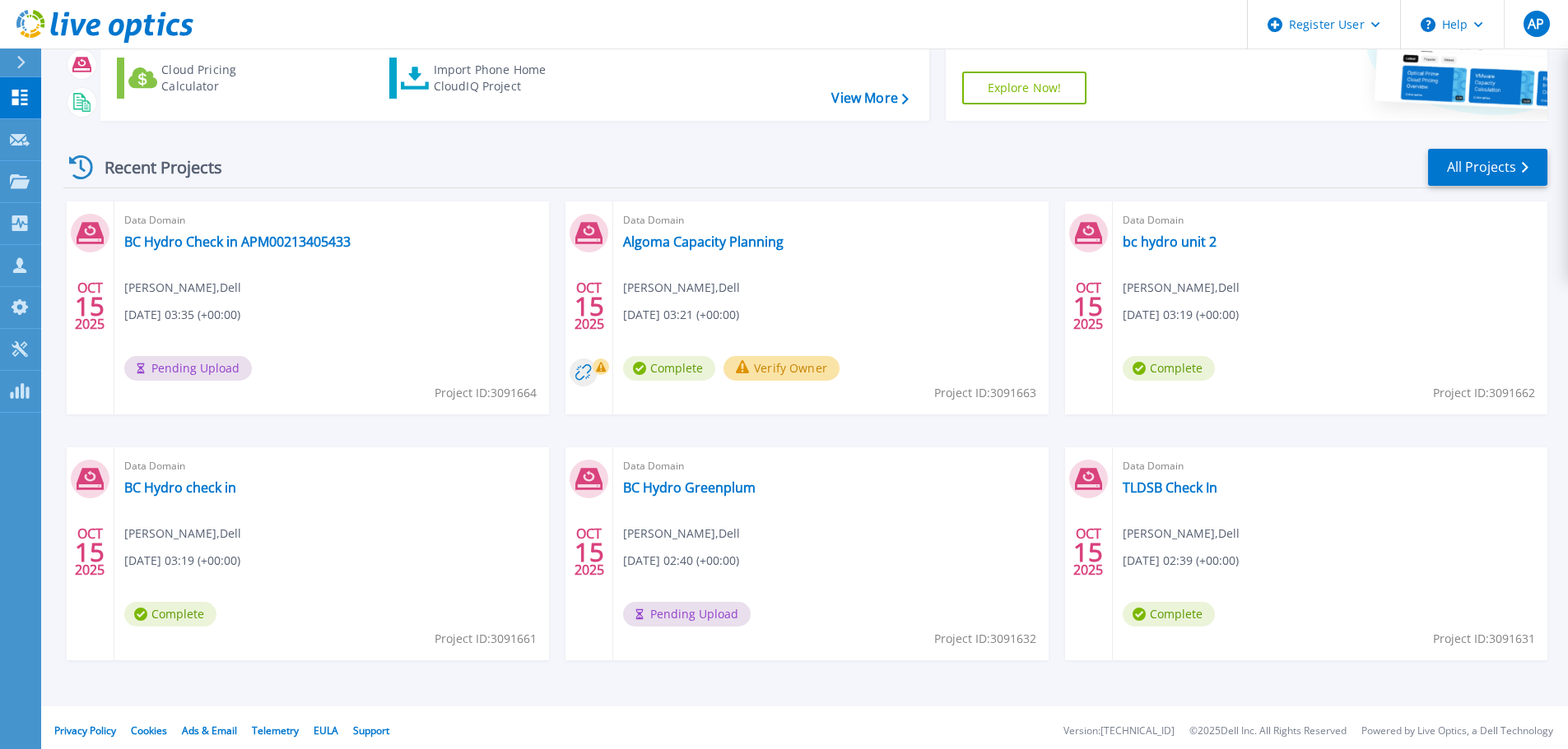
scroll to position [162, 0]
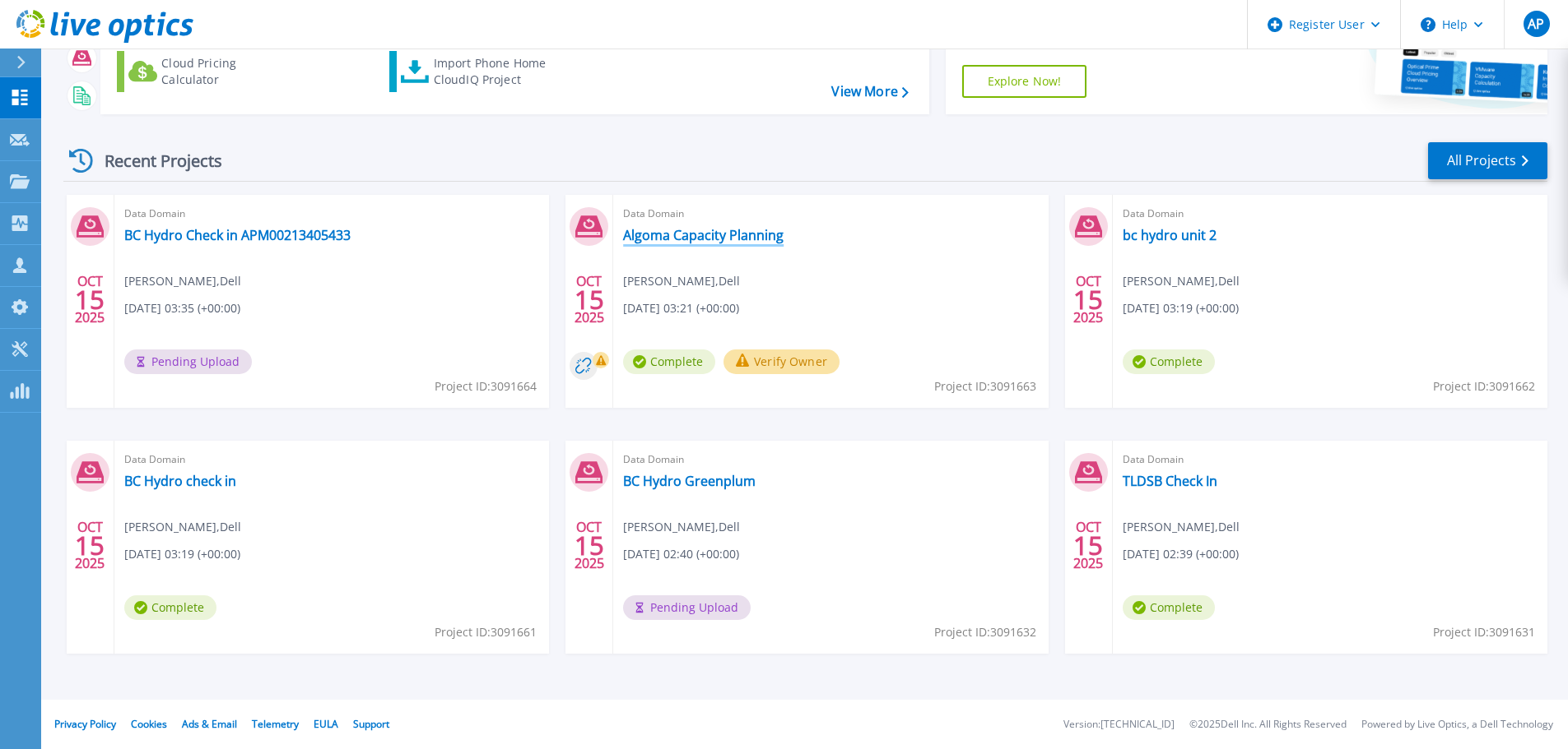
click at [745, 240] on link "Algoma Capacity Planning" at bounding box center [704, 235] width 161 height 17
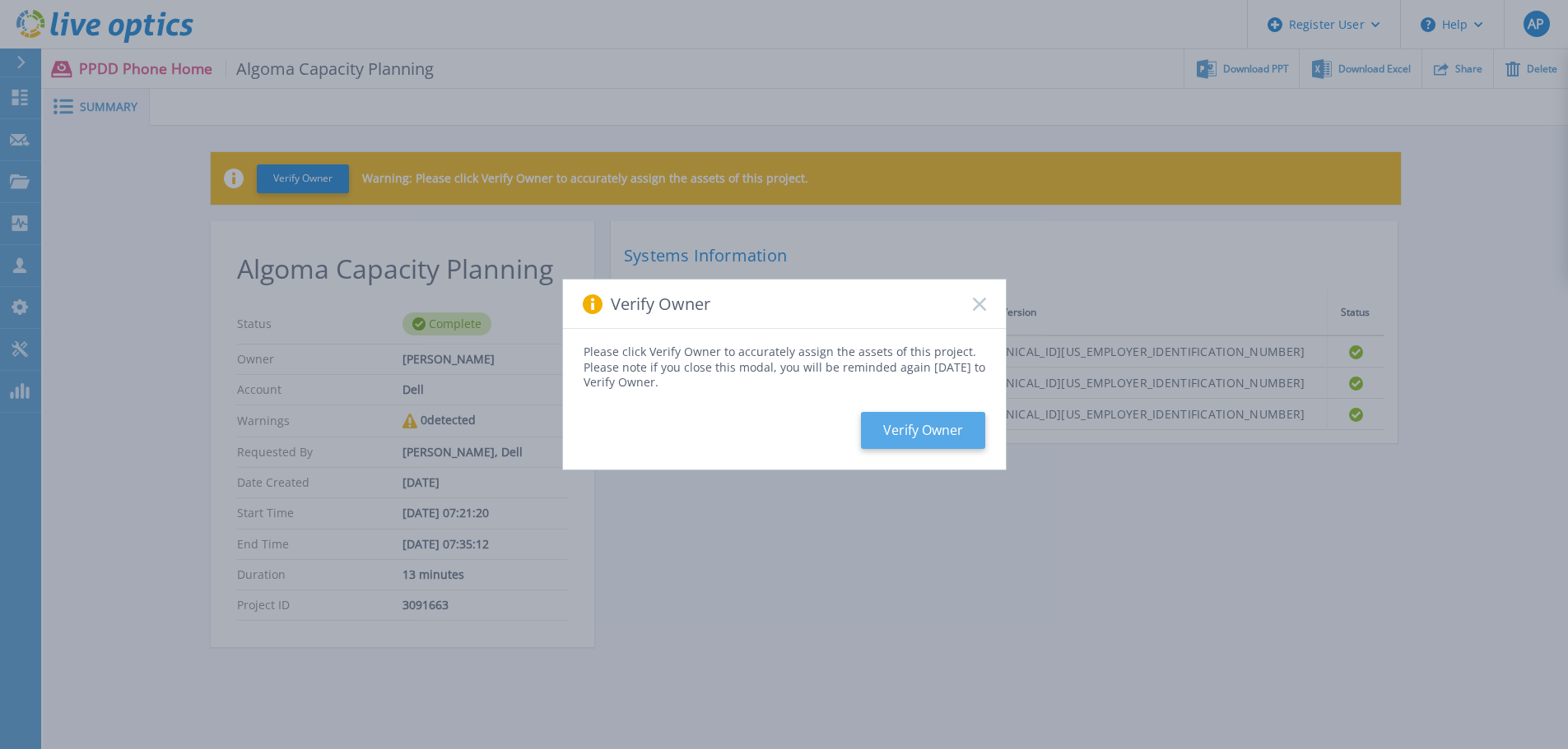
click at [924, 441] on button "Verify Owner" at bounding box center [922, 430] width 124 height 37
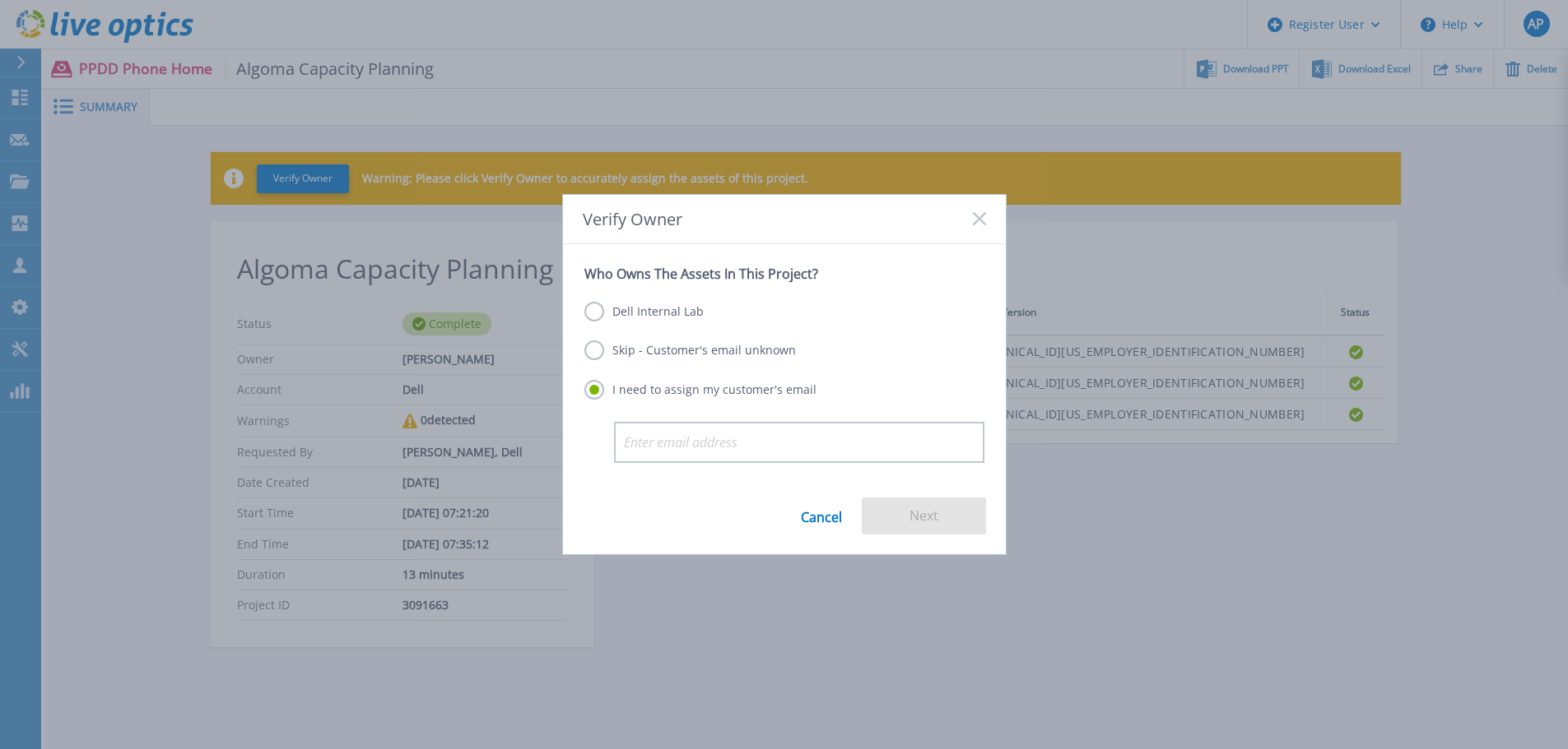
click at [673, 317] on label "Dell Internal Lab" at bounding box center [644, 312] width 119 height 20
click at [0, 0] on input "Dell Internal Lab" at bounding box center [0, 0] width 0 height 0
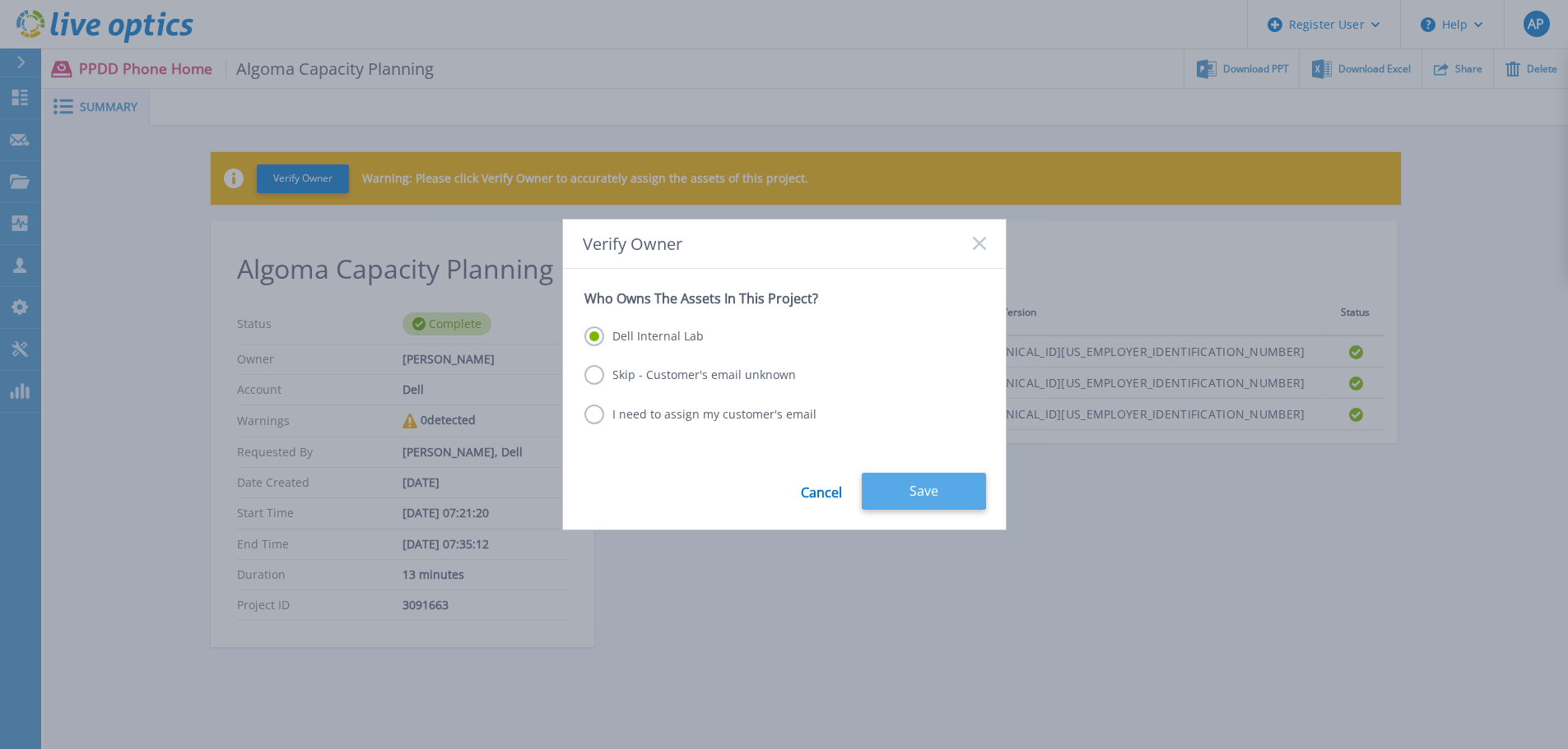
click at [916, 487] on button "Save" at bounding box center [923, 491] width 124 height 37
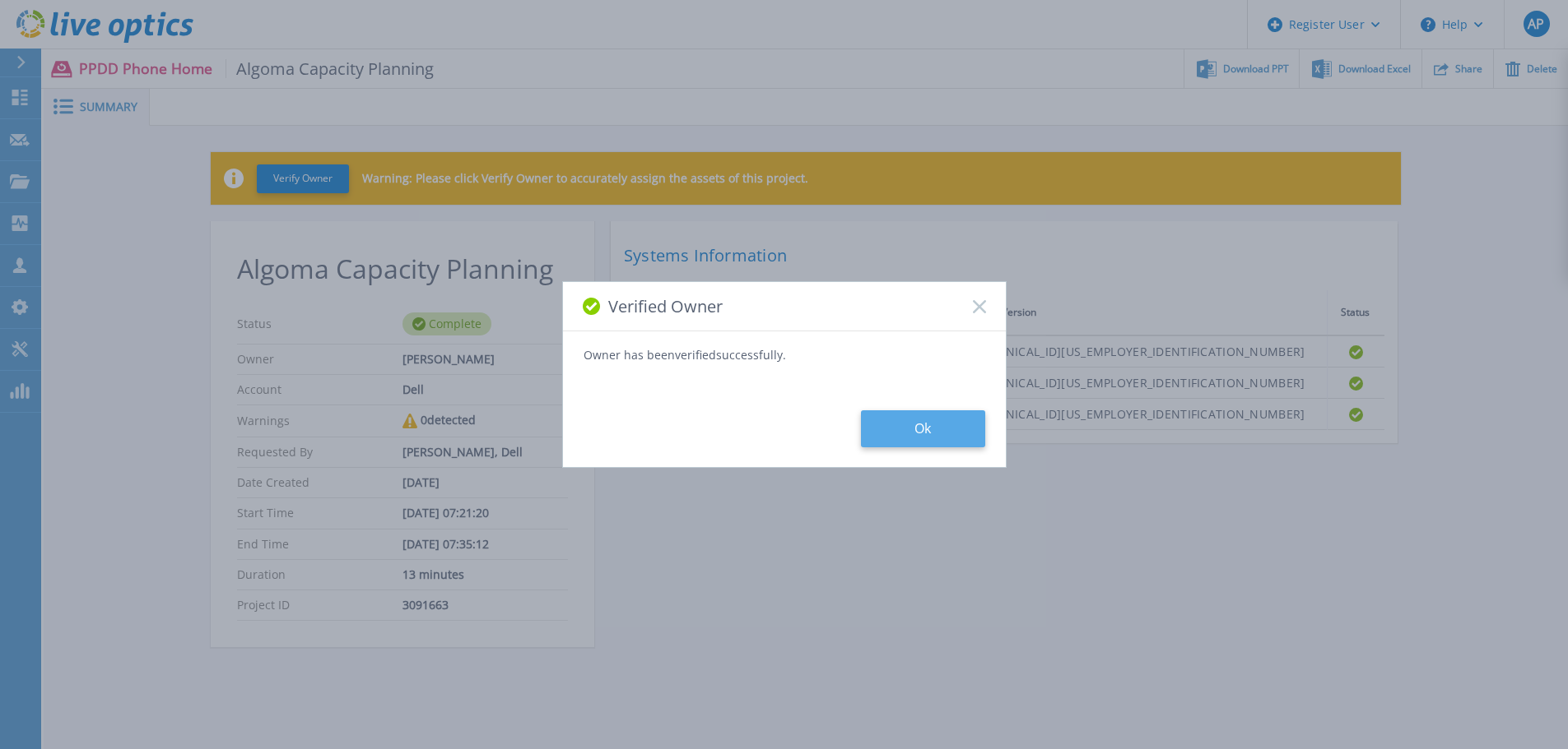
drag, startPoint x: 957, startPoint y: 430, endPoint x: 945, endPoint y: 433, distance: 12.4
click at [958, 429] on button "Ok" at bounding box center [922, 428] width 124 height 37
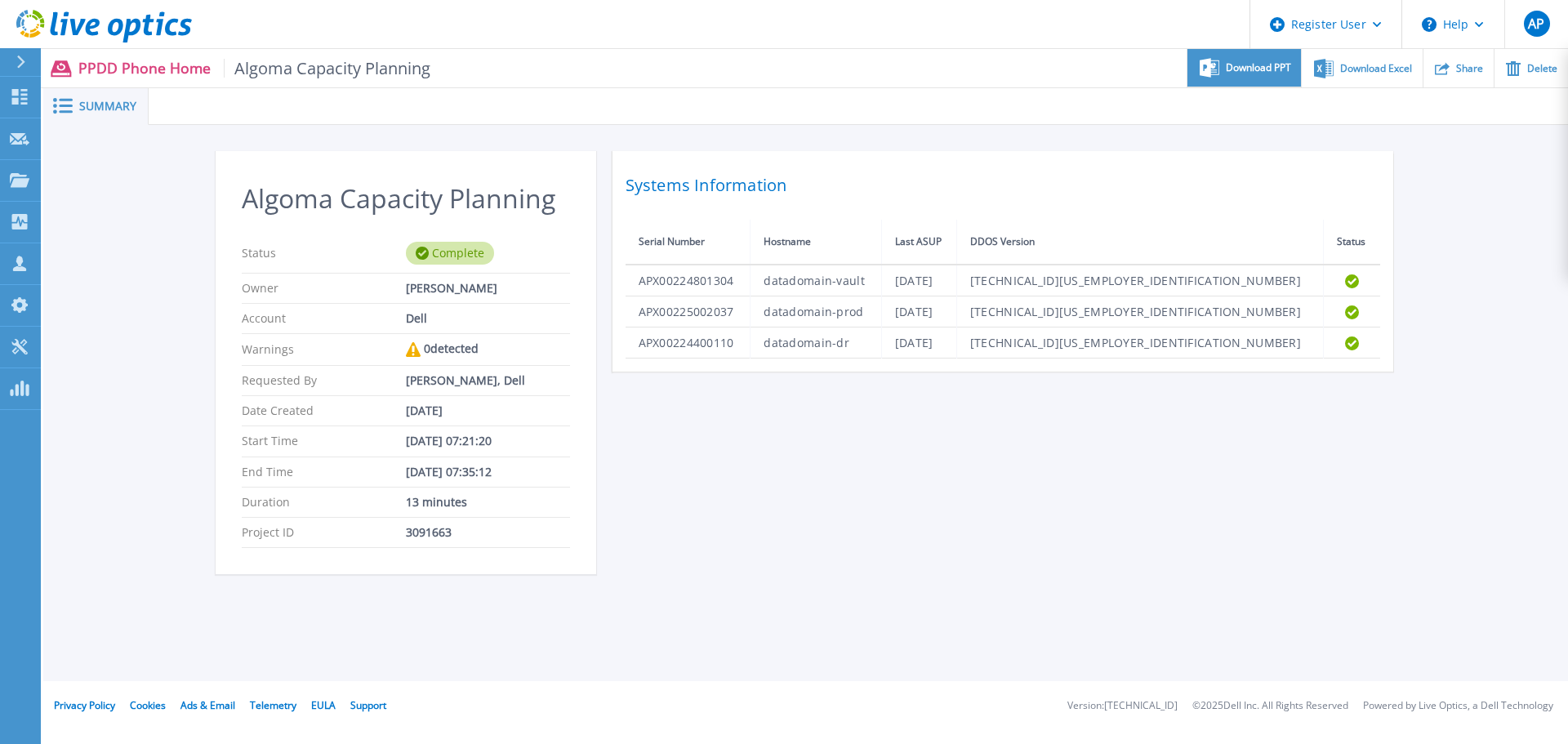
click at [1268, 72] on span "Download PPT" at bounding box center [1258, 68] width 65 height 10
click at [34, 116] on link "Dashboard Dashboard" at bounding box center [20, 98] width 40 height 41
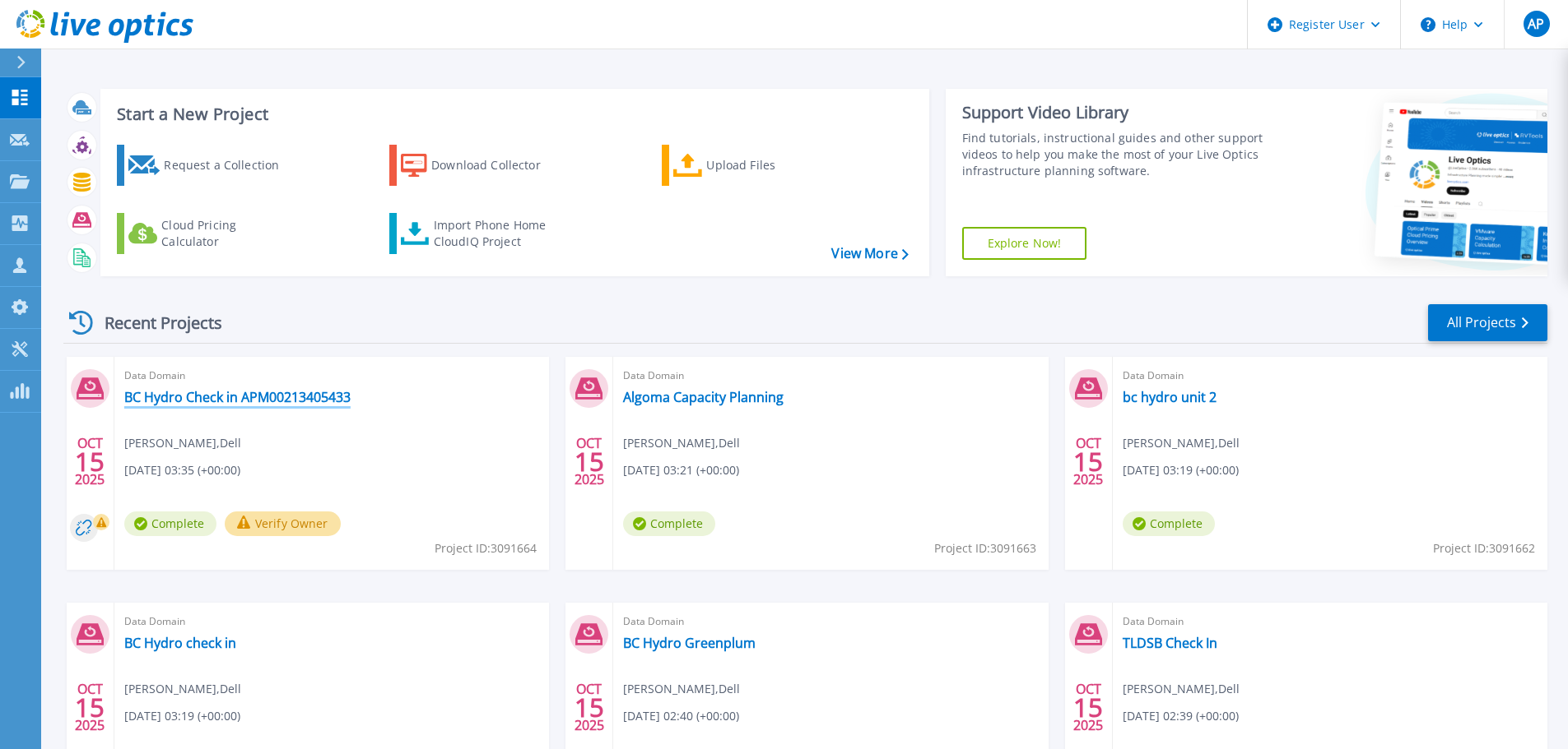
click at [307, 392] on link "BC Hydro Check in APM00213405433" at bounding box center [237, 397] width 227 height 17
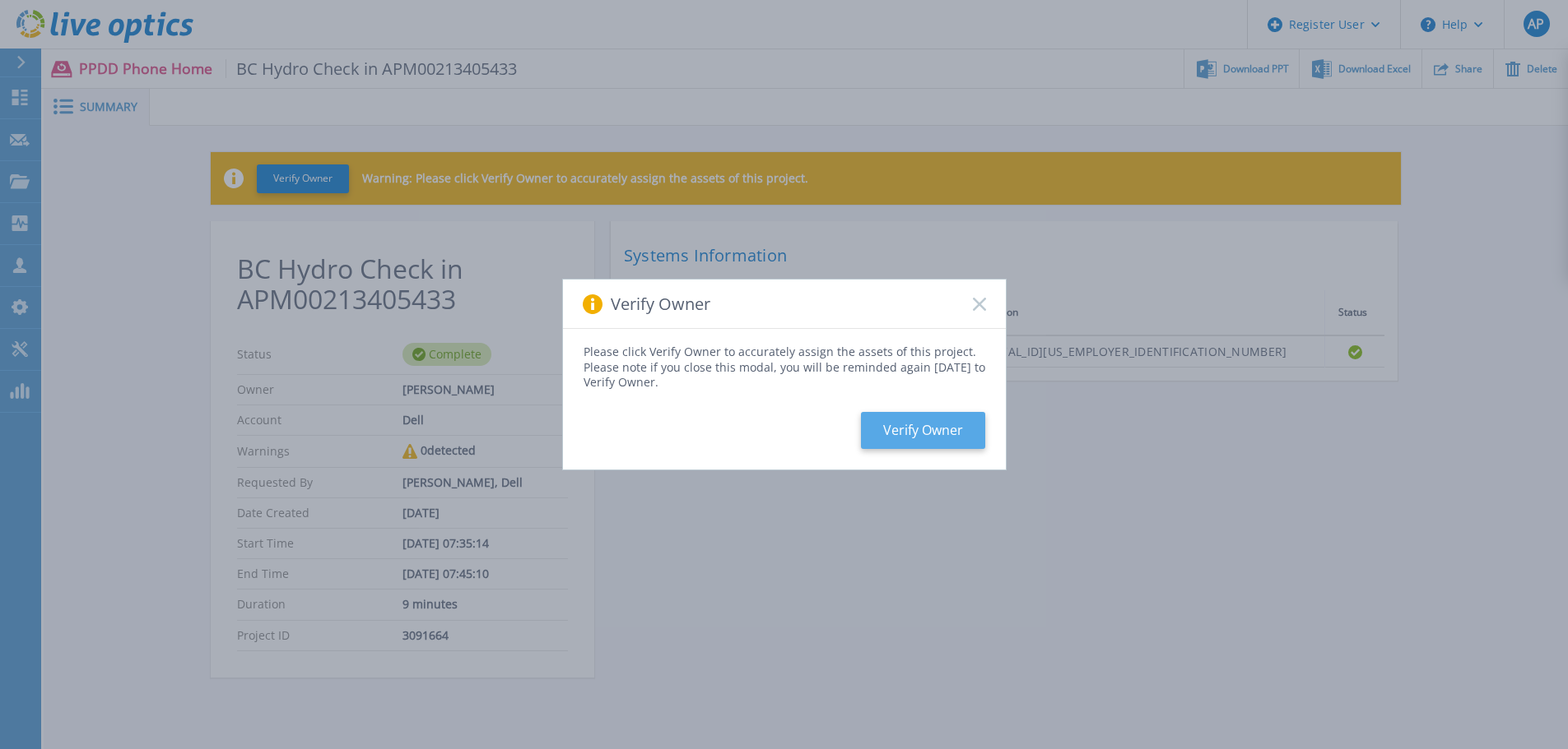
click at [922, 434] on button "Verify Owner" at bounding box center [922, 430] width 124 height 37
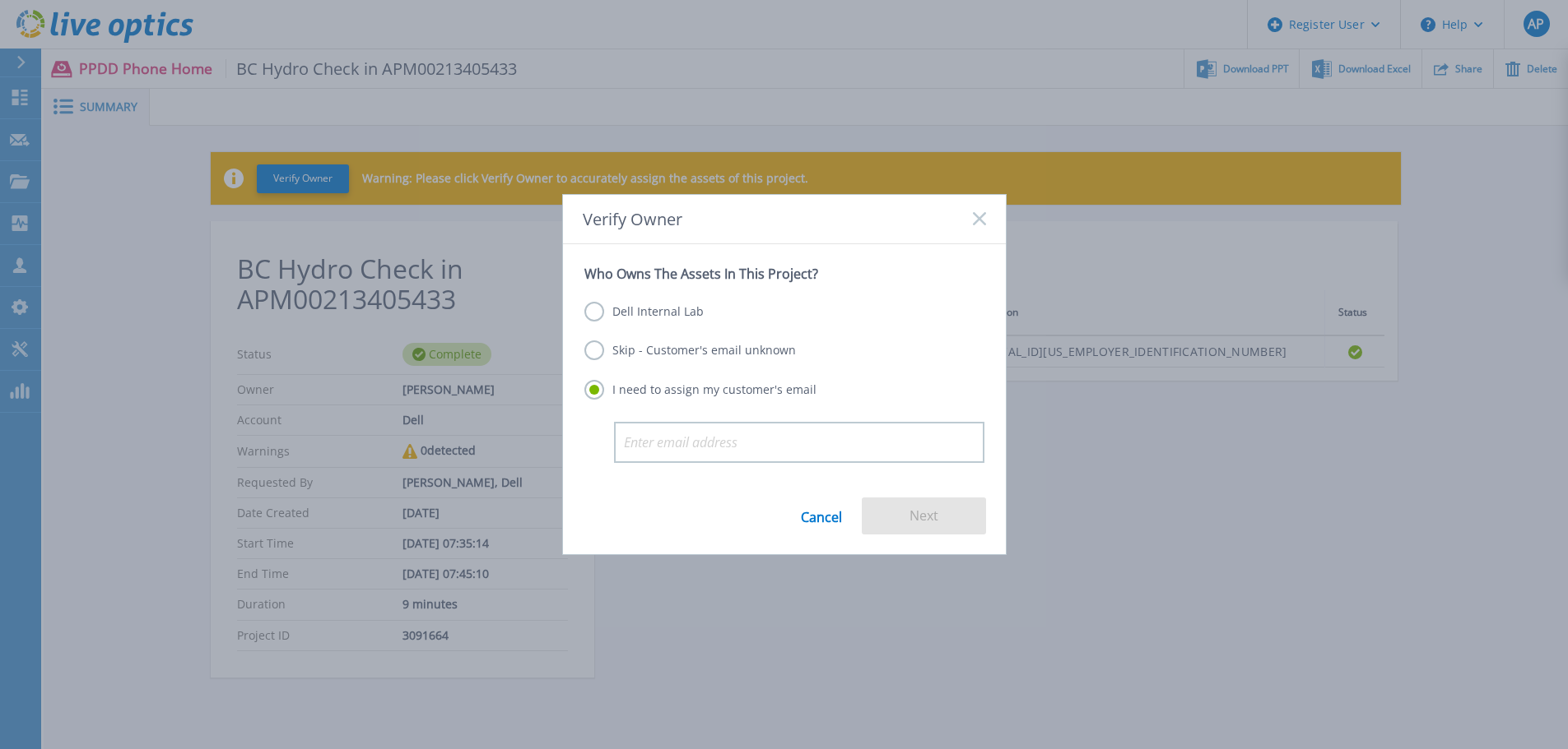
click at [681, 317] on label "Dell Internal Lab" at bounding box center [644, 312] width 119 height 20
click at [0, 0] on input "Dell Internal Lab" at bounding box center [0, 0] width 0 height 0
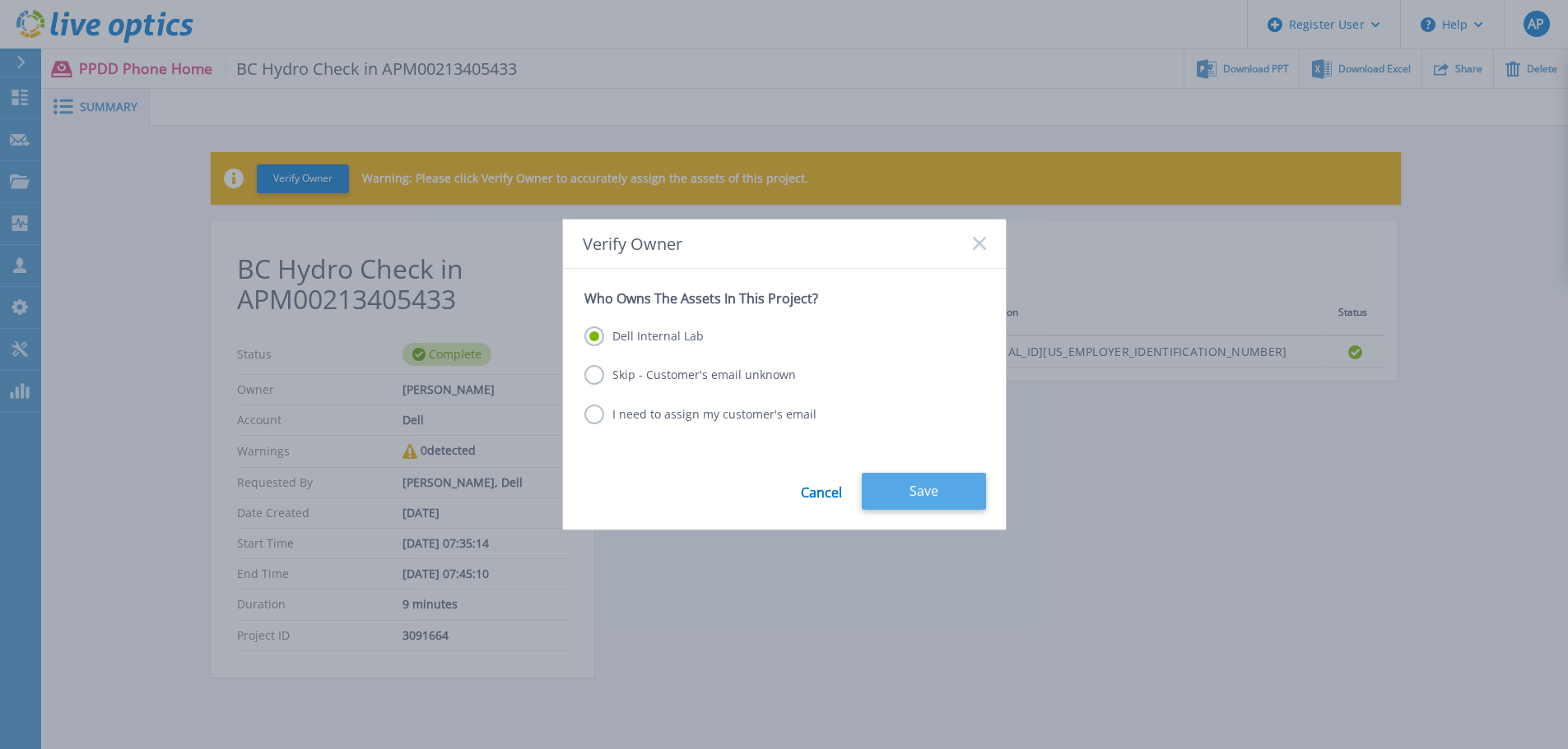
click at [948, 508] on button "Save" at bounding box center [923, 491] width 124 height 37
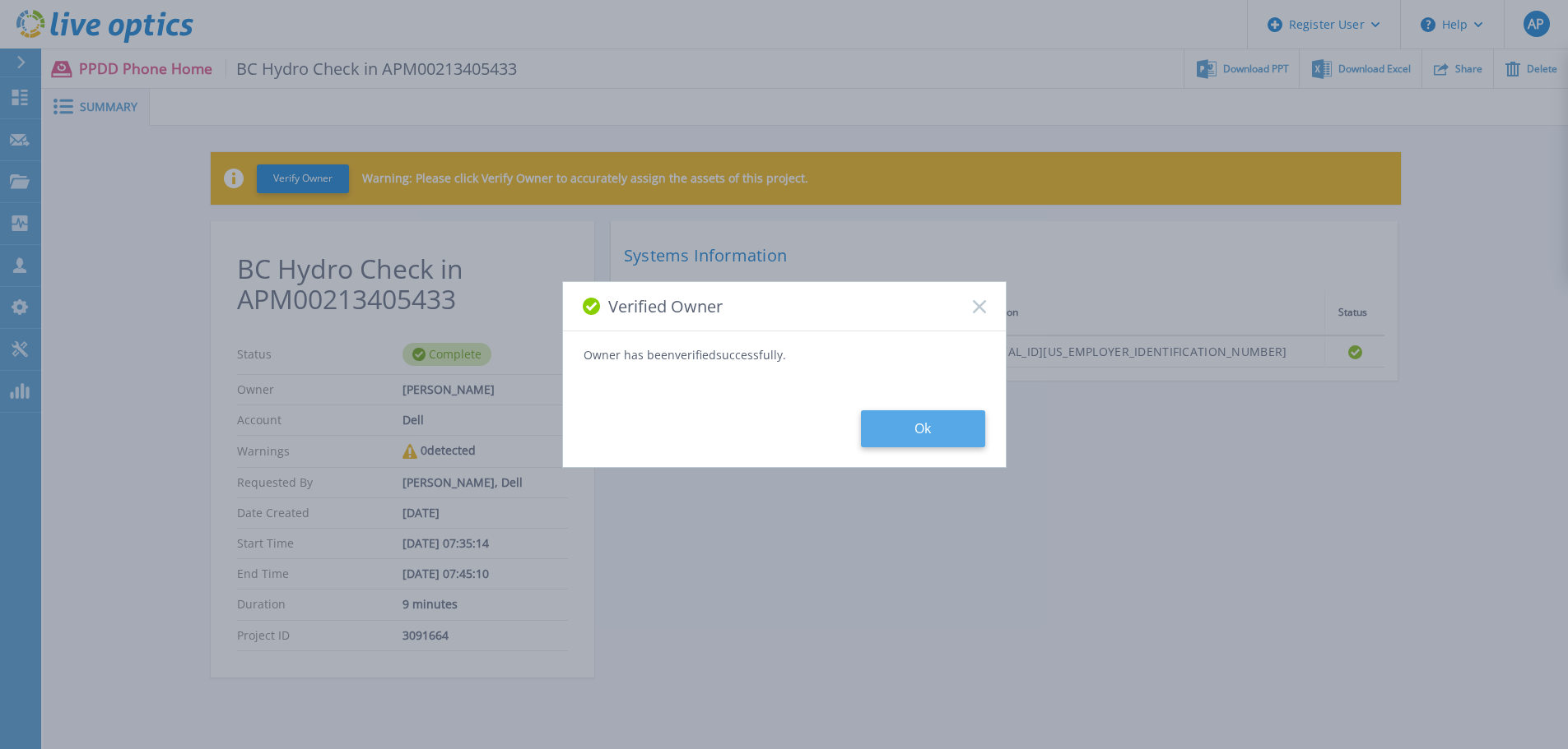
click at [940, 420] on button "Ok" at bounding box center [922, 428] width 124 height 37
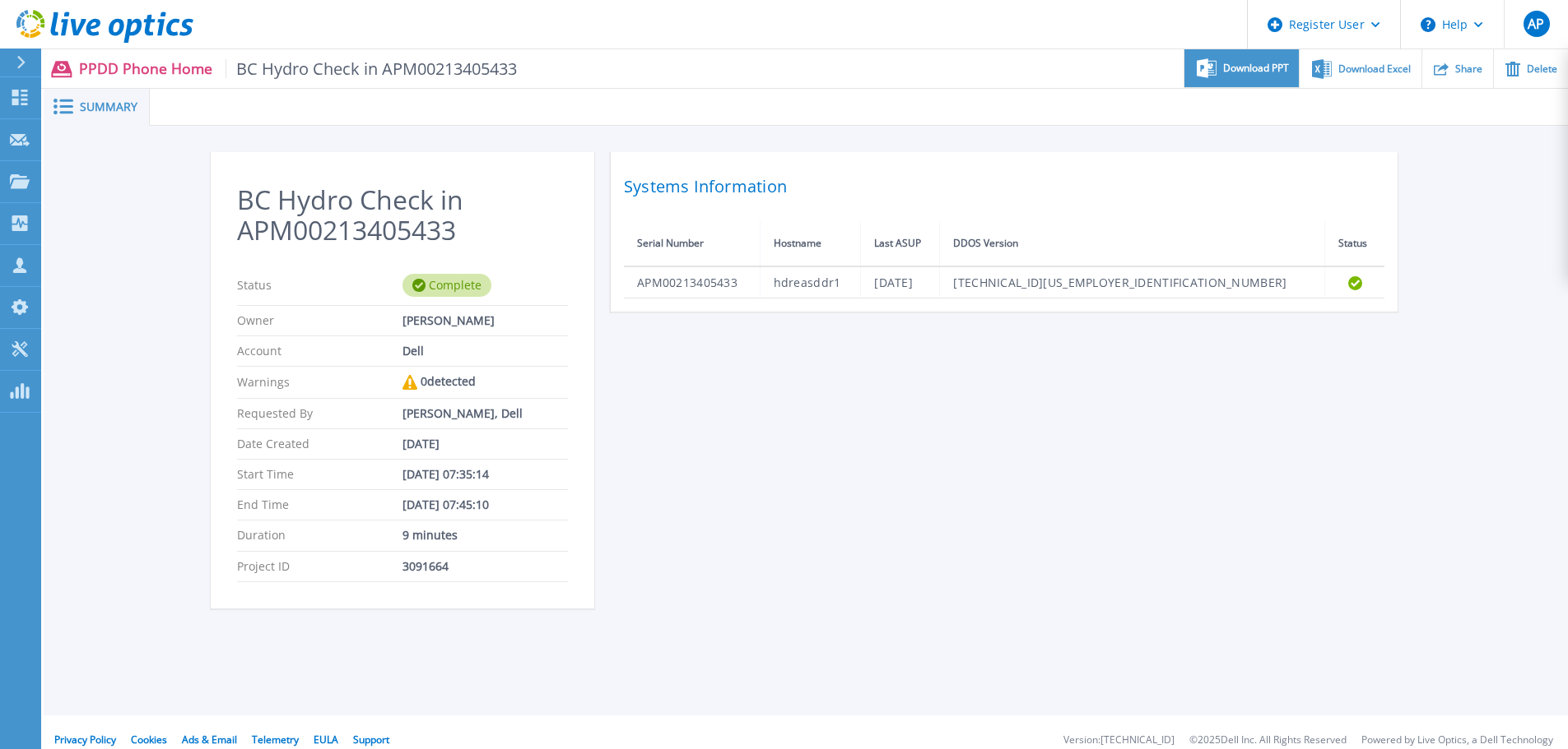
click at [1267, 79] on div "Download PPT" at bounding box center [1241, 69] width 114 height 39
click at [25, 102] on icon at bounding box center [20, 97] width 20 height 16
